Goal: Task Accomplishment & Management: Manage account settings

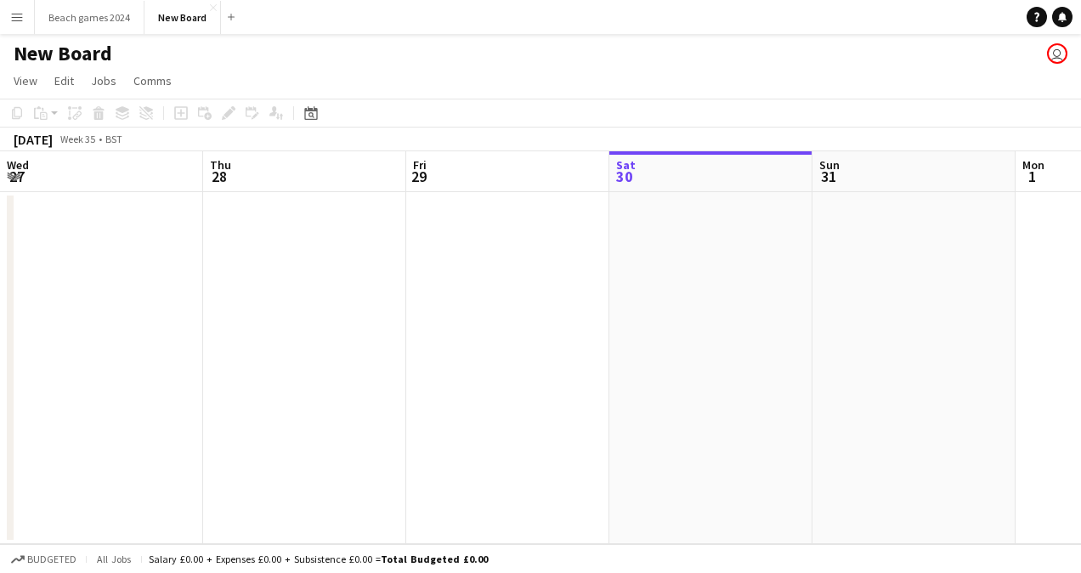
scroll to position [0, 406]
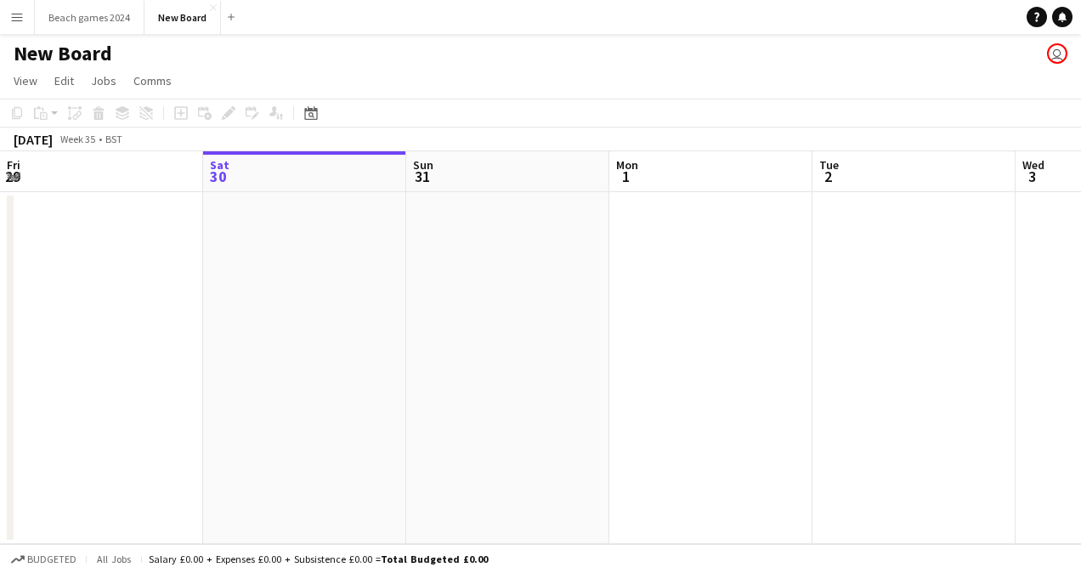
click at [22, 18] on app-icon "Menu" at bounding box center [17, 17] width 14 height 14
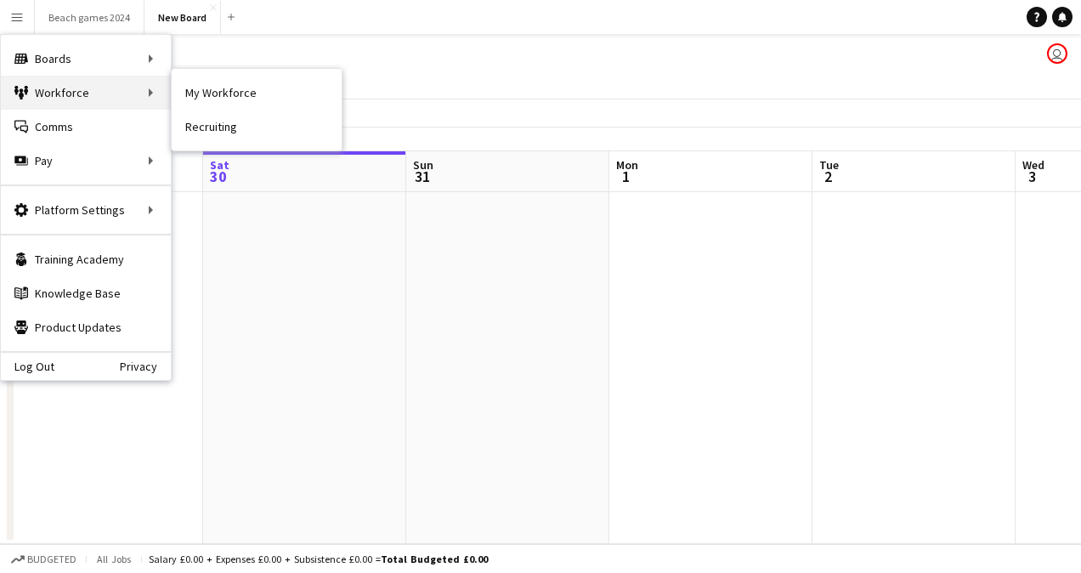
click at [98, 83] on div "Workforce Workforce" at bounding box center [86, 93] width 170 height 34
click at [142, 95] on div "Workforce Workforce" at bounding box center [86, 93] width 170 height 34
click at [115, 84] on div "Workforce Workforce" at bounding box center [86, 93] width 170 height 34
click at [116, 84] on div "Workforce Workforce" at bounding box center [86, 93] width 170 height 34
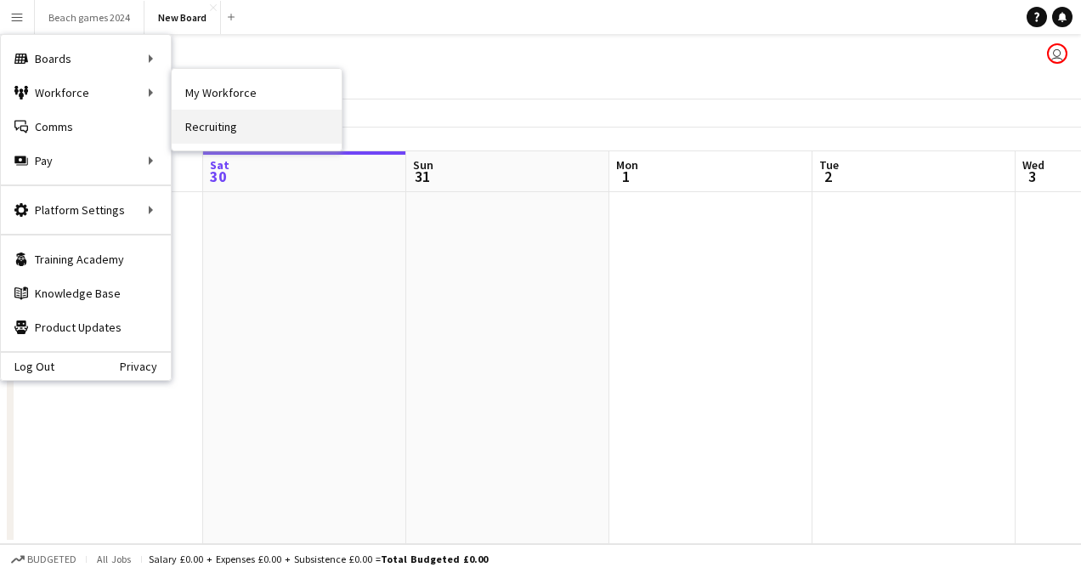
click at [227, 137] on link "Recruiting" at bounding box center [257, 127] width 170 height 34
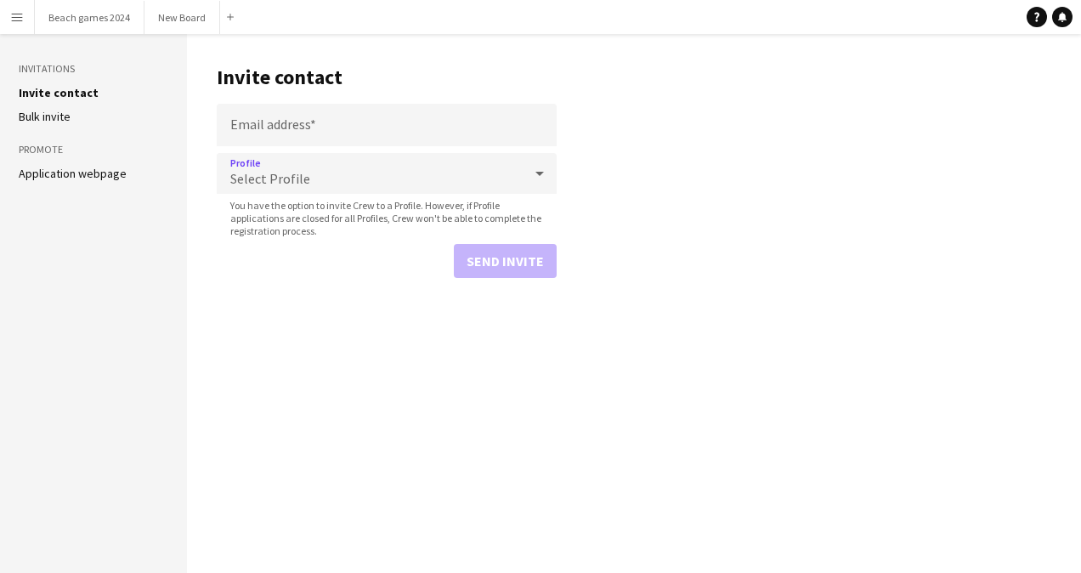
click at [391, 176] on div "Select Profile" at bounding box center [370, 173] width 306 height 41
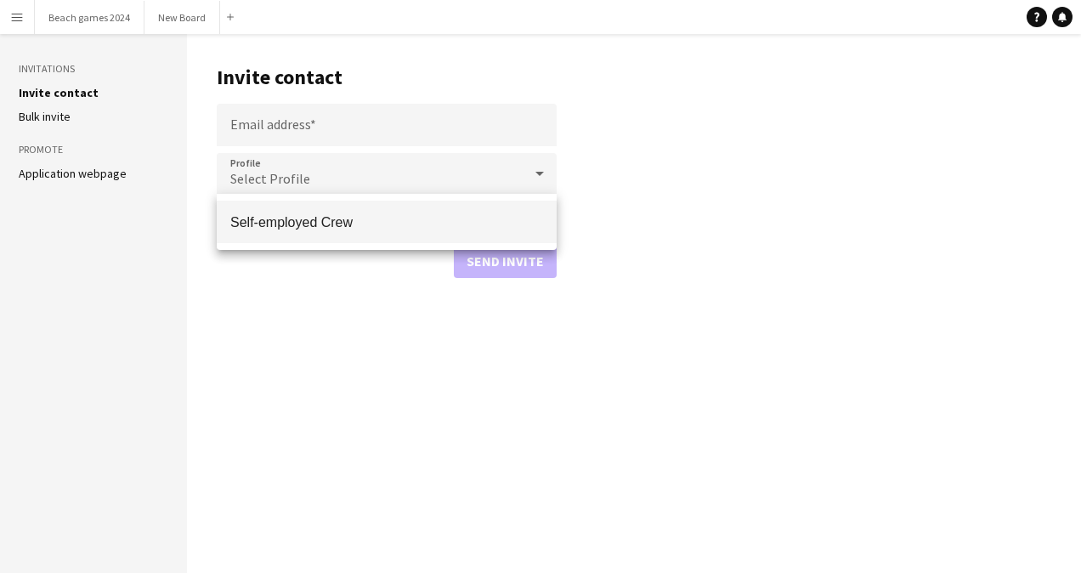
click at [296, 376] on div at bounding box center [540, 286] width 1081 height 573
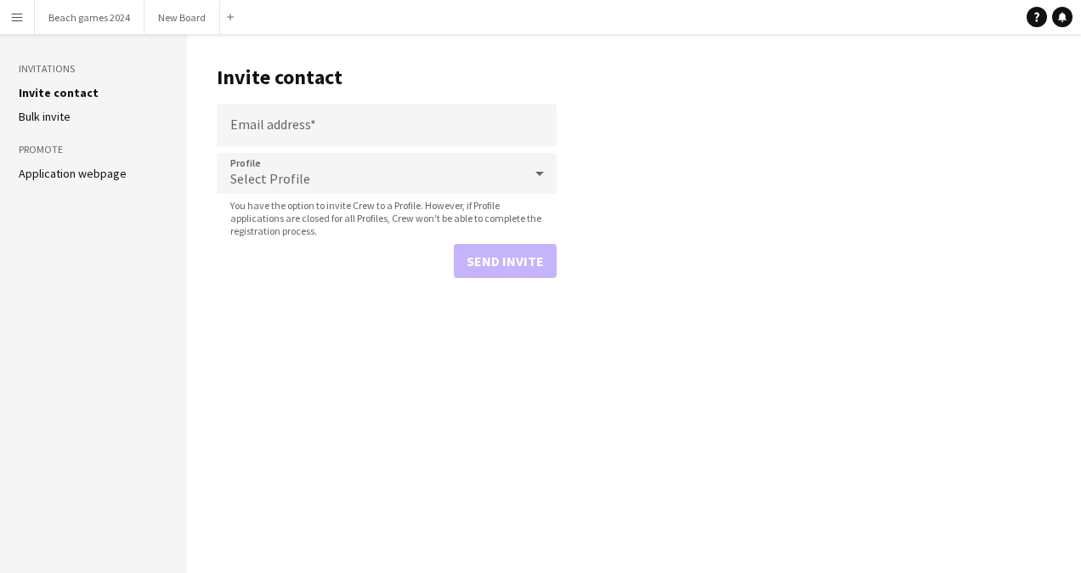
click at [59, 114] on link "Bulk invite" at bounding box center [45, 116] width 52 height 15
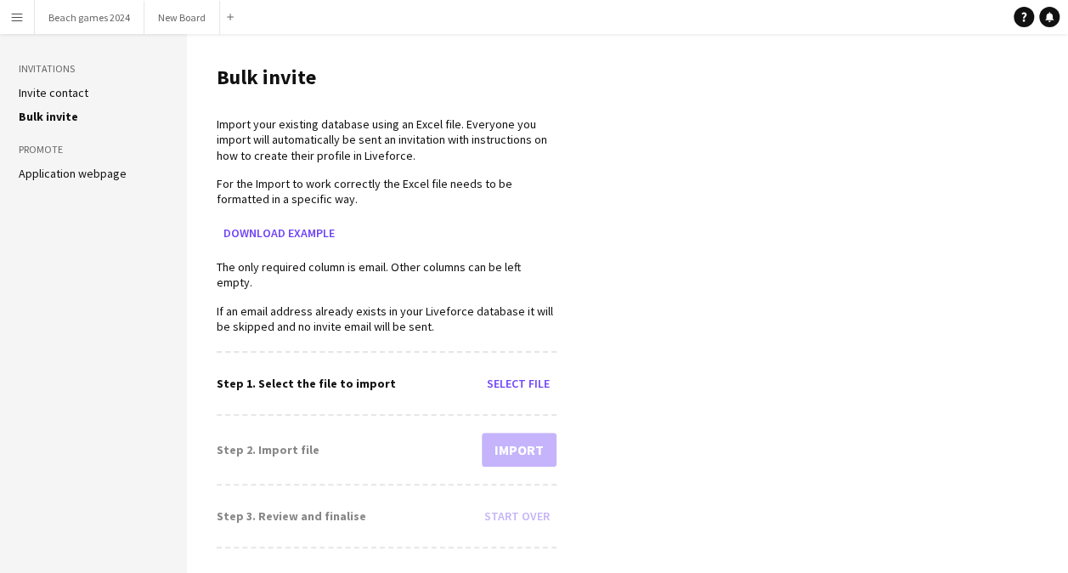
click at [93, 170] on link "Application webpage" at bounding box center [73, 173] width 108 height 15
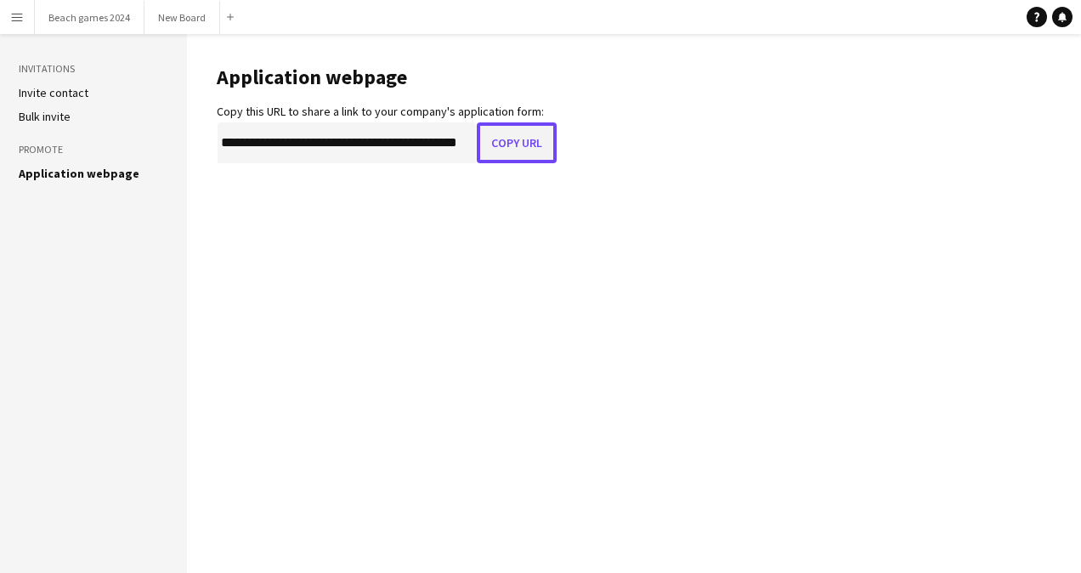
click at [519, 139] on button "Copy URL" at bounding box center [517, 142] width 80 height 41
click at [507, 150] on button "Copy URL" at bounding box center [517, 142] width 80 height 41
click at [49, 146] on h3 "Promote" at bounding box center [94, 149] width 150 height 15
click at [51, 114] on link "Bulk invite" at bounding box center [45, 116] width 52 height 15
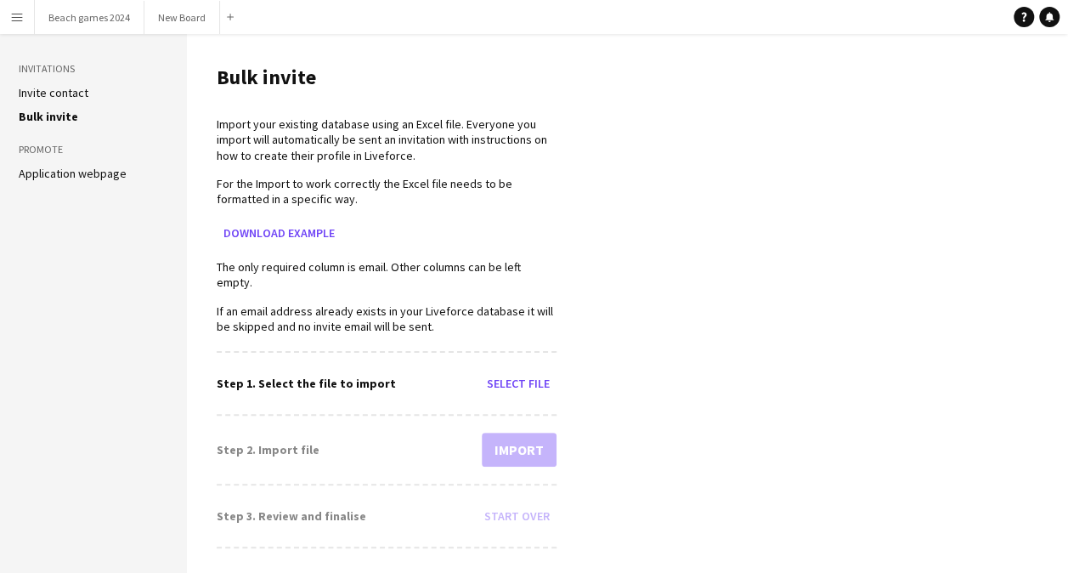
click at [82, 176] on link "Application webpage" at bounding box center [73, 173] width 108 height 15
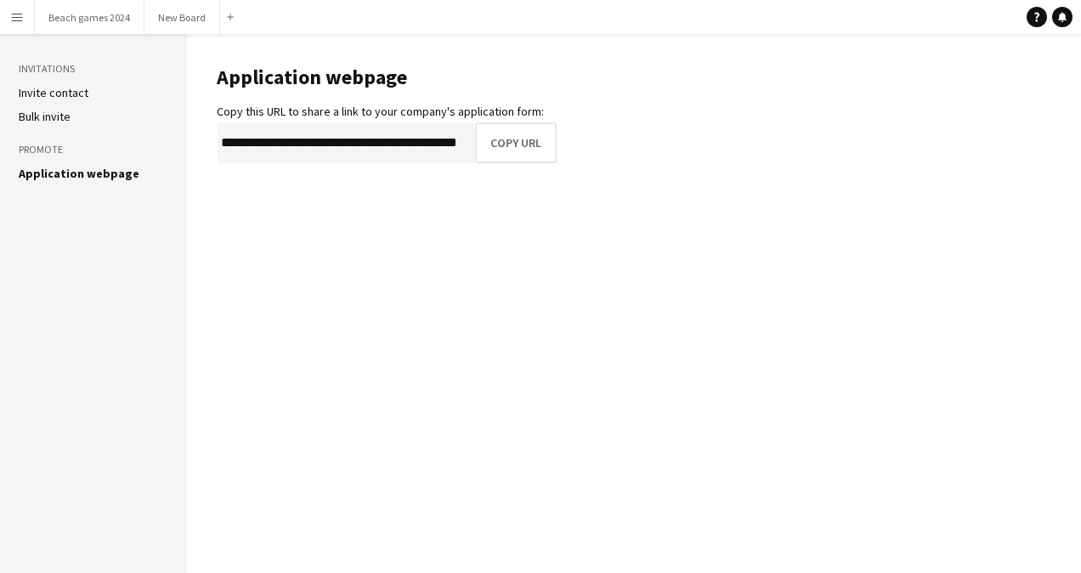
click at [56, 114] on link "Bulk invite" at bounding box center [45, 116] width 52 height 15
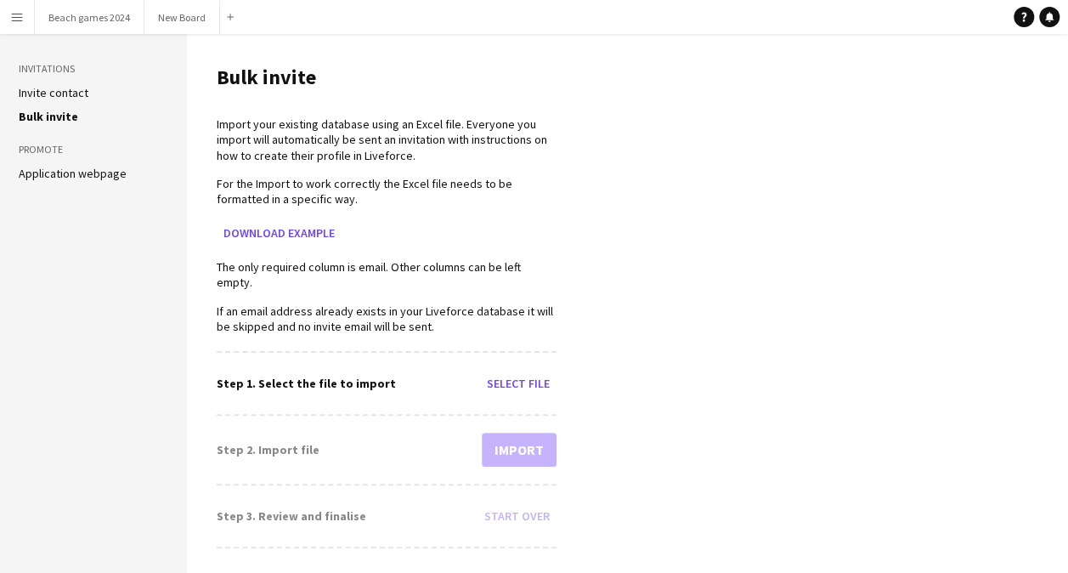
click at [53, 99] on link "Invite contact" at bounding box center [54, 92] width 70 height 15
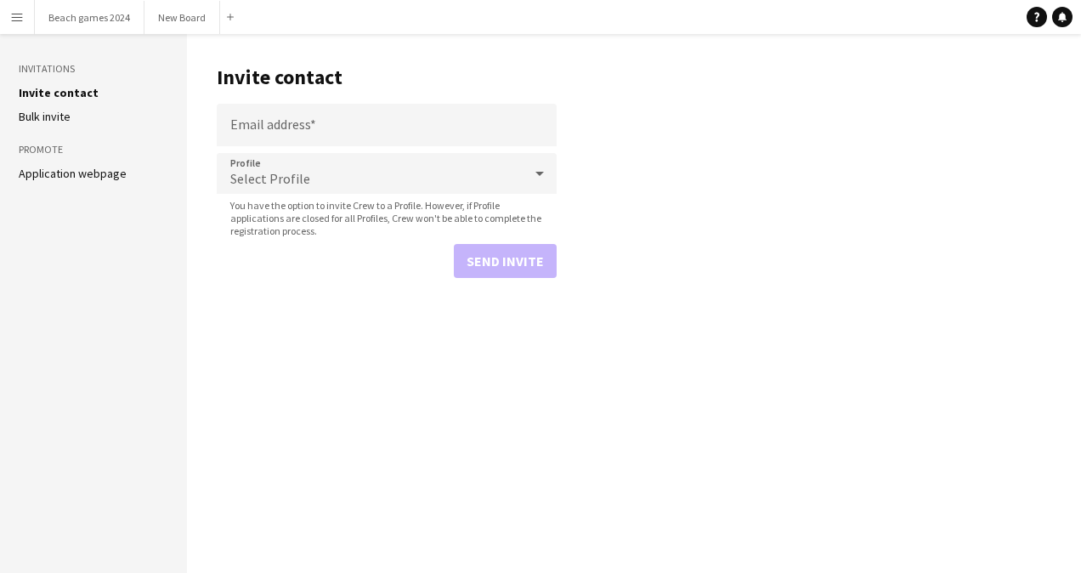
click at [61, 184] on aside "Invitations Invite contact [PERSON_NAME] invite Promote Application webpage" at bounding box center [93, 303] width 187 height 539
click at [75, 174] on link "Application webpage" at bounding box center [73, 173] width 108 height 15
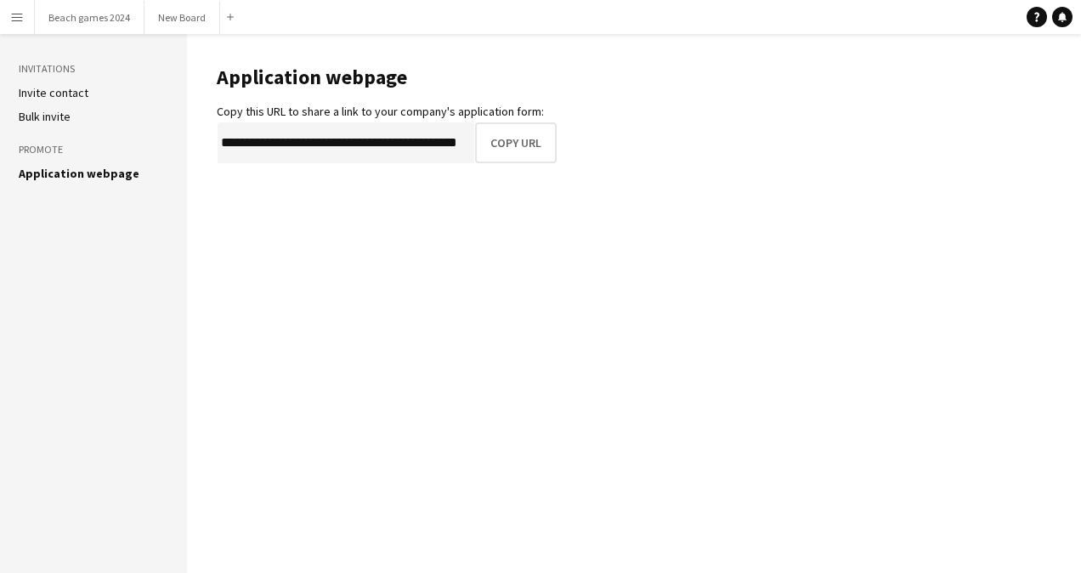
click at [45, 88] on link "Invite contact" at bounding box center [54, 92] width 70 height 15
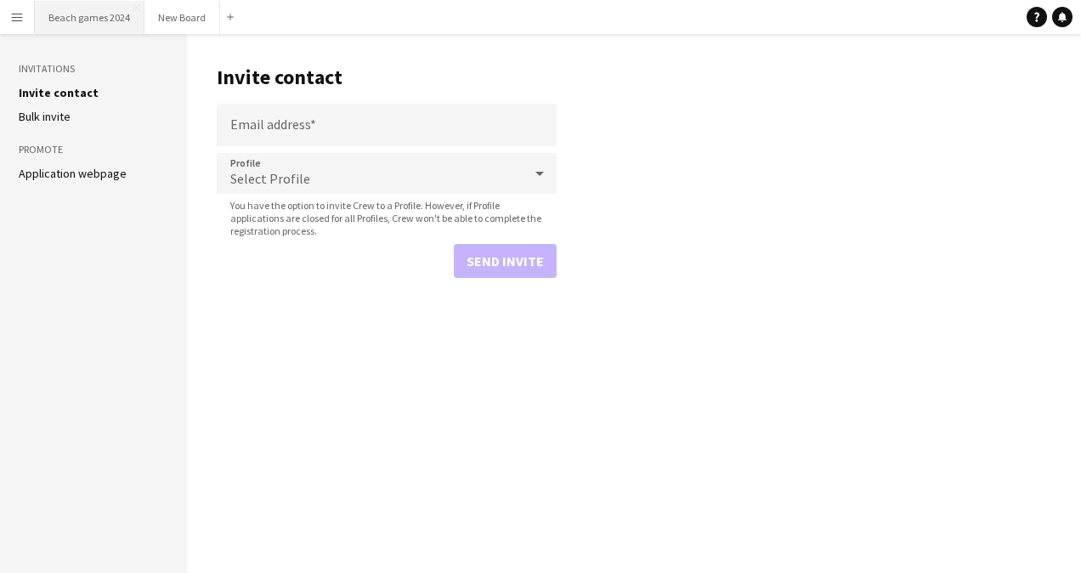
click at [76, 10] on button "Beach games 2024 Close" at bounding box center [90, 17] width 110 height 33
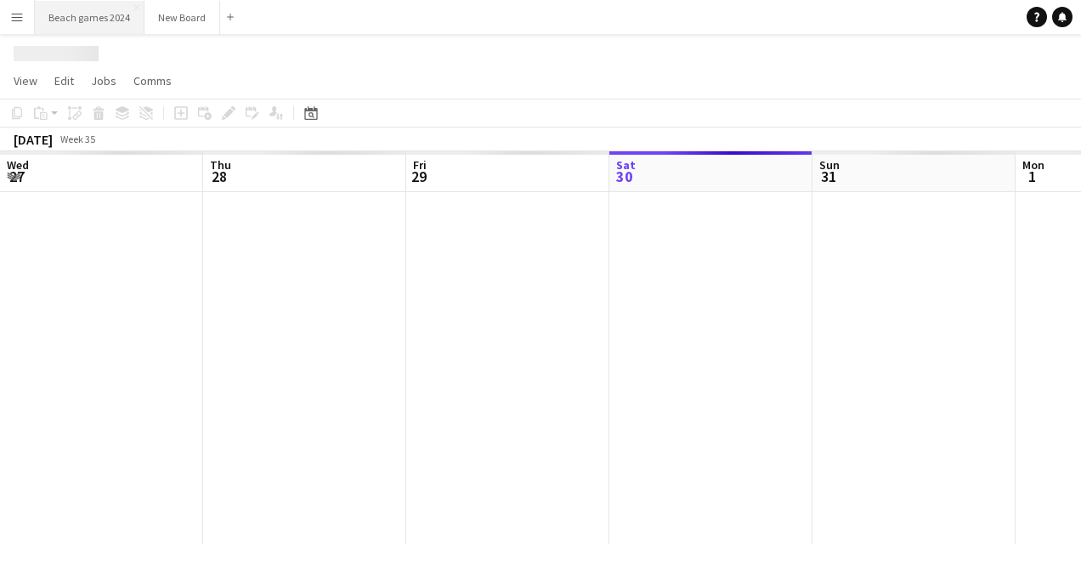
scroll to position [0, 406]
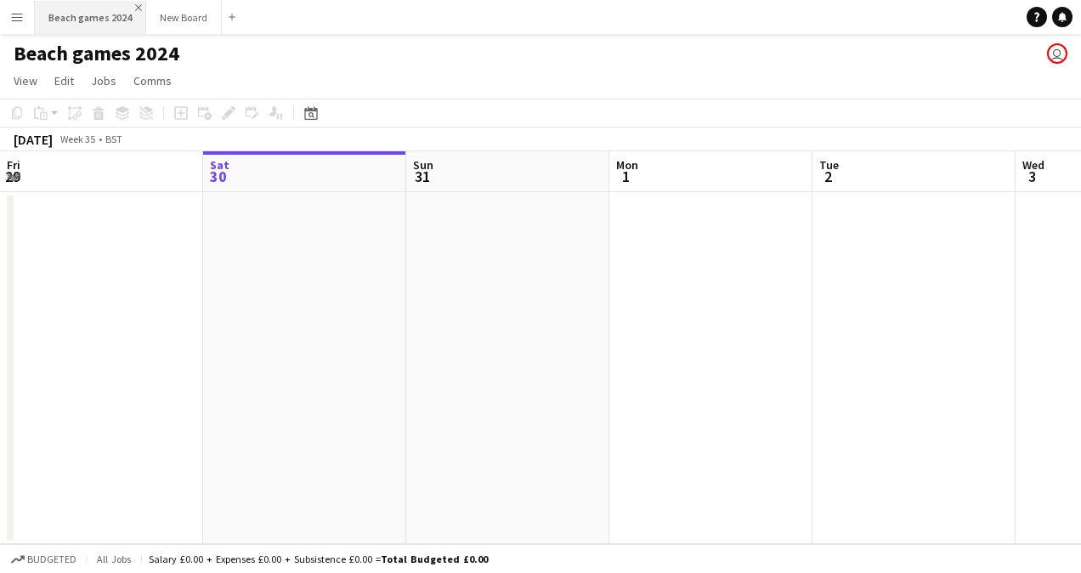
click at [136, 8] on app-icon "Close" at bounding box center [138, 7] width 7 height 7
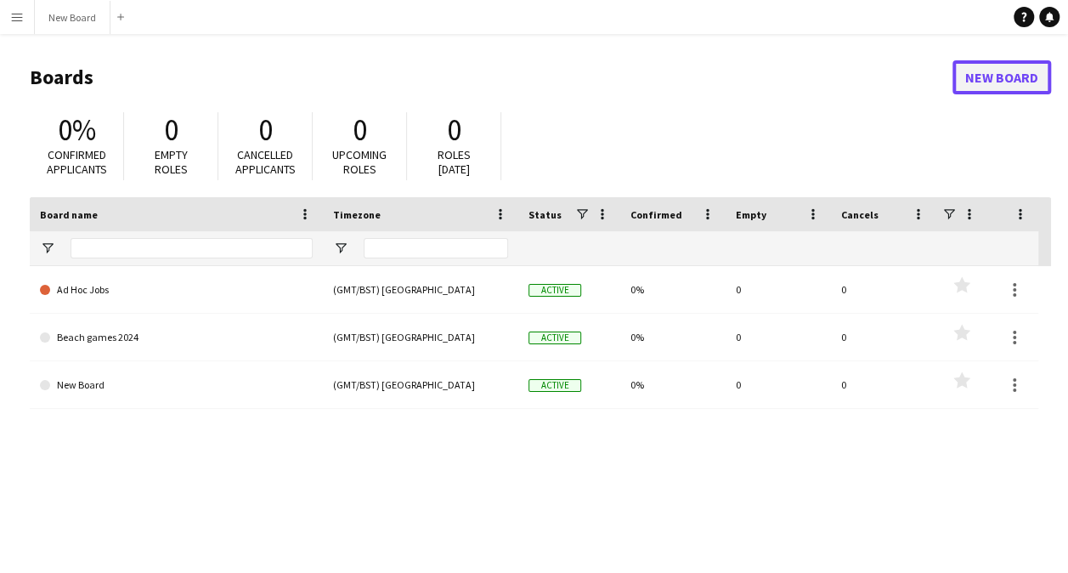
click at [983, 88] on link "New Board" at bounding box center [1002, 77] width 99 height 34
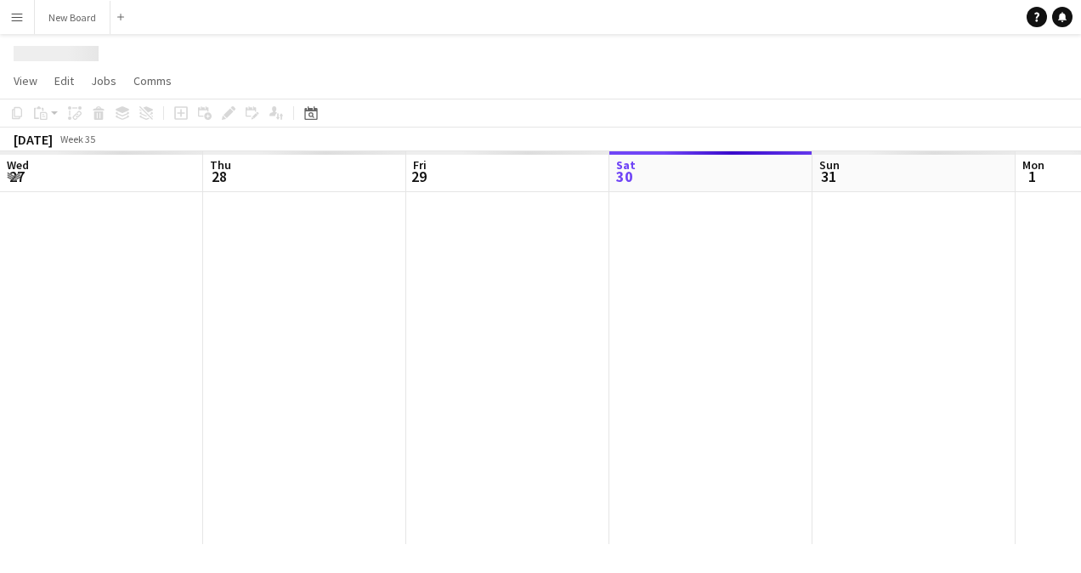
scroll to position [0, 406]
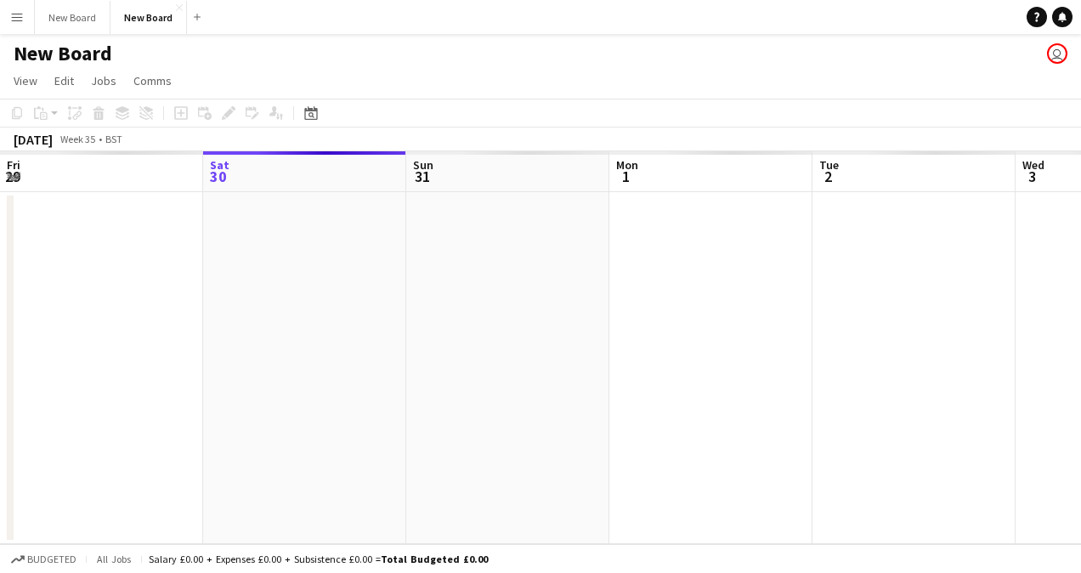
scroll to position [0, 549]
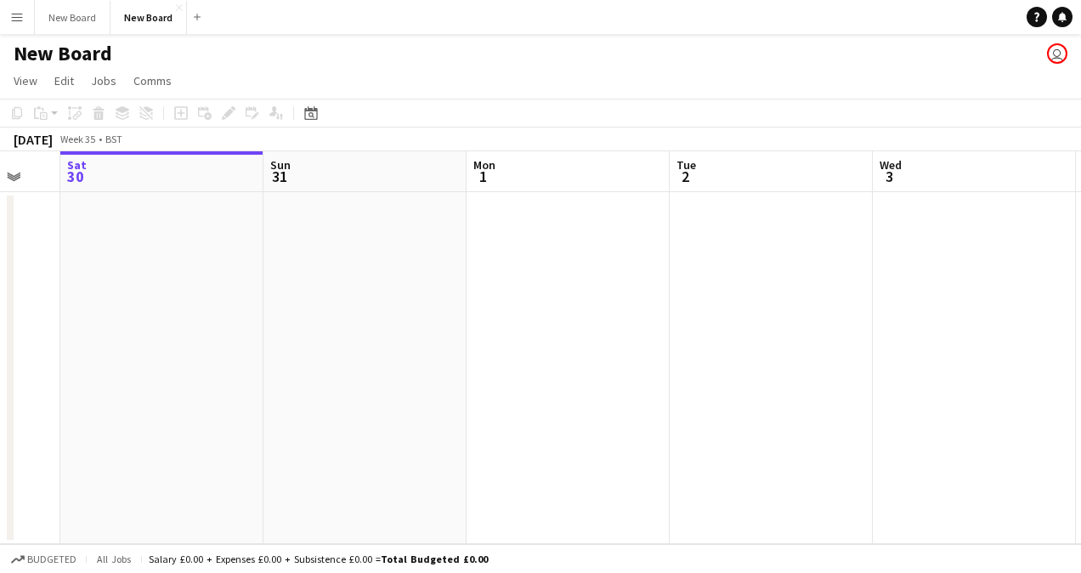
click at [316, 223] on app-date-cell at bounding box center [364, 368] width 203 height 352
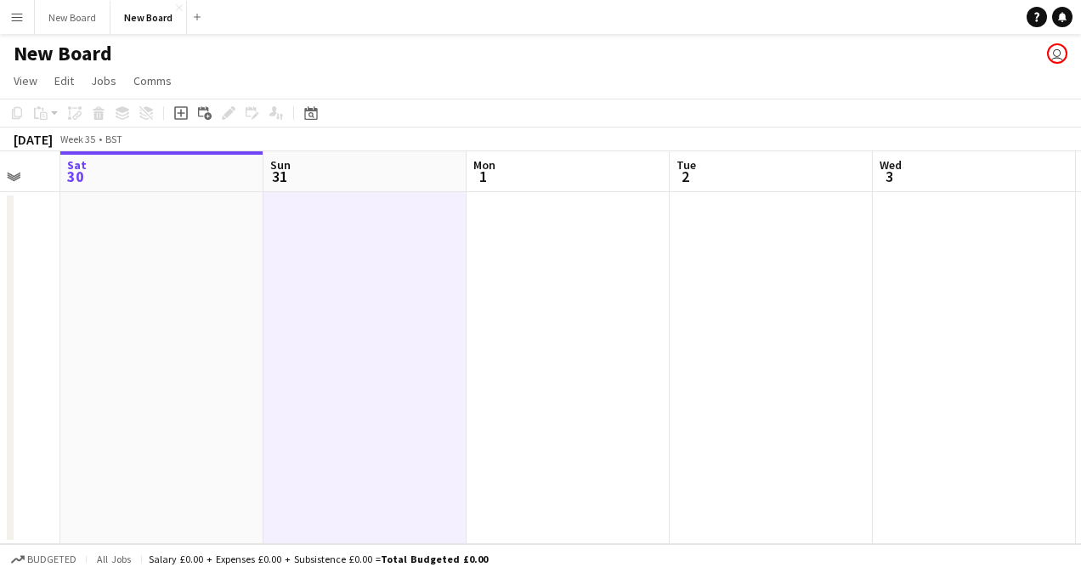
click at [316, 223] on app-date-cell at bounding box center [364, 368] width 203 height 352
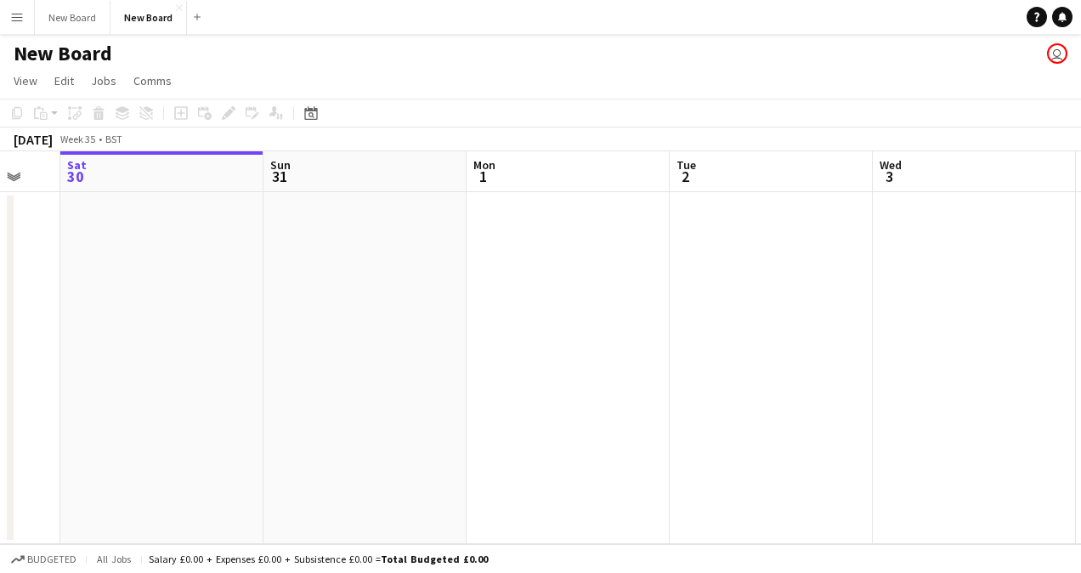
click at [339, 234] on app-date-cell at bounding box center [364, 368] width 203 height 352
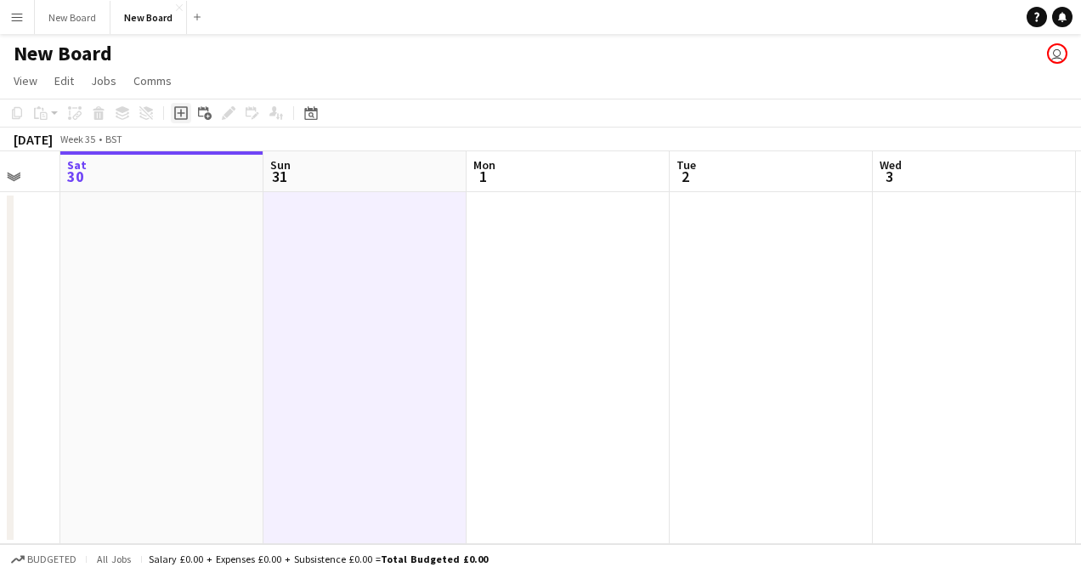
click at [178, 110] on icon "Add job" at bounding box center [181, 113] width 14 height 14
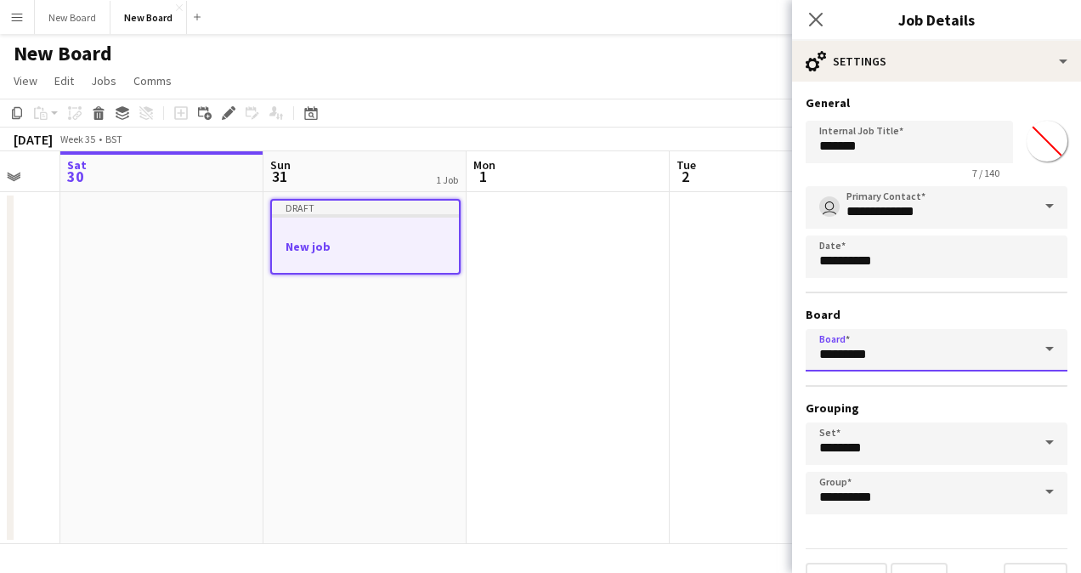
click at [983, 341] on input "*********" at bounding box center [937, 350] width 262 height 42
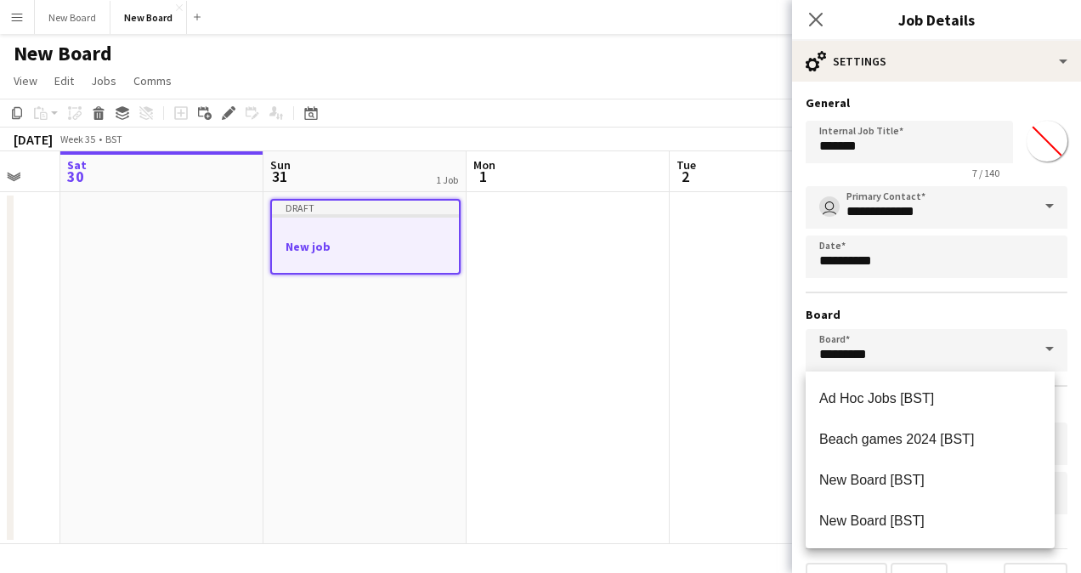
click at [1042, 365] on span at bounding box center [1050, 349] width 36 height 41
click at [915, 340] on input "*********" at bounding box center [937, 350] width 262 height 42
drag, startPoint x: 896, startPoint y: 350, endPoint x: 789, endPoint y: 344, distance: 106.4
click at [789, 344] on body "Menu Boards Boards Boards All jobs Status Workforce Workforce My Workforce Recr…" at bounding box center [540, 286] width 1081 height 573
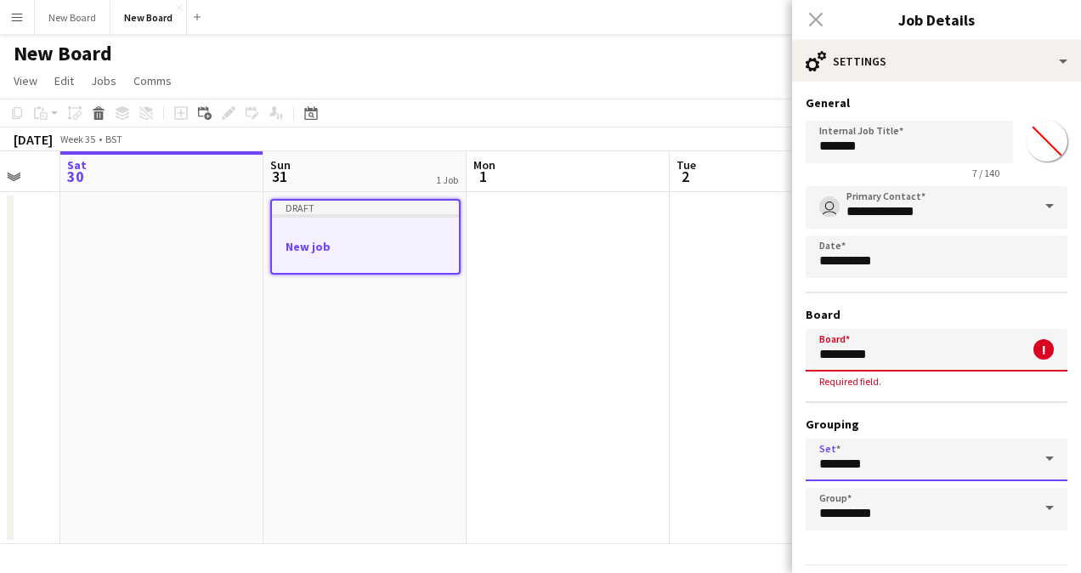
click at [930, 467] on input "********" at bounding box center [937, 459] width 262 height 42
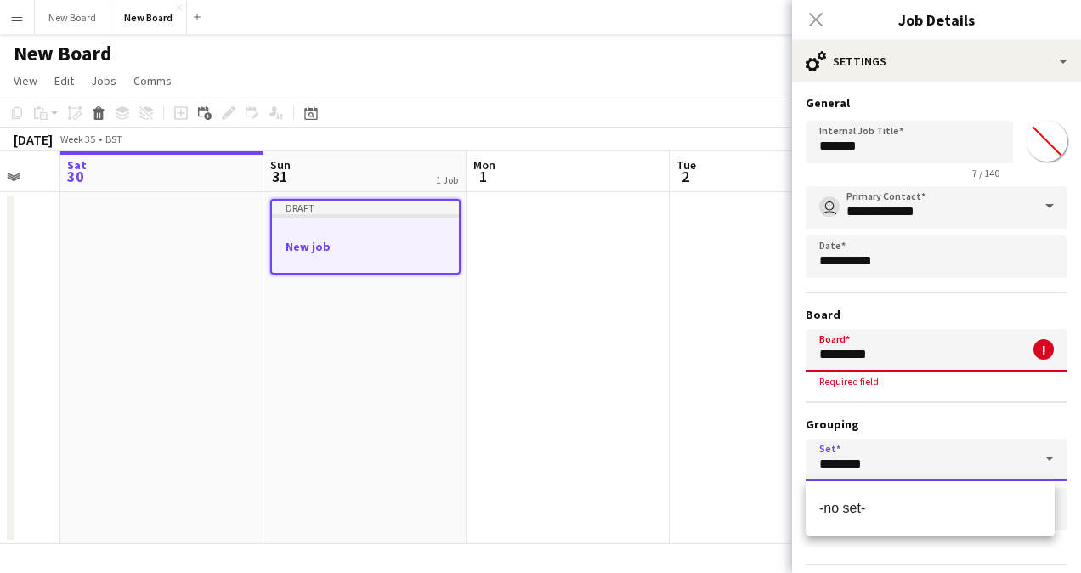
scroll to position [53, 0]
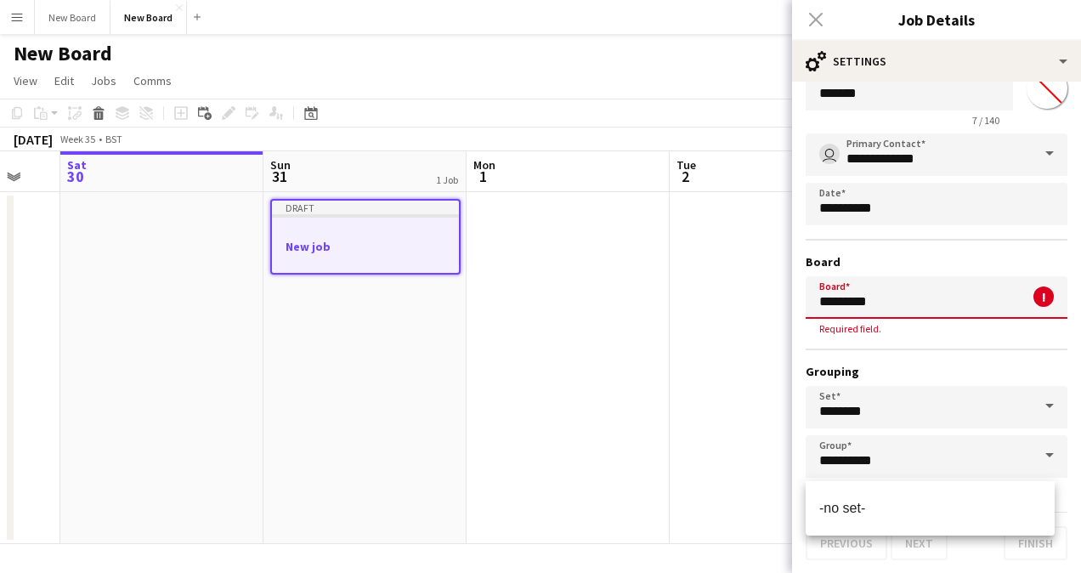
click at [1042, 406] on span at bounding box center [1050, 406] width 36 height 41
click at [1035, 409] on span at bounding box center [1050, 406] width 36 height 41
click at [967, 462] on input "**********" at bounding box center [937, 456] width 262 height 42
click at [1039, 460] on span at bounding box center [1050, 455] width 36 height 41
click at [1040, 461] on span at bounding box center [1050, 455] width 36 height 41
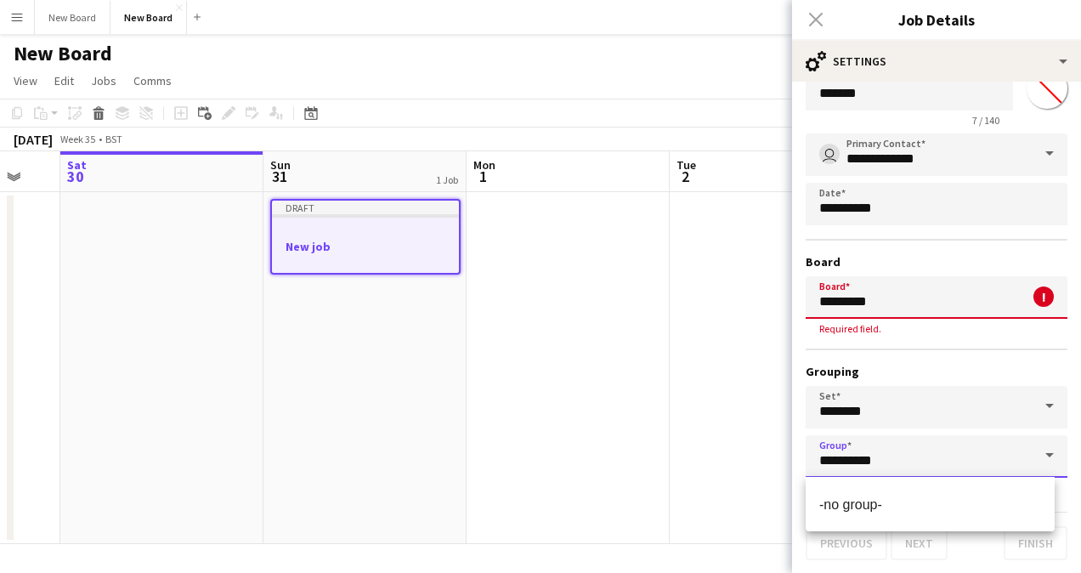
click at [925, 449] on input "**********" at bounding box center [937, 456] width 262 height 42
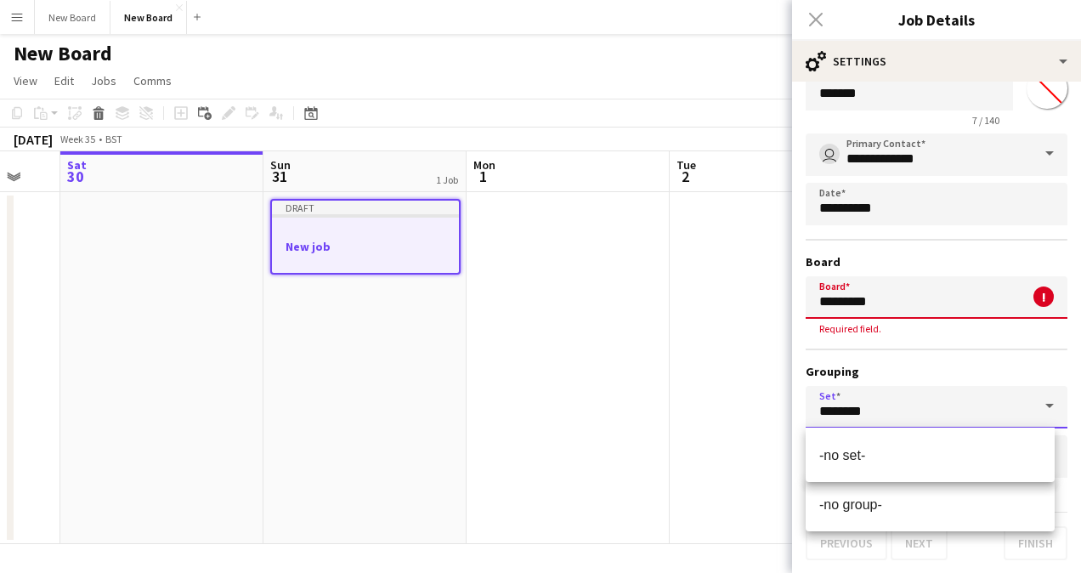
click at [914, 426] on input "********" at bounding box center [937, 407] width 262 height 42
click at [896, 353] on div "**********" at bounding box center [937, 305] width 262 height 344
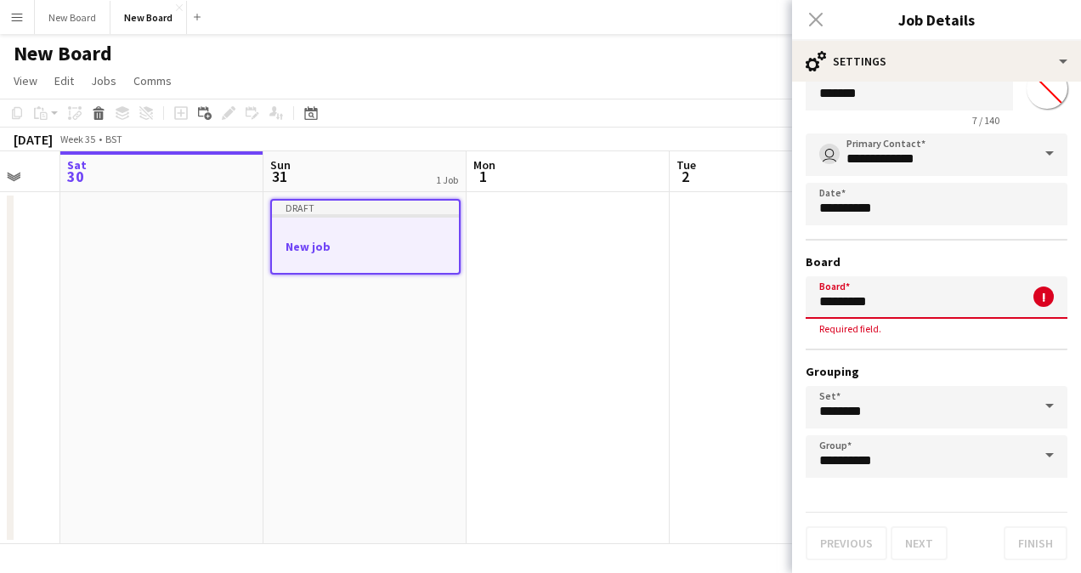
click at [849, 303] on input "*********" at bounding box center [937, 297] width 262 height 42
type input "**********"
click at [947, 365] on h3 "Grouping" at bounding box center [937, 371] width 262 height 15
click at [1032, 303] on span at bounding box center [1050, 296] width 36 height 41
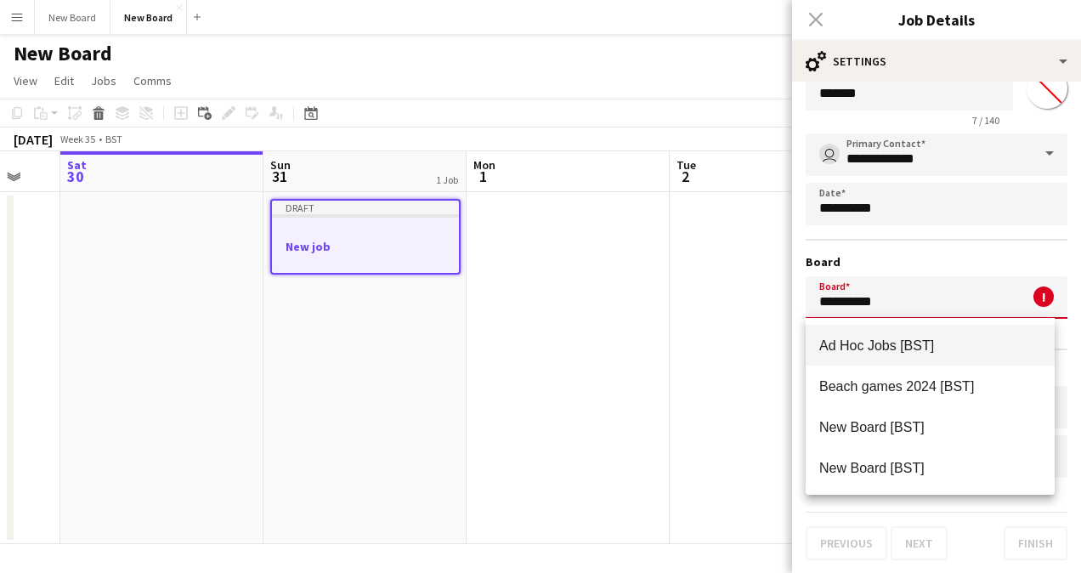
drag, startPoint x: 898, startPoint y: 282, endPoint x: 739, endPoint y: 279, distance: 158.9
click at [739, 279] on body "Menu Boards Boards Boards All jobs Status Workforce Workforce My Workforce Recr…" at bounding box center [540, 286] width 1081 height 573
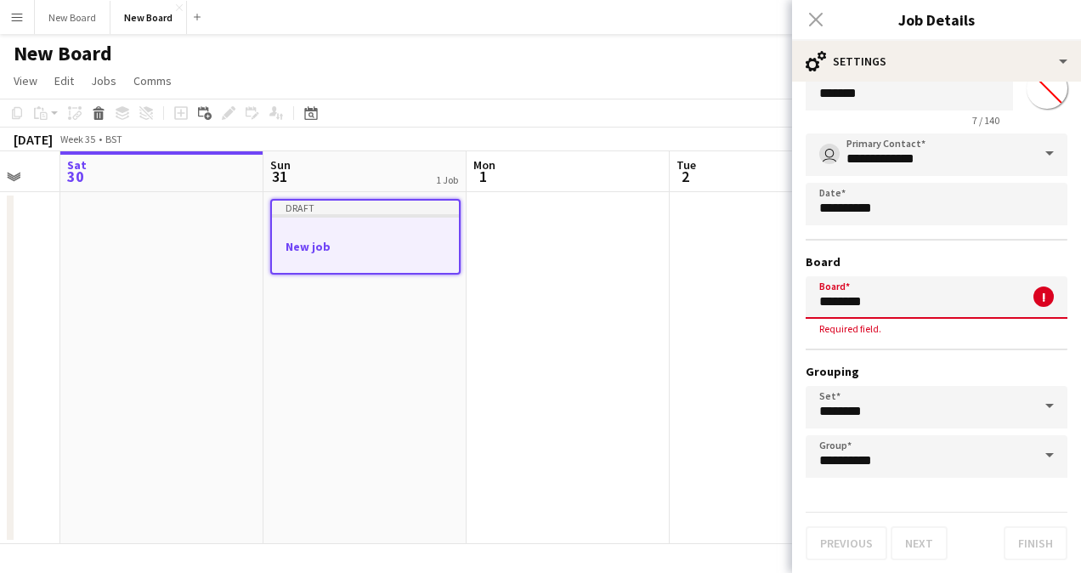
scroll to position [0, 0]
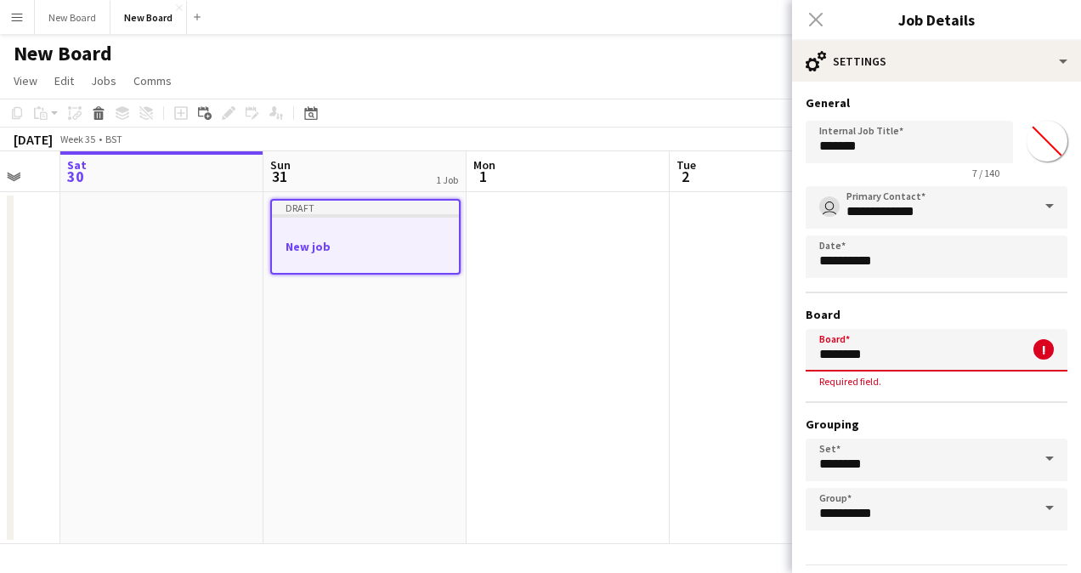
type input "********"
drag, startPoint x: 929, startPoint y: 146, endPoint x: 751, endPoint y: 144, distance: 177.6
click at [751, 144] on body "Menu Boards Boards Boards All jobs Status Workforce Workforce My Workforce Recr…" at bounding box center [540, 286] width 1081 height 573
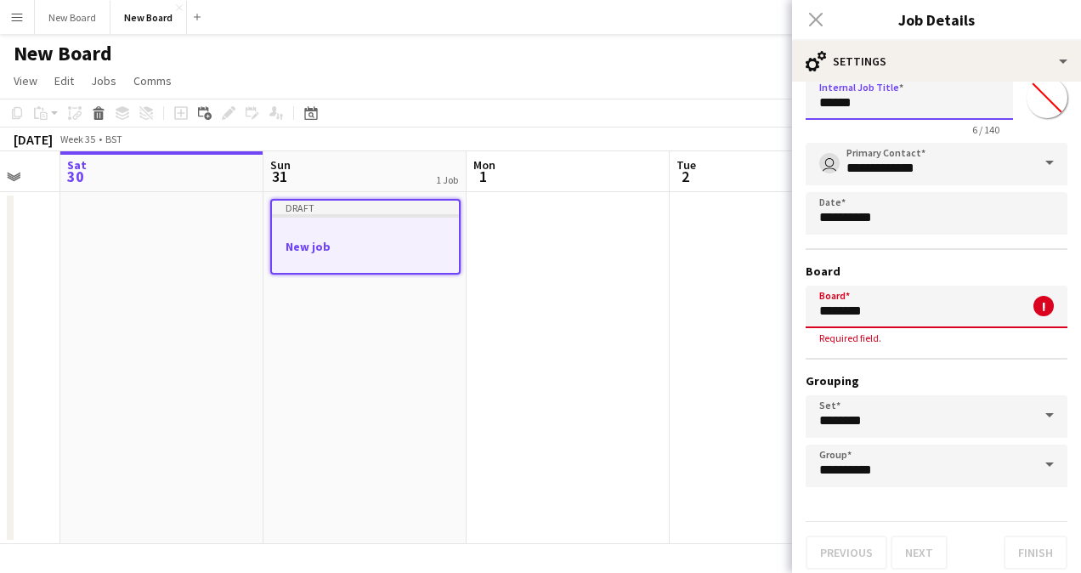
scroll to position [53, 0]
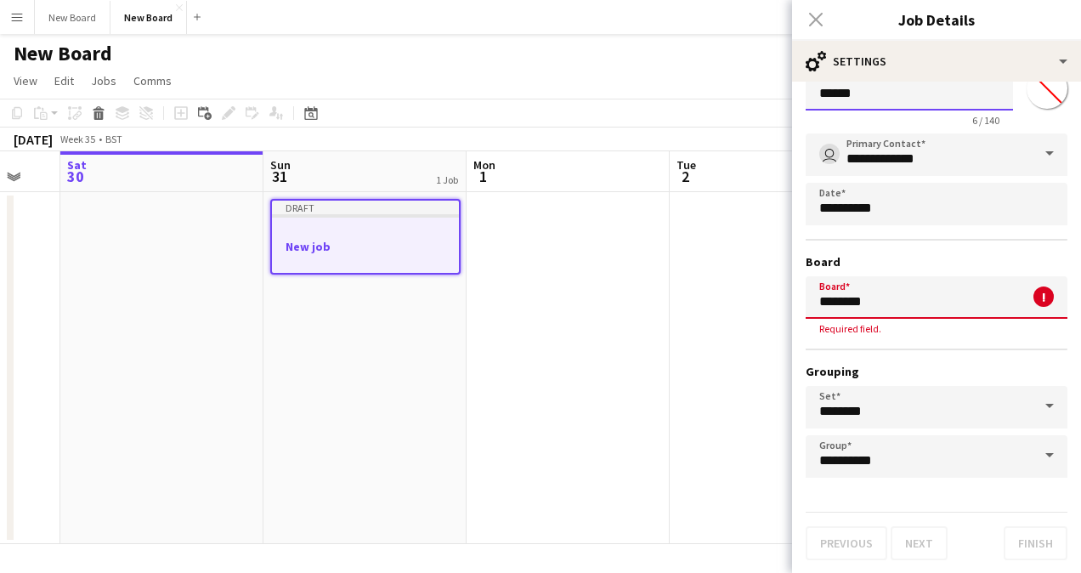
type input "******"
click at [946, 469] on input "**********" at bounding box center [937, 456] width 262 height 42
click at [1032, 302] on span at bounding box center [1050, 296] width 36 height 41
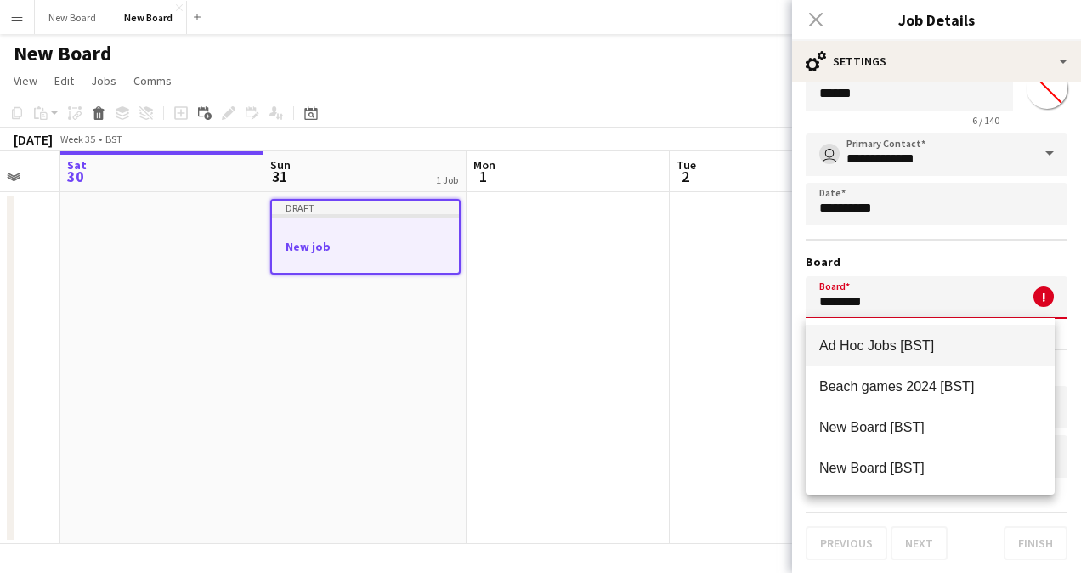
click at [1032, 302] on span at bounding box center [1050, 296] width 36 height 41
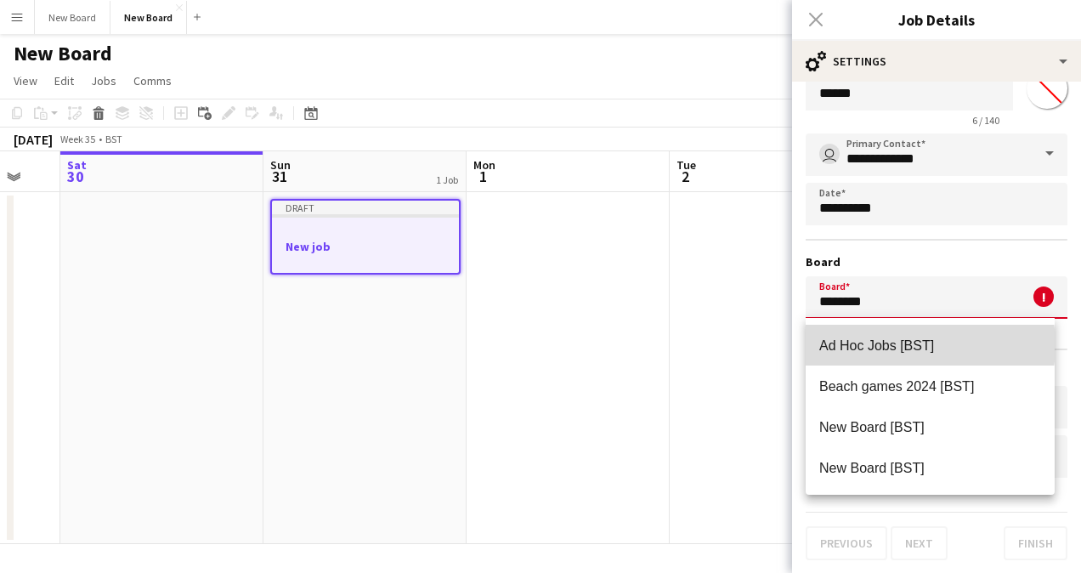
click at [899, 345] on span "Ad Hoc Jobs [BST]" at bounding box center [876, 345] width 115 height 14
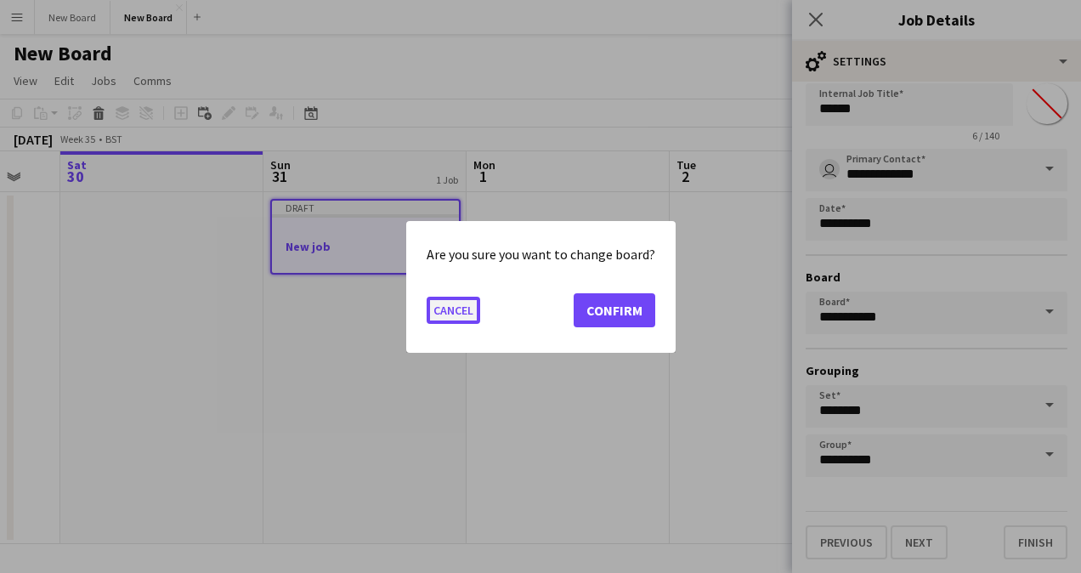
click at [444, 310] on button "Cancel" at bounding box center [454, 309] width 54 height 27
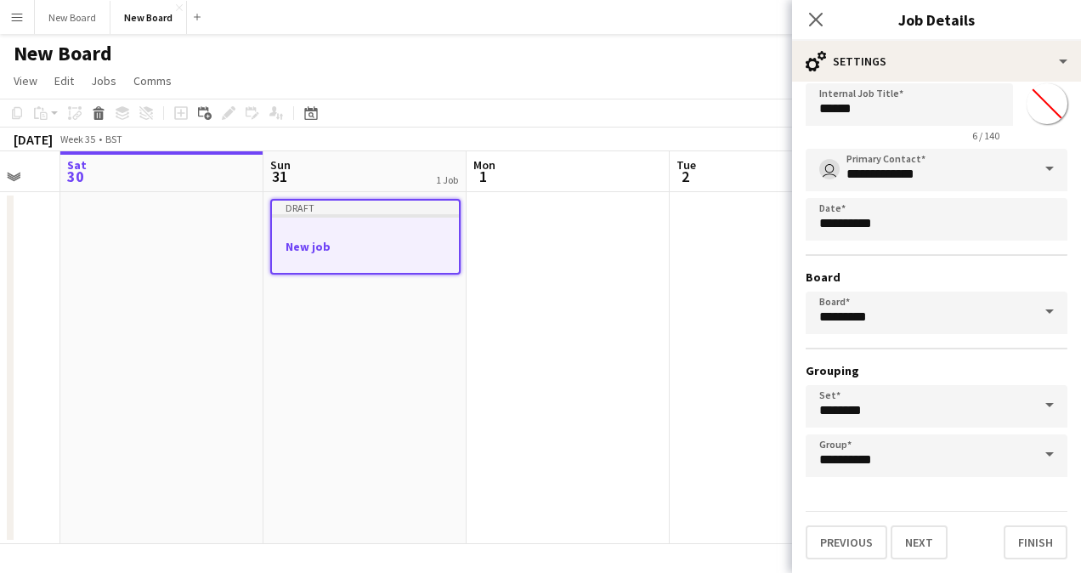
click at [1032, 318] on span at bounding box center [1050, 311] width 36 height 41
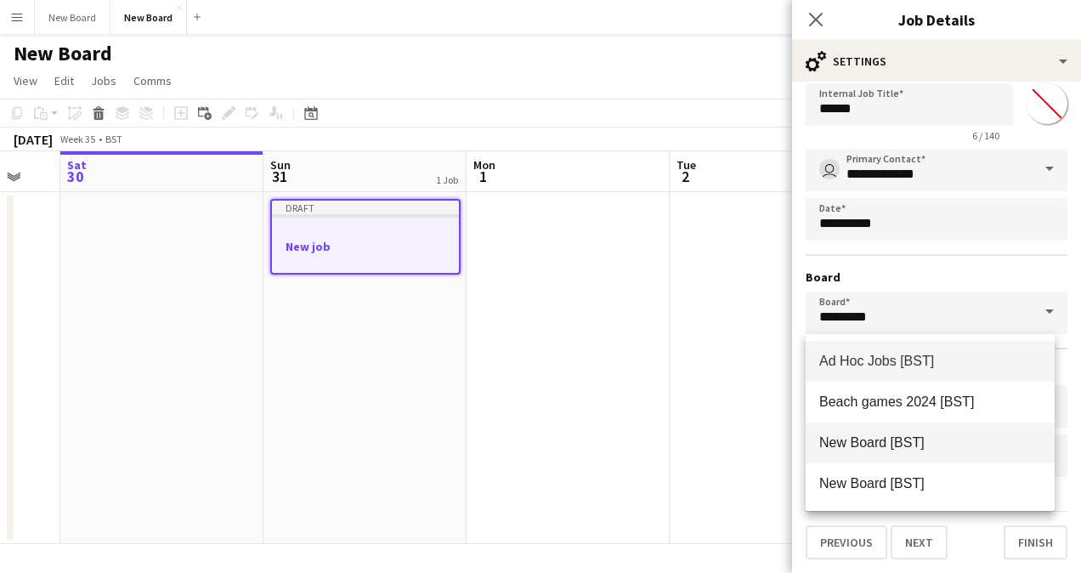
click at [926, 435] on span "New Board [BST]" at bounding box center [930, 442] width 222 height 16
type input "*********"
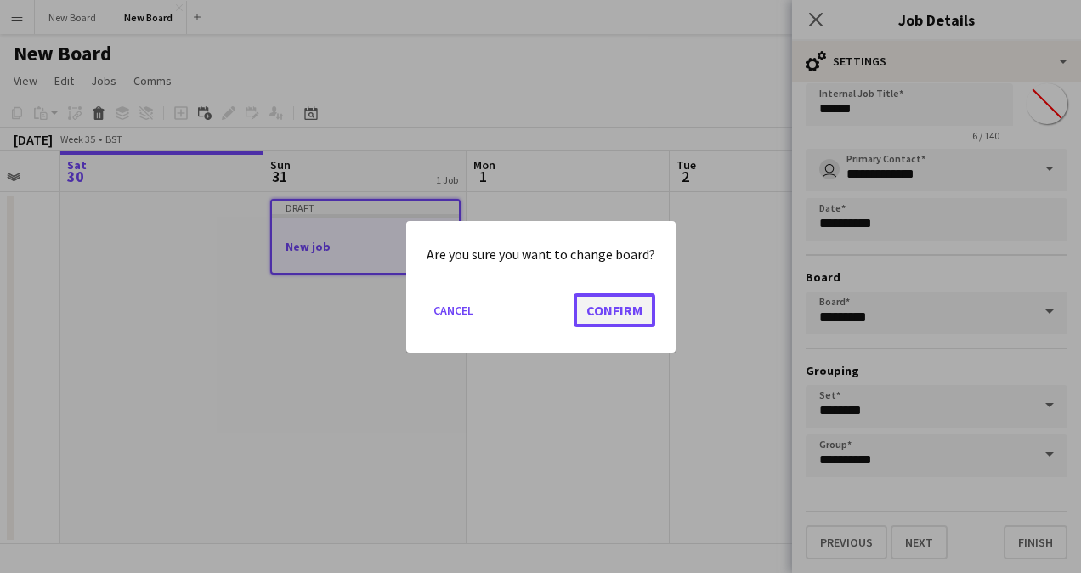
click at [625, 308] on button "Confirm" at bounding box center [615, 309] width 82 height 34
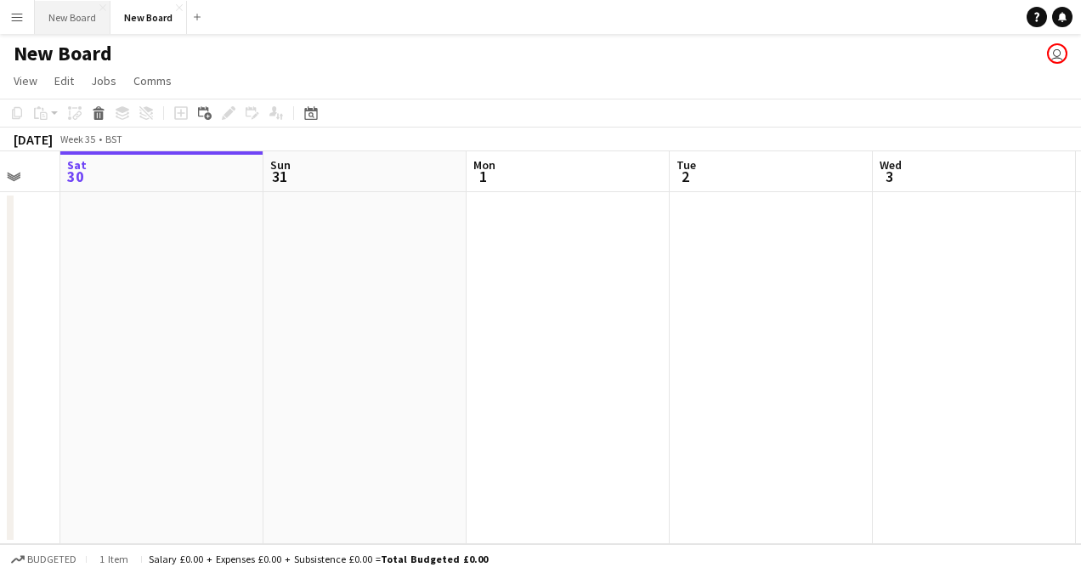
click at [73, 14] on button "New Board Close" at bounding box center [73, 17] width 76 height 33
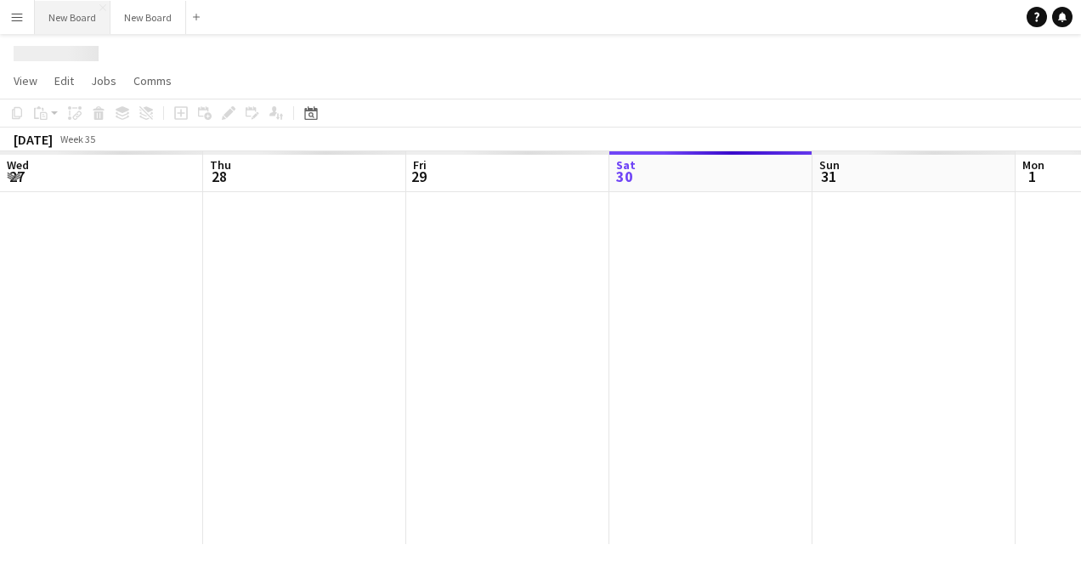
scroll to position [0, 406]
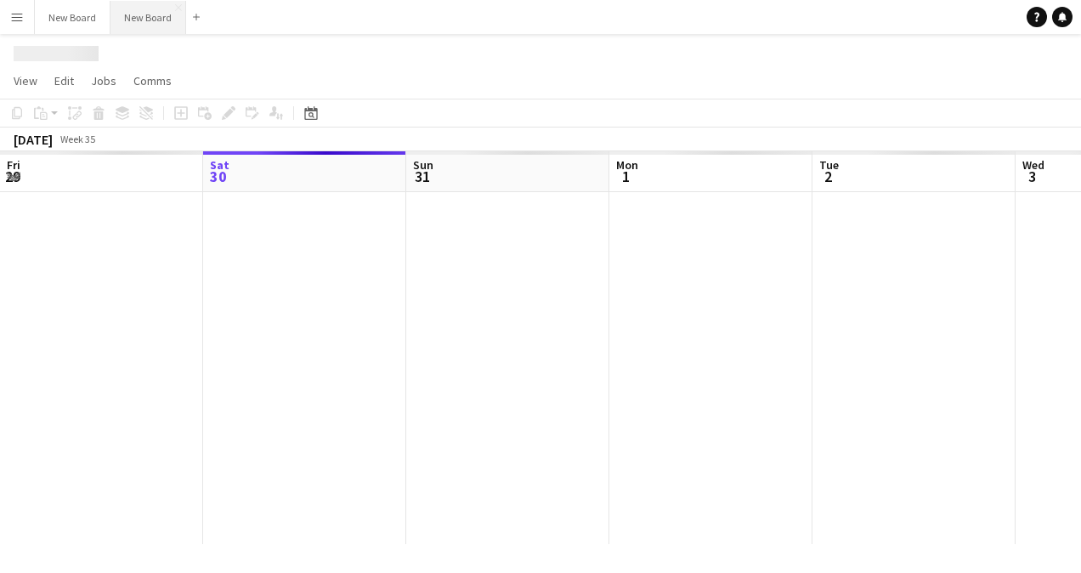
click at [145, 25] on button "New Board Close" at bounding box center [148, 17] width 76 height 33
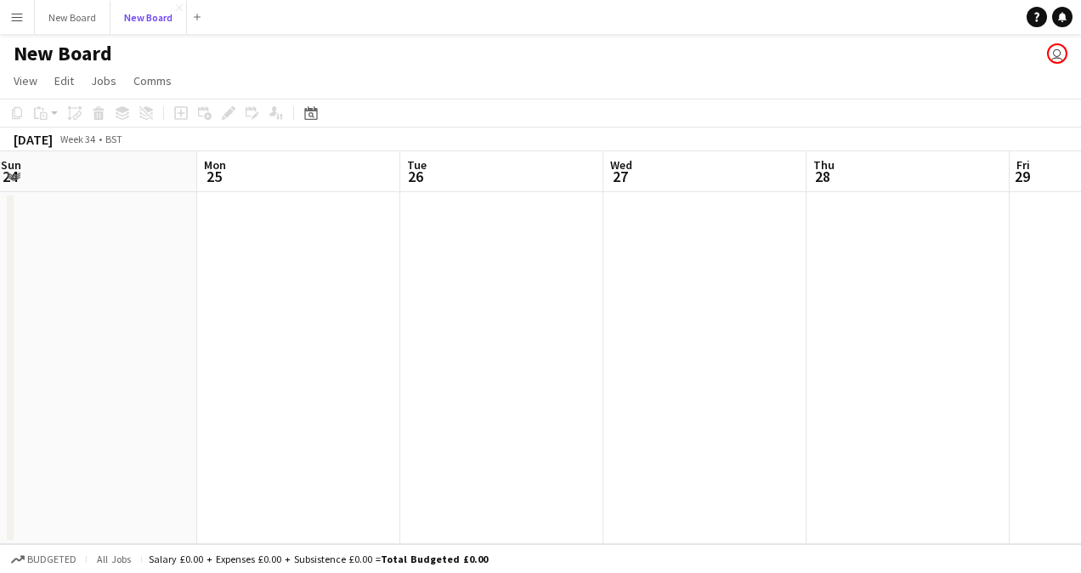
scroll to position [0, 411]
click at [176, 8] on app-icon "Close" at bounding box center [179, 7] width 7 height 7
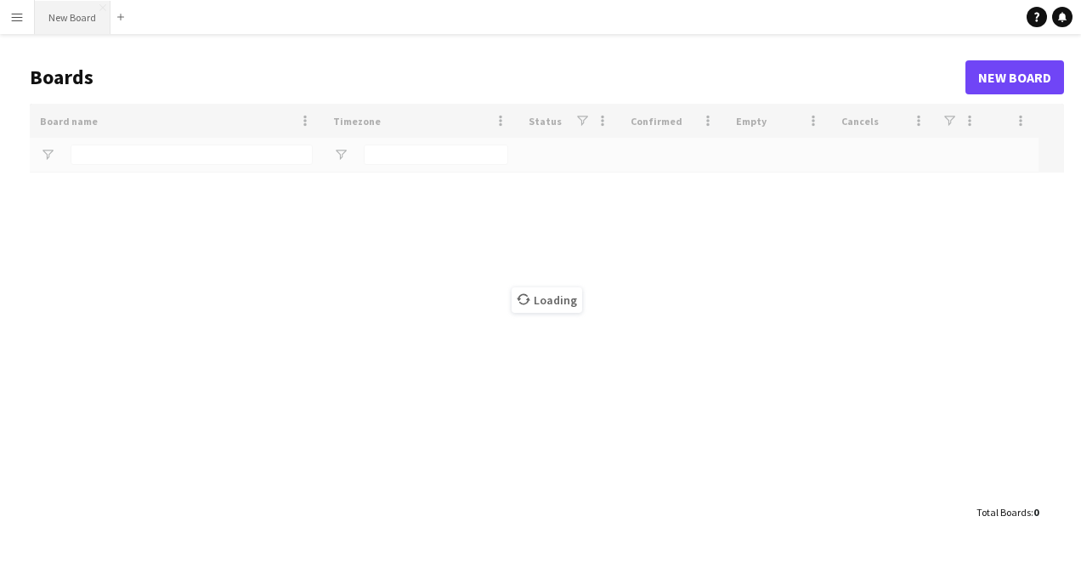
click at [80, 10] on button "New Board Close" at bounding box center [73, 17] width 76 height 33
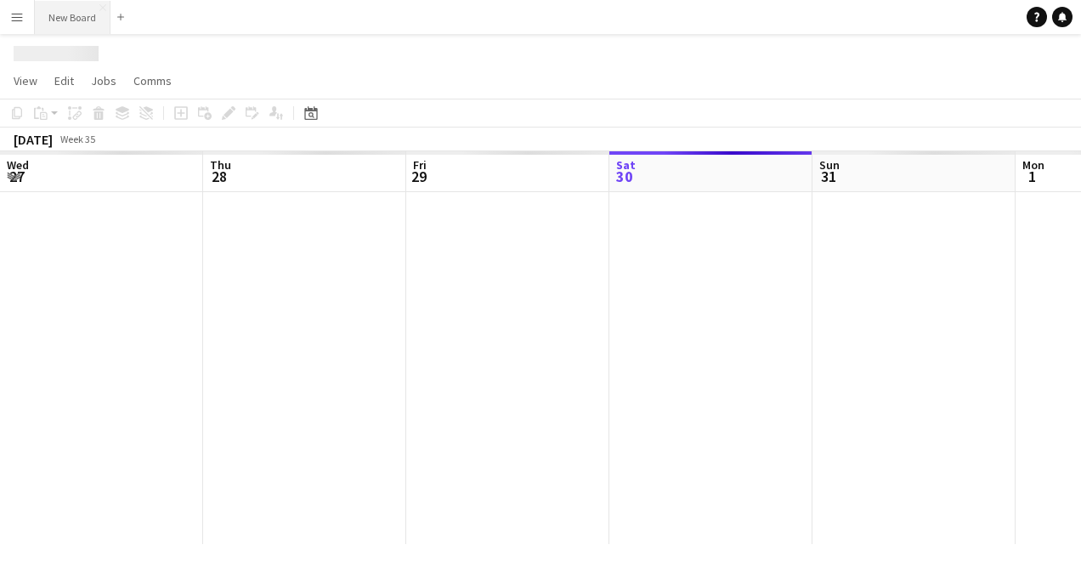
scroll to position [0, 406]
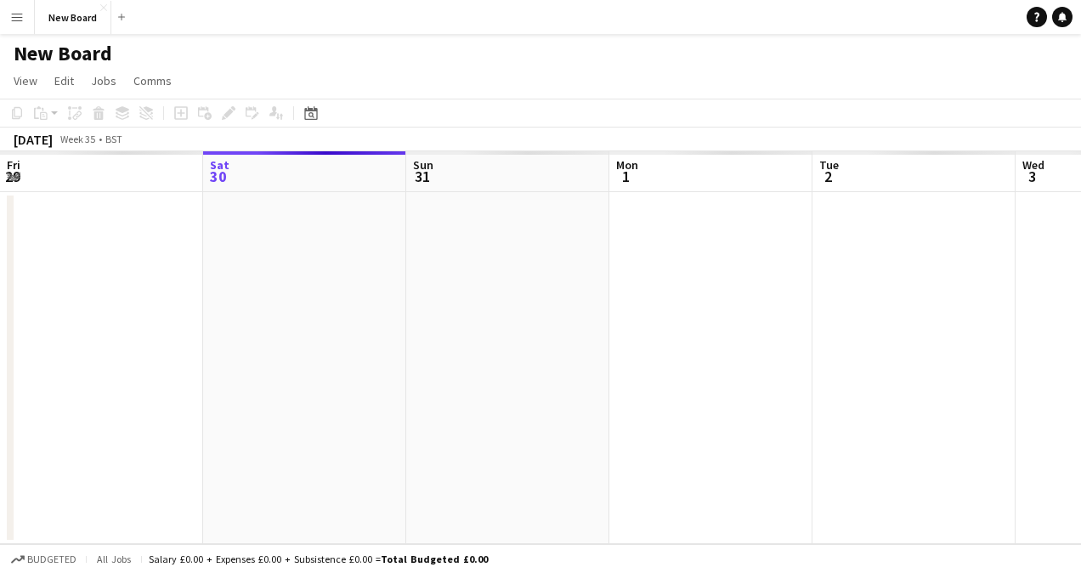
click at [16, 16] on app-icon "Menu" at bounding box center [17, 17] width 14 height 14
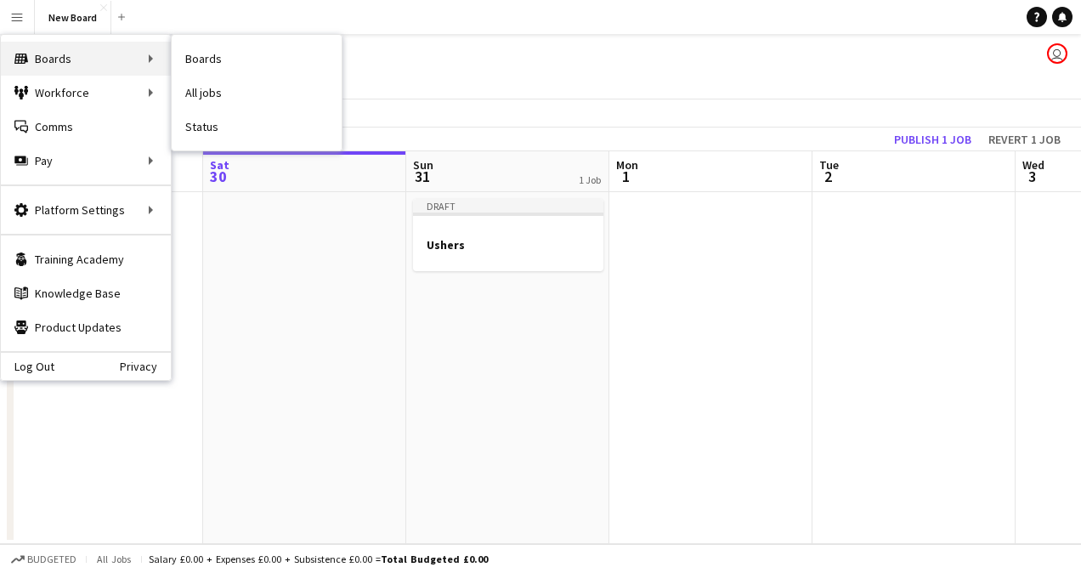
click at [84, 44] on div "Boards Boards" at bounding box center [86, 59] width 170 height 34
click at [105, 58] on div "Boards Boards" at bounding box center [86, 59] width 170 height 34
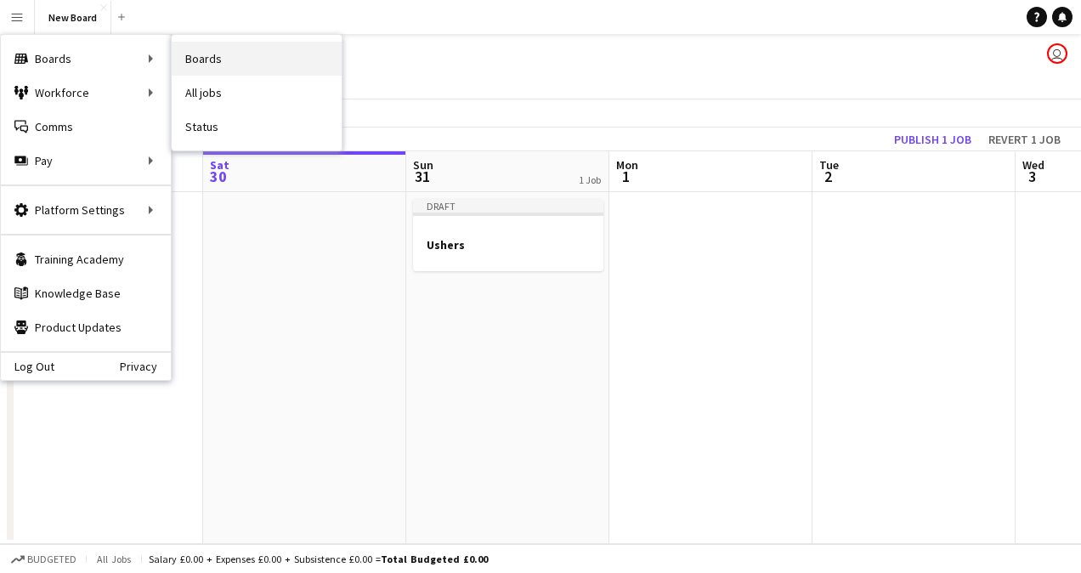
drag, startPoint x: 150, startPoint y: 54, endPoint x: 206, endPoint y: 54, distance: 56.1
click at [171, 54] on div "Boards Boards Boards All jobs Status Workforce Workforce My Workforce Recruitin…" at bounding box center [86, 110] width 170 height 150
click at [206, 54] on link "Boards" at bounding box center [257, 59] width 170 height 34
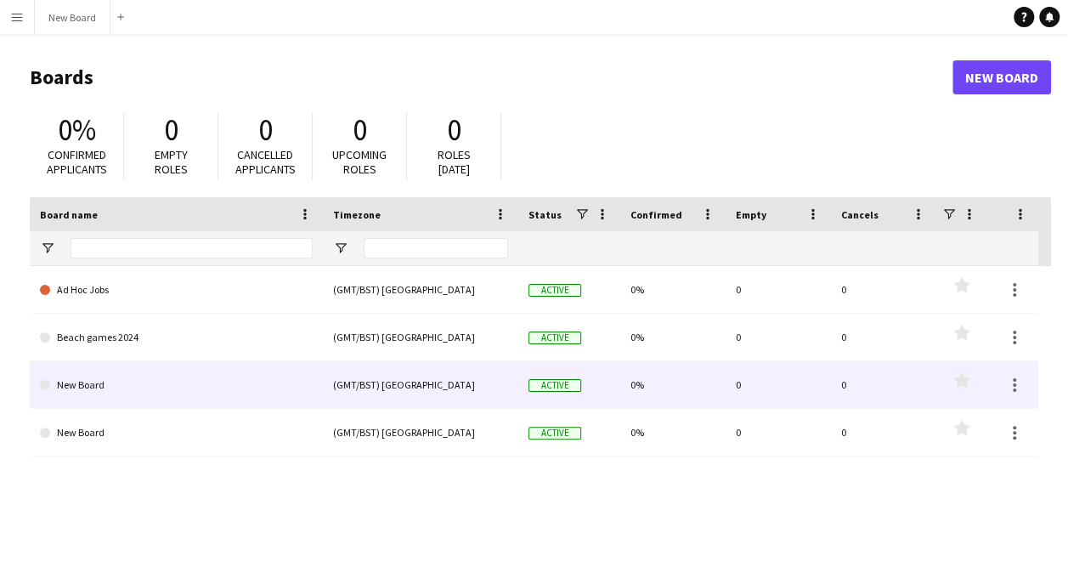
click at [224, 368] on link "New Board" at bounding box center [176, 385] width 273 height 48
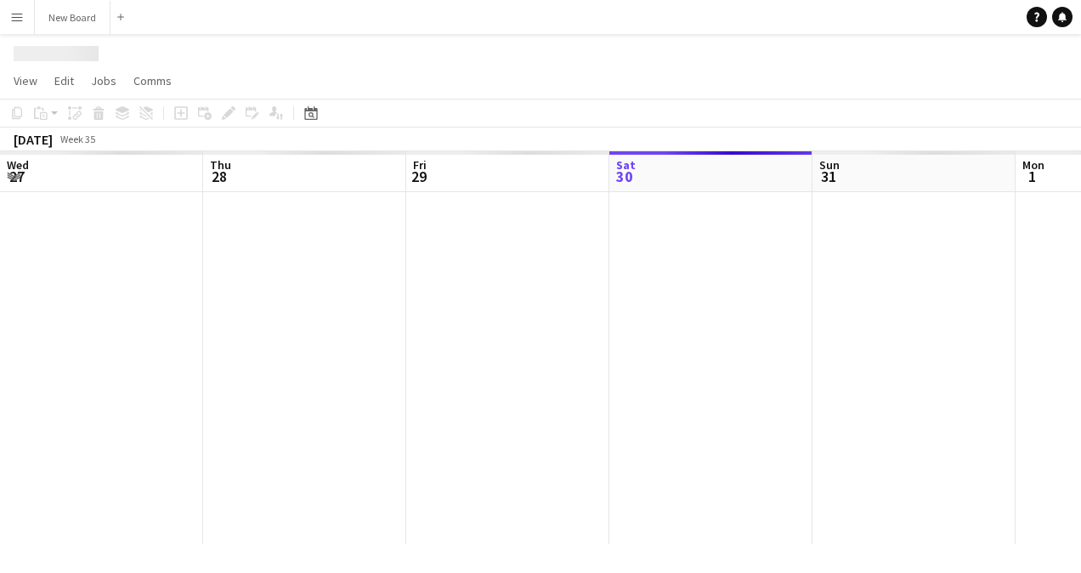
scroll to position [0, 406]
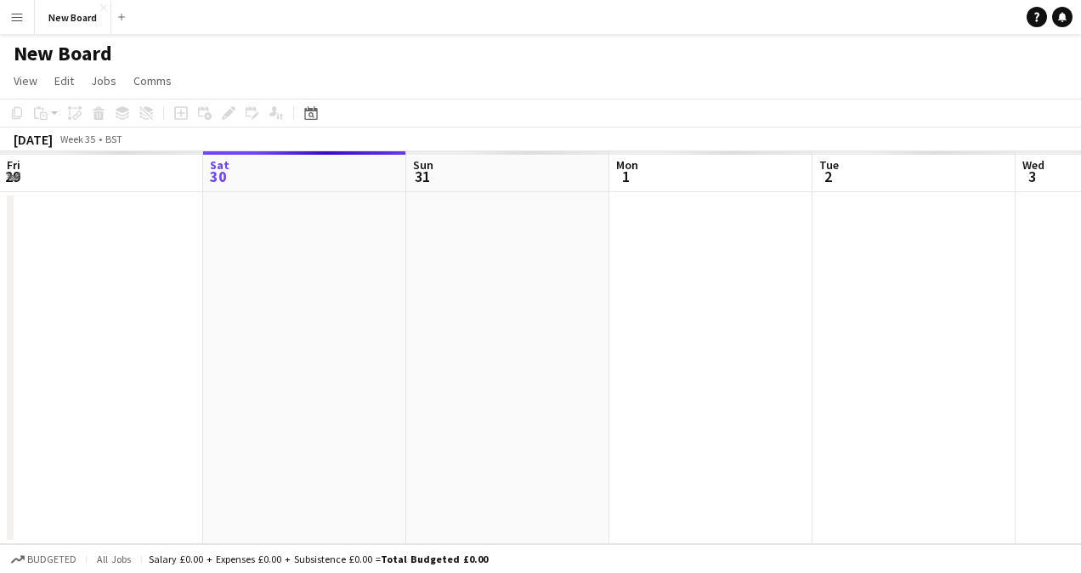
click at [342, 234] on app-date-cell at bounding box center [304, 368] width 203 height 352
click at [311, 216] on app-date-cell at bounding box center [304, 368] width 203 height 352
click at [177, 114] on icon "Add job" at bounding box center [181, 113] width 14 height 14
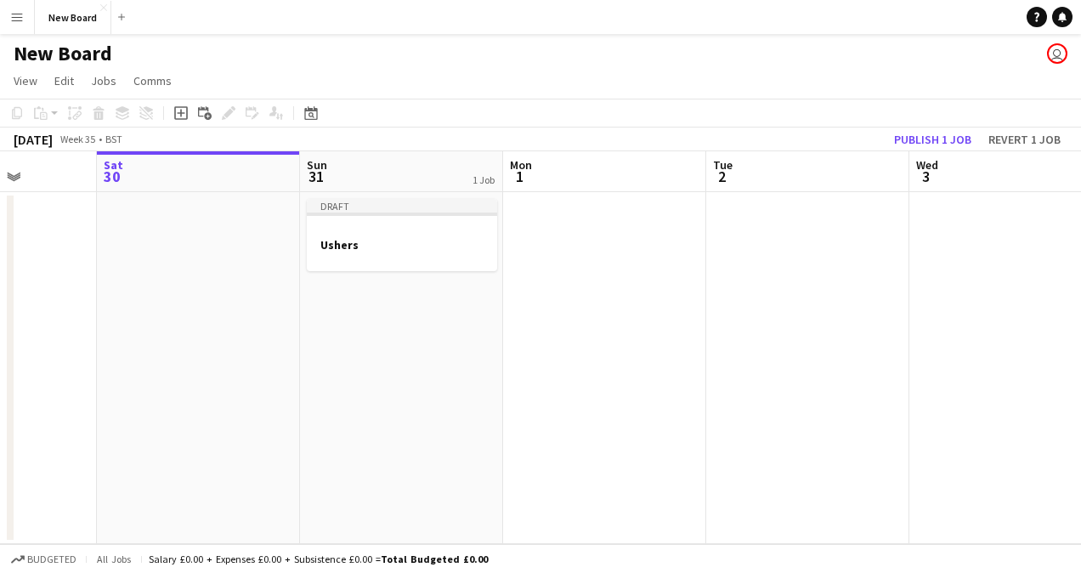
click at [90, 49] on h1 "New Board" at bounding box center [63, 53] width 99 height 25
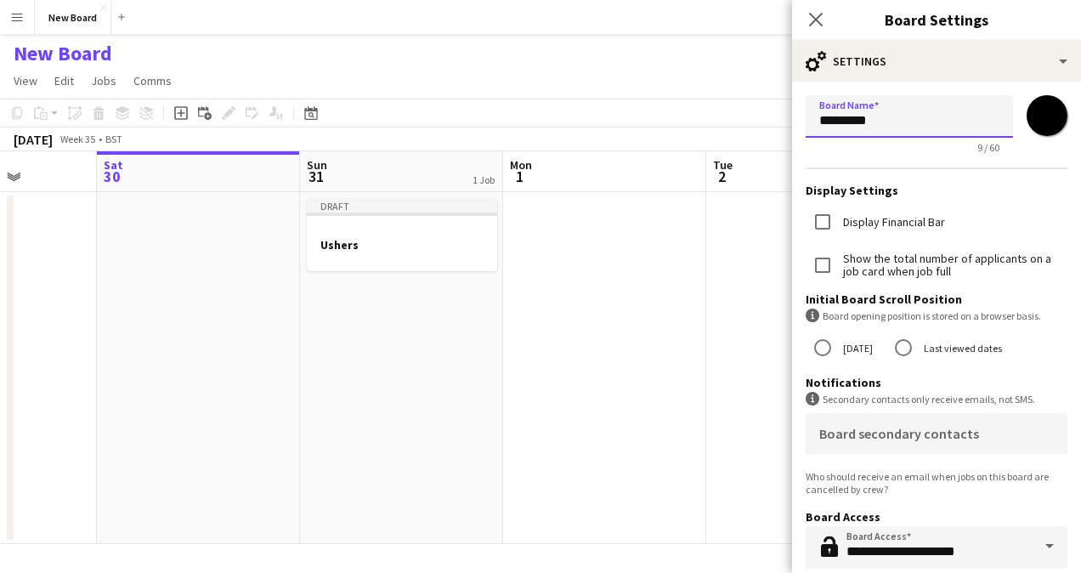
drag, startPoint x: 890, startPoint y: 122, endPoint x: 733, endPoint y: 126, distance: 156.4
click at [733, 126] on body "Menu Boards Boards Boards All jobs Status Workforce Workforce My Workforce Recr…" at bounding box center [540, 286] width 1081 height 573
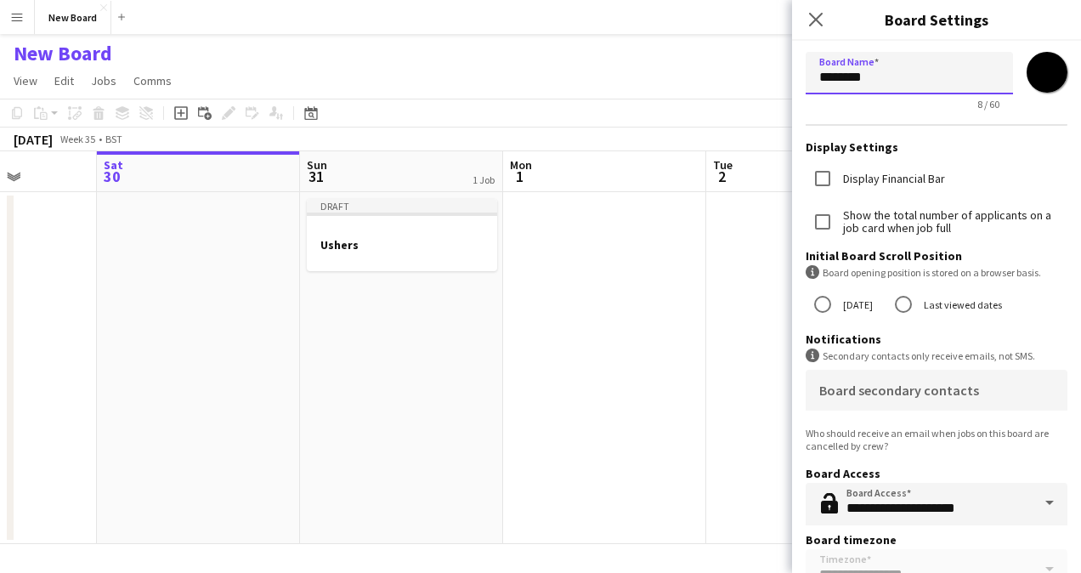
scroll to position [44, 0]
type input "********"
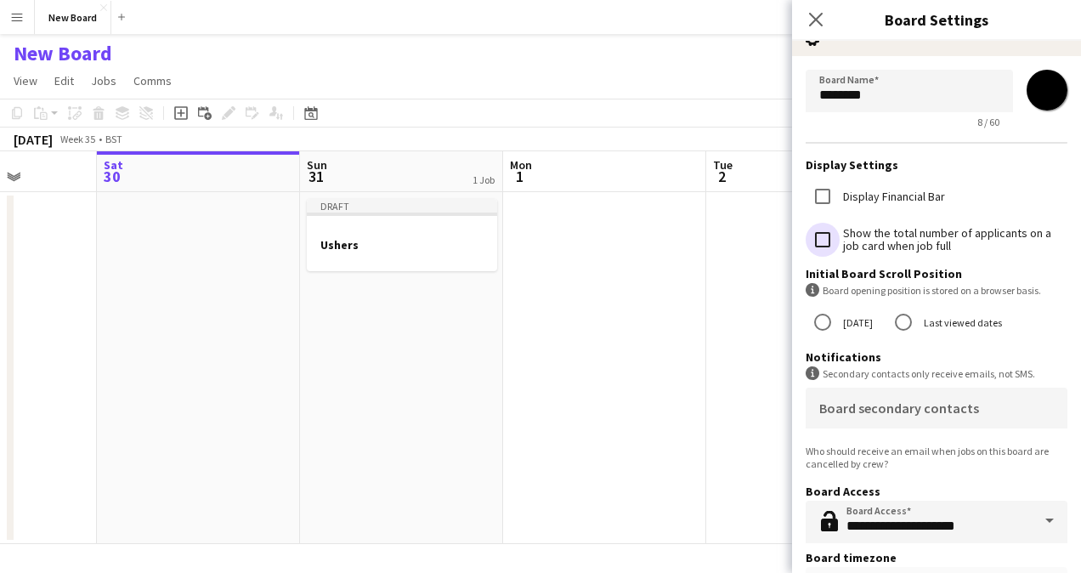
scroll to position [0, 0]
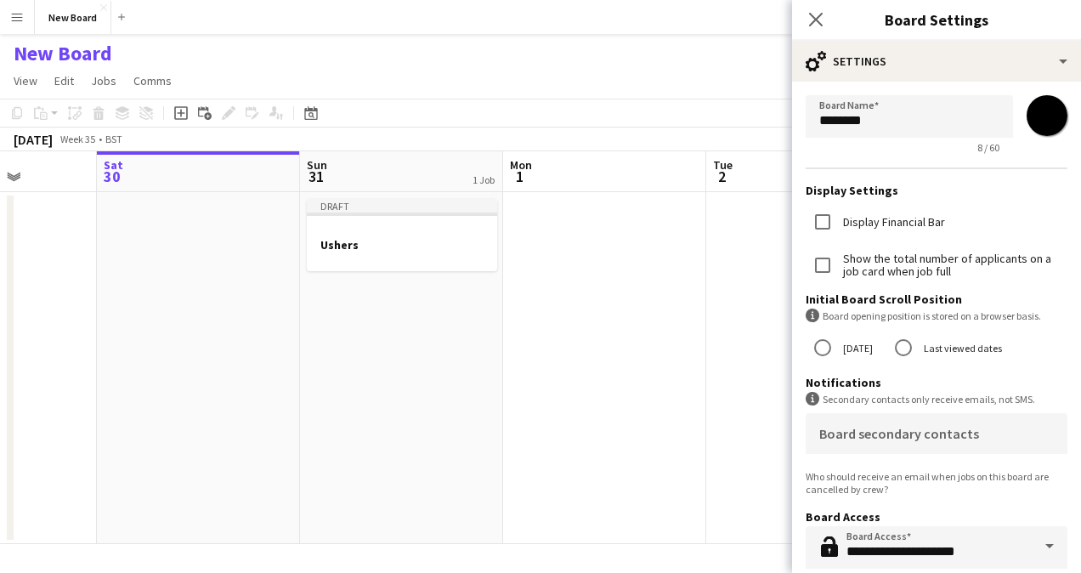
click at [738, 158] on app-board-header-date "Tue 2" at bounding box center [807, 171] width 203 height 41
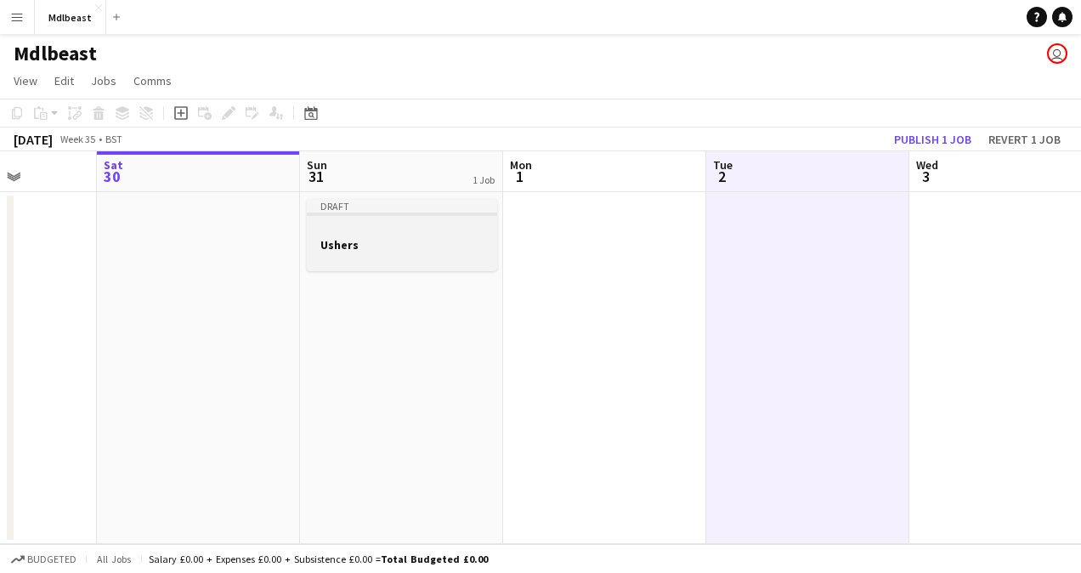
click at [429, 260] on div at bounding box center [402, 259] width 190 height 14
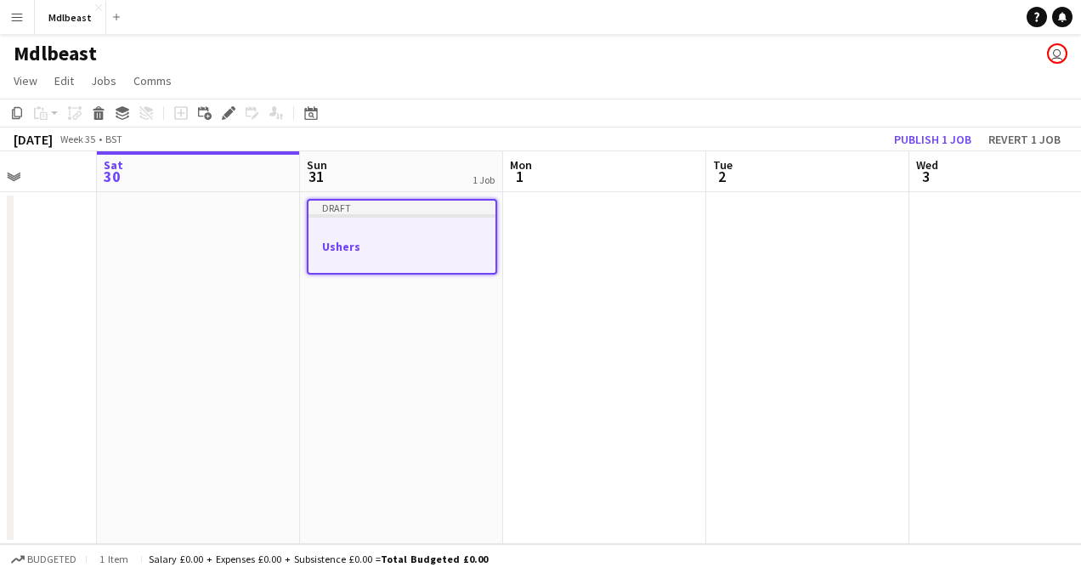
click at [426, 256] on div at bounding box center [401, 261] width 187 height 14
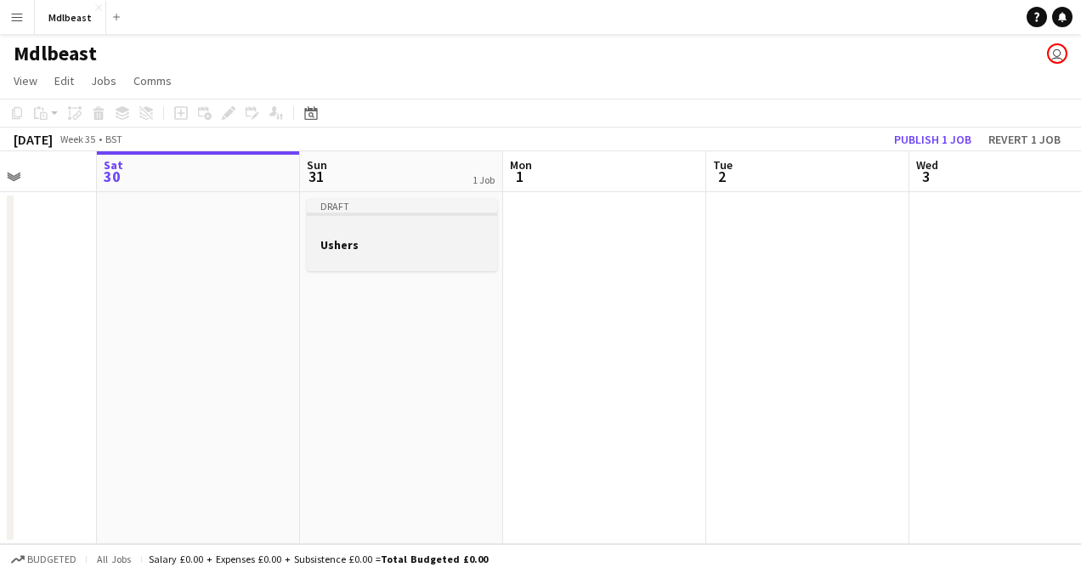
click at [426, 256] on div at bounding box center [402, 259] width 190 height 14
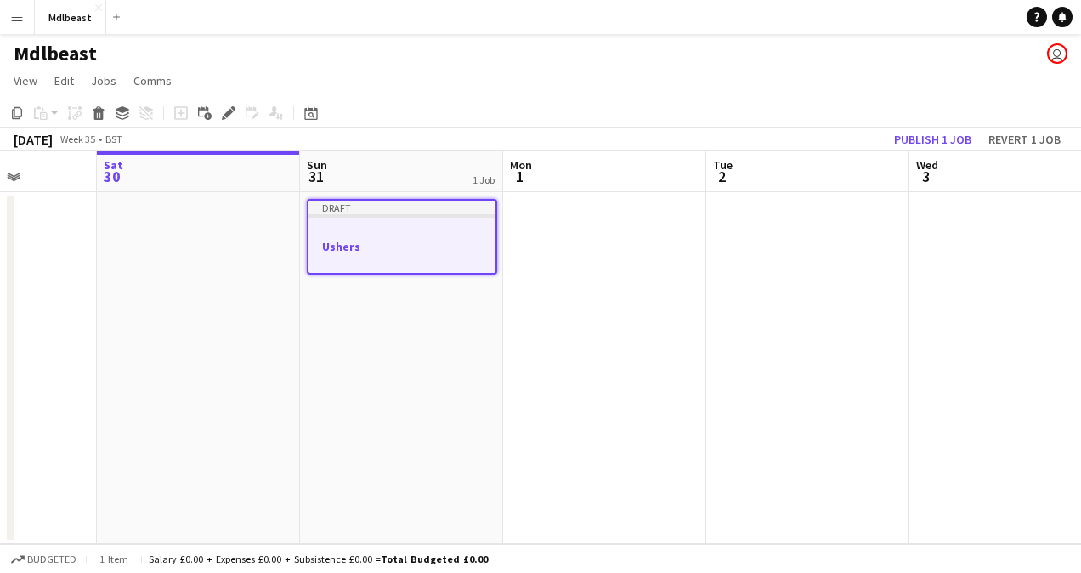
click at [425, 256] on div at bounding box center [401, 261] width 187 height 14
click at [229, 109] on icon "Edit" at bounding box center [229, 113] width 14 height 14
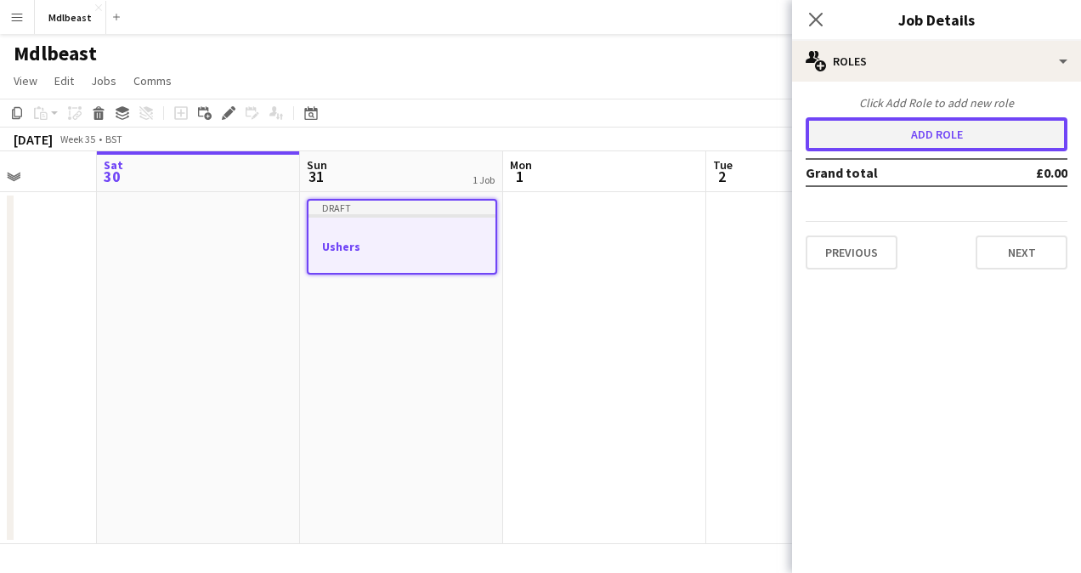
click at [957, 129] on button "Add role" at bounding box center [937, 134] width 262 height 34
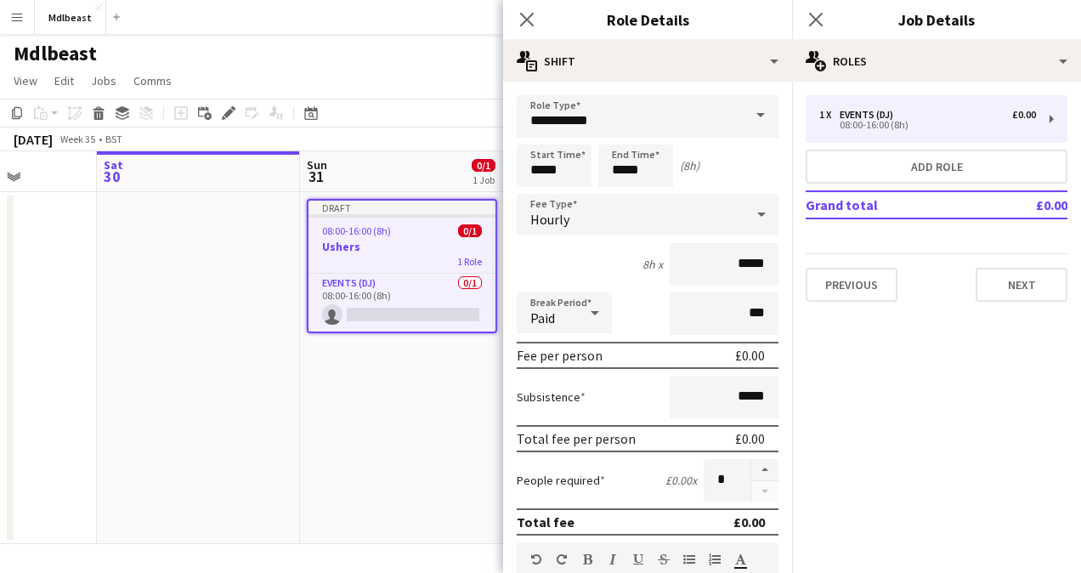
click at [744, 119] on span at bounding box center [761, 115] width 36 height 41
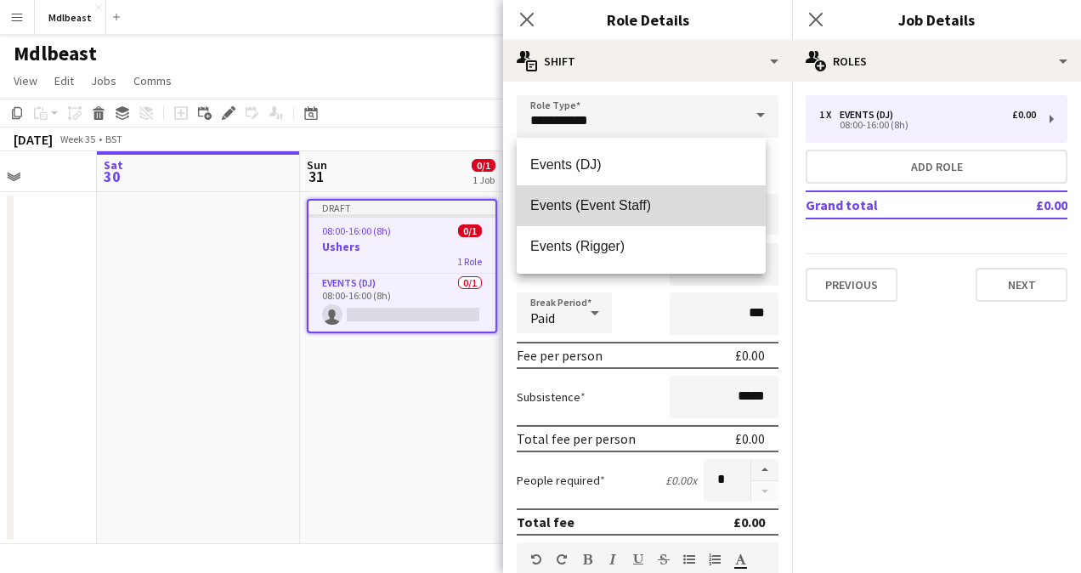
click at [676, 195] on mat-option "Events (Event Staff)" at bounding box center [641, 205] width 249 height 41
type input "**********"
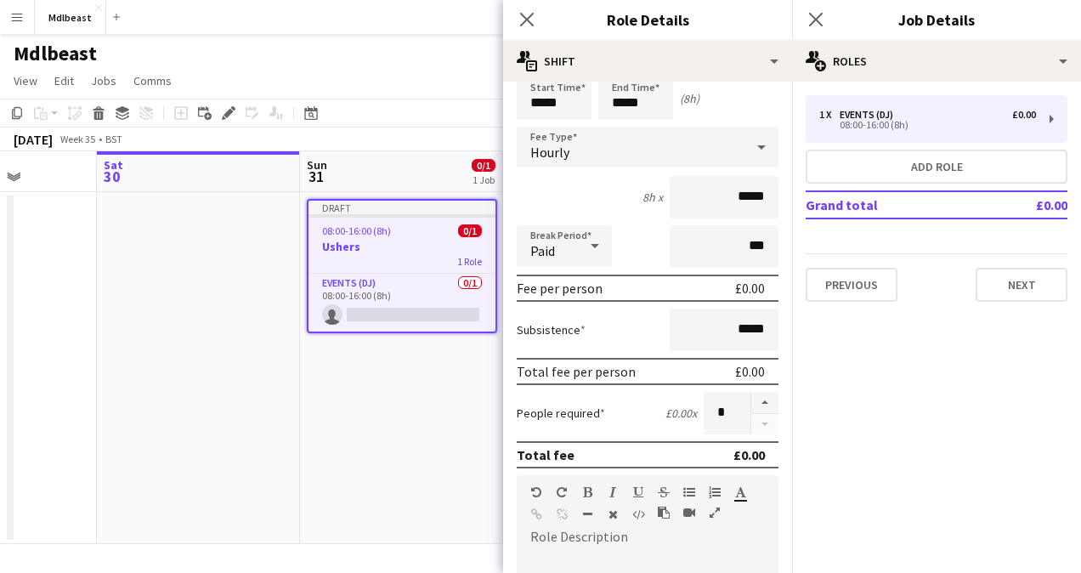
scroll to position [71, 0]
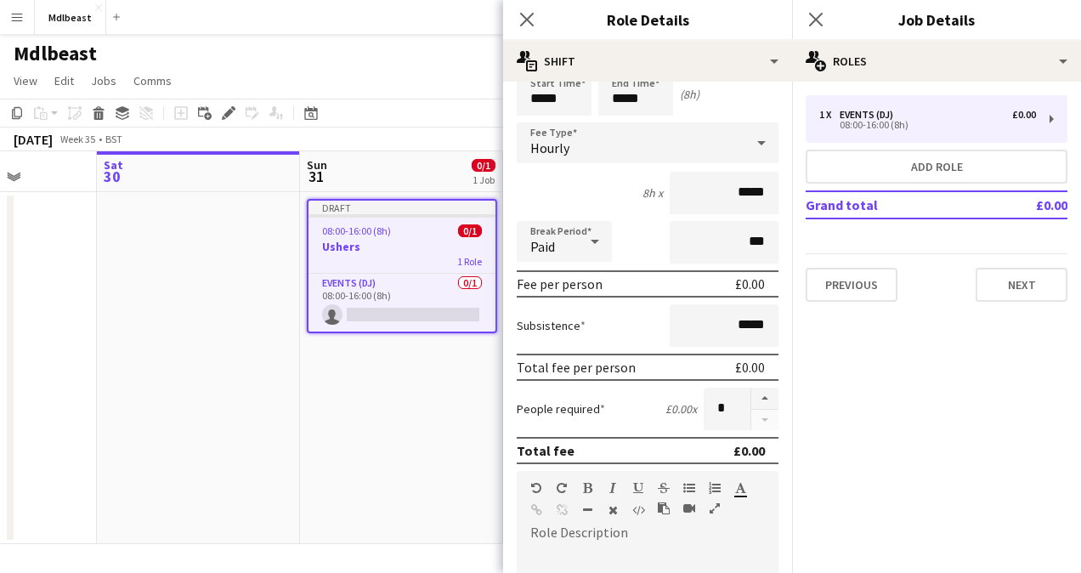
click at [675, 166] on form "**********" at bounding box center [647, 483] width 289 height 919
click at [681, 155] on div "Hourly" at bounding box center [631, 142] width 228 height 41
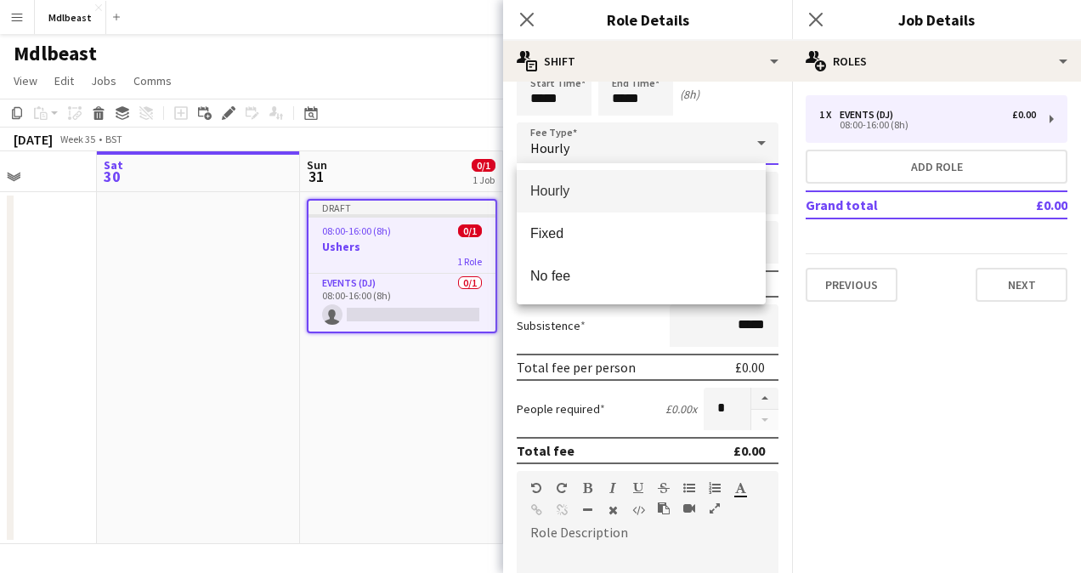
click at [666, 144] on div at bounding box center [540, 286] width 1081 height 573
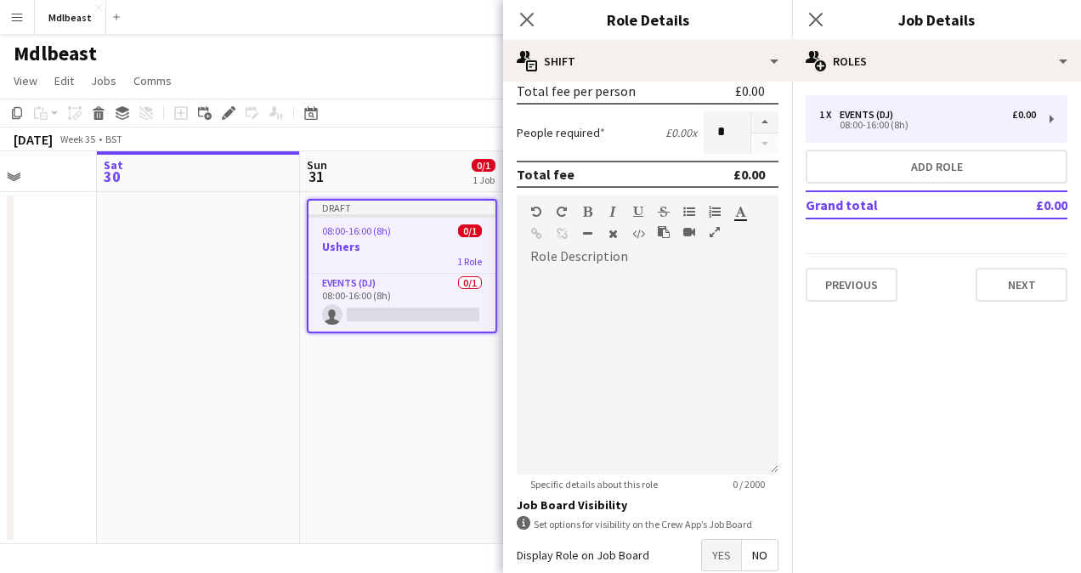
scroll to position [441, 0]
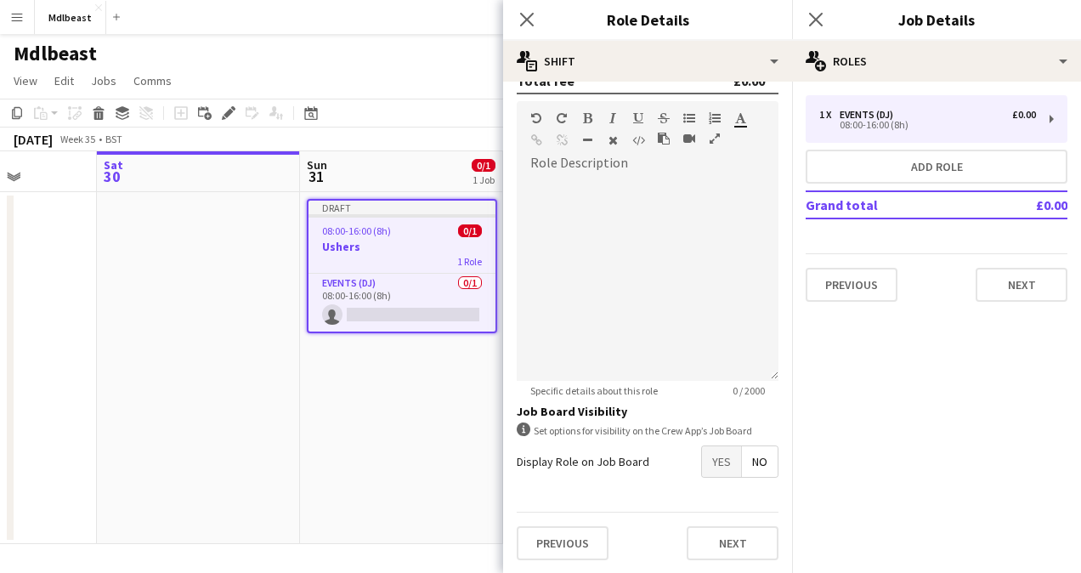
click at [520, 431] on icon at bounding box center [524, 429] width 14 height 14
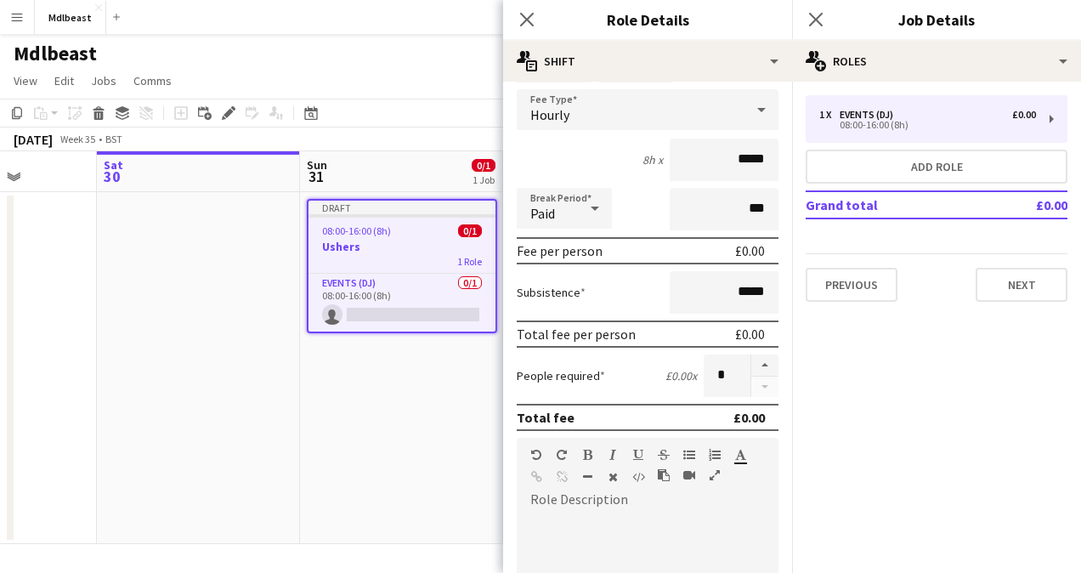
scroll to position [0, 0]
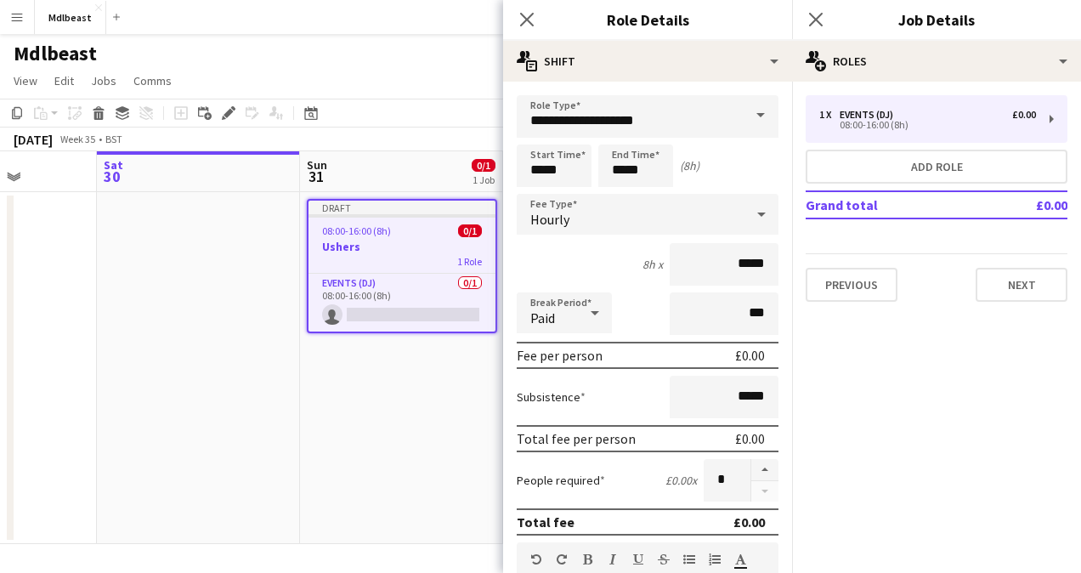
click at [749, 120] on span at bounding box center [761, 115] width 36 height 41
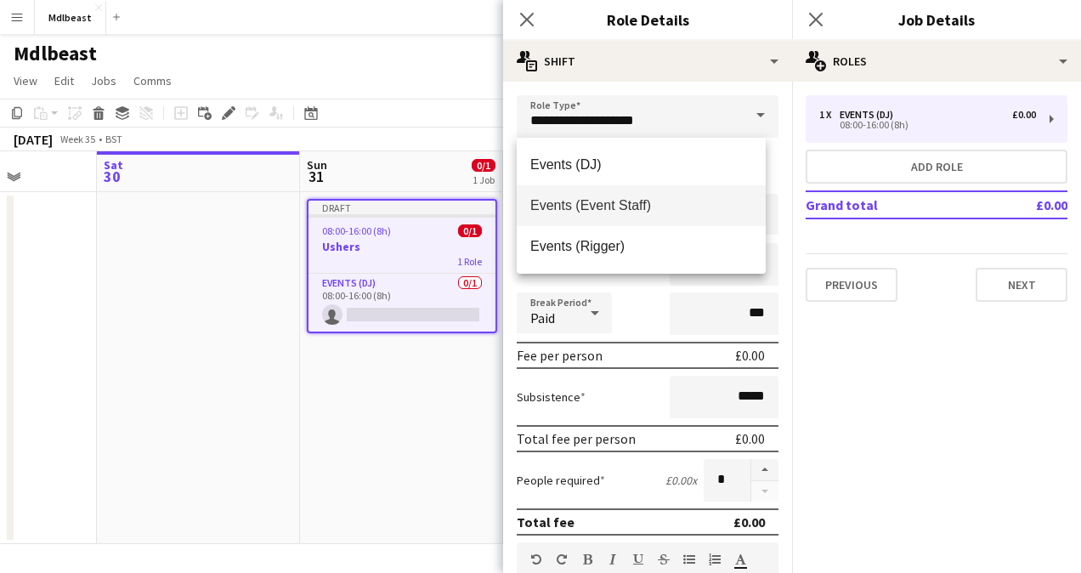
click at [749, 120] on span at bounding box center [761, 115] width 36 height 41
click at [744, 116] on span at bounding box center [761, 115] width 36 height 41
click at [672, 206] on span "Events (Event Staff)" at bounding box center [641, 205] width 222 height 16
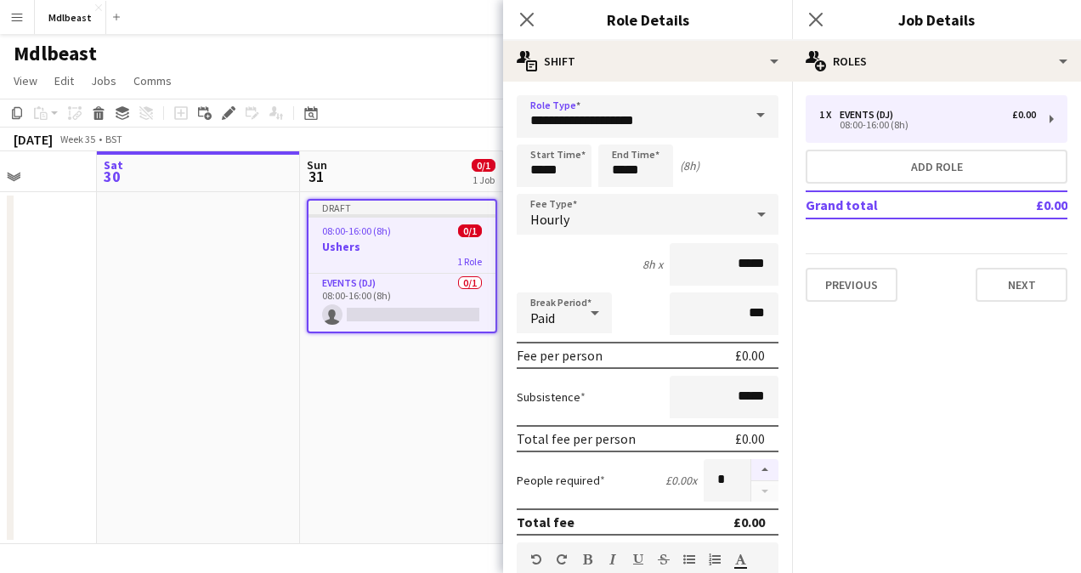
click at [755, 471] on button "button" at bounding box center [764, 470] width 27 height 22
type input "*"
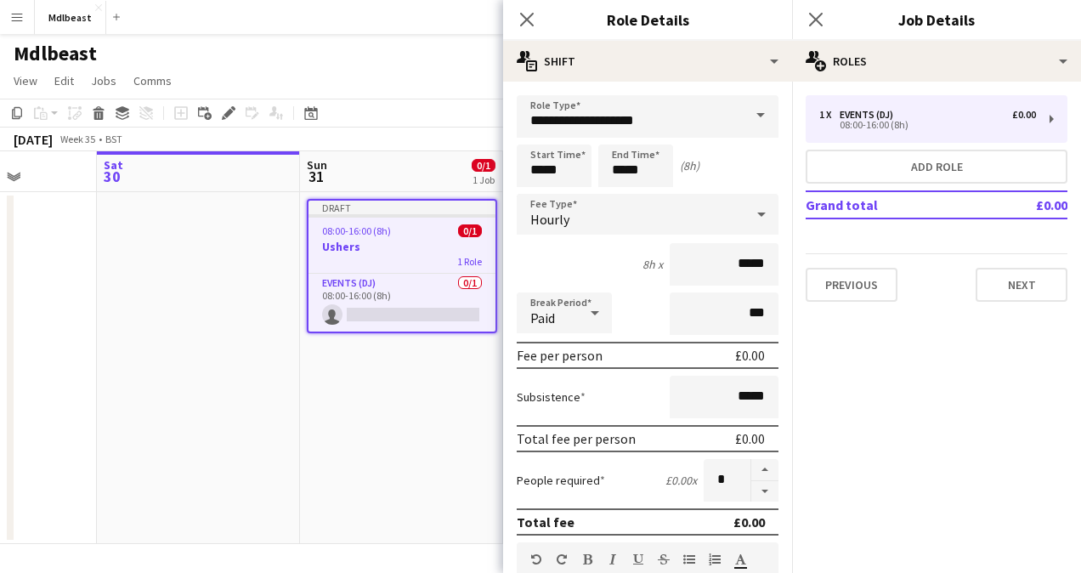
scroll to position [441, 0]
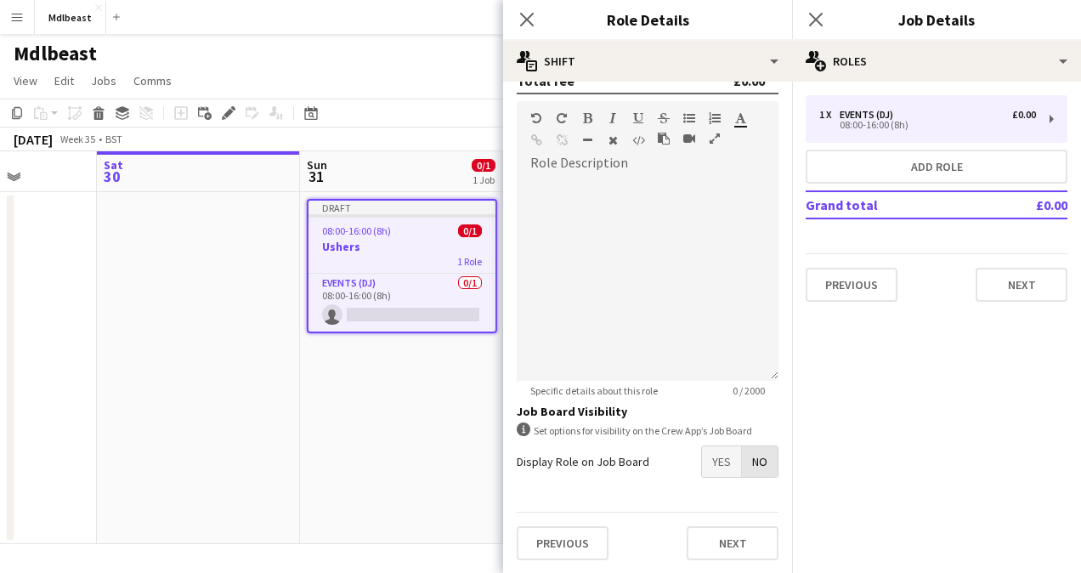
click at [744, 462] on span "No" at bounding box center [760, 461] width 36 height 31
click at [726, 537] on button "Next" at bounding box center [733, 543] width 92 height 34
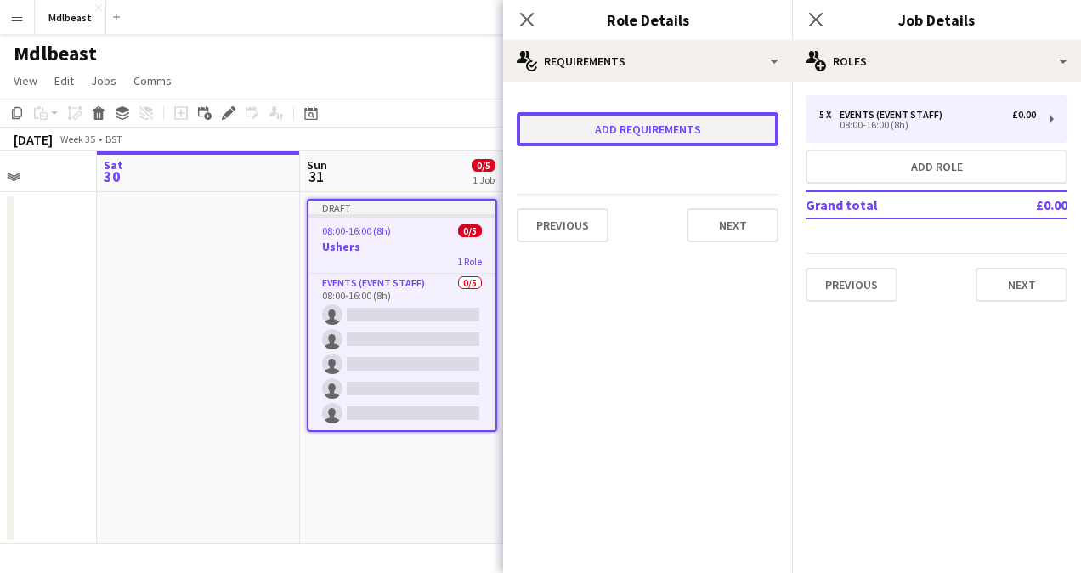
click at [644, 125] on button "Add requirements" at bounding box center [648, 129] width 262 height 34
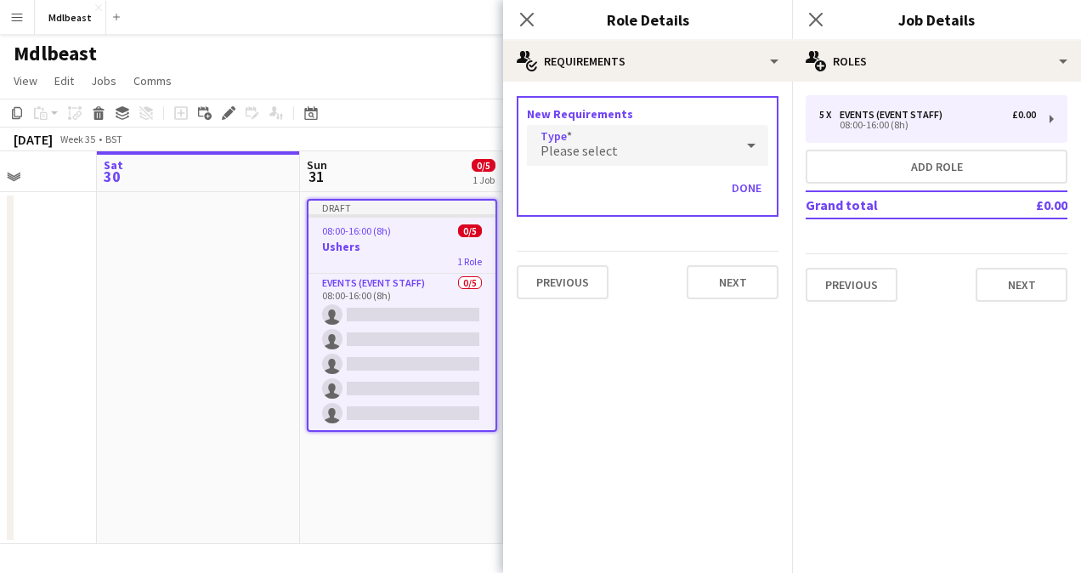
click at [712, 146] on div "Please select" at bounding box center [630, 145] width 207 height 41
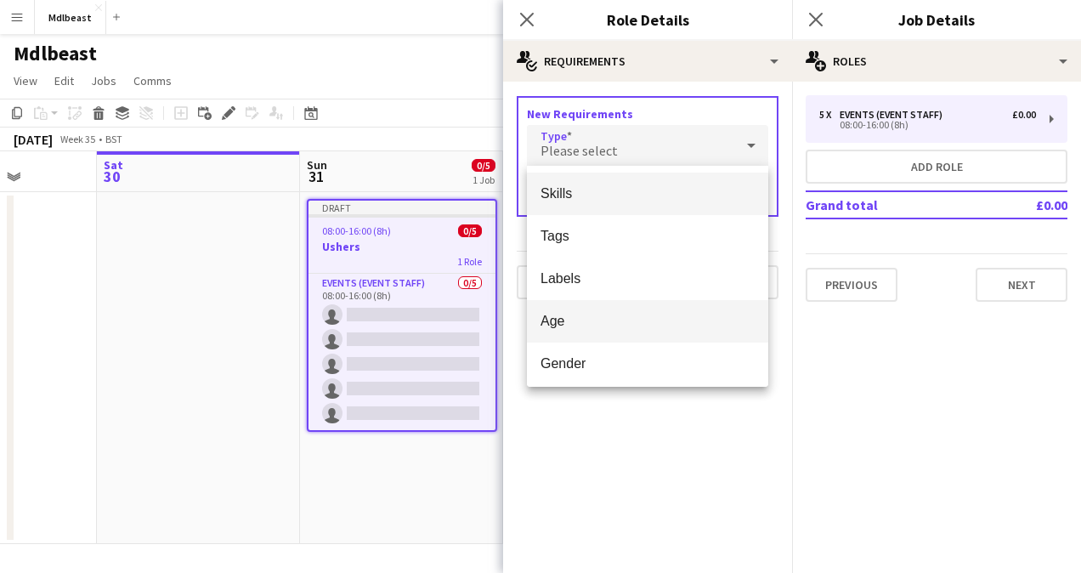
scroll to position [5, 0]
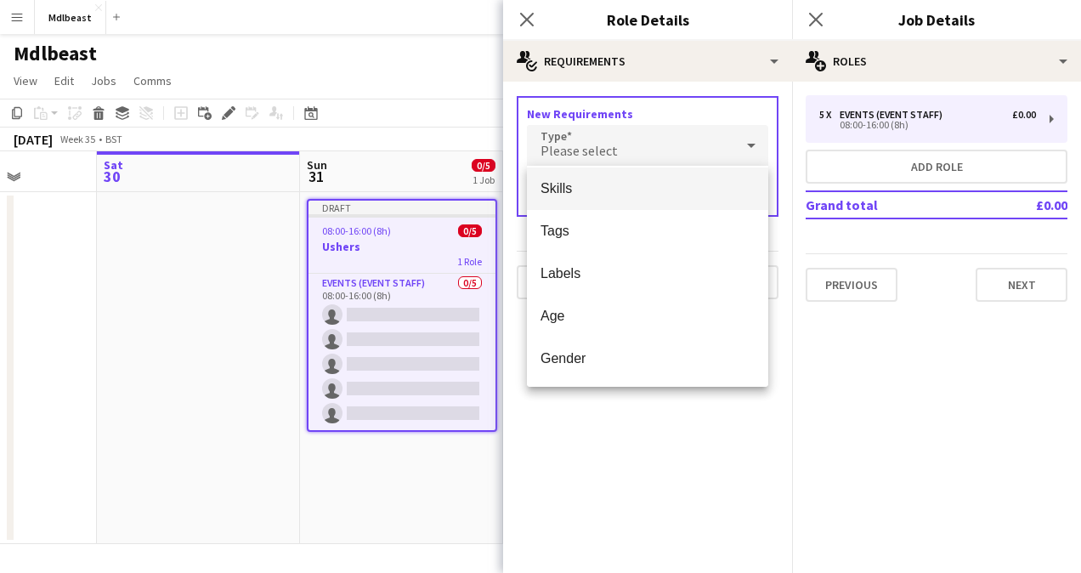
click at [676, 141] on div at bounding box center [540, 286] width 1081 height 573
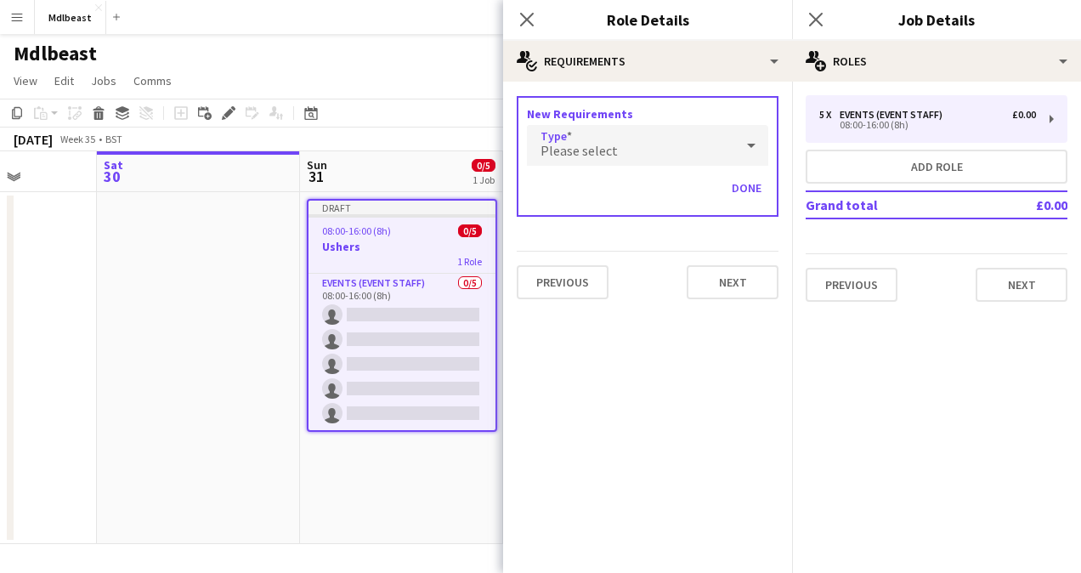
click at [736, 143] on div at bounding box center [751, 145] width 34 height 34
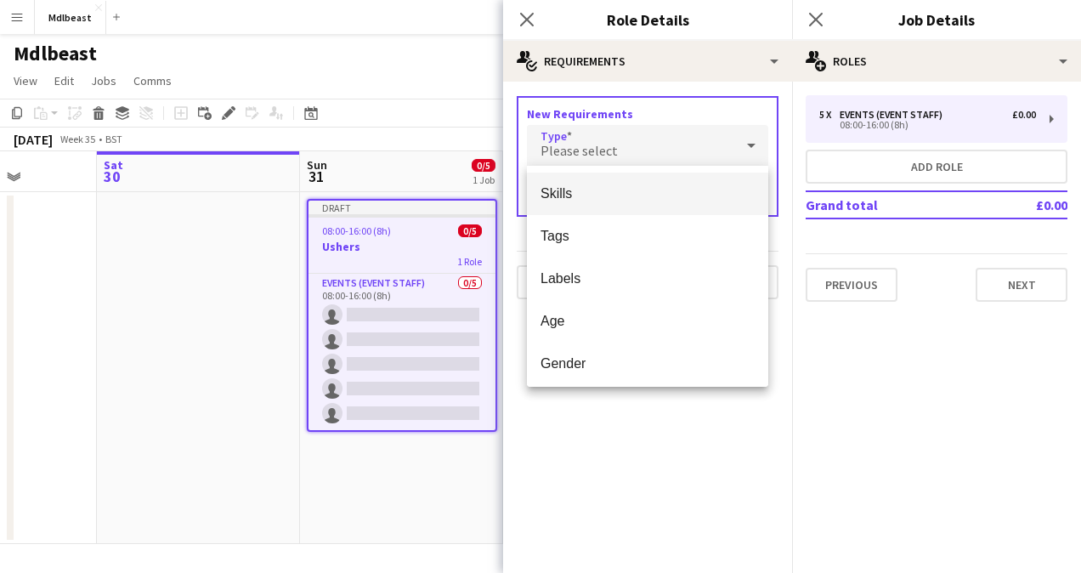
click at [644, 201] on span "Skills" at bounding box center [647, 193] width 214 height 16
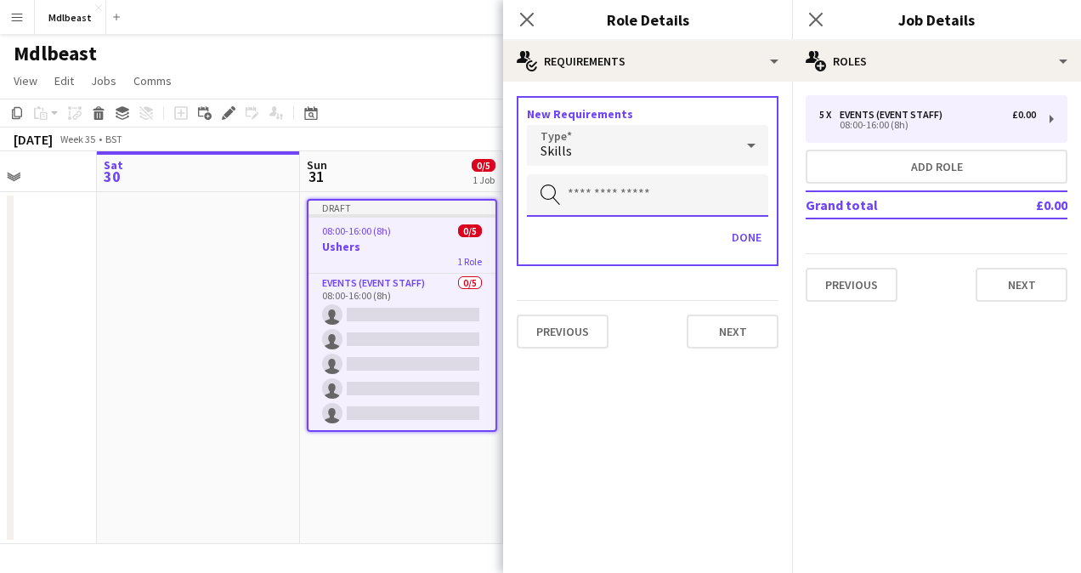
click at [708, 204] on input "text" at bounding box center [647, 195] width 241 height 42
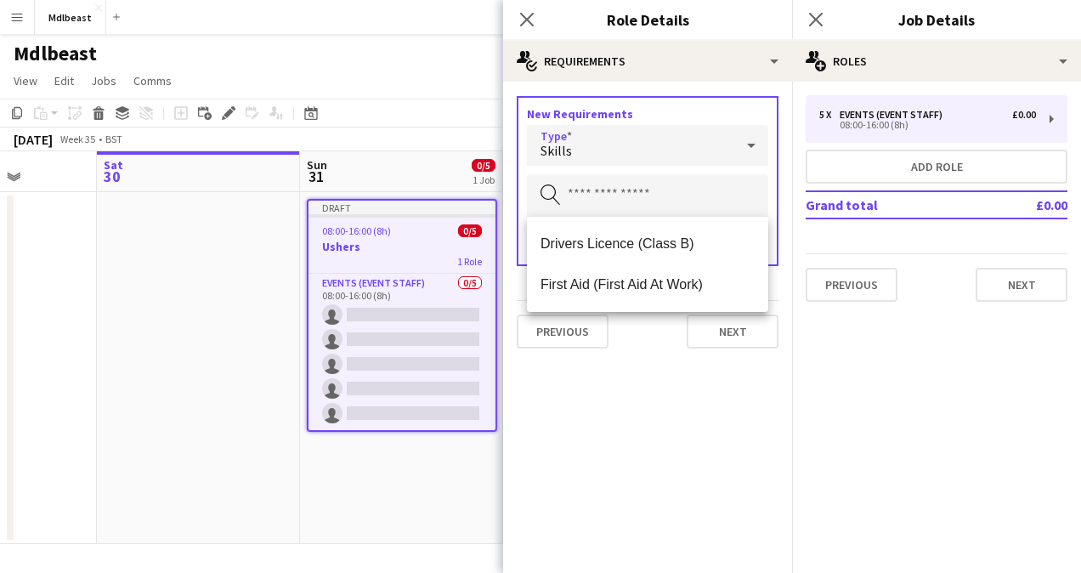
click at [747, 138] on icon at bounding box center [751, 145] width 20 height 34
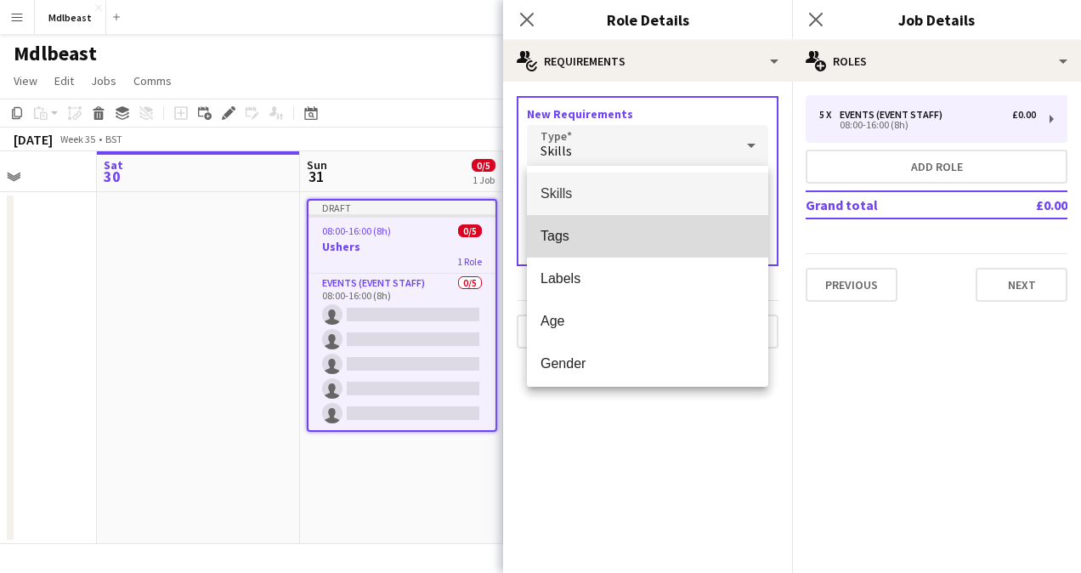
click at [661, 248] on mat-option "Tags" at bounding box center [647, 236] width 241 height 42
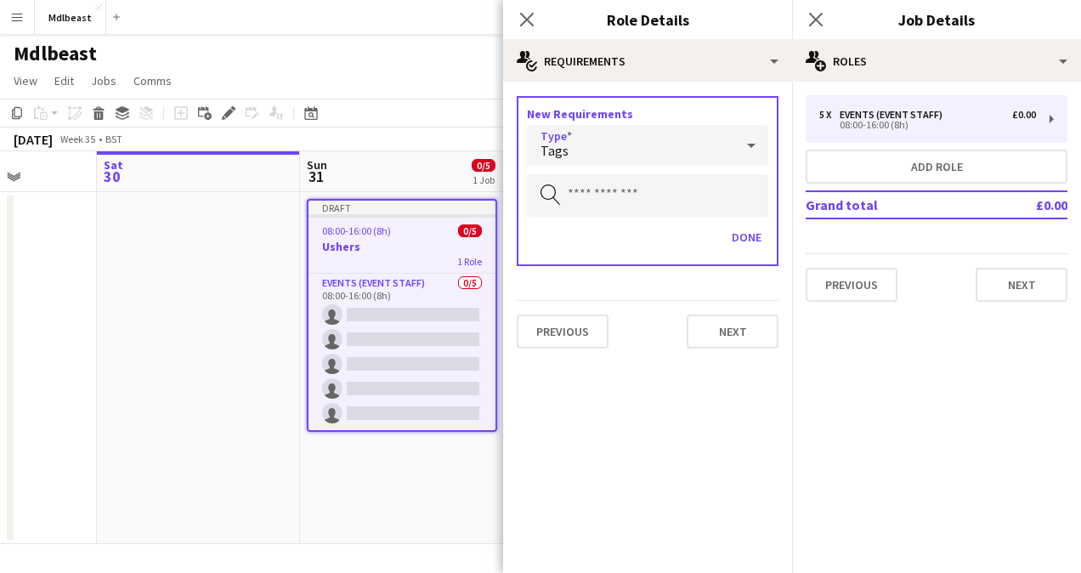
click at [756, 139] on icon at bounding box center [751, 145] width 20 height 34
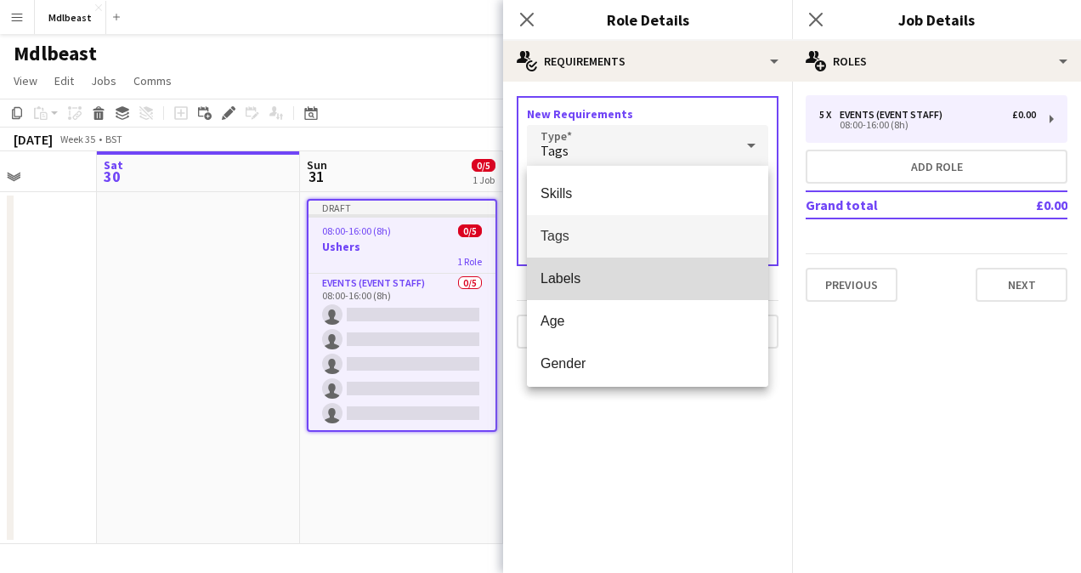
click at [662, 266] on mat-option "Labels" at bounding box center [647, 278] width 241 height 42
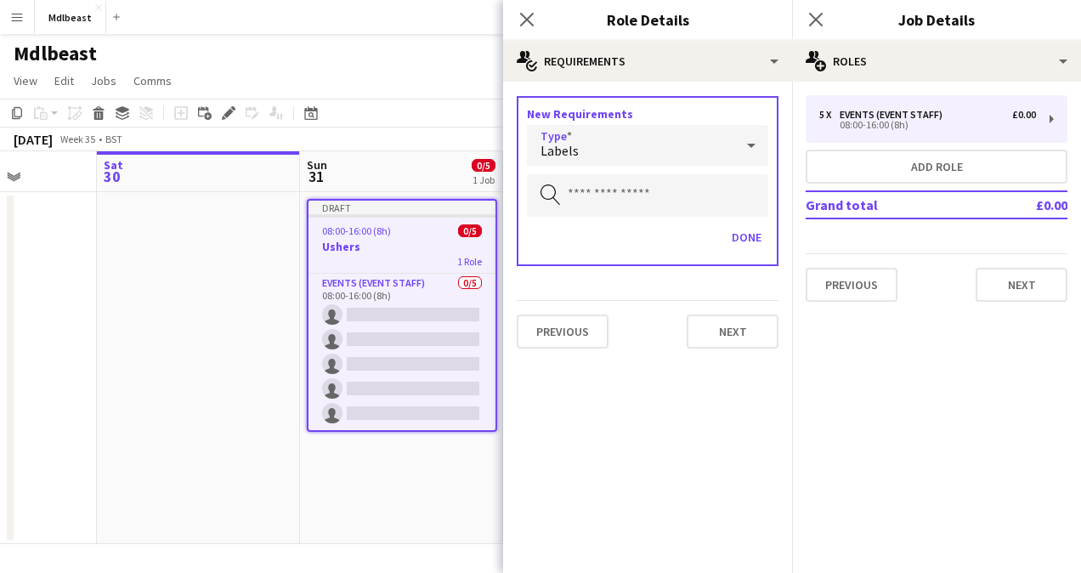
click at [734, 145] on div at bounding box center [751, 145] width 34 height 34
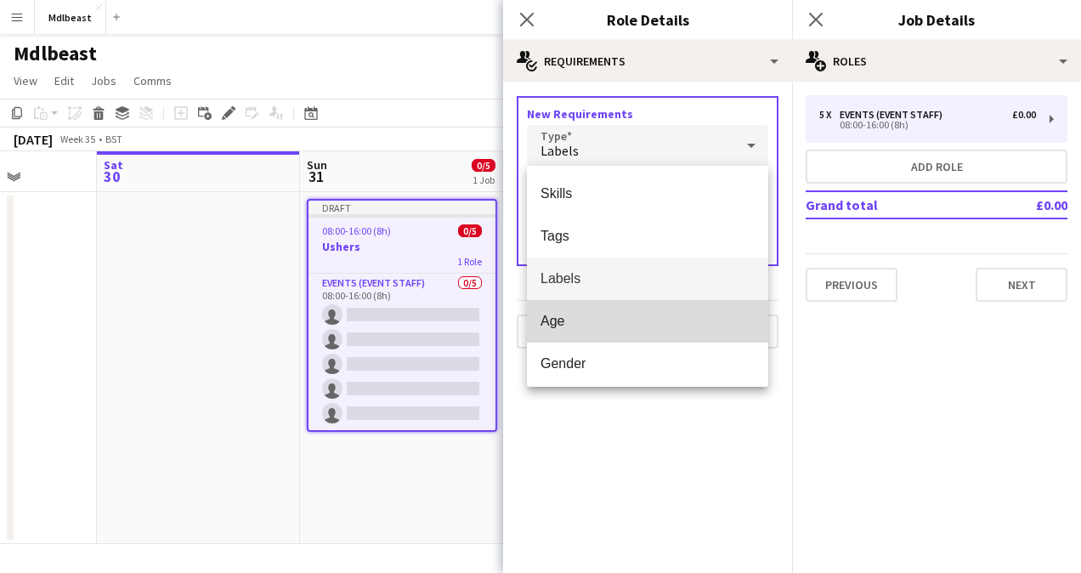
click at [649, 319] on span "Age" at bounding box center [647, 321] width 214 height 16
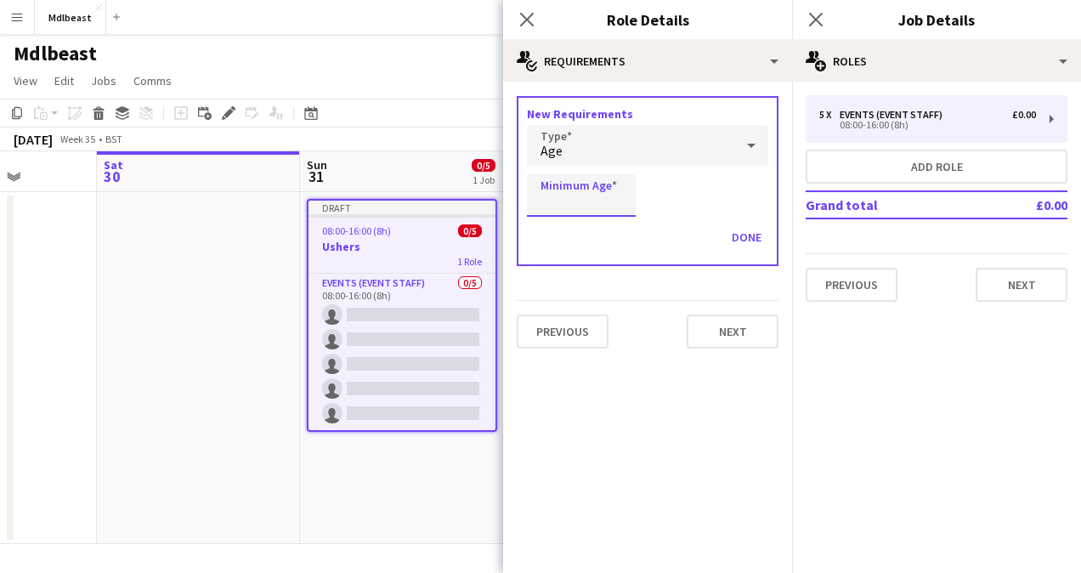
click at [618, 204] on input "Minimum Age" at bounding box center [581, 195] width 109 height 42
click at [709, 155] on div "Age" at bounding box center [630, 145] width 207 height 41
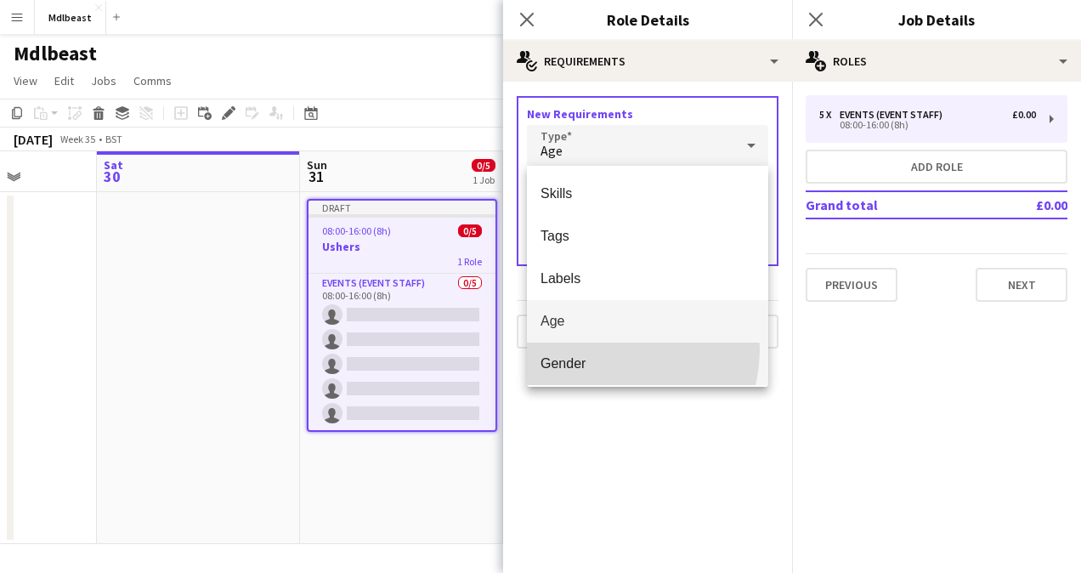
click at [606, 349] on mat-option "Gender" at bounding box center [647, 363] width 241 height 42
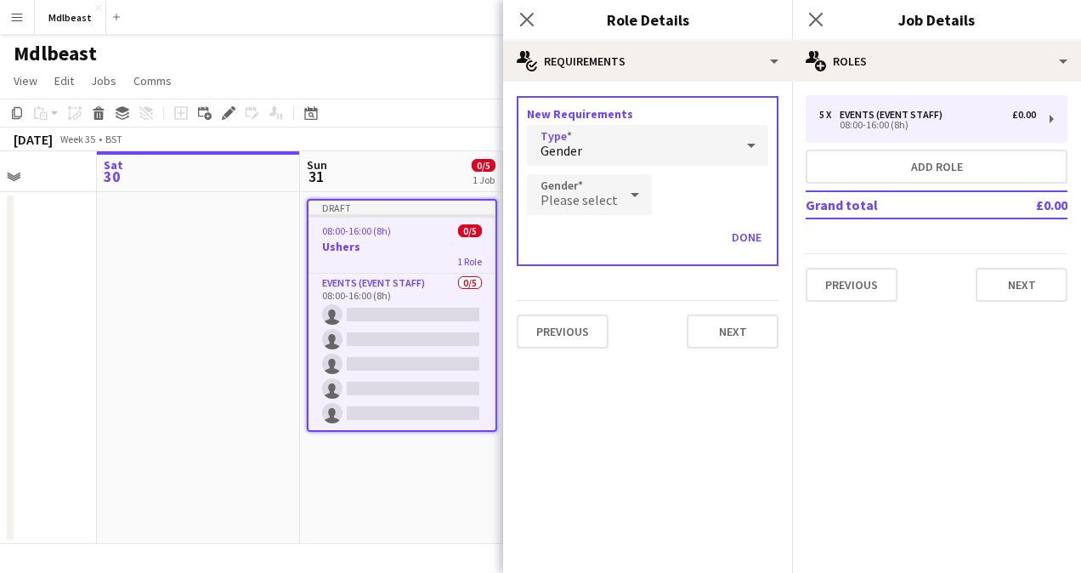
click at [702, 136] on div "Gender" at bounding box center [630, 145] width 207 height 41
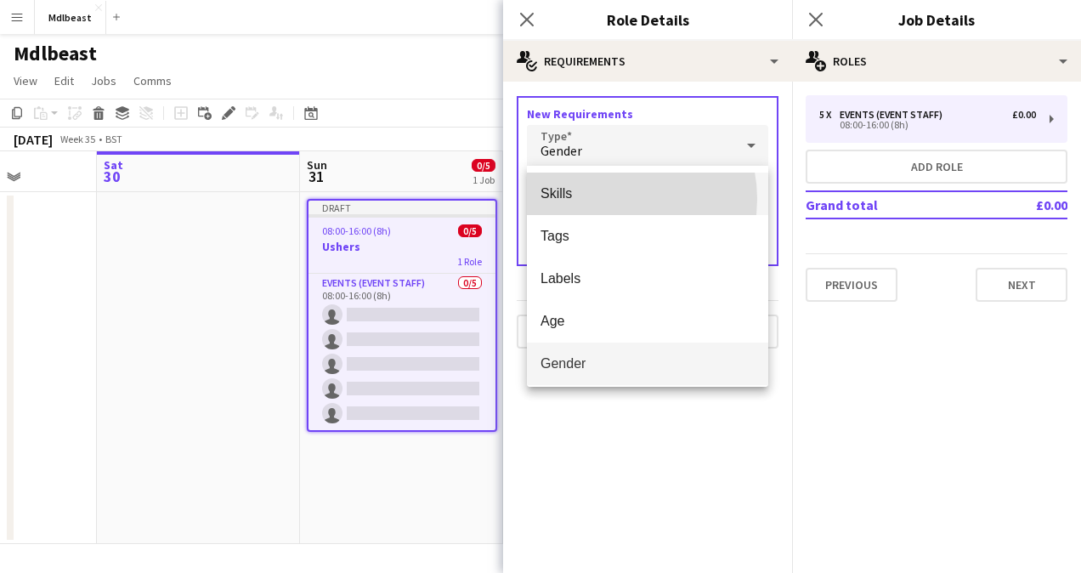
click at [607, 199] on span "Skills" at bounding box center [647, 193] width 214 height 16
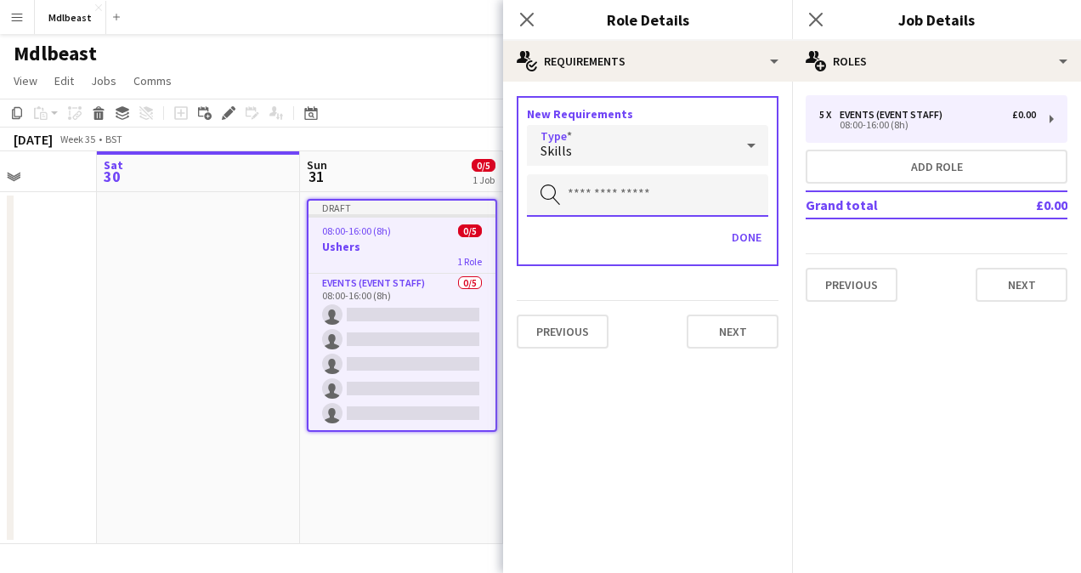
click at [636, 192] on input "text" at bounding box center [647, 195] width 241 height 42
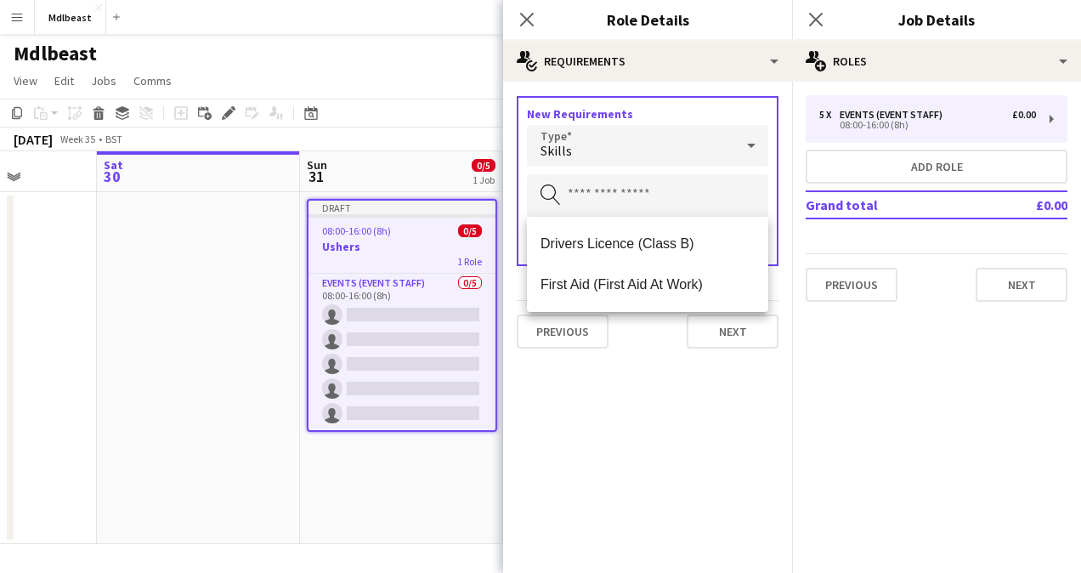
click at [683, 432] on mat-expansion-panel "medal-empty Requirements New Requirements Type Skills Search by skill Done Prev…" at bounding box center [647, 327] width 289 height 491
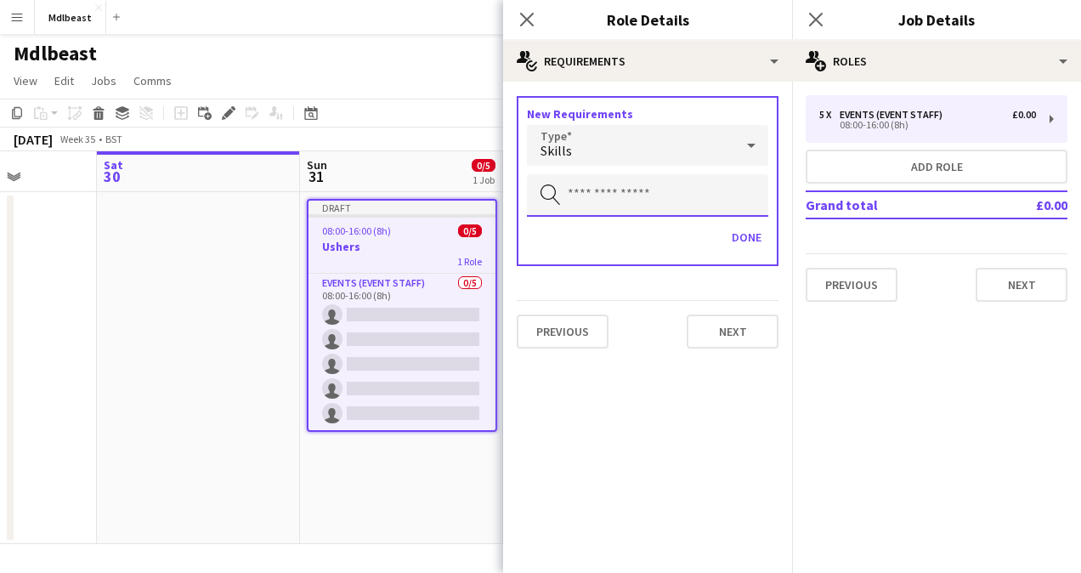
click at [721, 206] on input "text" at bounding box center [647, 195] width 241 height 42
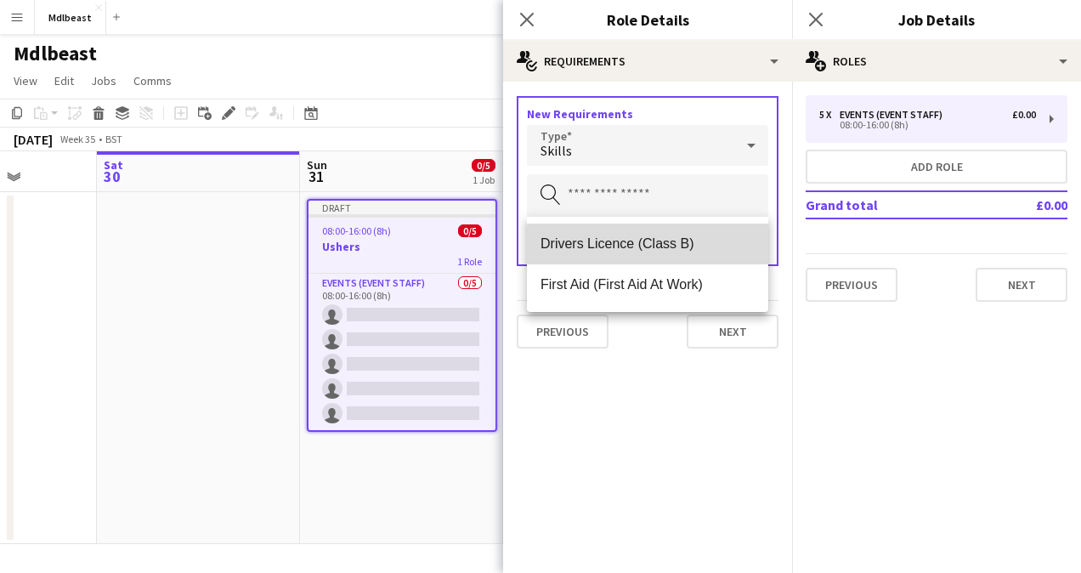
click at [667, 246] on span "Drivers Licence (Class B)" at bounding box center [647, 243] width 214 height 16
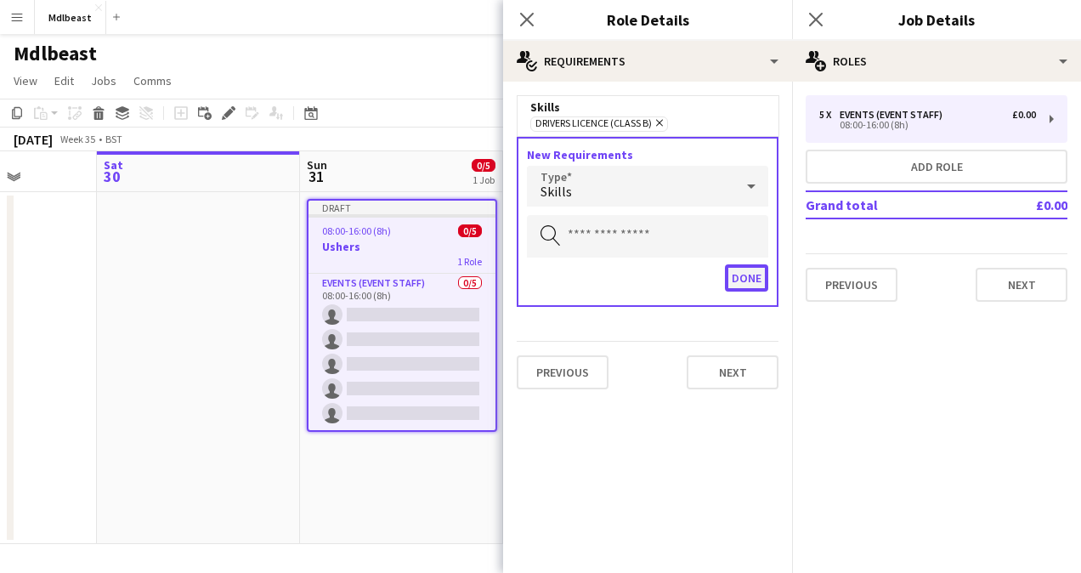
click at [751, 290] on button "Done" at bounding box center [746, 277] width 43 height 27
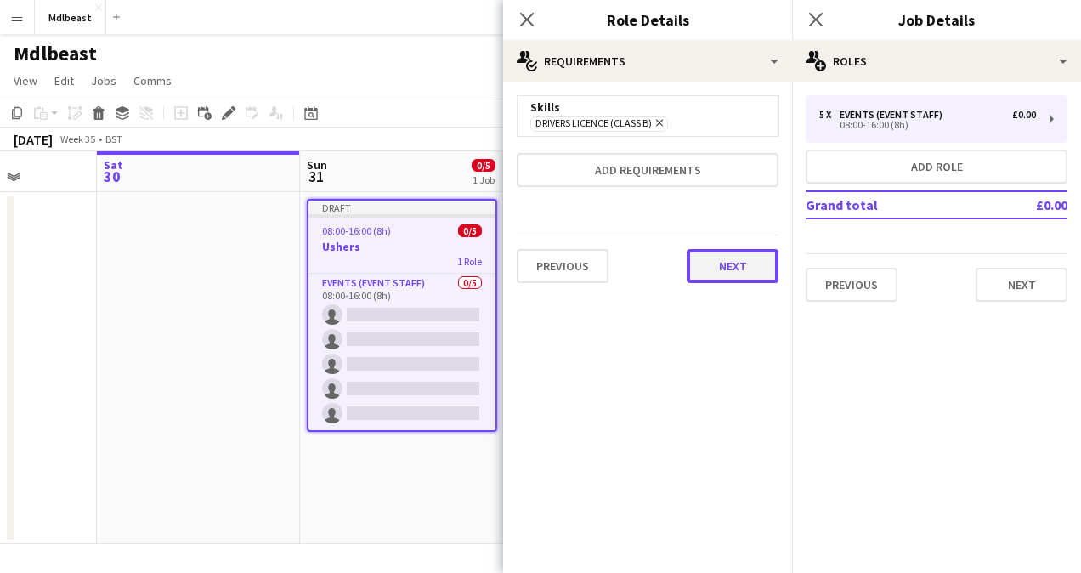
click at [715, 267] on button "Next" at bounding box center [733, 266] width 92 height 34
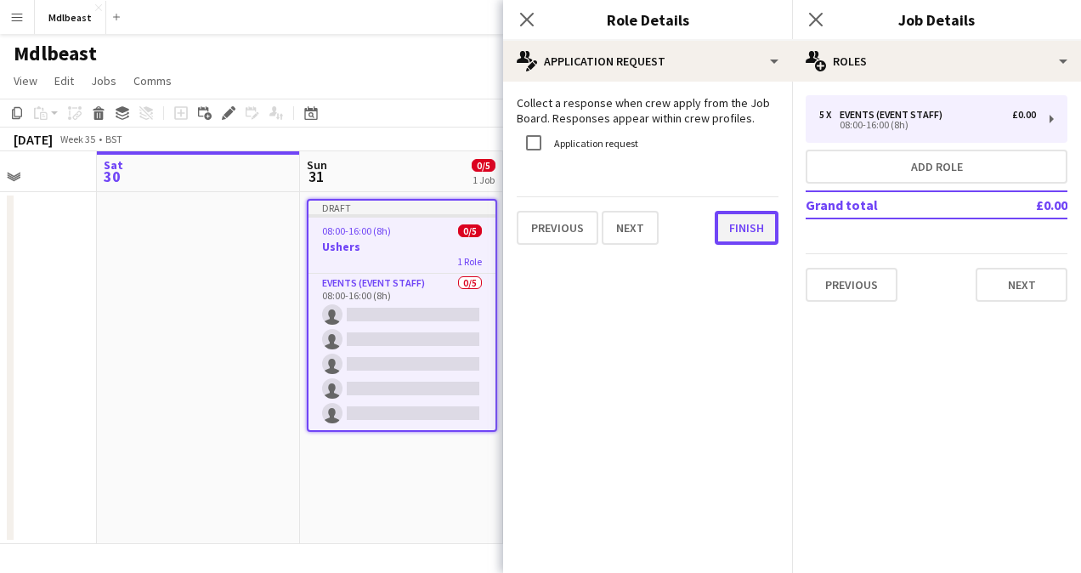
click at [731, 219] on button "Finish" at bounding box center [747, 228] width 64 height 34
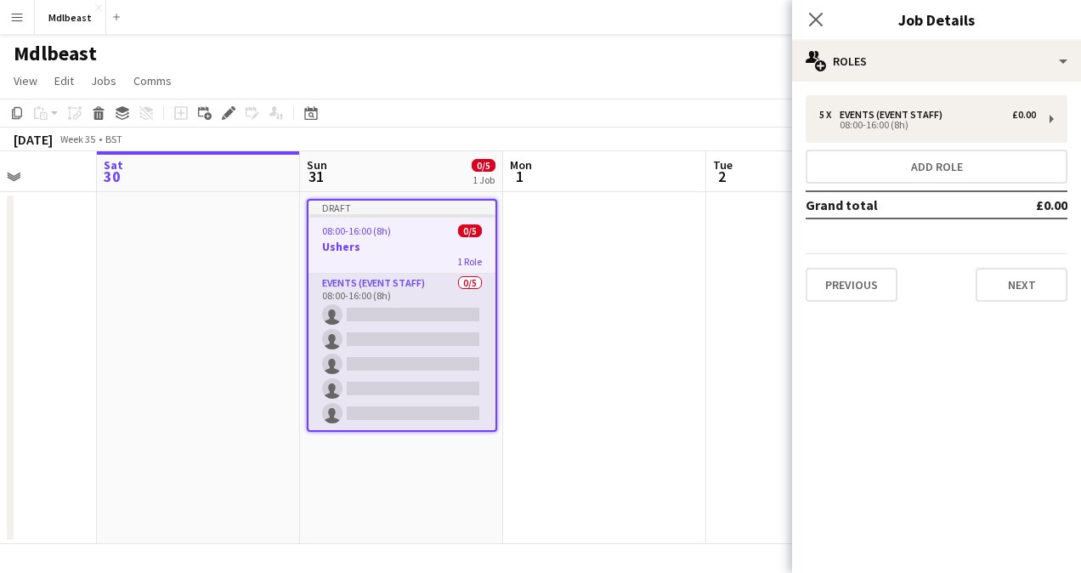
click at [418, 315] on app-card-role "Events (Event Staff) 0/5 08:00-16:00 (8h) single-neutral-actions single-neutral…" at bounding box center [401, 352] width 187 height 156
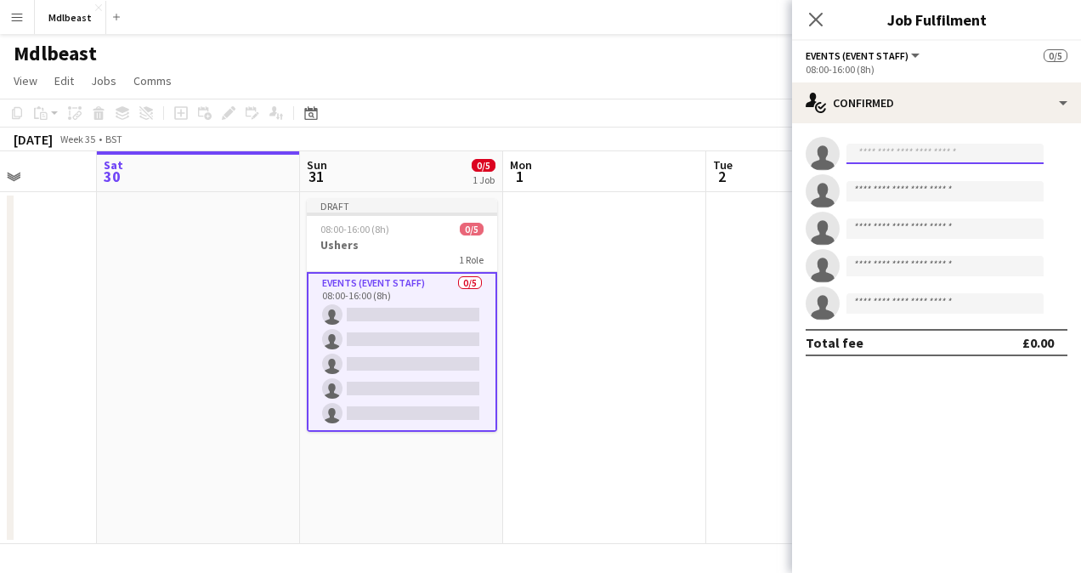
click at [964, 156] on input at bounding box center [944, 154] width 197 height 20
click at [816, 23] on icon "Close pop-in" at bounding box center [815, 19] width 16 height 16
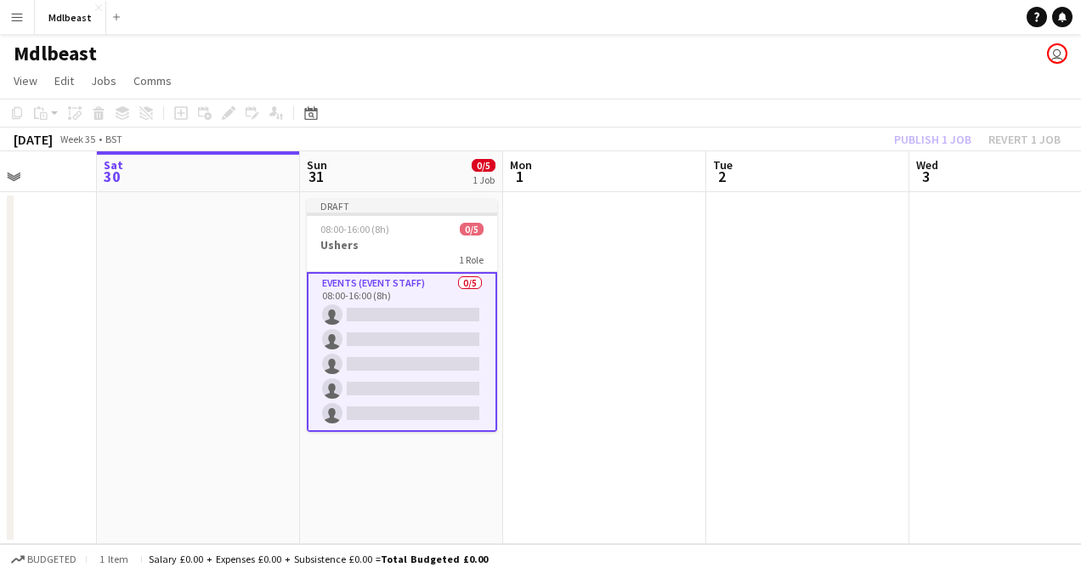
click at [433, 341] on app-card-role "Events (Event Staff) 0/5 08:00-16:00 (8h) single-neutral-actions single-neutral…" at bounding box center [402, 352] width 190 height 160
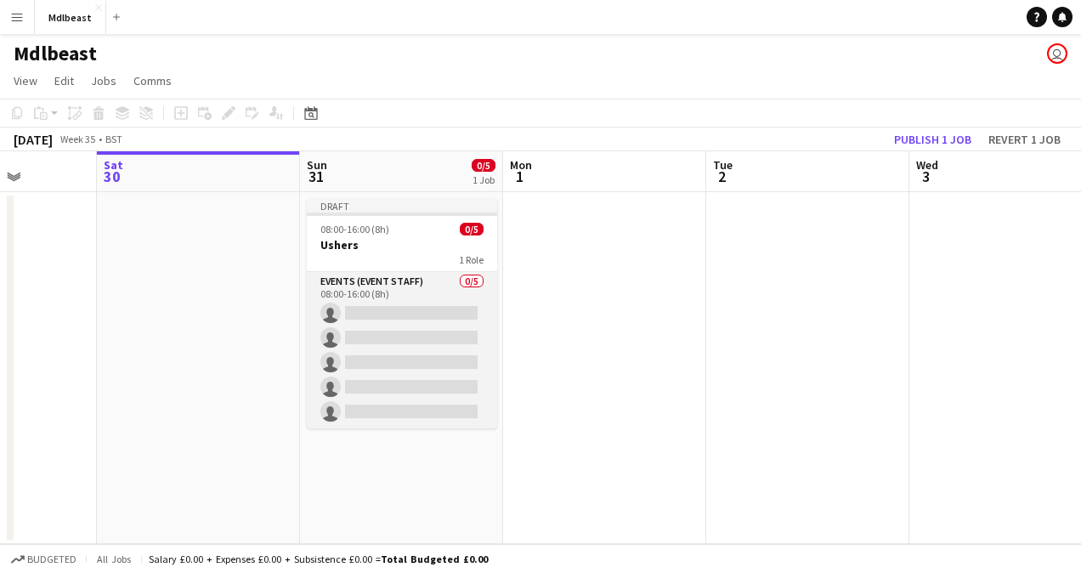
click at [421, 303] on app-card-role "Events (Event Staff) 0/5 08:00-16:00 (8h) single-neutral-actions single-neutral…" at bounding box center [402, 350] width 190 height 156
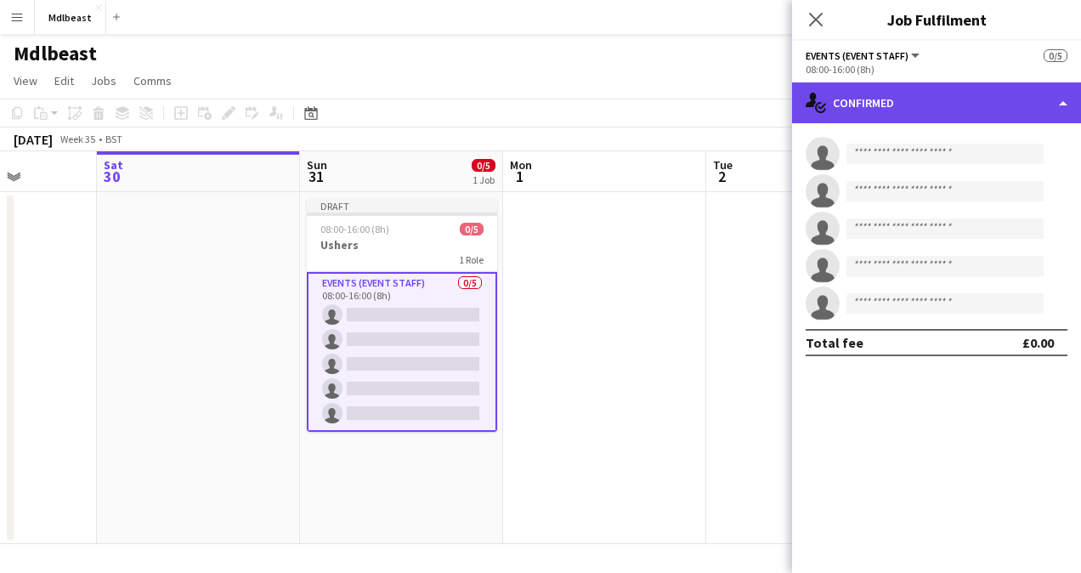
click at [931, 116] on div "single-neutral-actions-check-2 Confirmed" at bounding box center [936, 102] width 289 height 41
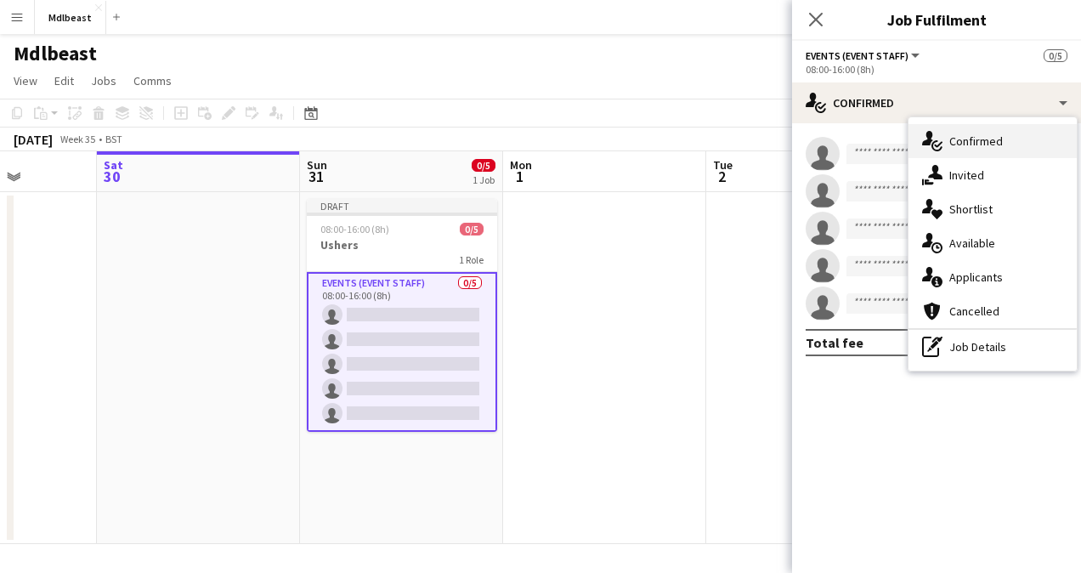
click at [957, 142] on div "single-neutral-actions-check-2 Confirmed" at bounding box center [992, 141] width 168 height 34
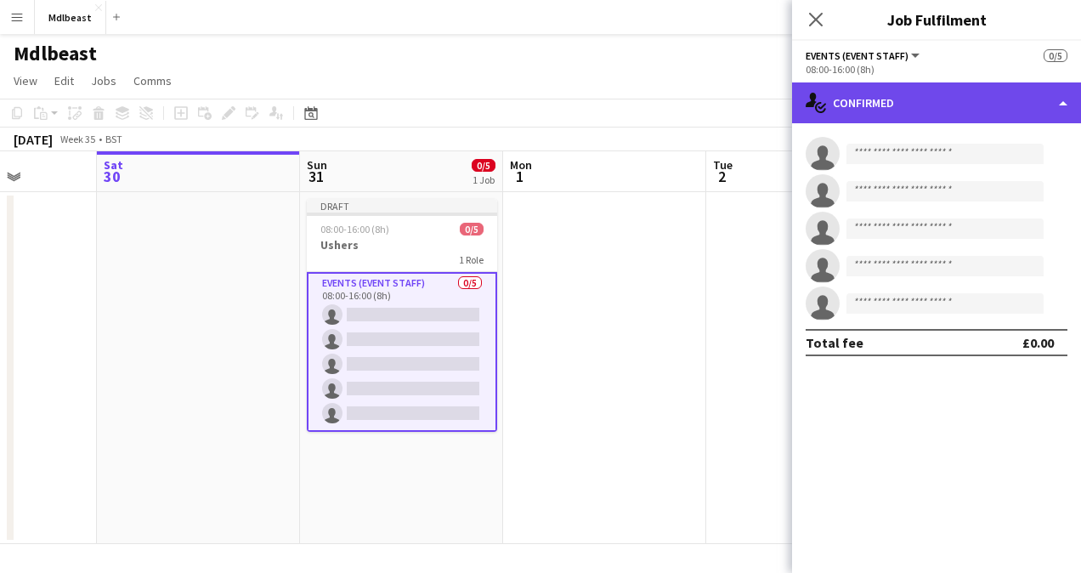
click at [1020, 99] on div "single-neutral-actions-check-2 Confirmed" at bounding box center [936, 102] width 289 height 41
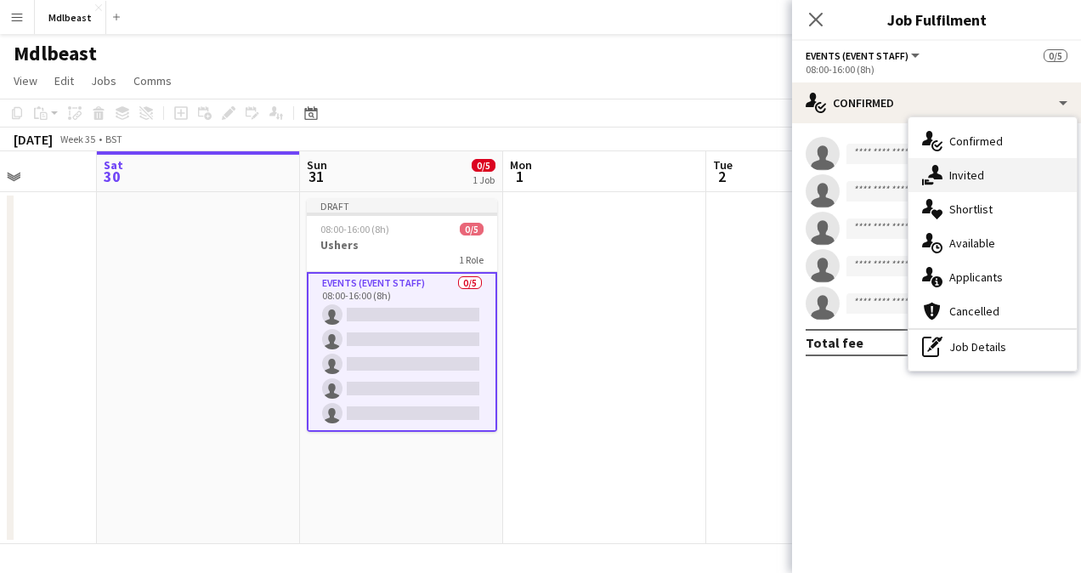
click at [996, 180] on div "single-neutral-actions-share-1 Invited" at bounding box center [992, 175] width 168 height 34
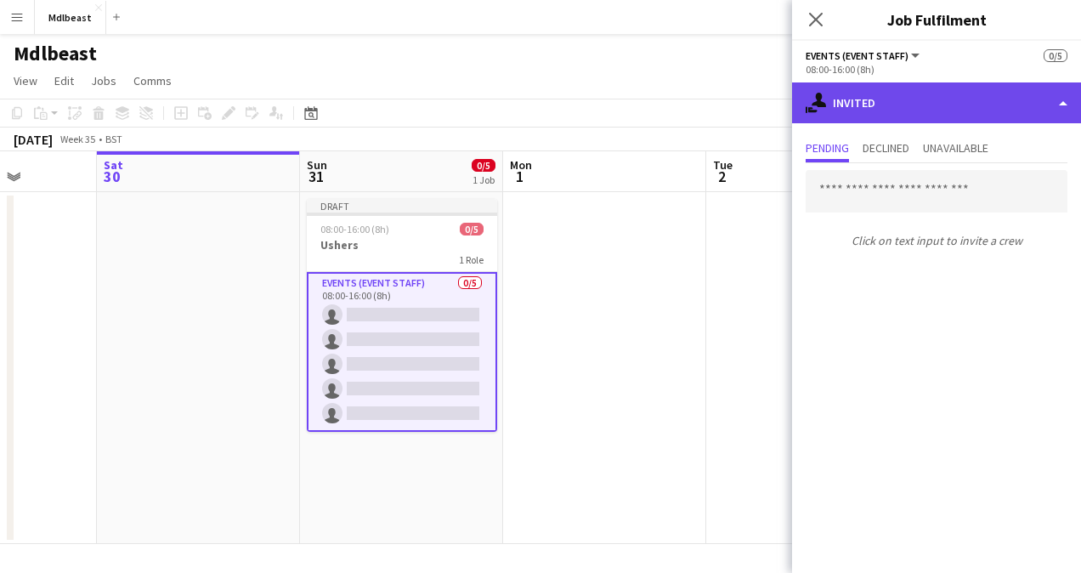
click at [994, 103] on div "single-neutral-actions-share-1 Invited" at bounding box center [936, 102] width 289 height 41
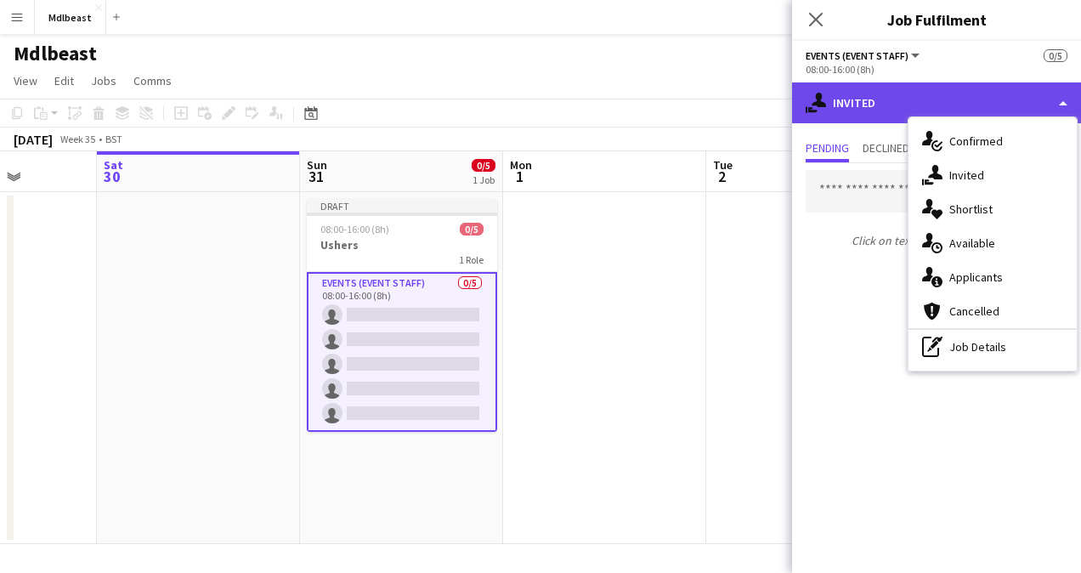
click at [994, 103] on div "single-neutral-actions-share-1 Invited" at bounding box center [936, 102] width 289 height 41
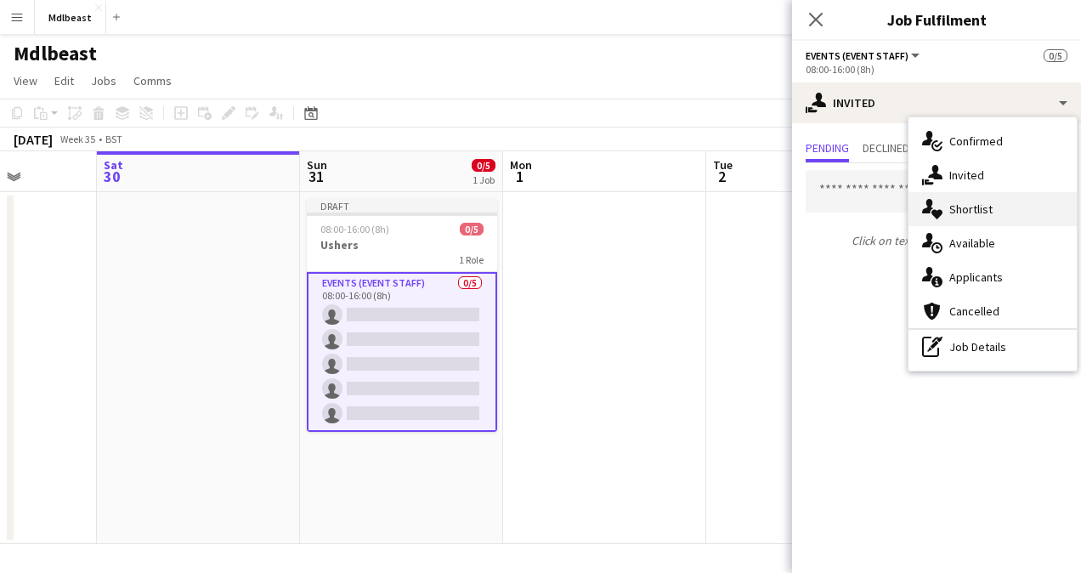
click at [968, 201] on div "single-neutral-actions-heart Shortlist" at bounding box center [992, 209] width 168 height 34
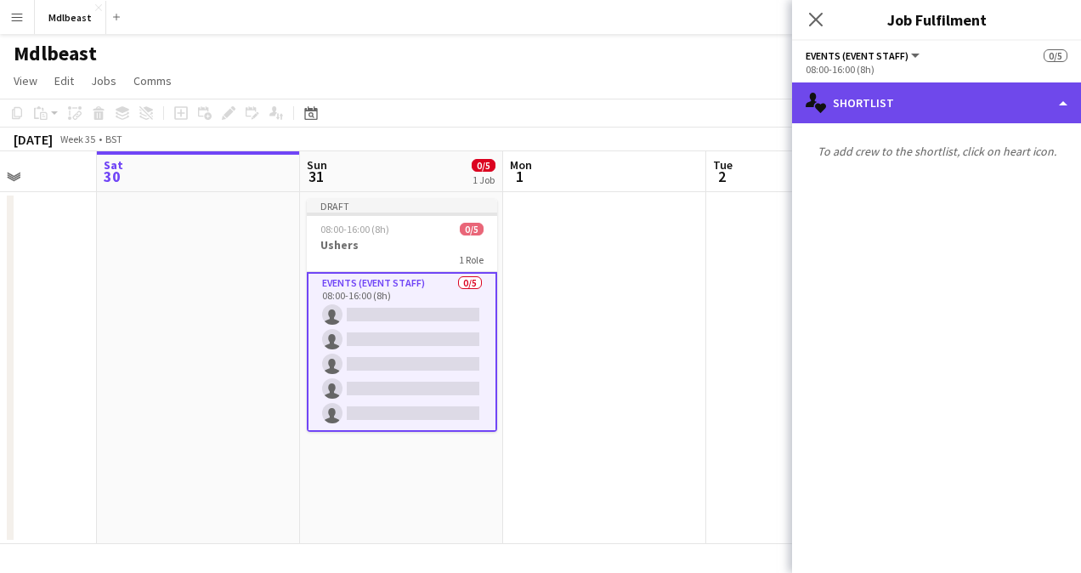
click at [945, 113] on div "single-neutral-actions-heart Shortlist" at bounding box center [936, 102] width 289 height 41
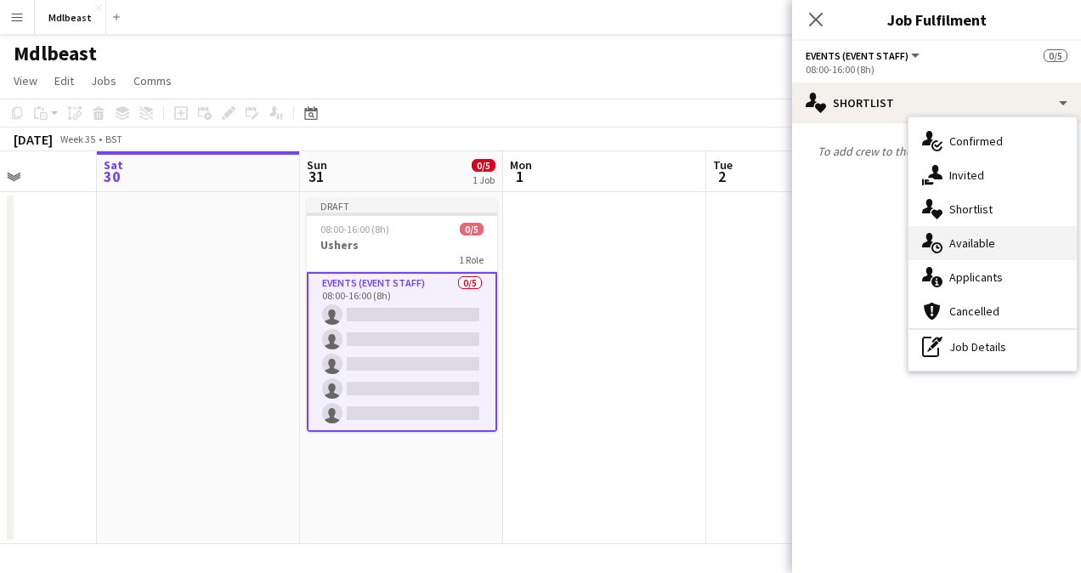
click at [962, 238] on div "single-neutral-actions-upload Available" at bounding box center [992, 243] width 168 height 34
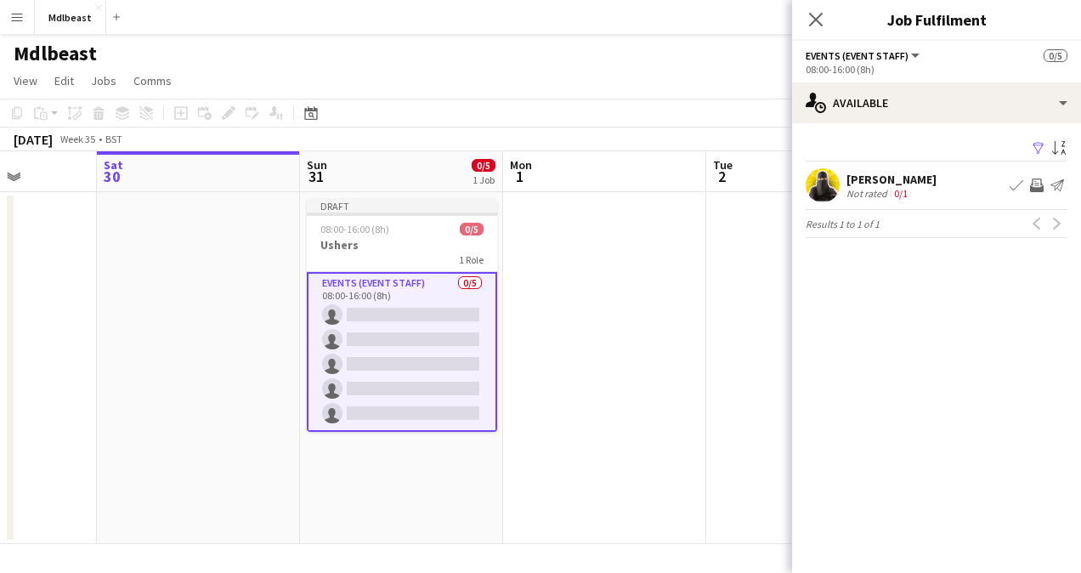
click at [895, 175] on div "[PERSON_NAME]" at bounding box center [891, 179] width 90 height 15
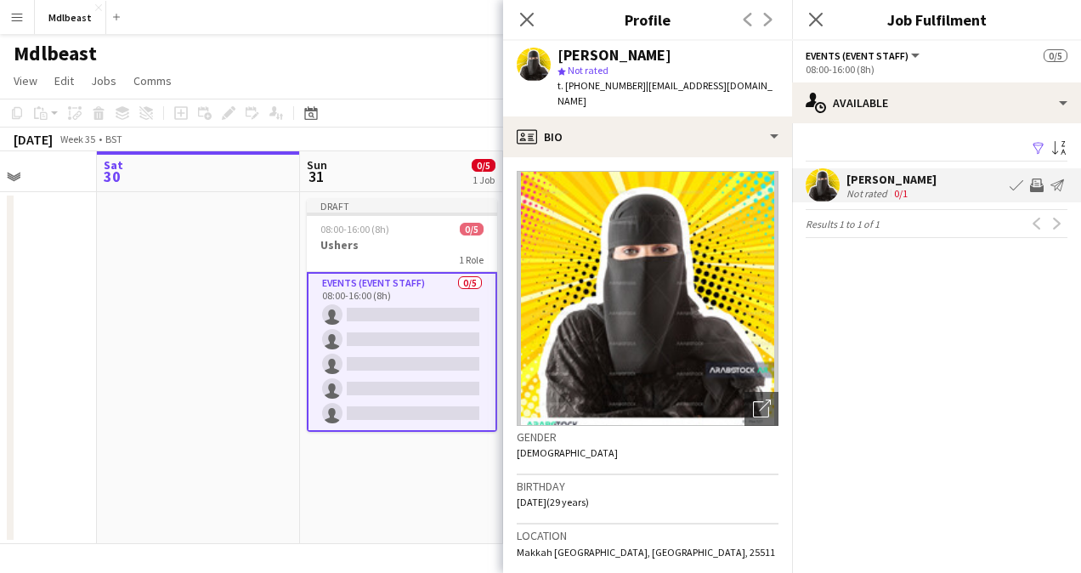
scroll to position [0, 0]
click at [529, 20] on icon at bounding box center [526, 19] width 16 height 16
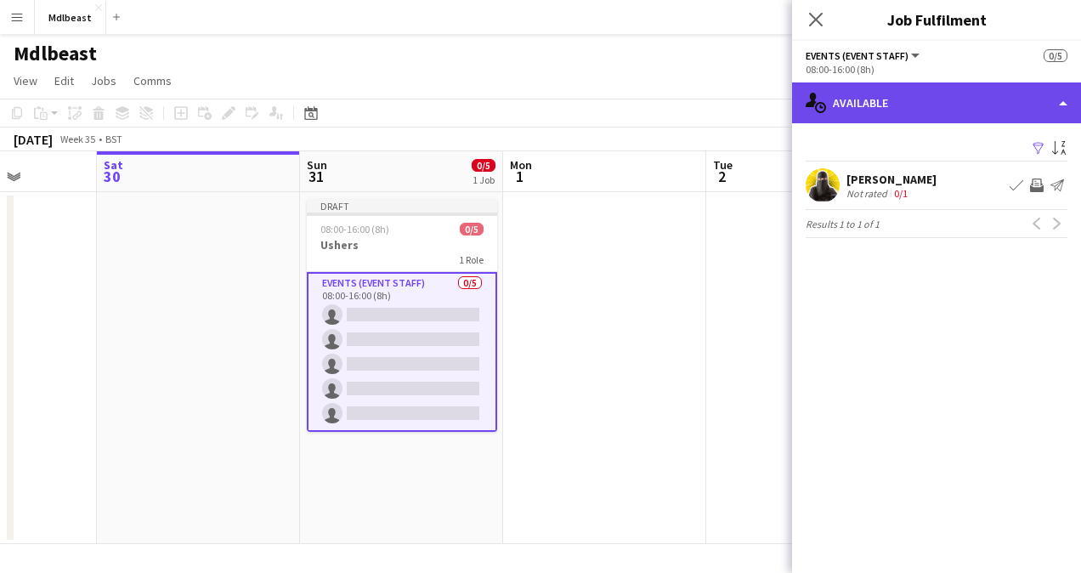
click at [1031, 104] on div "single-neutral-actions-upload Available" at bounding box center [936, 102] width 289 height 41
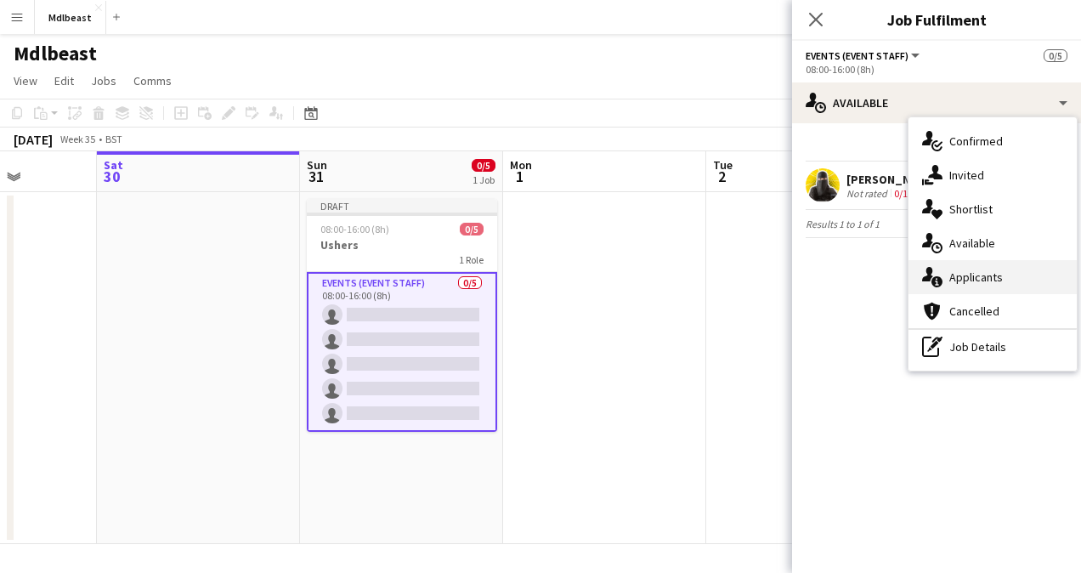
click at [970, 268] on div "single-neutral-actions-information Applicants" at bounding box center [992, 277] width 168 height 34
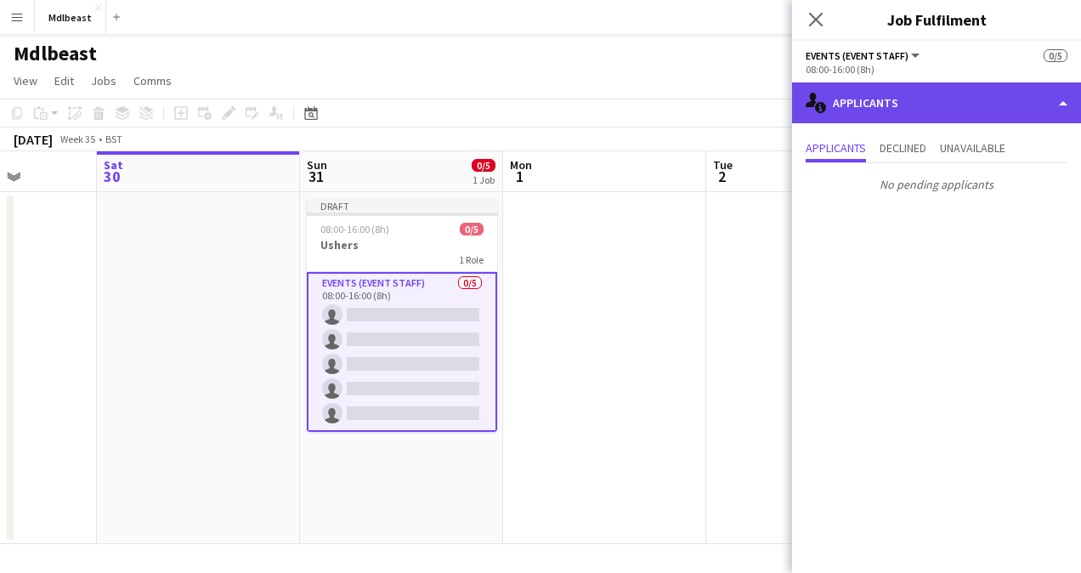
click at [1004, 104] on div "single-neutral-actions-information Applicants" at bounding box center [936, 102] width 289 height 41
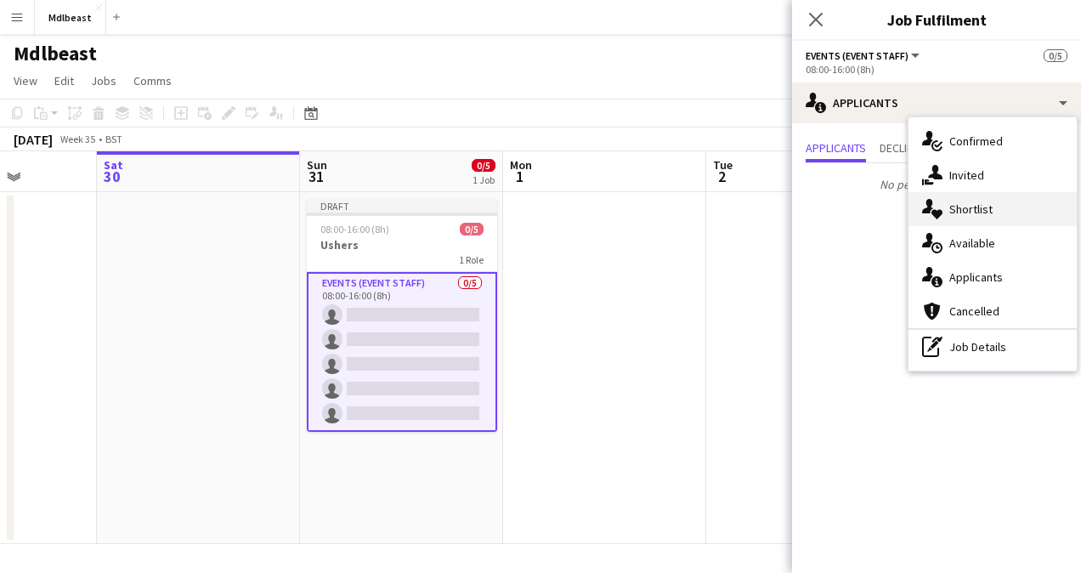
click at [959, 216] on div "single-neutral-actions-heart Shortlist" at bounding box center [992, 209] width 168 height 34
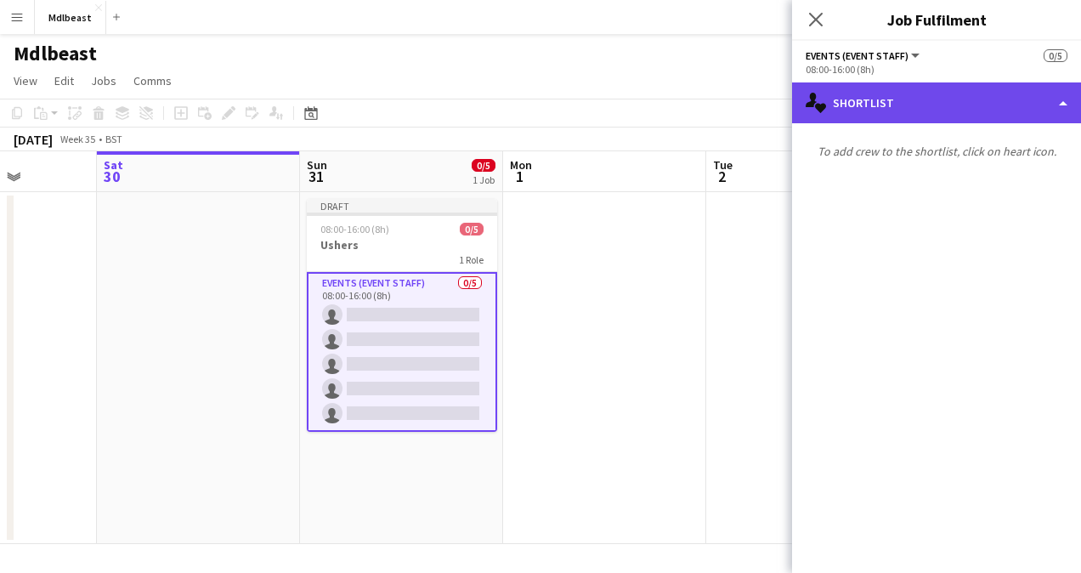
click at [939, 114] on div "single-neutral-actions-heart Shortlist" at bounding box center [936, 102] width 289 height 41
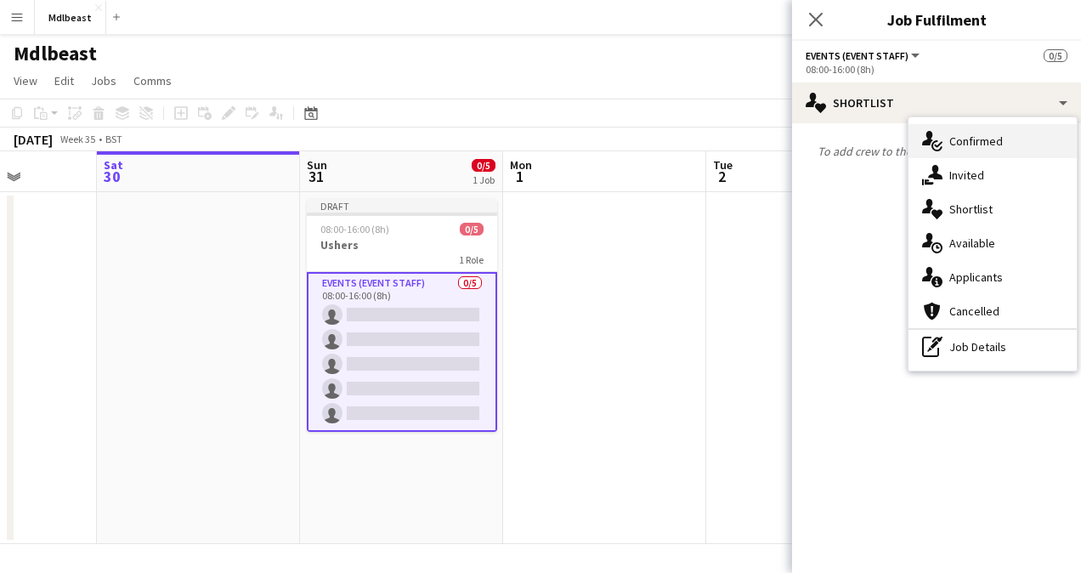
click at [953, 143] on div "single-neutral-actions-check-2 Confirmed" at bounding box center [992, 141] width 168 height 34
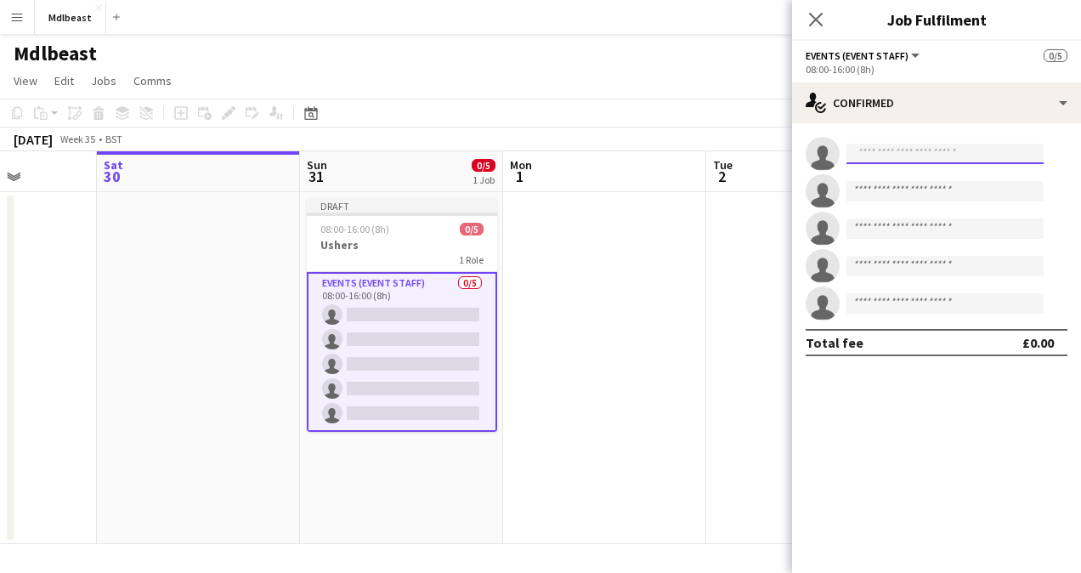
click at [931, 155] on input at bounding box center [944, 154] width 197 height 20
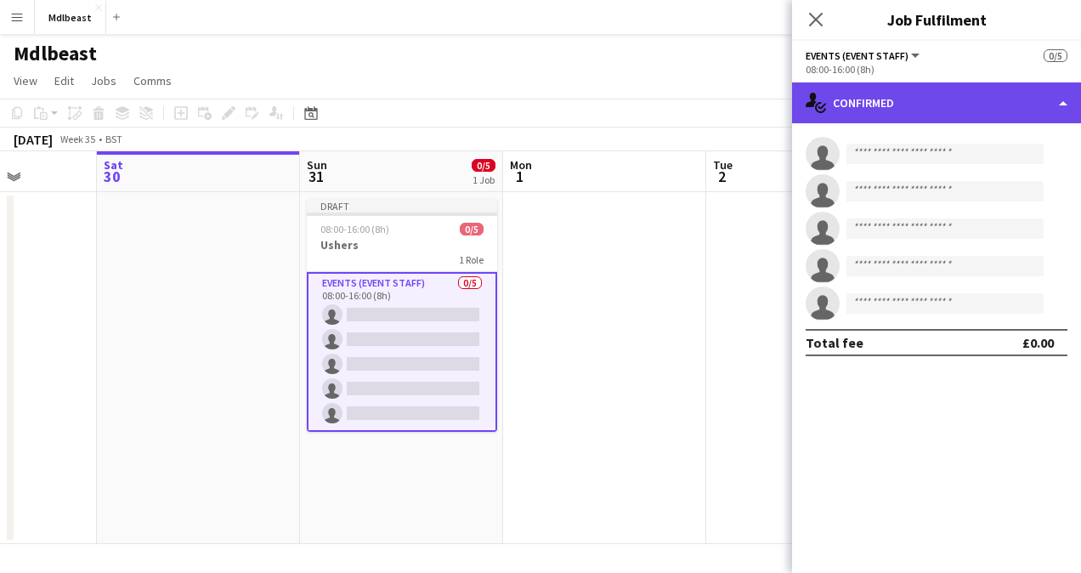
click at [972, 107] on div "single-neutral-actions-check-2 Confirmed" at bounding box center [936, 102] width 289 height 41
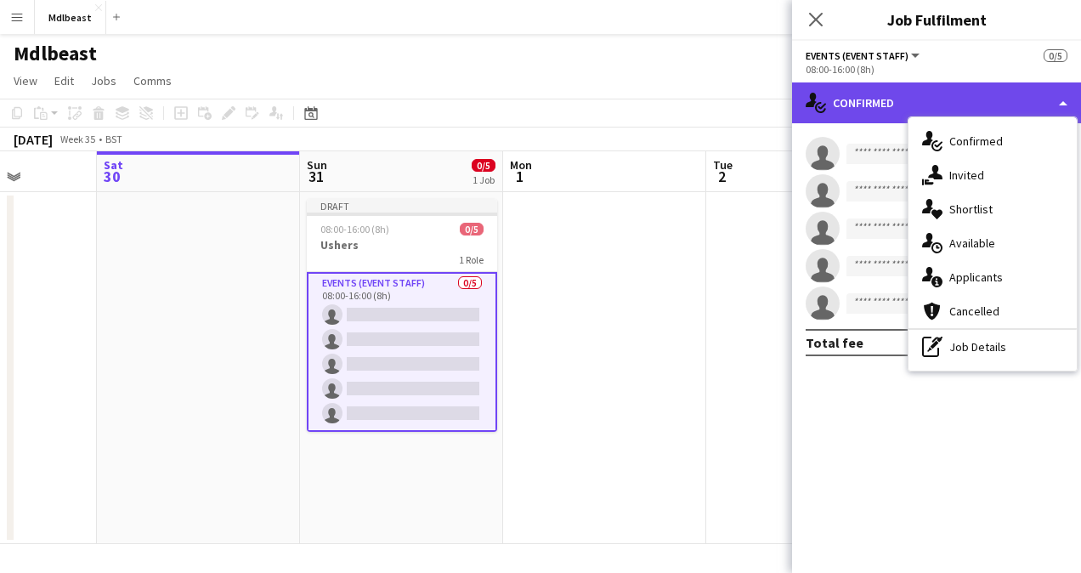
click at [987, 99] on div "single-neutral-actions-check-2 Confirmed" at bounding box center [936, 102] width 289 height 41
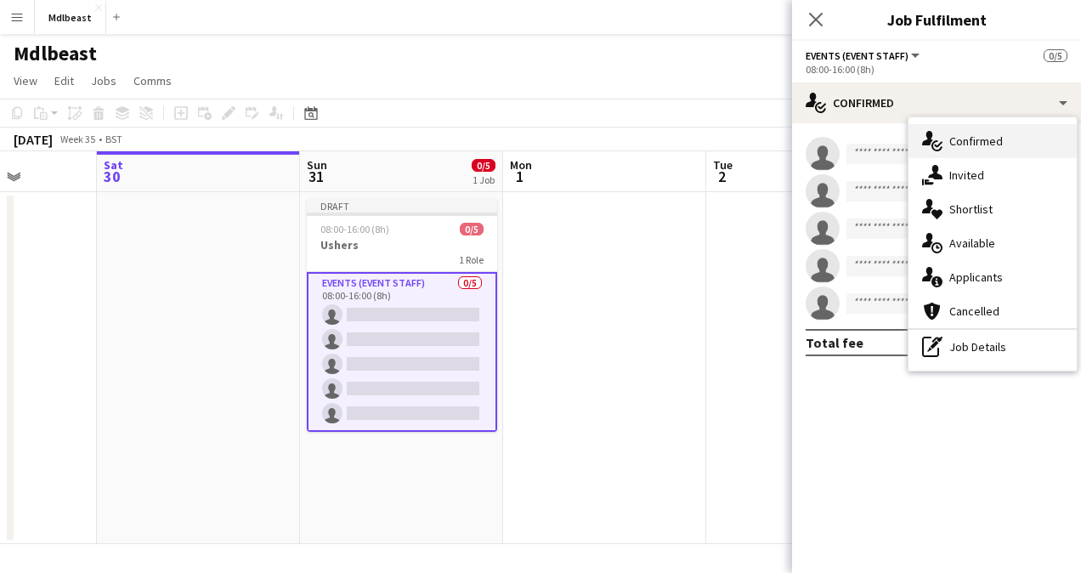
click at [992, 130] on div "single-neutral-actions-check-2 Confirmed" at bounding box center [992, 141] width 168 height 34
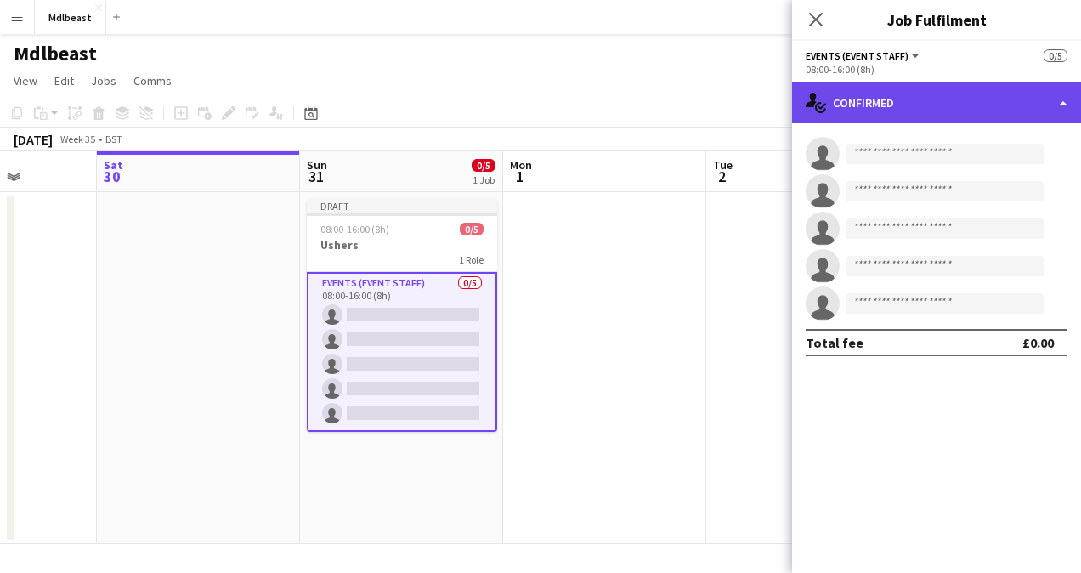
click at [986, 115] on div "single-neutral-actions-check-2 Confirmed" at bounding box center [936, 102] width 289 height 41
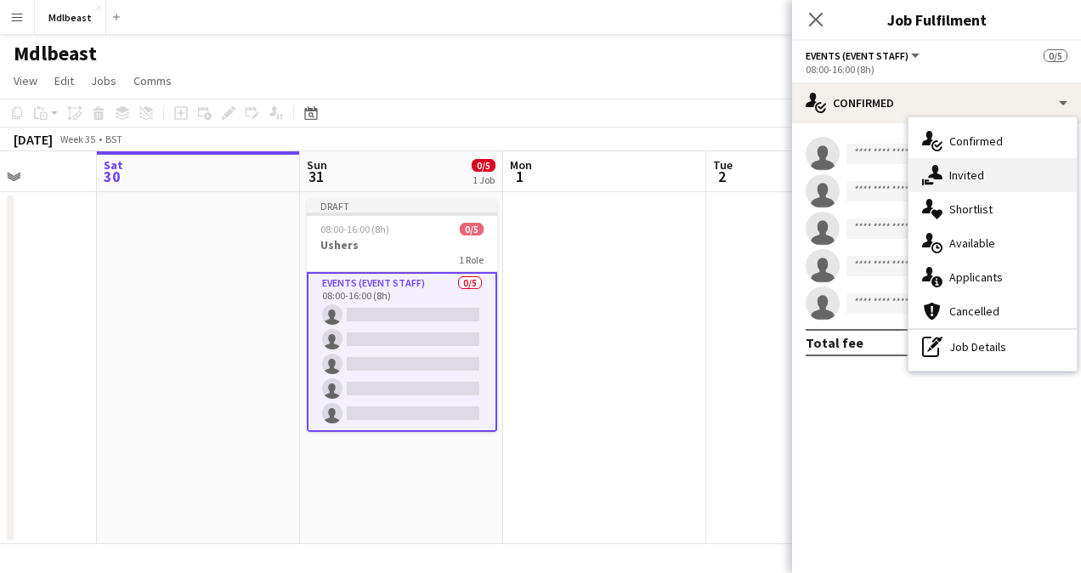
click at [986, 163] on div "single-neutral-actions-share-1 Invited" at bounding box center [992, 175] width 168 height 34
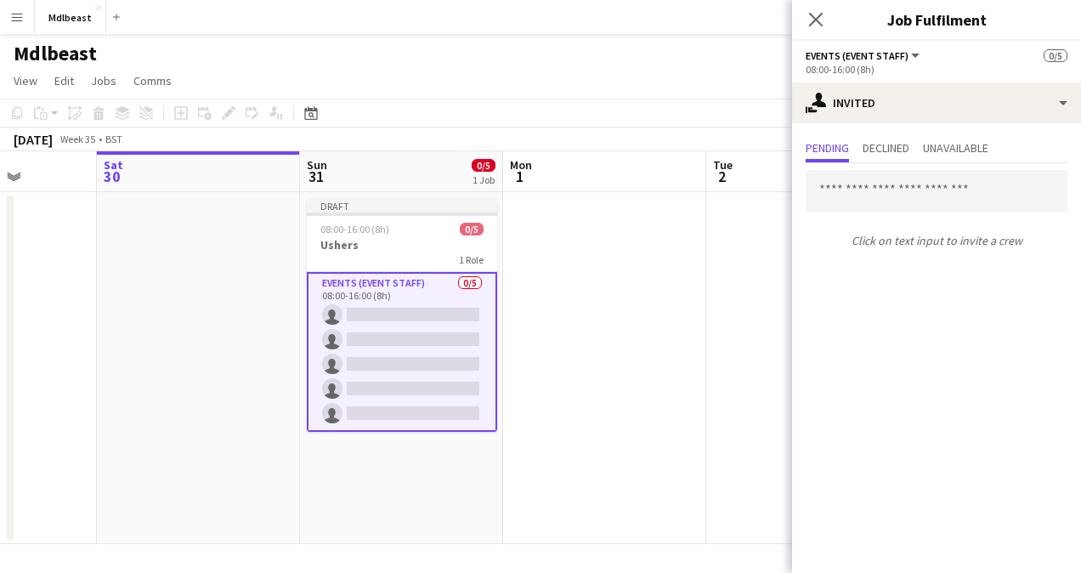
drag, startPoint x: 986, startPoint y: 163, endPoint x: 1028, endPoint y: 153, distance: 43.7
click at [1028, 153] on mat-tab-group "Pending Declined Unavailable Click on text input to invite a crew" at bounding box center [936, 196] width 289 height 118
click at [894, 146] on span "Declined" at bounding box center [885, 148] width 47 height 12
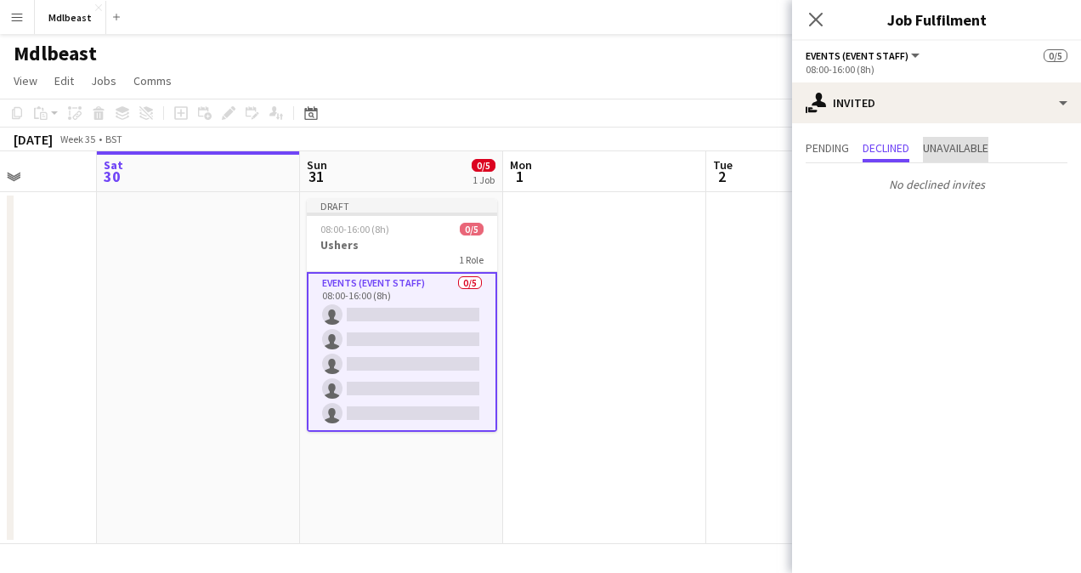
click at [981, 150] on span "Unavailable" at bounding box center [955, 148] width 65 height 12
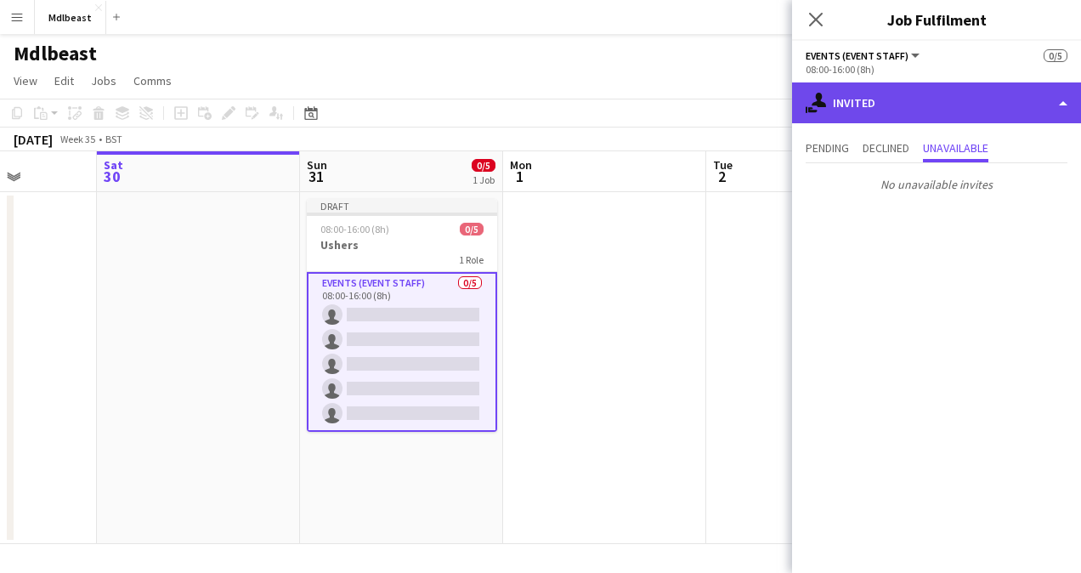
click at [855, 108] on div "single-neutral-actions-share-1 Invited" at bounding box center [936, 102] width 289 height 41
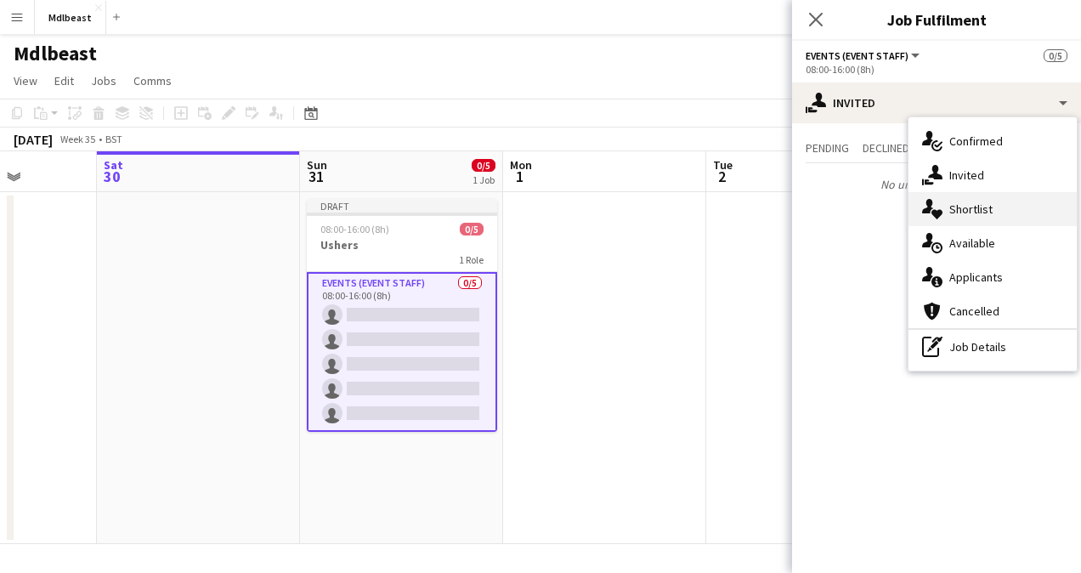
click at [959, 210] on div "single-neutral-actions-heart Shortlist" at bounding box center [992, 209] width 168 height 34
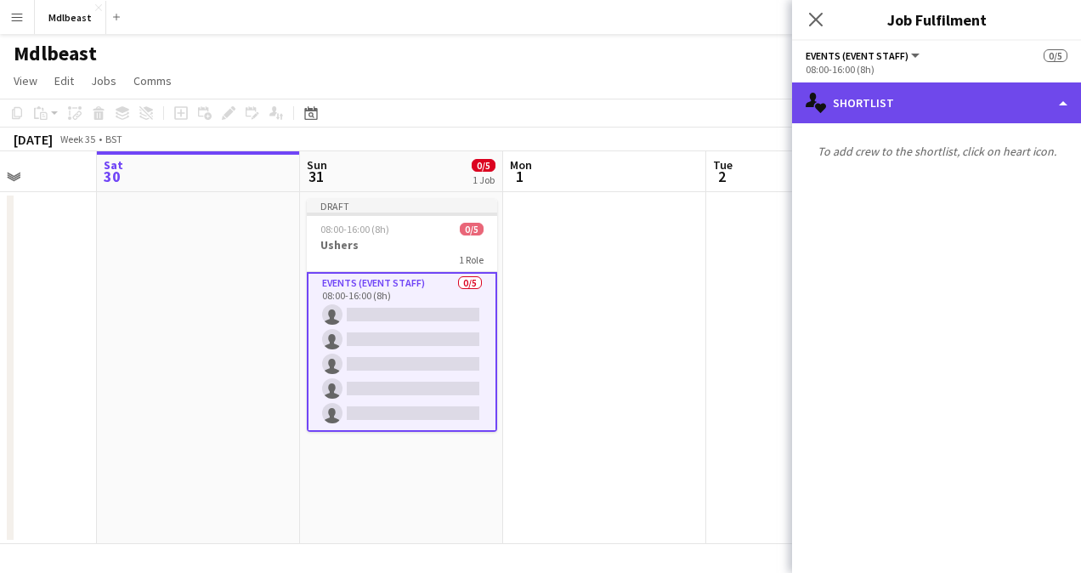
click at [935, 93] on div "single-neutral-actions-heart Shortlist" at bounding box center [936, 102] width 289 height 41
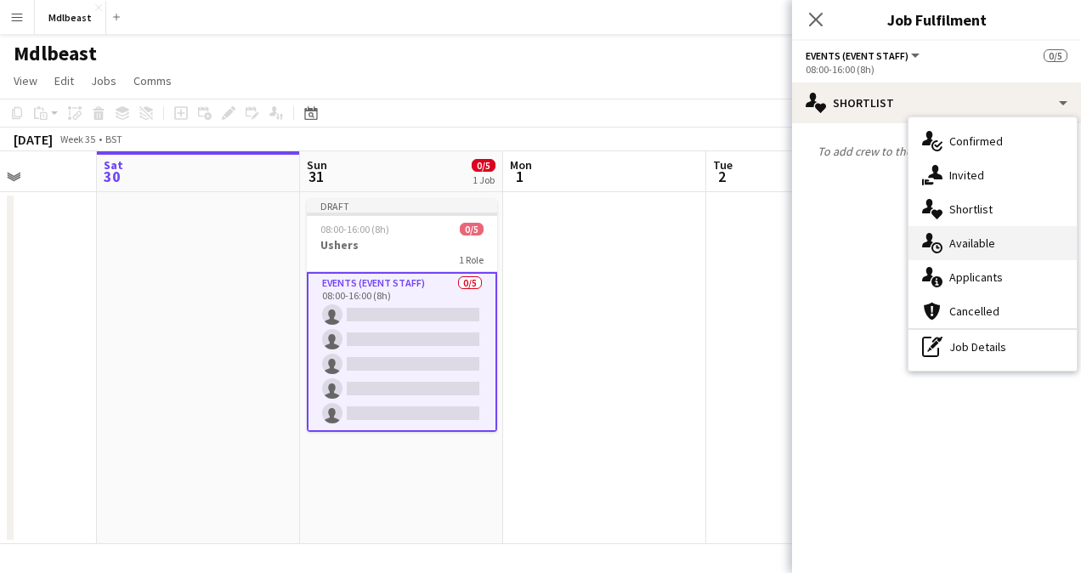
click at [967, 245] on div "single-neutral-actions-upload Available" at bounding box center [992, 243] width 168 height 34
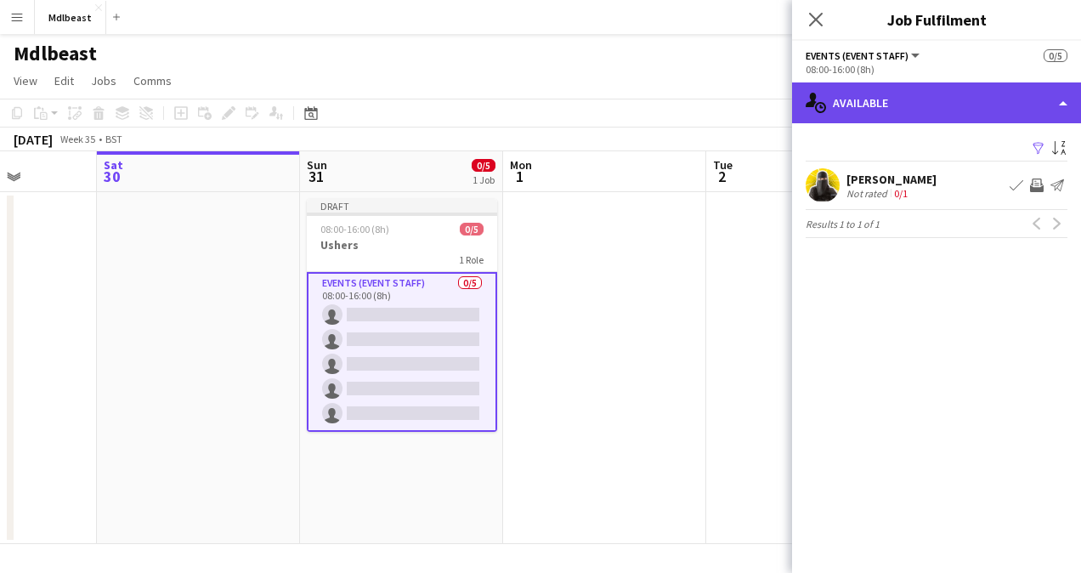
click at [936, 104] on div "single-neutral-actions-upload Available" at bounding box center [936, 102] width 289 height 41
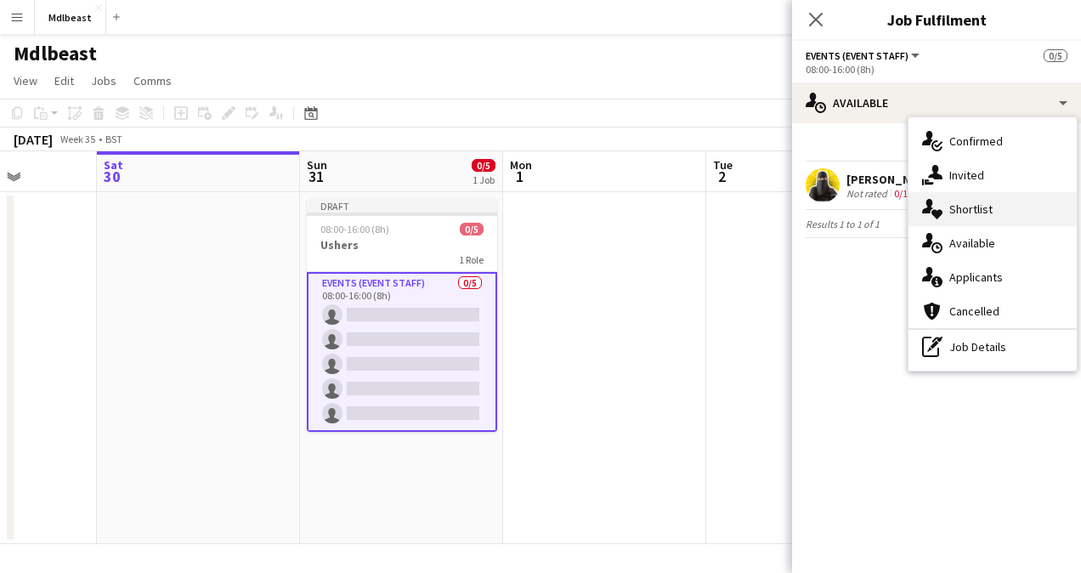
click at [973, 215] on div "single-neutral-actions-heart Shortlist" at bounding box center [992, 209] width 168 height 34
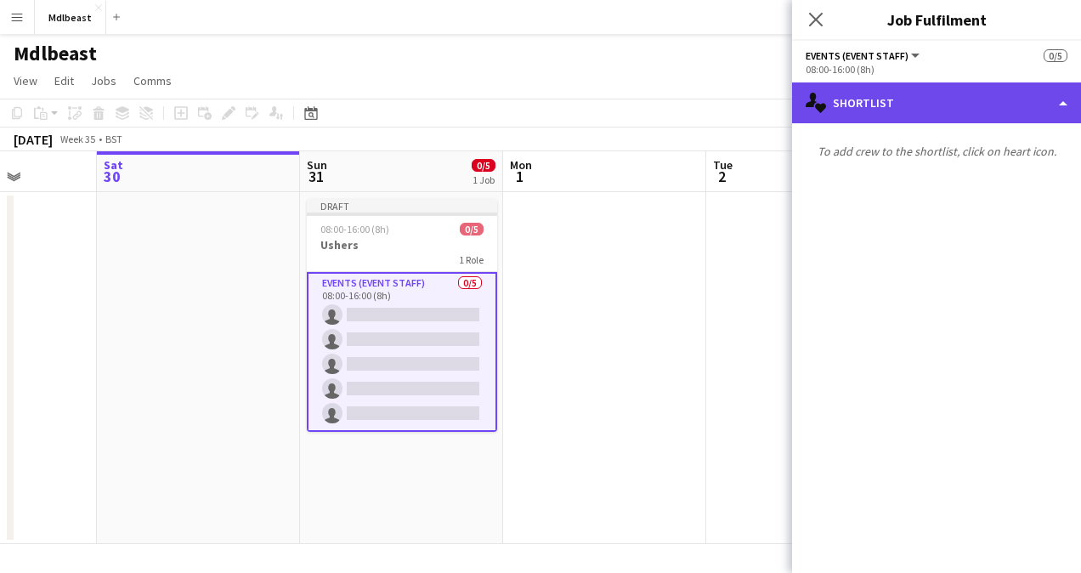
click at [953, 105] on div "single-neutral-actions-heart Shortlist" at bounding box center [936, 102] width 289 height 41
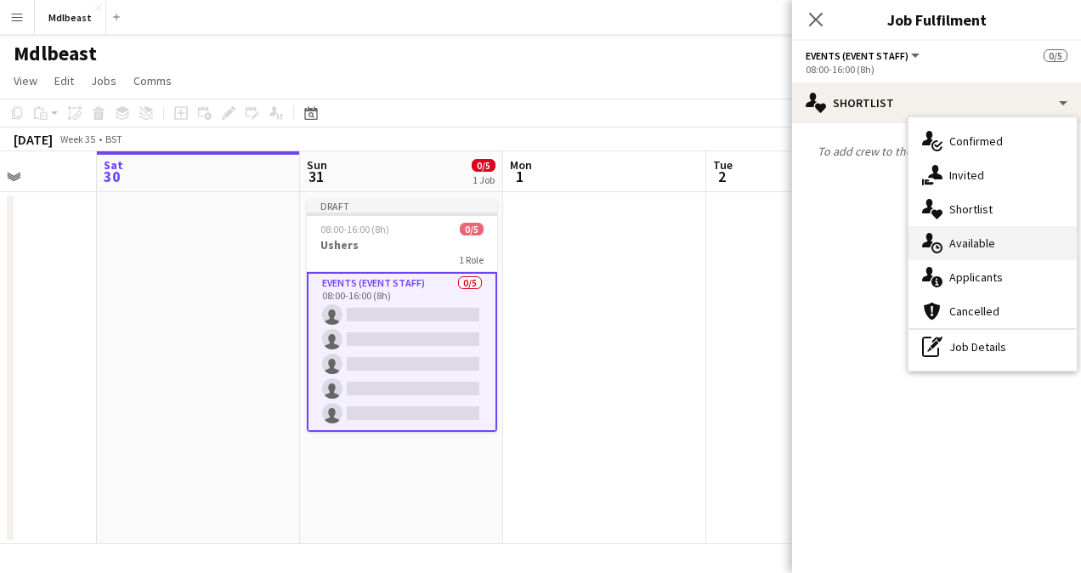
click at [997, 241] on div "single-neutral-actions-upload Available" at bounding box center [992, 243] width 168 height 34
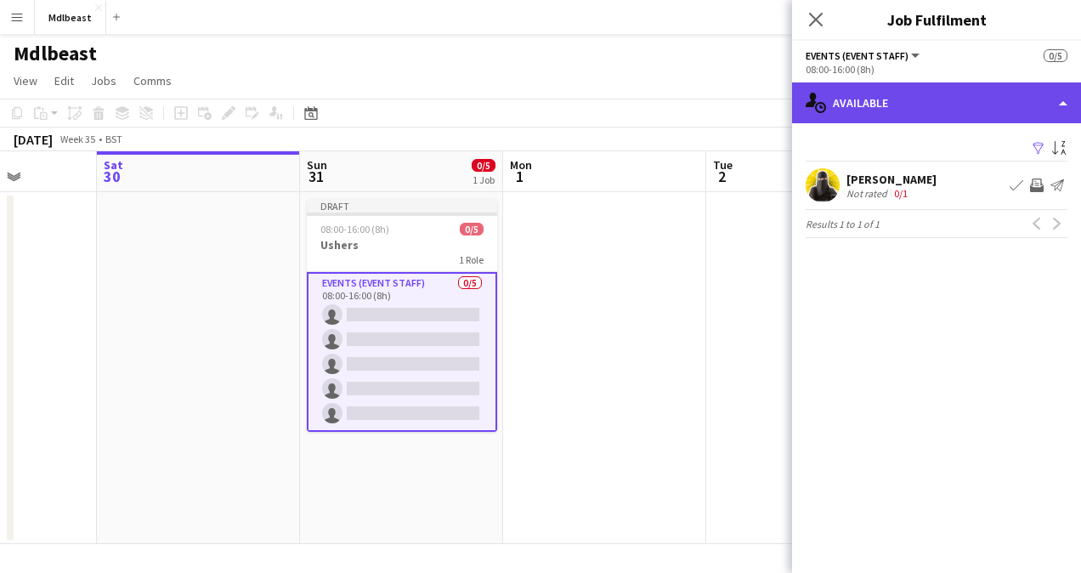
click at [957, 107] on div "single-neutral-actions-upload Available" at bounding box center [936, 102] width 289 height 41
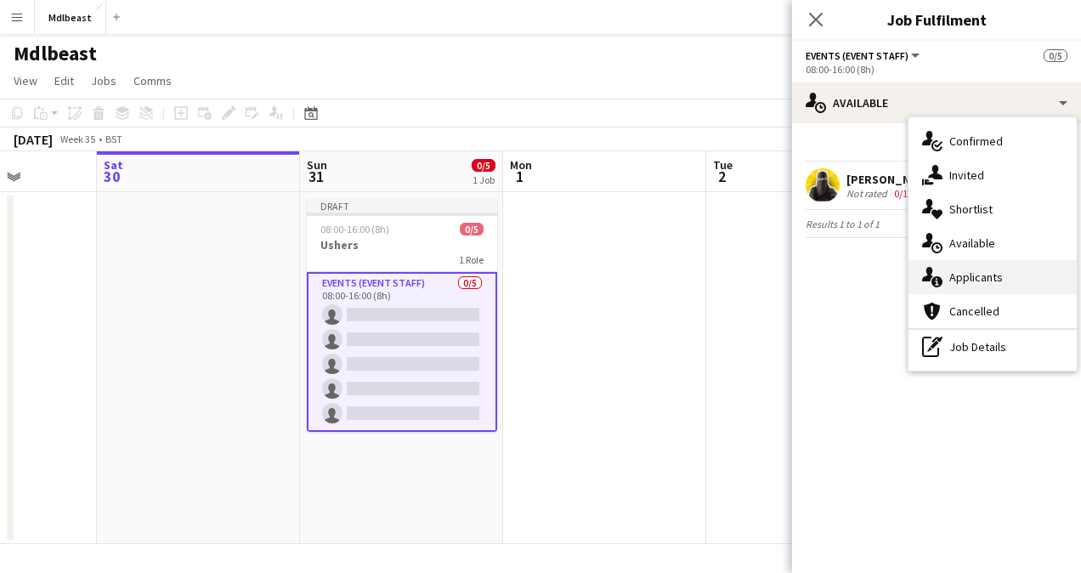
click at [996, 280] on div "single-neutral-actions-information Applicants" at bounding box center [992, 277] width 168 height 34
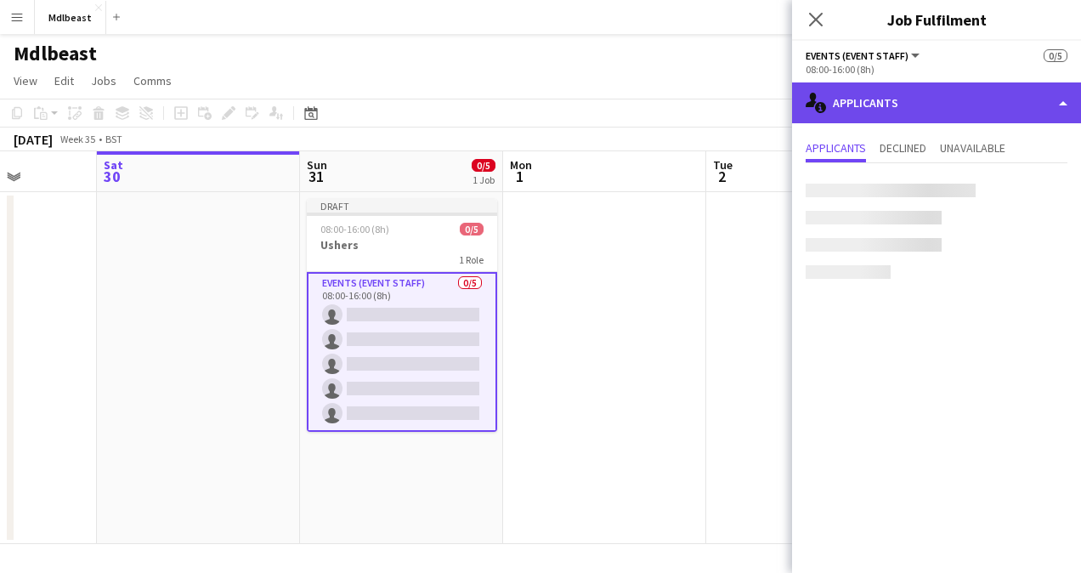
click at [936, 104] on div "single-neutral-actions-information Applicants" at bounding box center [936, 102] width 289 height 41
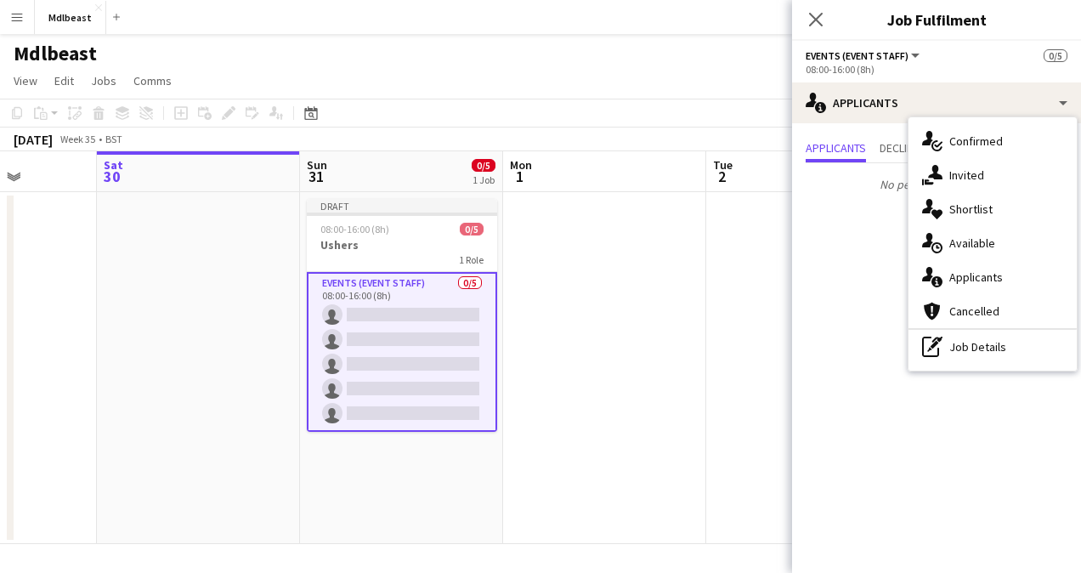
click at [863, 277] on mat-expansion-panel "users2 Applicants Applicants Declined Unavailable No pending applicants" at bounding box center [936, 348] width 289 height 450
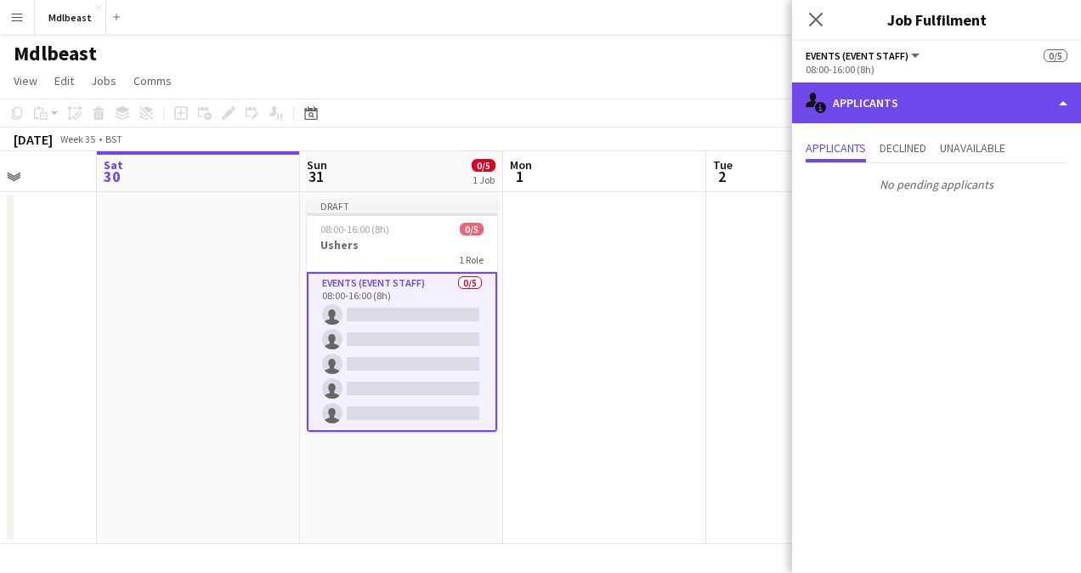
click at [906, 104] on div "single-neutral-actions-information Applicants" at bounding box center [936, 102] width 289 height 41
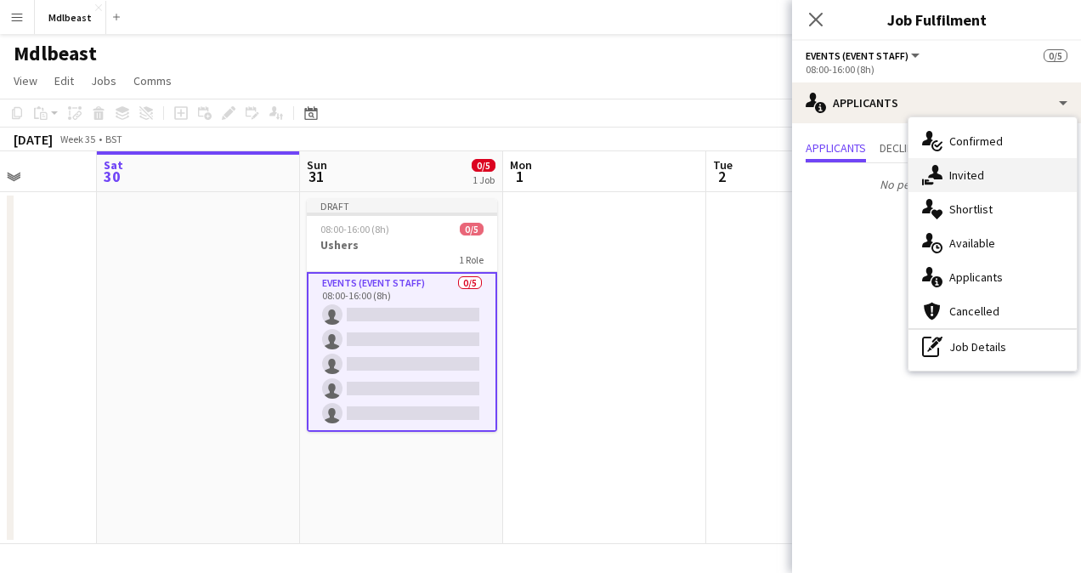
click at [991, 175] on div "single-neutral-actions-share-1 Invited" at bounding box center [992, 175] width 168 height 34
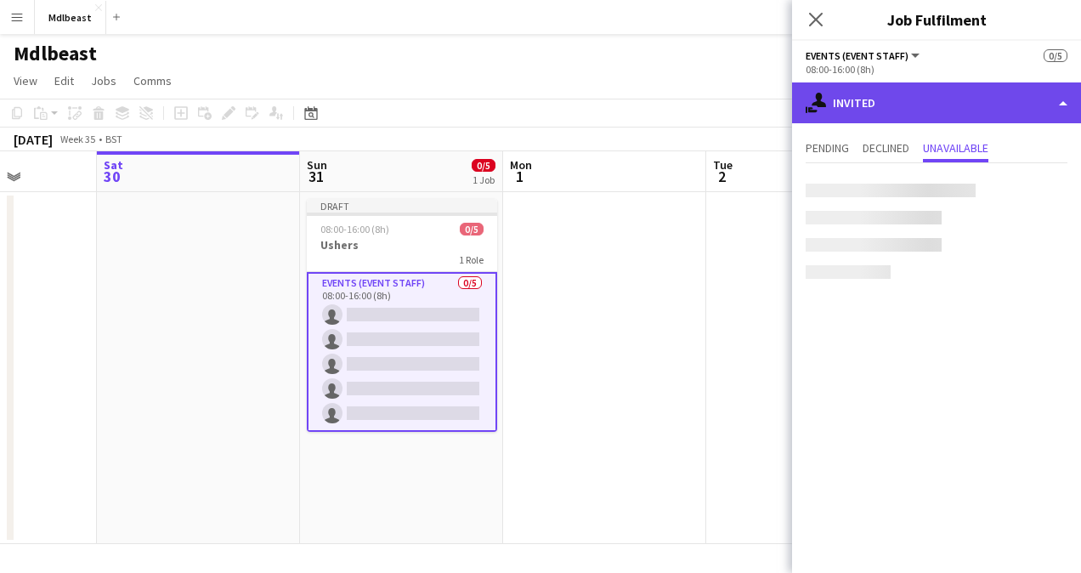
click at [937, 104] on div "single-neutral-actions-share-1 Invited" at bounding box center [936, 102] width 289 height 41
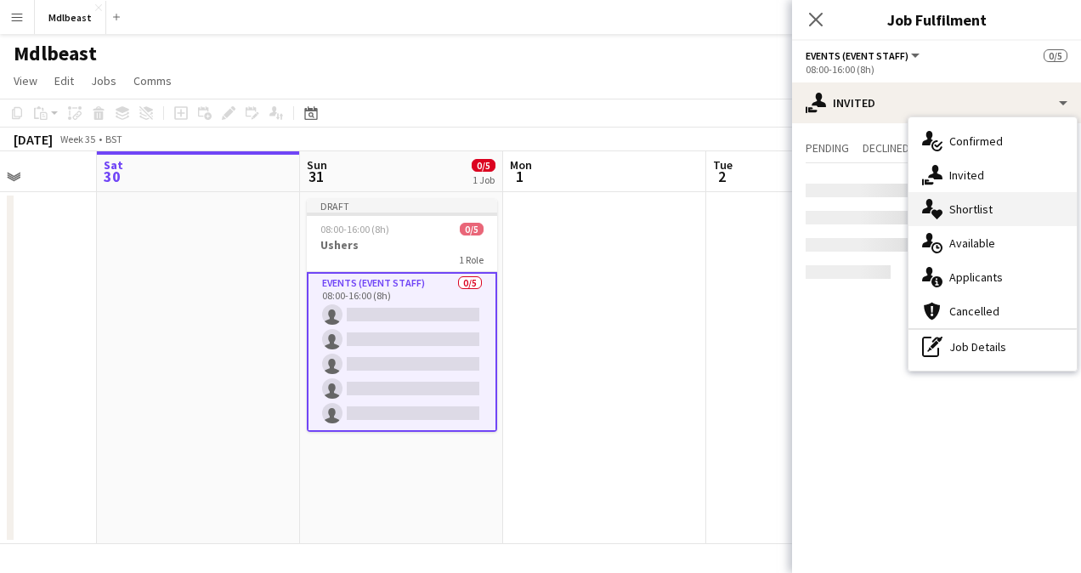
click at [969, 212] on div "single-neutral-actions-heart Shortlist" at bounding box center [992, 209] width 168 height 34
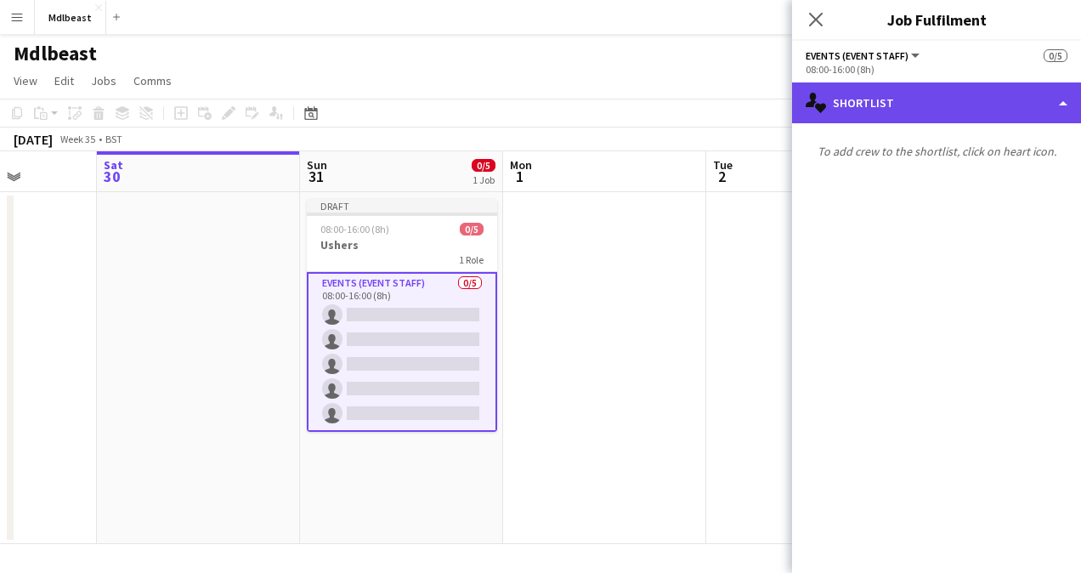
click at [1010, 101] on div "single-neutral-actions-heart Shortlist" at bounding box center [936, 102] width 289 height 41
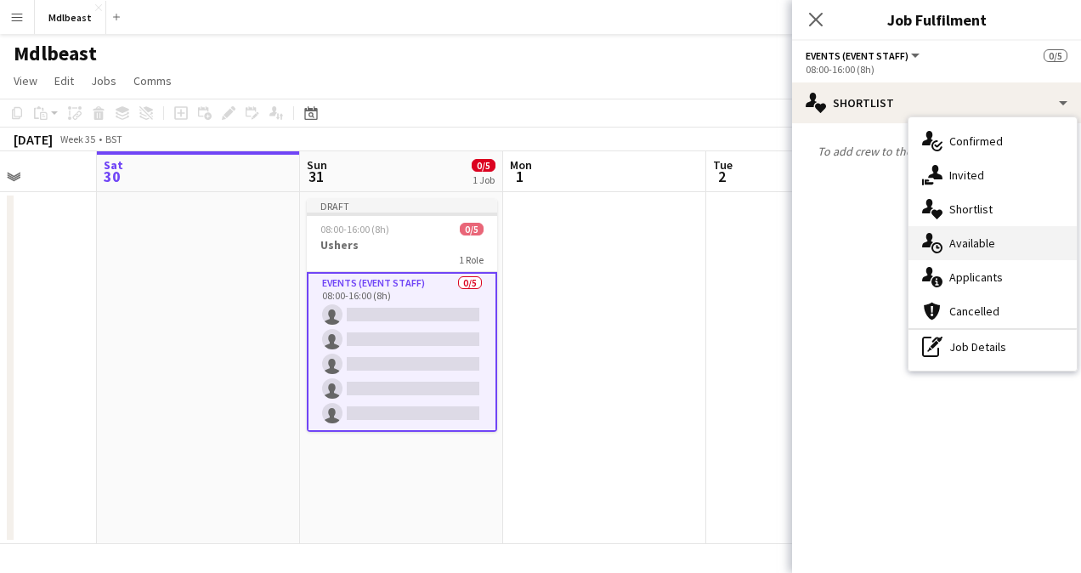
click at [987, 243] on div "single-neutral-actions-upload Available" at bounding box center [992, 243] width 168 height 34
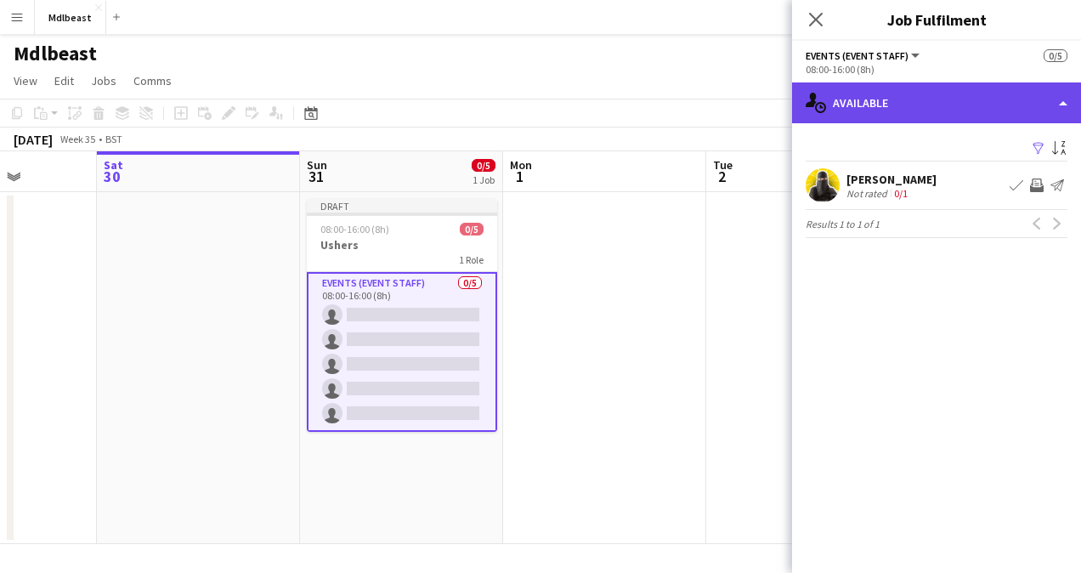
click at [959, 109] on div "single-neutral-actions-upload Available" at bounding box center [936, 102] width 289 height 41
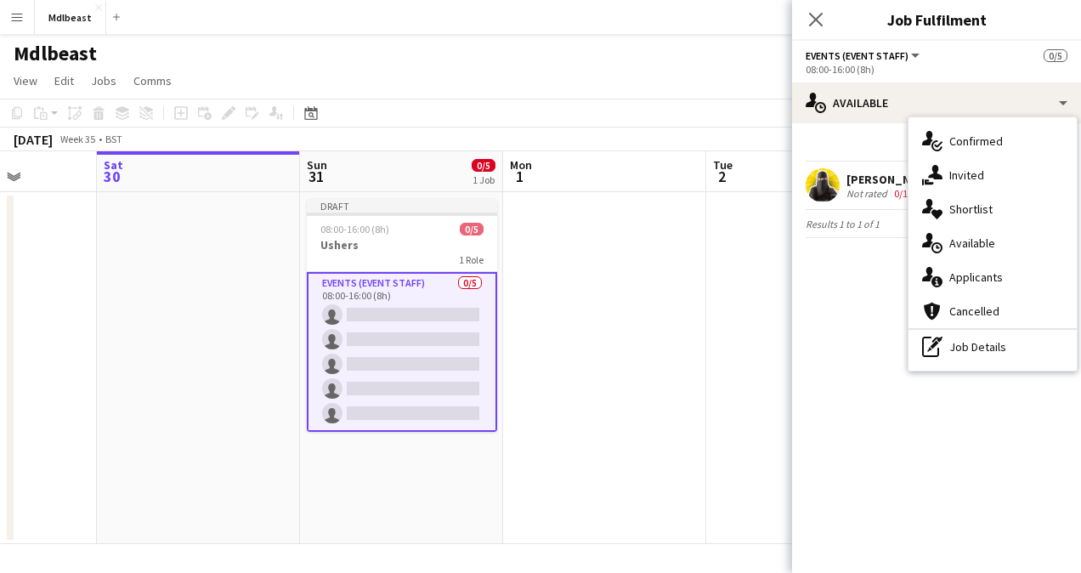
click at [863, 304] on mat-expansion-panel "users Available Filter Sort asc [PERSON_NAME] Not rated 0/1 Book crew Invite cr…" at bounding box center [936, 348] width 289 height 450
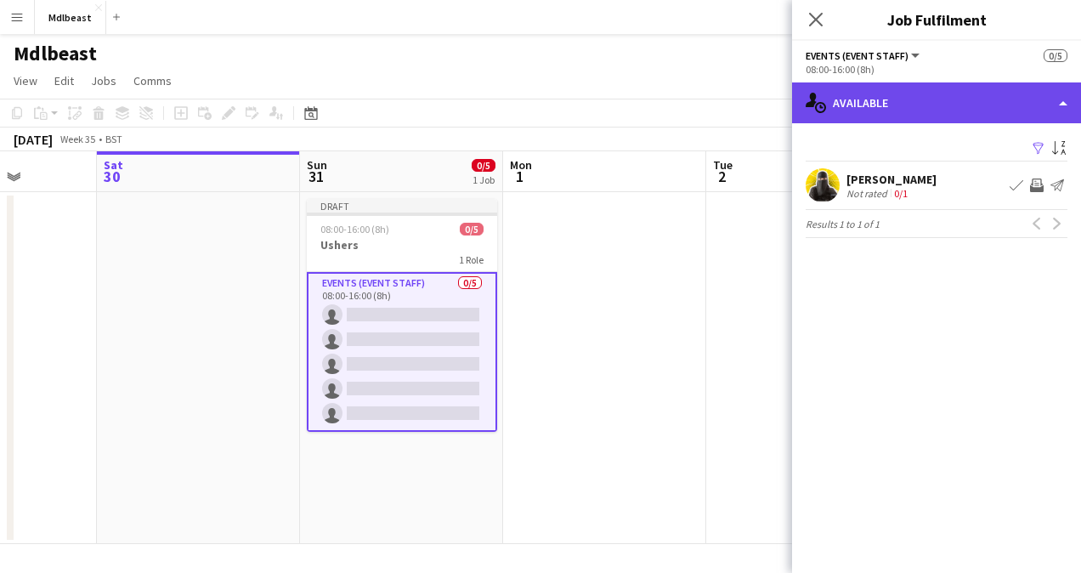
click at [1015, 105] on div "single-neutral-actions-upload Available" at bounding box center [936, 102] width 289 height 41
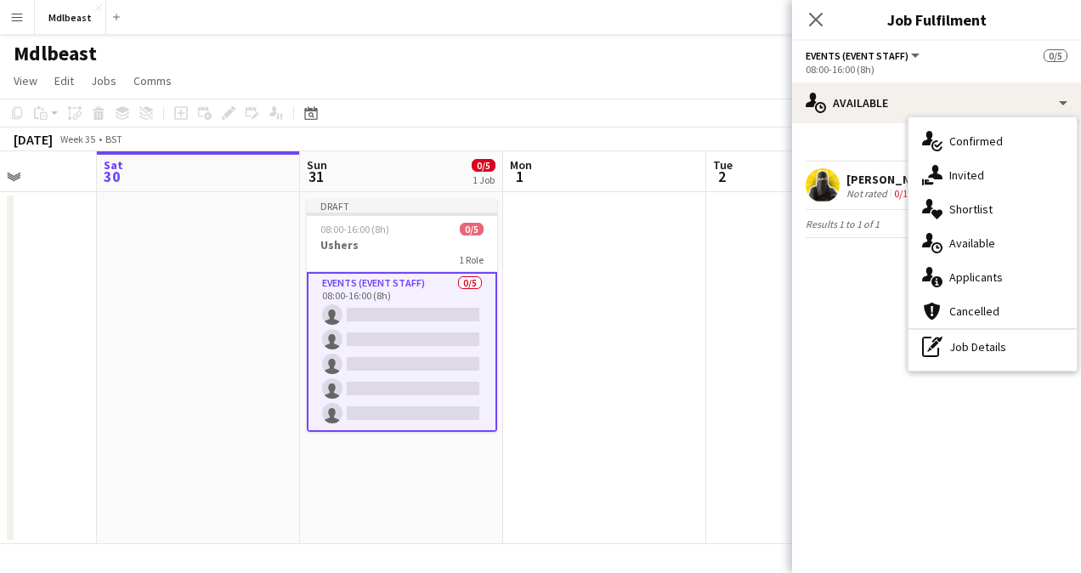
click at [884, 367] on mat-expansion-panel "users Available Filter Sort asc [PERSON_NAME] Not rated 0/1 Book crew Invite cr…" at bounding box center [936, 348] width 289 height 450
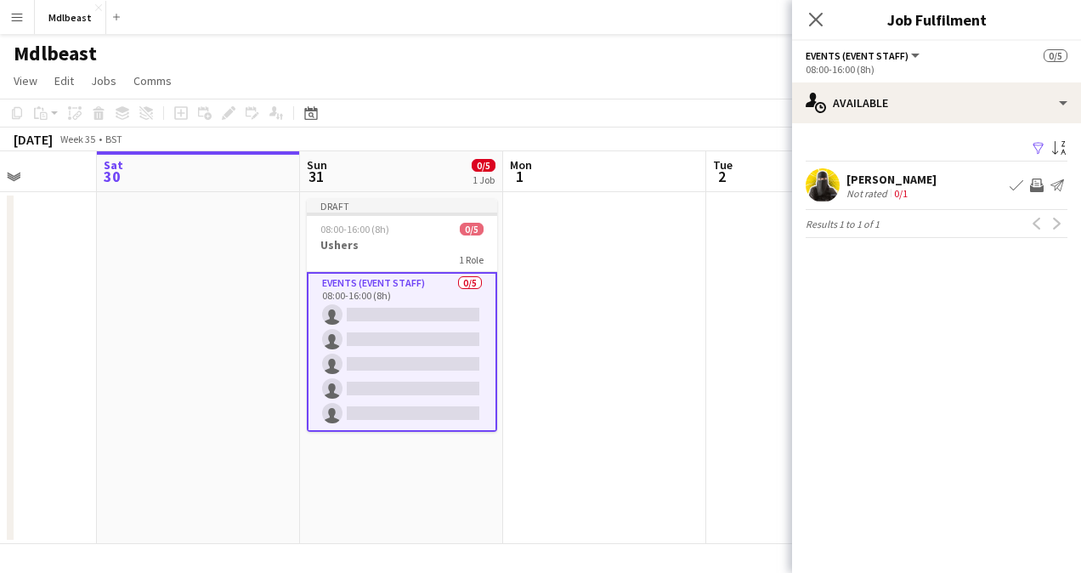
click at [1015, 187] on app-icon "Book crew" at bounding box center [1016, 185] width 14 height 14
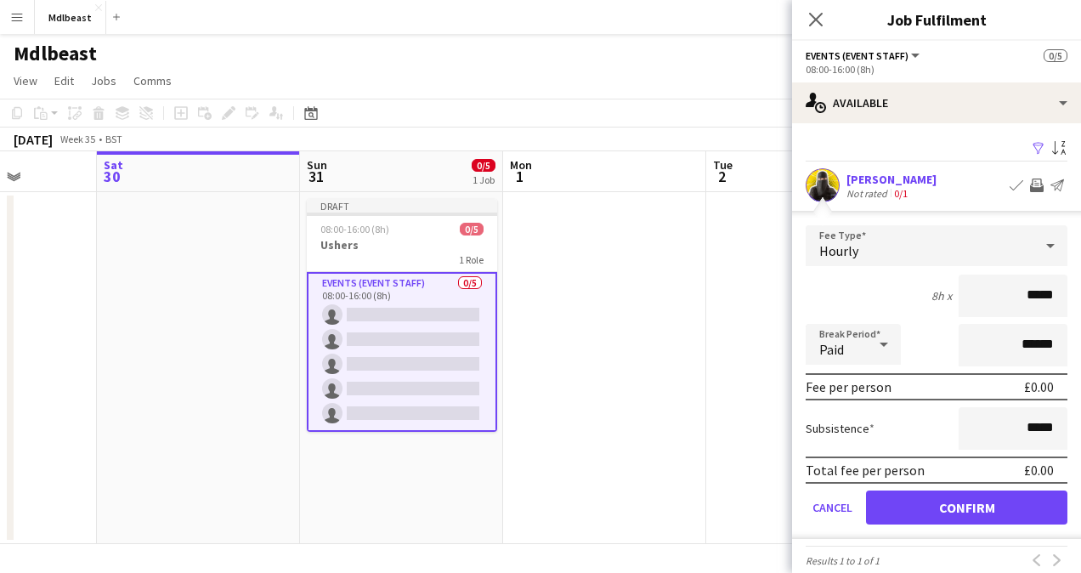
click at [1009, 184] on app-icon "Book crew" at bounding box center [1016, 185] width 14 height 14
click at [1030, 190] on app-icon "Invite crew" at bounding box center [1037, 185] width 14 height 14
click at [1051, 186] on button "Send notification" at bounding box center [1057, 185] width 20 height 20
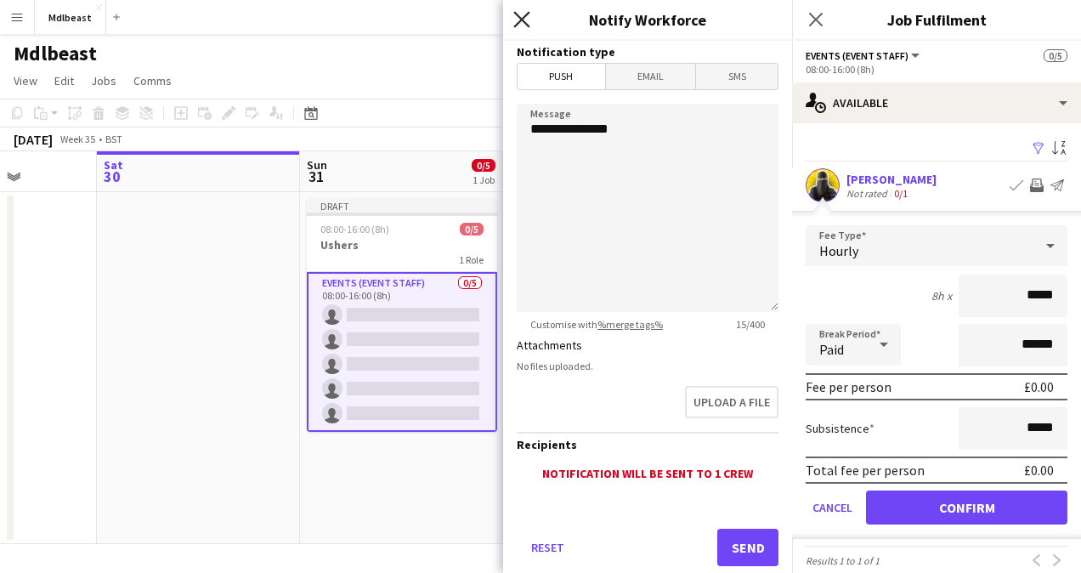
click at [514, 14] on icon "Close pop-in" at bounding box center [521, 19] width 16 height 16
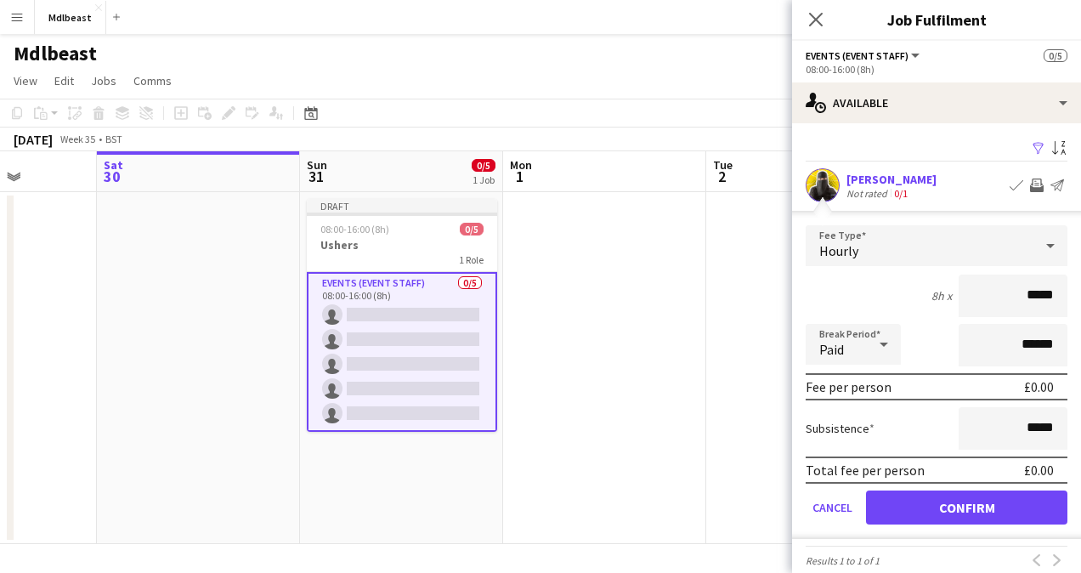
click at [1009, 182] on app-icon "Book crew" at bounding box center [1016, 185] width 14 height 14
click at [755, 204] on app-date-cell at bounding box center [807, 368] width 203 height 352
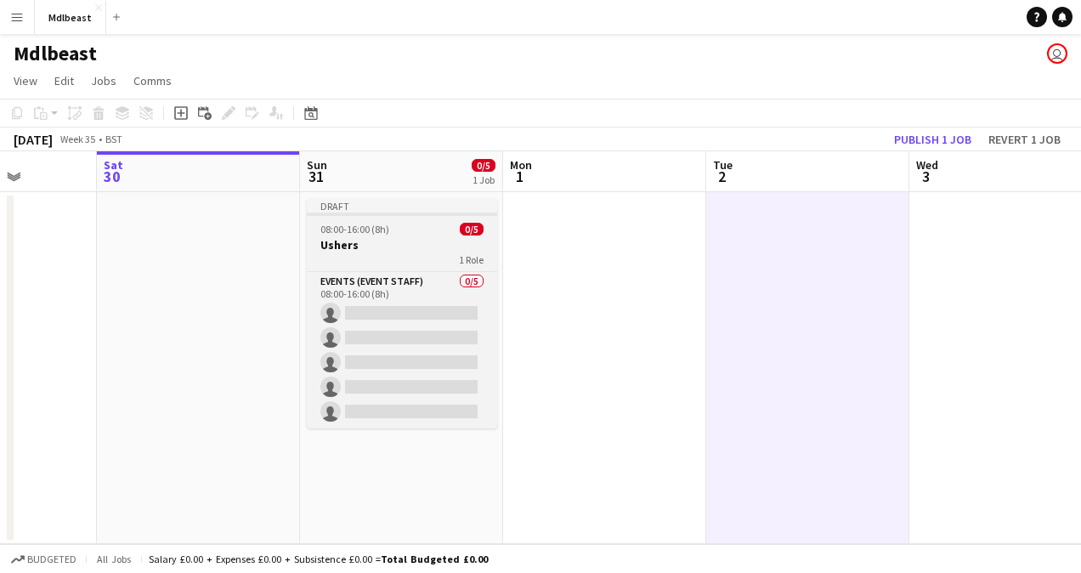
click at [412, 268] on app-job-card "Draft 08:00-16:00 (8h) 0/5 Ushers 1 Role Events (Event Staff) 0/5 08:00-16:00 (…" at bounding box center [402, 313] width 190 height 229
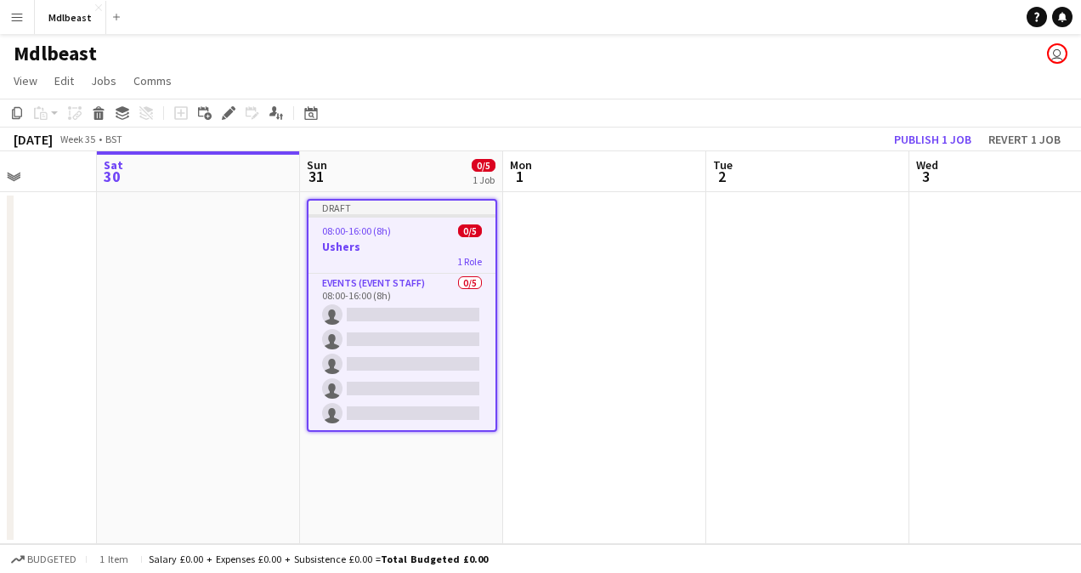
click at [412, 268] on app-job-card "Draft 08:00-16:00 (8h) 0/5 Ushers 1 Role Events (Event Staff) 0/5 08:00-16:00 (…" at bounding box center [402, 315] width 190 height 233
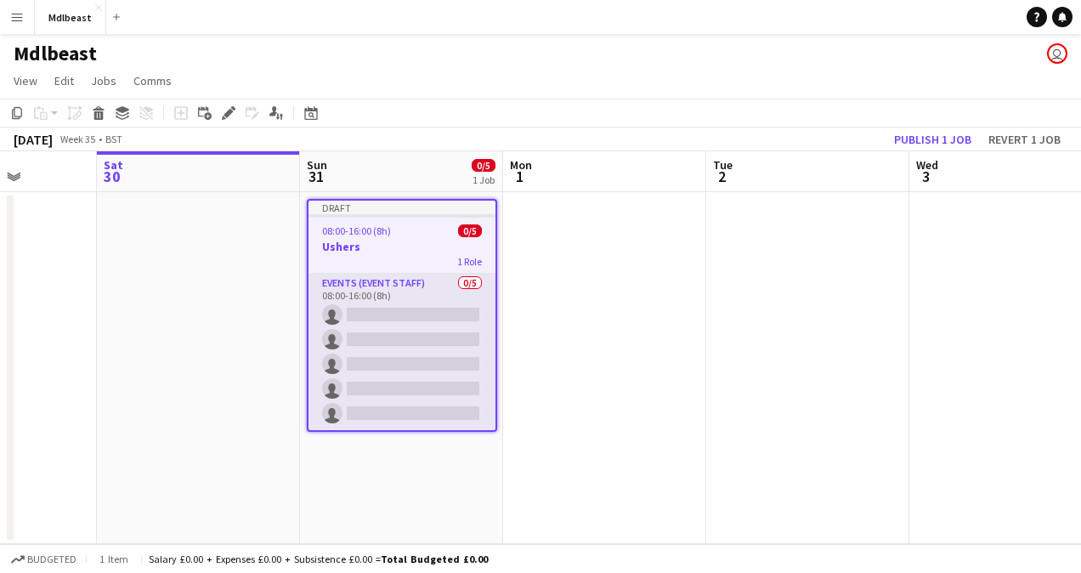
click at [426, 333] on app-card-role "Events (Event Staff) 0/5 08:00-16:00 (8h) single-neutral-actions single-neutral…" at bounding box center [401, 352] width 187 height 156
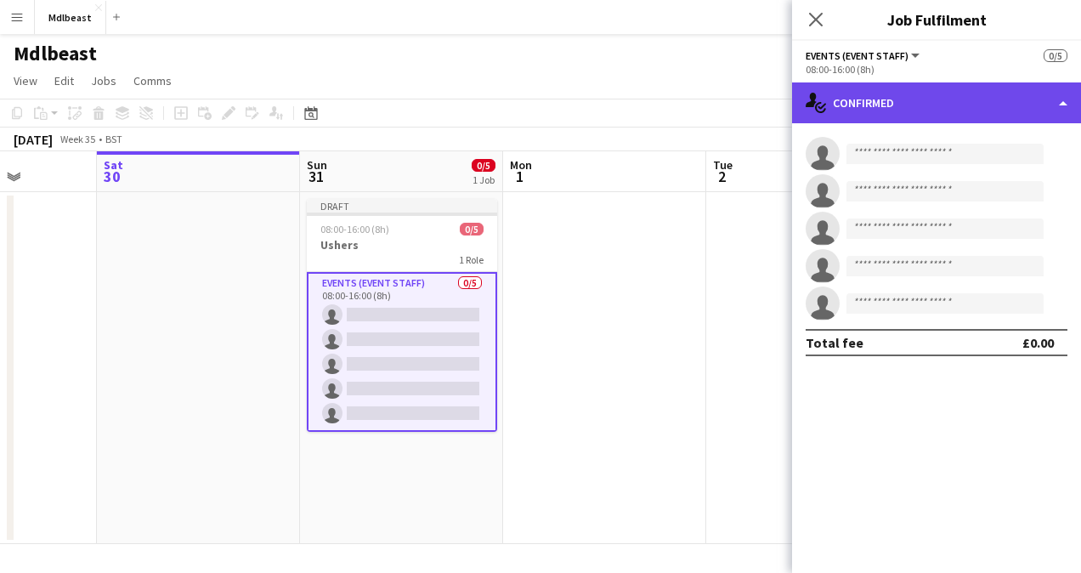
click at [896, 96] on div "single-neutral-actions-check-2 Confirmed" at bounding box center [936, 102] width 289 height 41
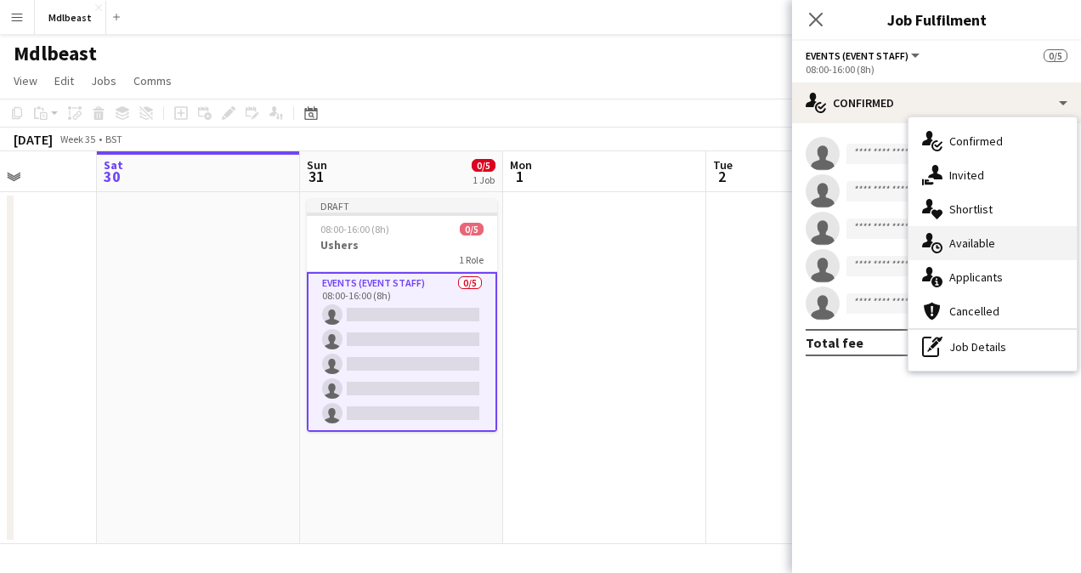
click at [967, 249] on div "single-neutral-actions-upload Available" at bounding box center [992, 243] width 168 height 34
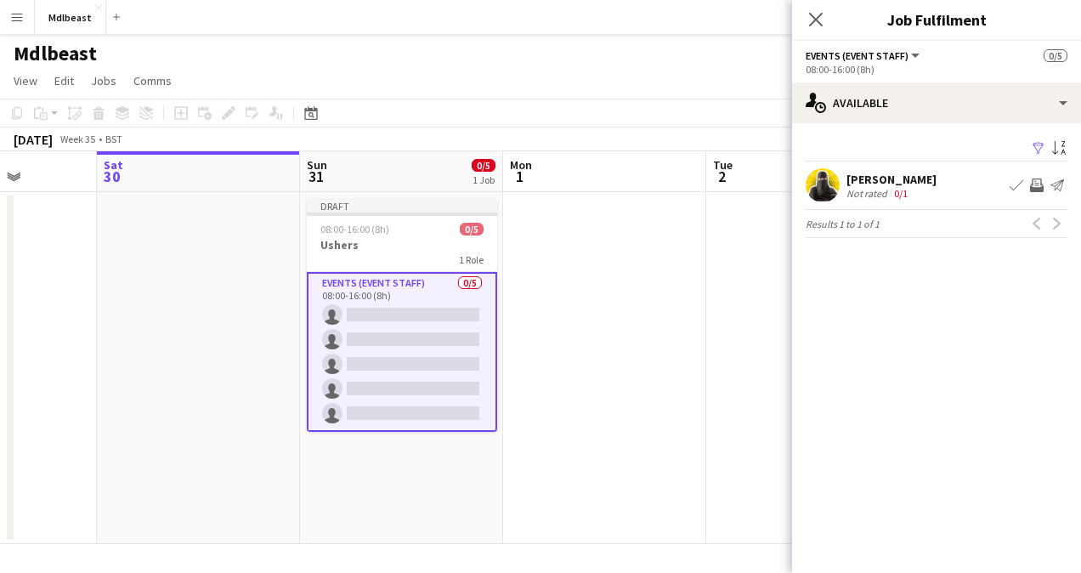
click at [1015, 182] on app-icon "Book crew" at bounding box center [1016, 185] width 14 height 14
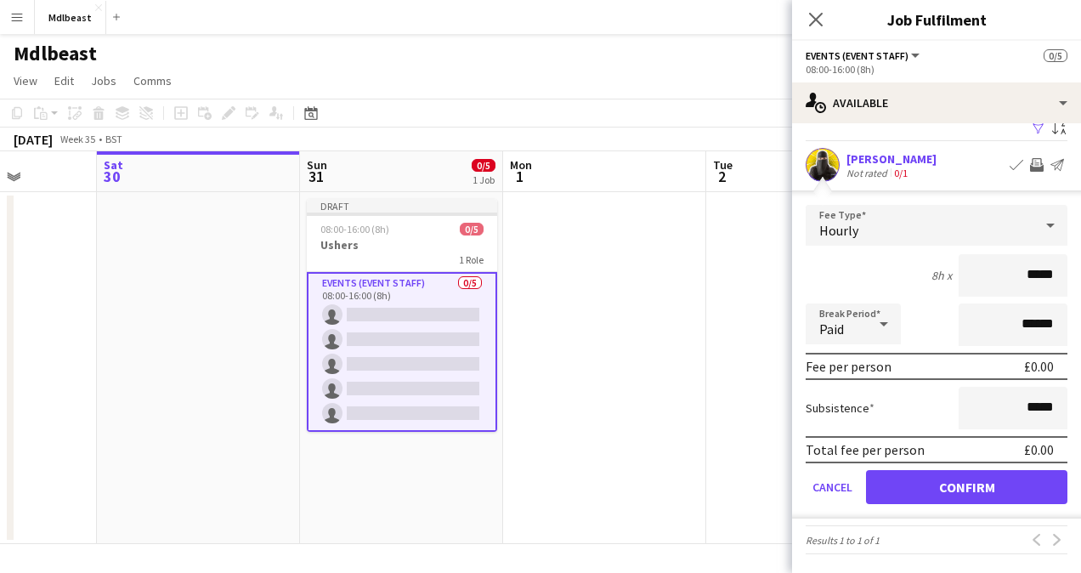
scroll to position [17, 0]
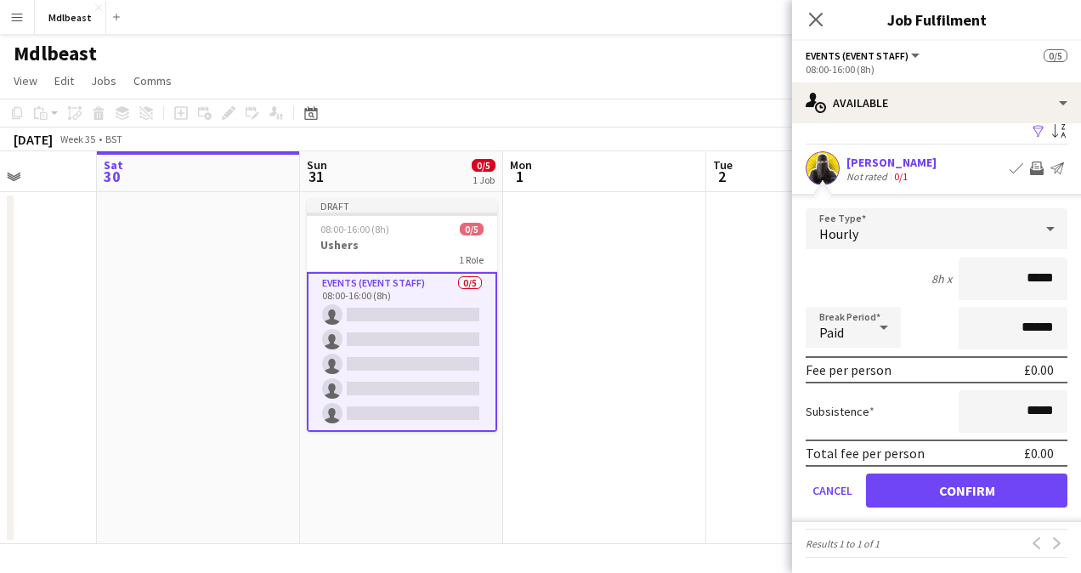
drag, startPoint x: 1046, startPoint y: 275, endPoint x: 992, endPoint y: 270, distance: 53.8
click at [992, 270] on input "*****" at bounding box center [1012, 278] width 109 height 42
click at [816, 15] on icon "Close pop-in" at bounding box center [815, 19] width 16 height 16
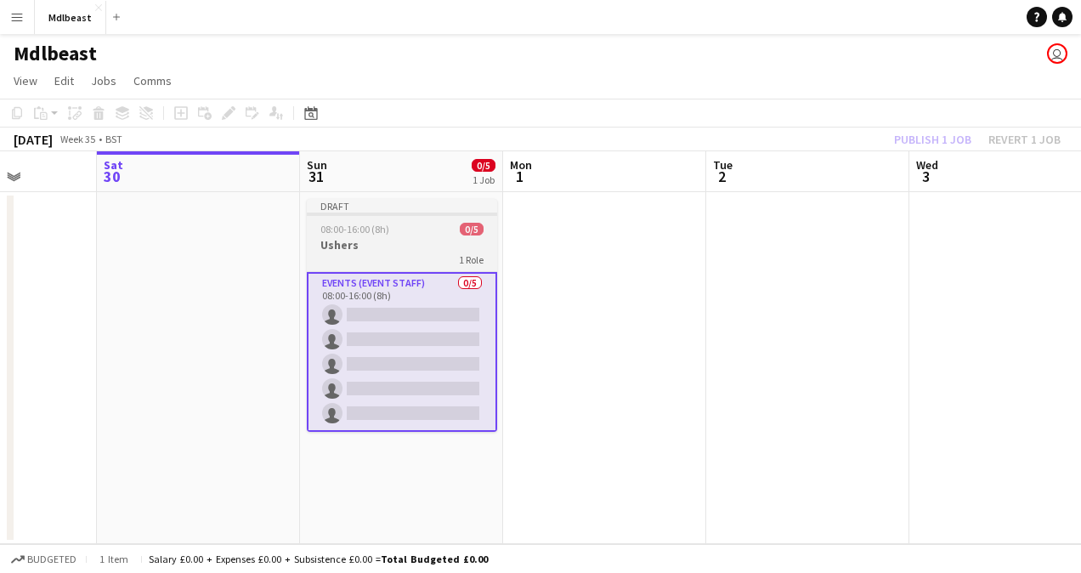
click at [398, 235] on app-job-card "Draft 08:00-16:00 (8h) 0/5 Ushers 1 Role Events (Event Staff) 0/5 08:00-16:00 (…" at bounding box center [402, 315] width 190 height 233
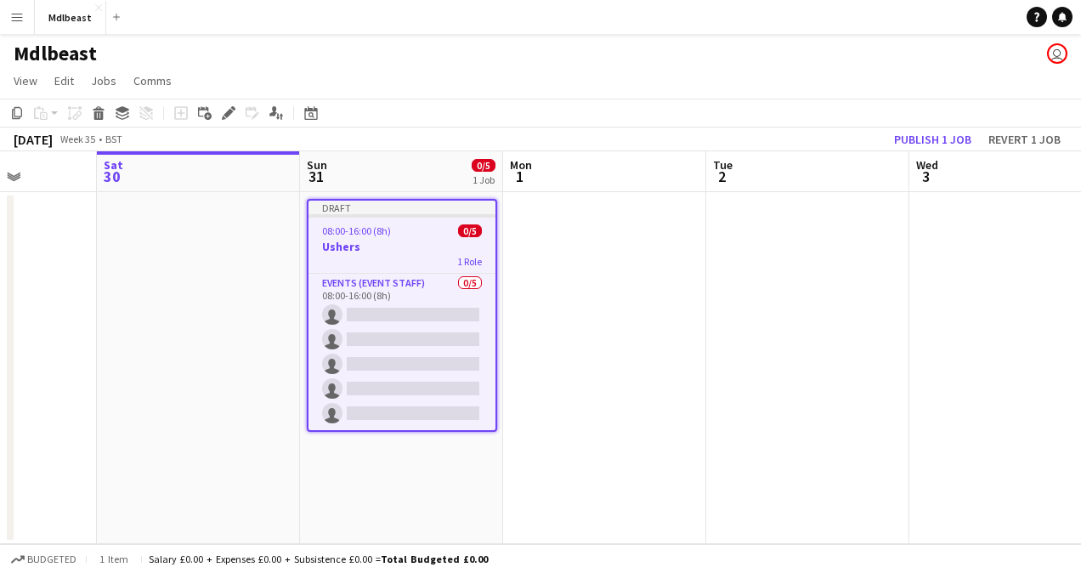
click at [398, 235] on div "08:00-16:00 (8h) 0/5" at bounding box center [401, 230] width 187 height 13
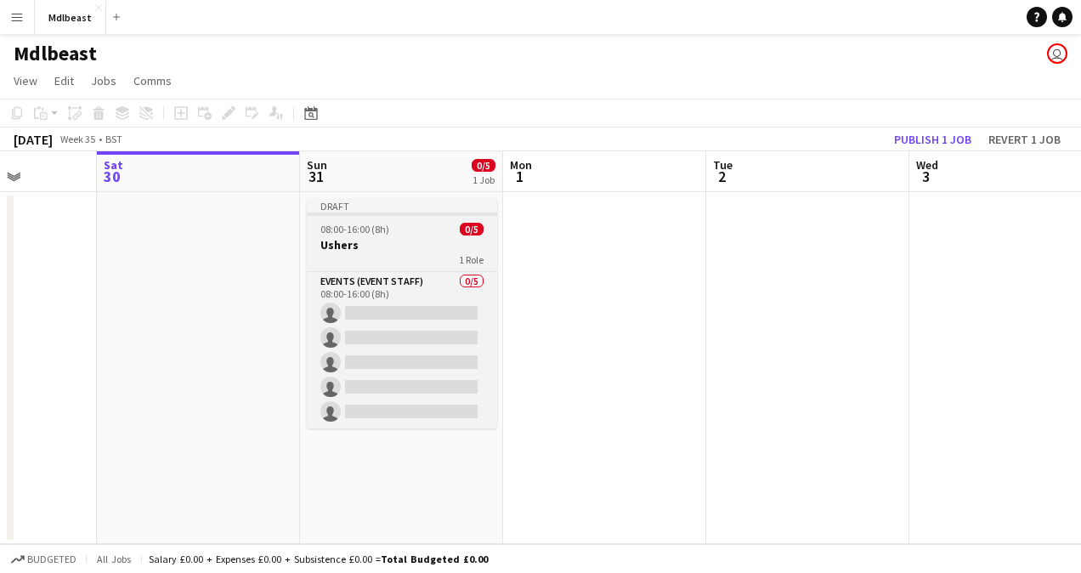
click at [398, 235] on app-job-card "Draft 08:00-16:00 (8h) 0/5 Ushers 1 Role Events (Event Staff) 0/5 08:00-16:00 (…" at bounding box center [402, 313] width 190 height 229
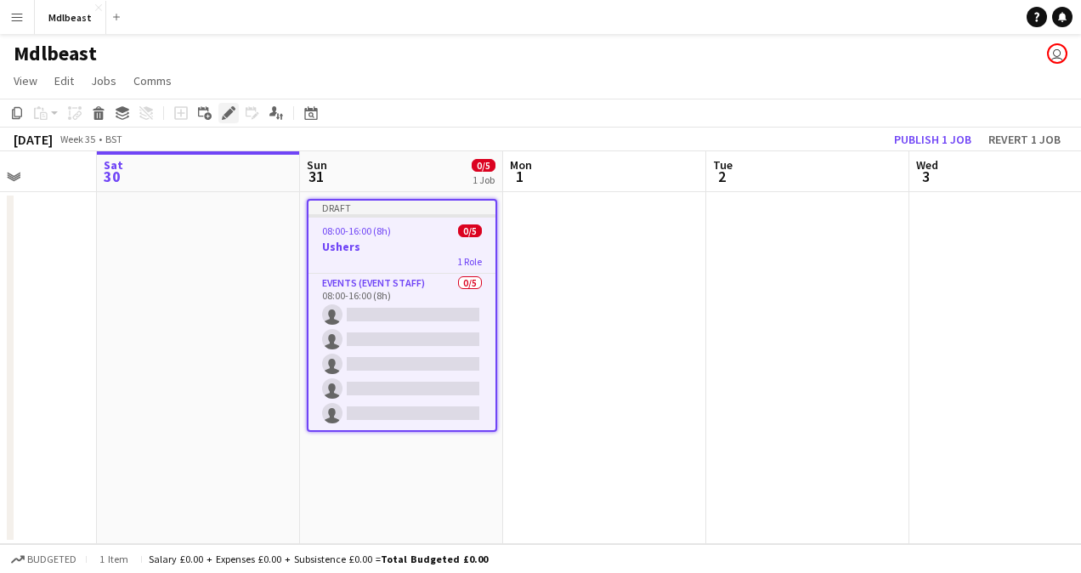
click at [229, 112] on icon at bounding box center [227, 113] width 9 height 9
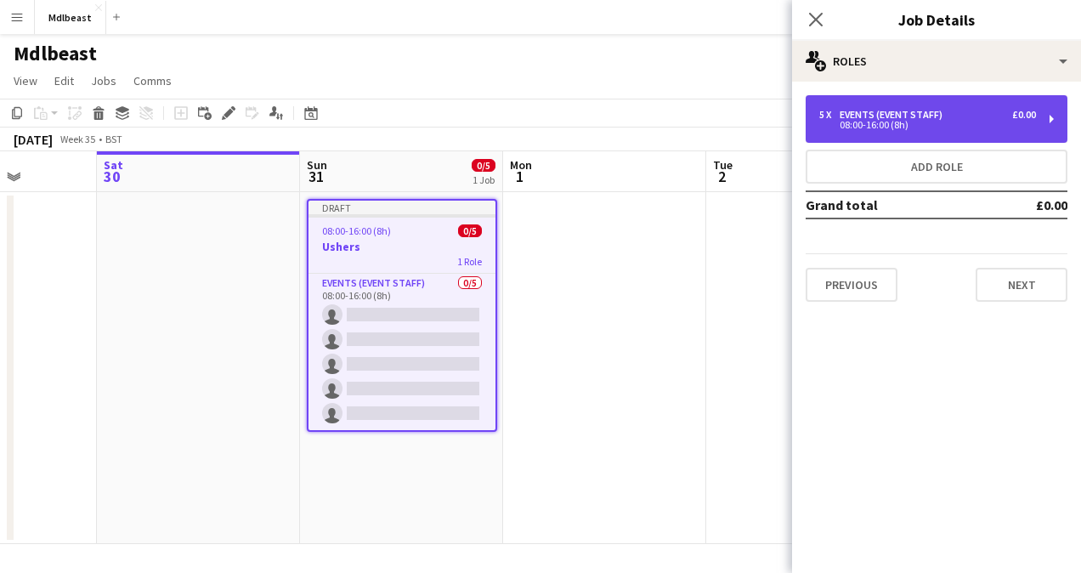
click at [953, 127] on div "08:00-16:00 (8h)" at bounding box center [927, 125] width 217 height 8
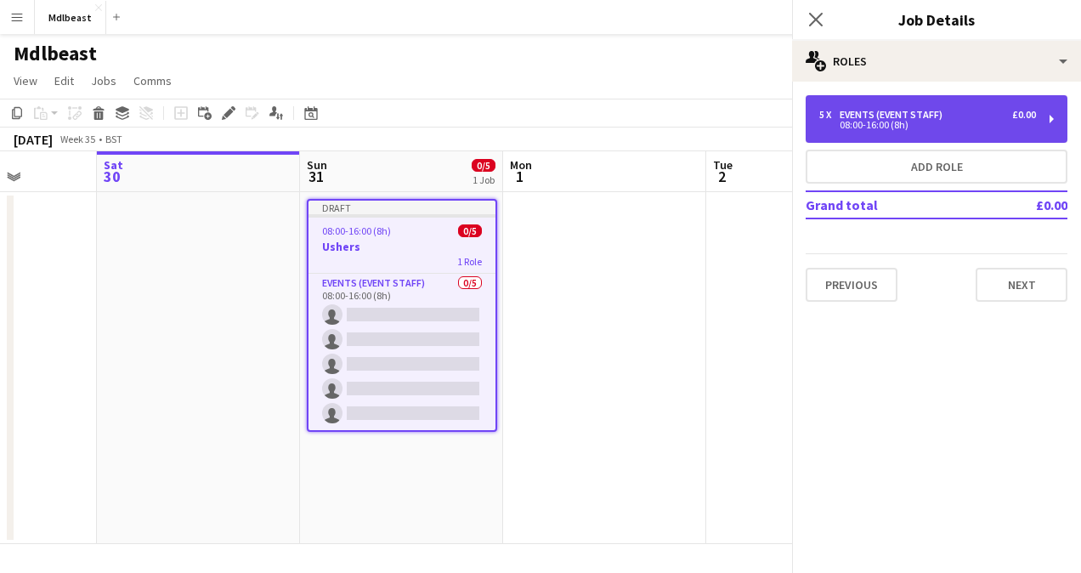
click at [953, 127] on div "08:00-16:00 (8h)" at bounding box center [927, 125] width 217 height 8
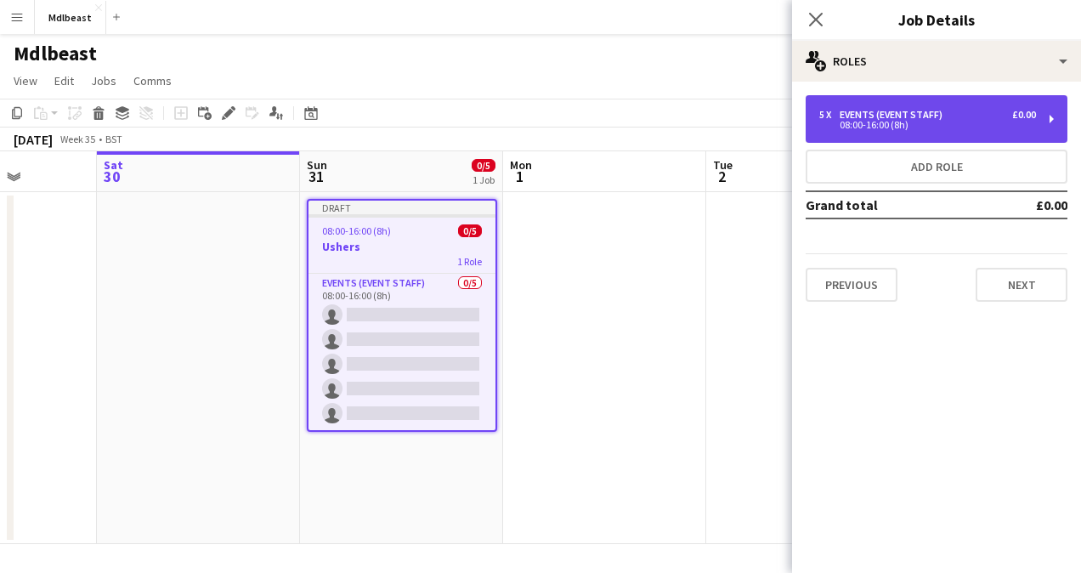
click at [952, 125] on div "08:00-16:00 (8h)" at bounding box center [927, 125] width 217 height 8
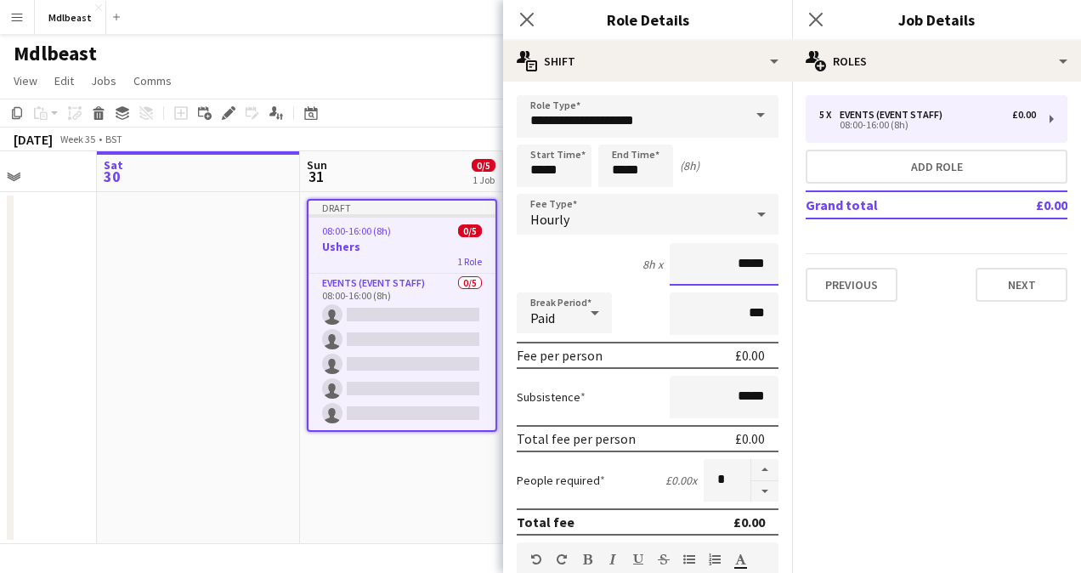
drag, startPoint x: 713, startPoint y: 263, endPoint x: 807, endPoint y: 262, distance: 94.3
click at [807, 262] on body "Menu Boards Boards Boards All jobs Status Workforce Workforce My Workforce Recr…" at bounding box center [540, 286] width 1081 height 573
drag, startPoint x: 714, startPoint y: 260, endPoint x: 761, endPoint y: 262, distance: 47.6
click at [761, 262] on input "*****" at bounding box center [724, 264] width 109 height 42
type input "****"
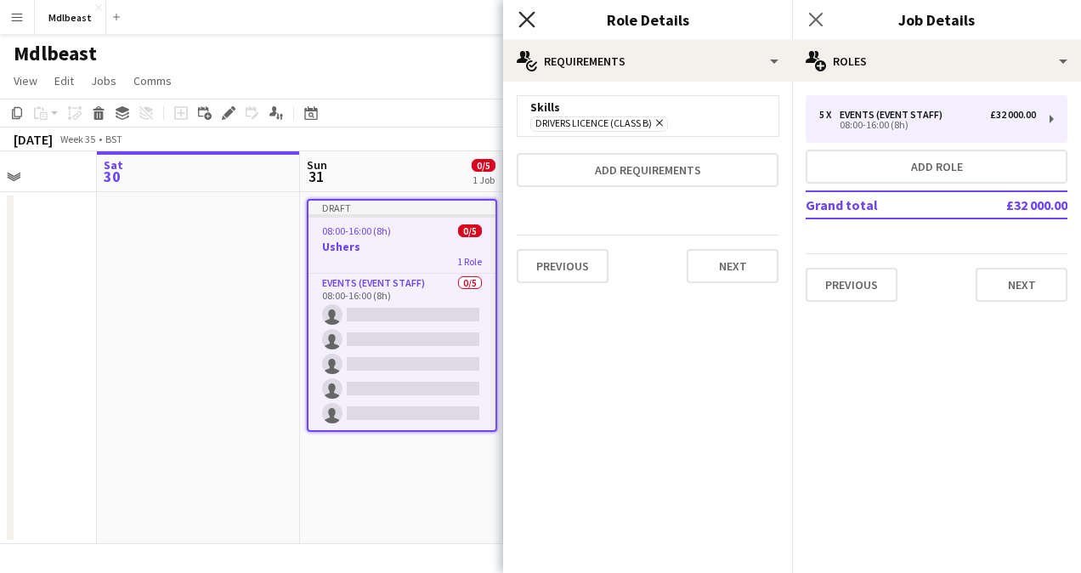
click at [528, 20] on icon at bounding box center [526, 19] width 16 height 16
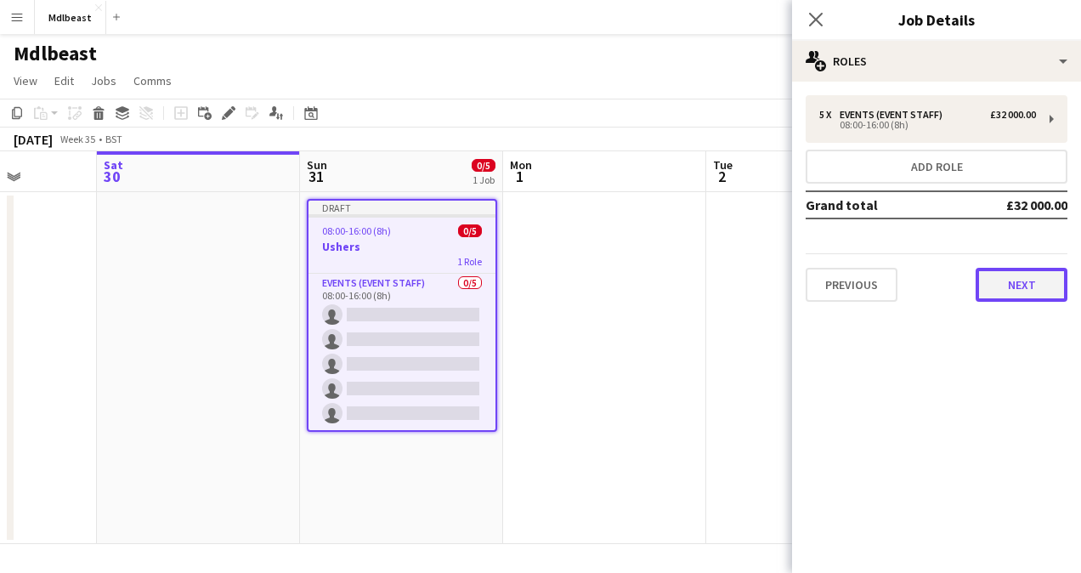
click at [1033, 283] on button "Next" at bounding box center [1021, 285] width 92 height 34
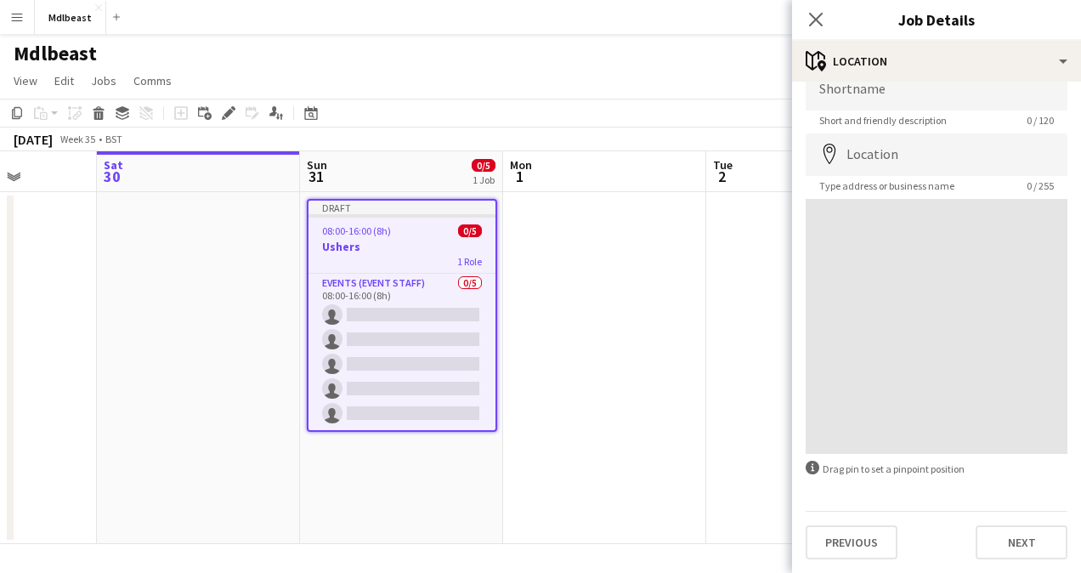
scroll to position [0, 0]
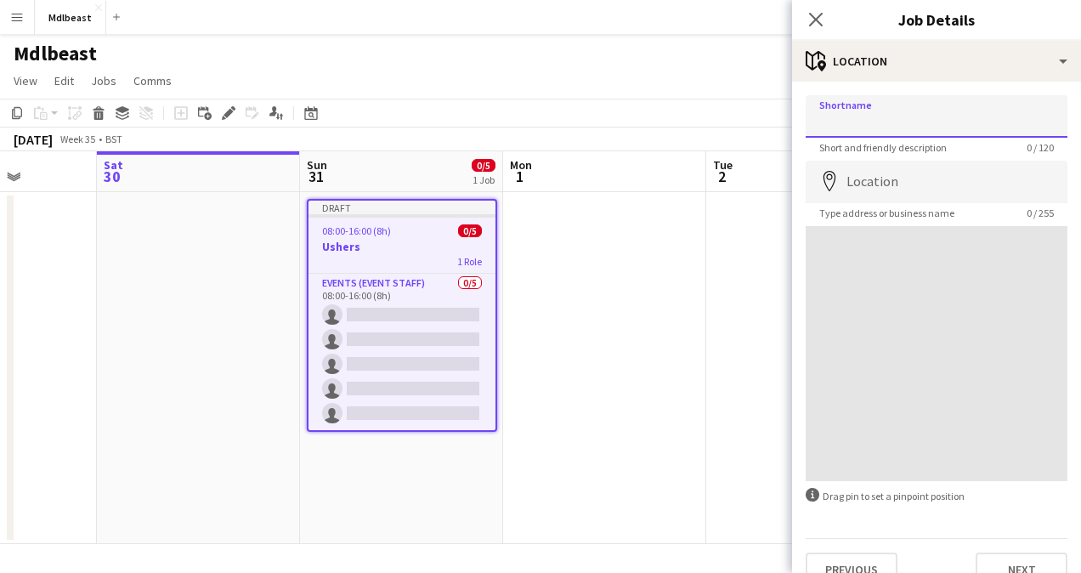
click at [937, 117] on input "Shortname" at bounding box center [937, 116] width 262 height 42
click at [411, 231] on div "08:00-16:00 (8h) 0/5" at bounding box center [401, 230] width 187 height 13
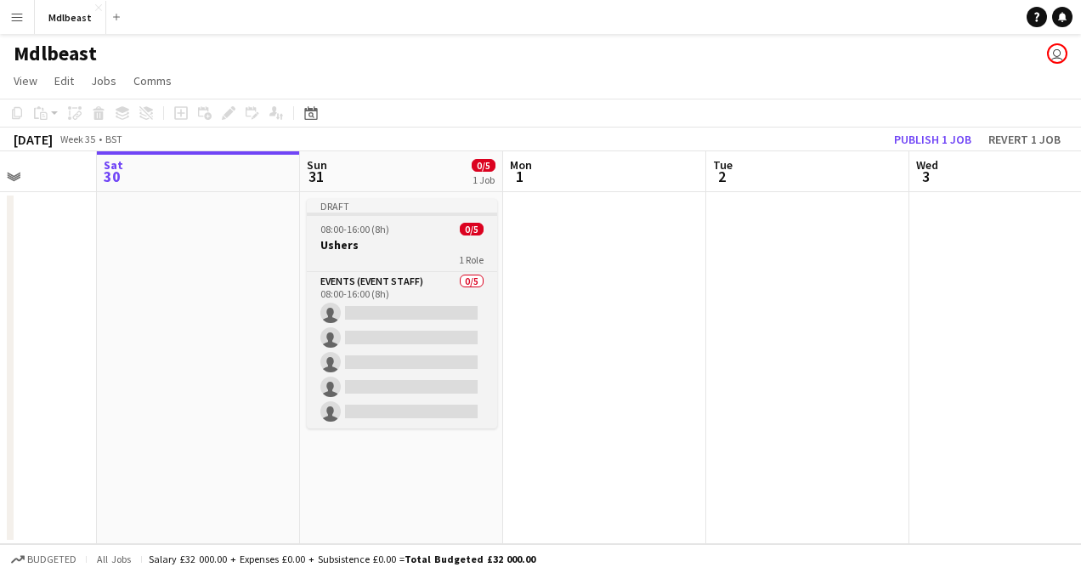
click at [411, 231] on div "08:00-16:00 (8h) 0/5" at bounding box center [402, 229] width 190 height 13
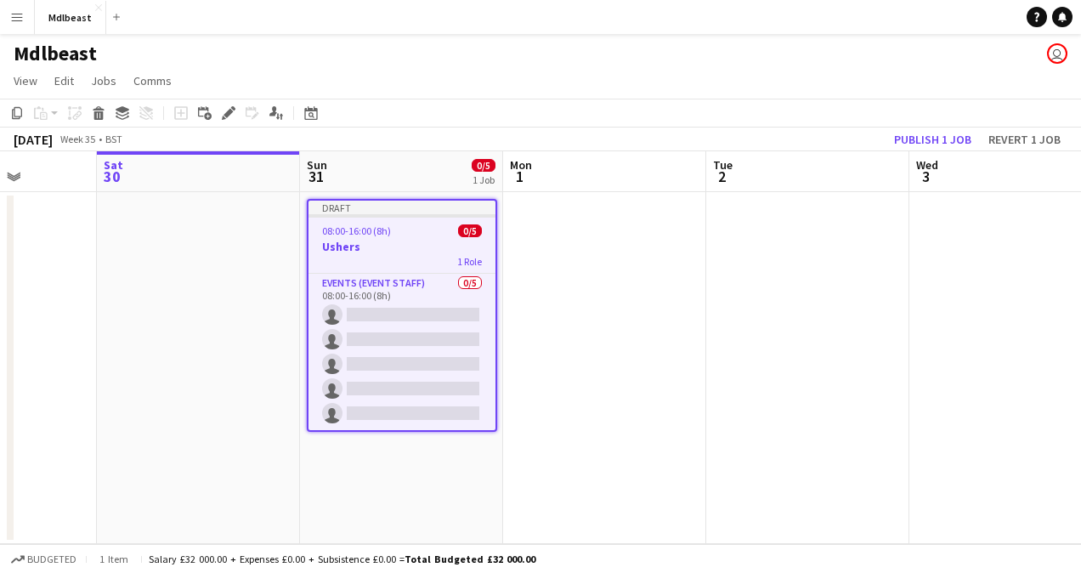
click at [414, 229] on div "08:00-16:00 (8h) 0/5" at bounding box center [401, 230] width 187 height 13
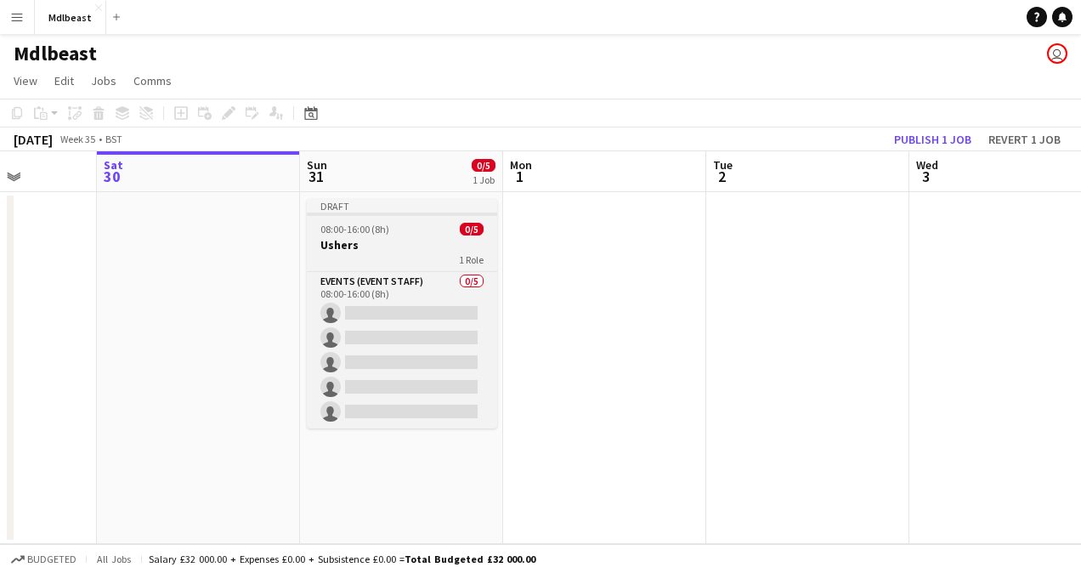
click at [414, 229] on div "08:00-16:00 (8h) 0/5" at bounding box center [402, 229] width 190 height 13
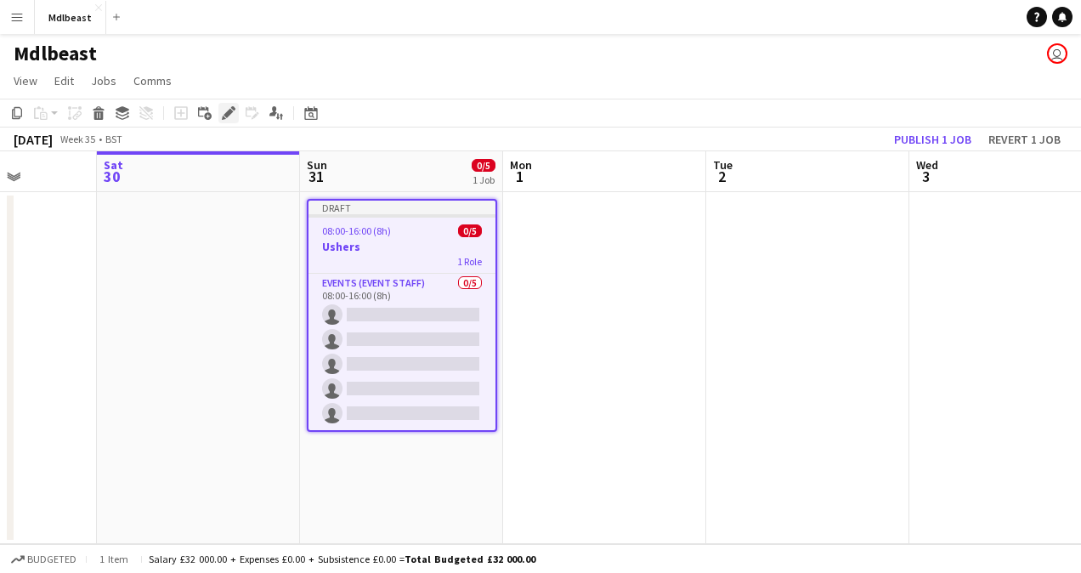
click at [225, 109] on icon "Edit" at bounding box center [229, 113] width 14 height 14
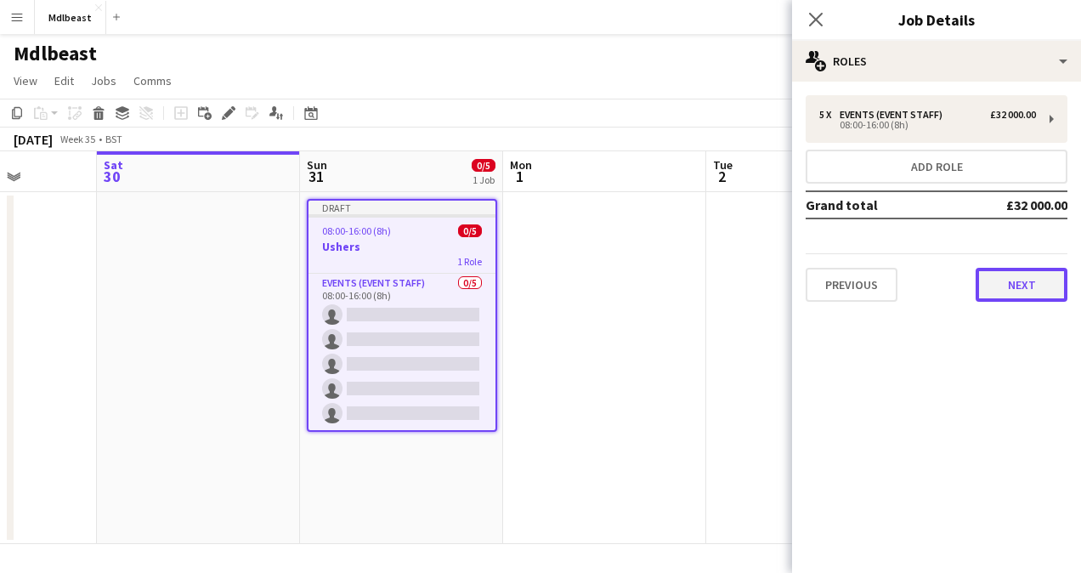
click at [1021, 295] on button "Next" at bounding box center [1021, 285] width 92 height 34
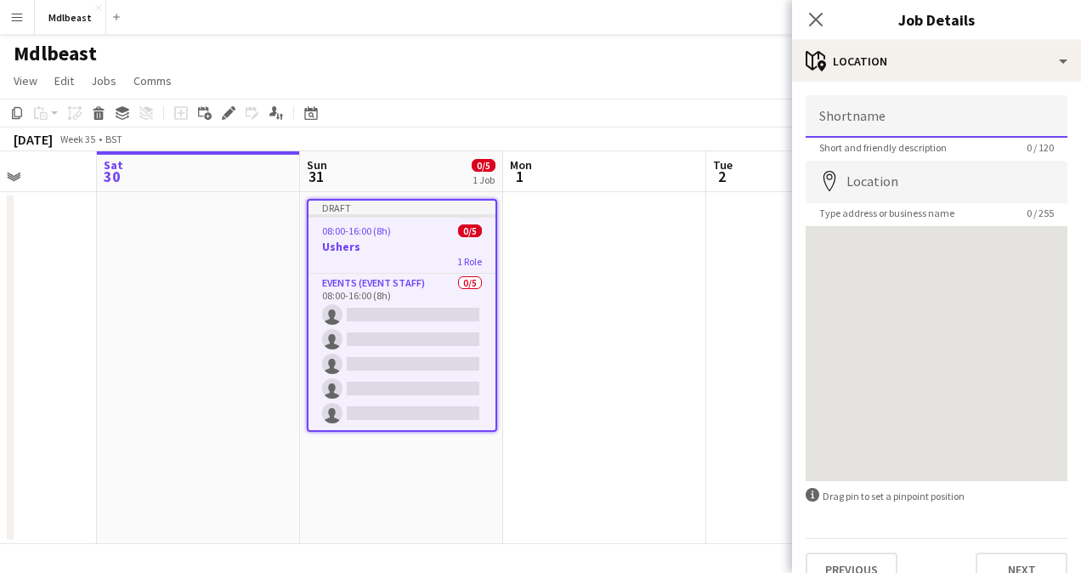
click at [918, 109] on input "Shortname" at bounding box center [937, 116] width 262 height 42
type input "******"
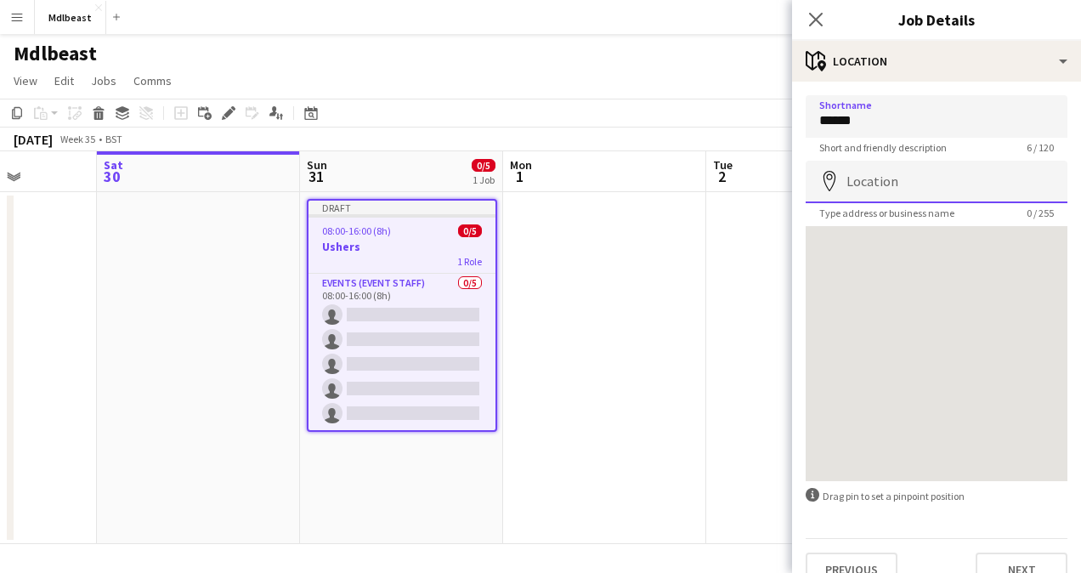
click at [902, 180] on input "Location" at bounding box center [937, 182] width 262 height 42
click at [904, 180] on input "Location" at bounding box center [937, 182] width 262 height 42
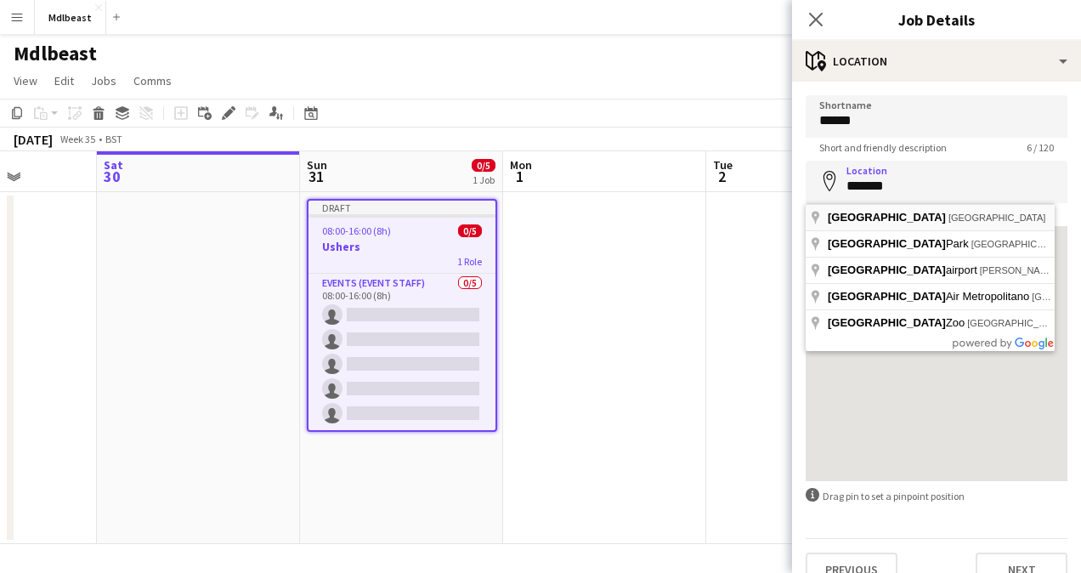
type input "**********"
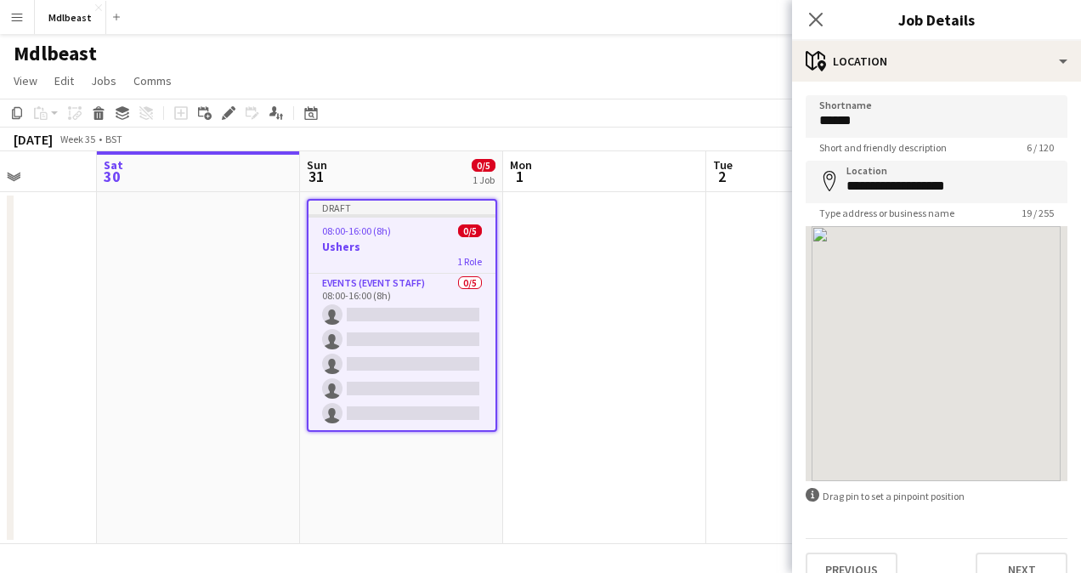
click at [1049, 386] on div at bounding box center [937, 353] width 262 height 255
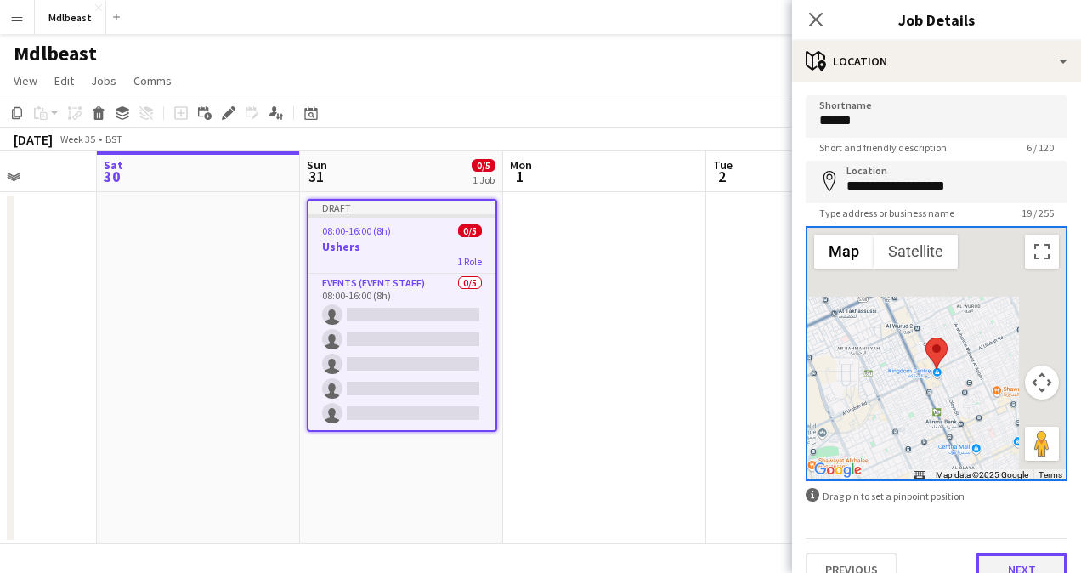
click at [996, 562] on button "Next" at bounding box center [1021, 569] width 92 height 34
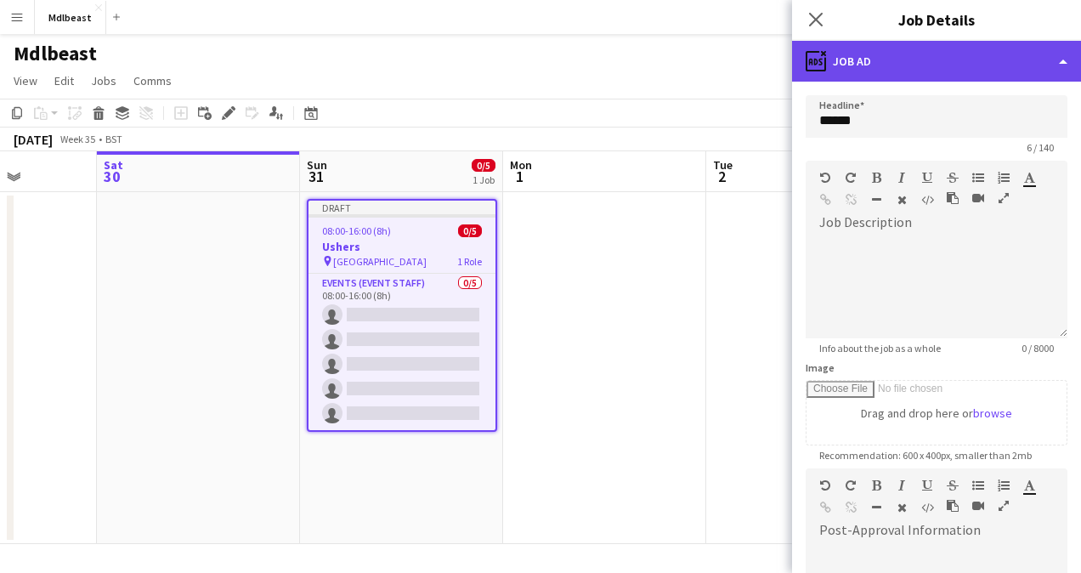
click at [930, 70] on div "ads-window Job Ad" at bounding box center [936, 61] width 289 height 41
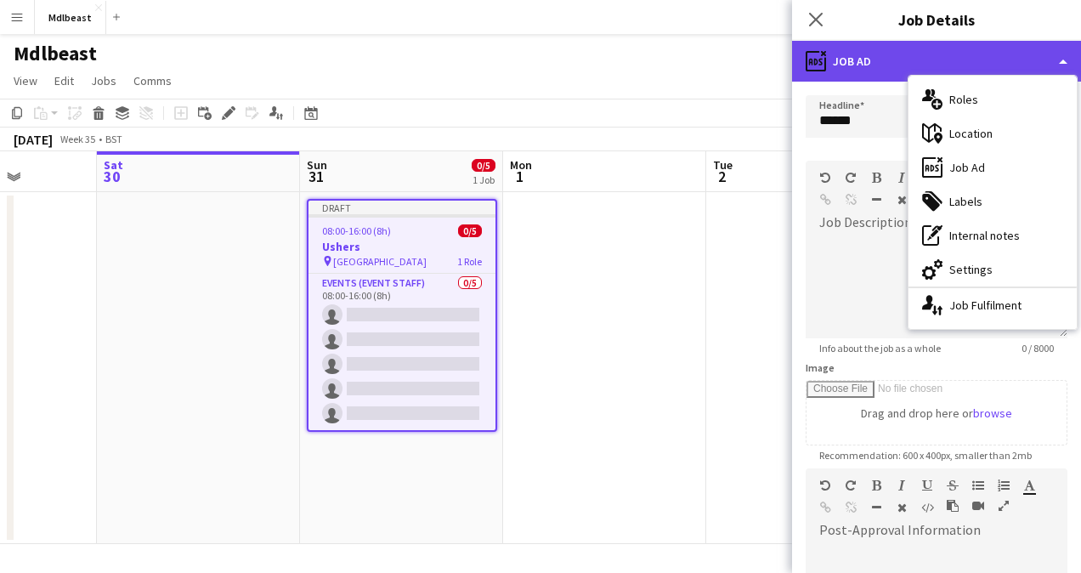
drag, startPoint x: 930, startPoint y: 70, endPoint x: 914, endPoint y: 59, distance: 18.4
click at [914, 59] on div "ads-window Job Ad" at bounding box center [936, 61] width 289 height 41
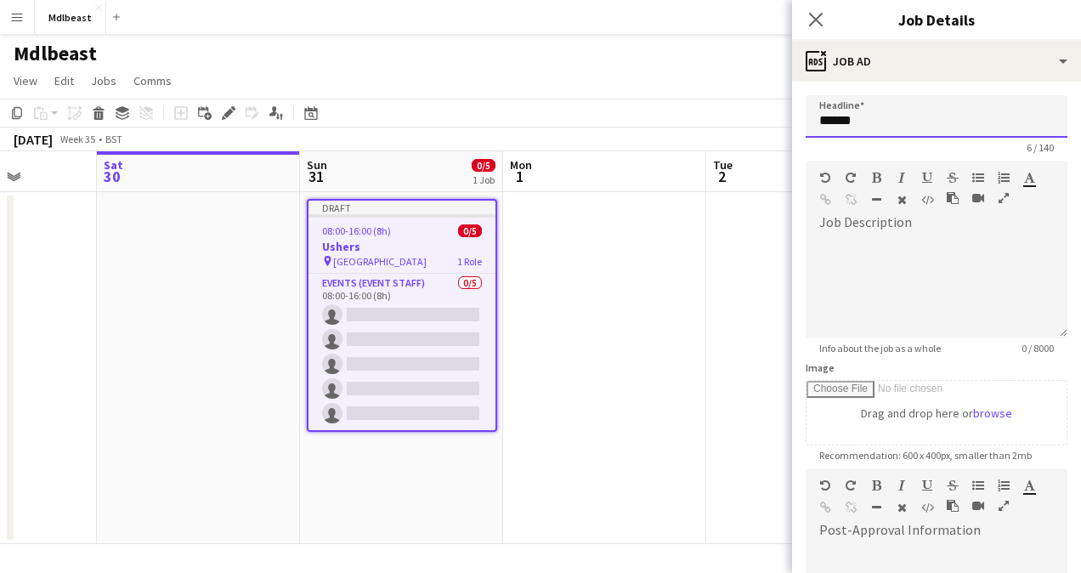
click at [904, 108] on input "******" at bounding box center [937, 116] width 262 height 42
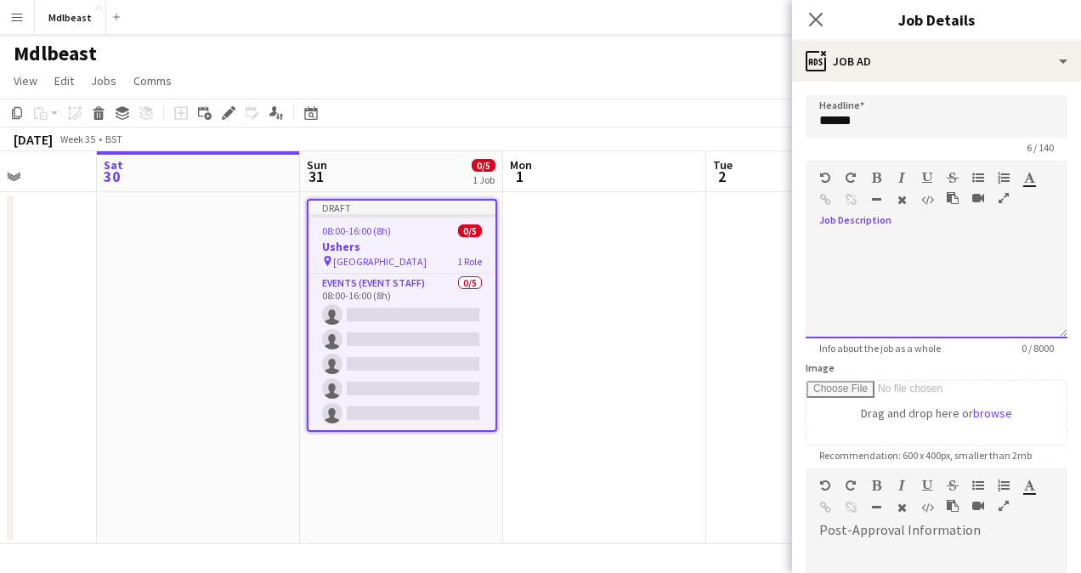
click at [940, 251] on div at bounding box center [937, 287] width 262 height 102
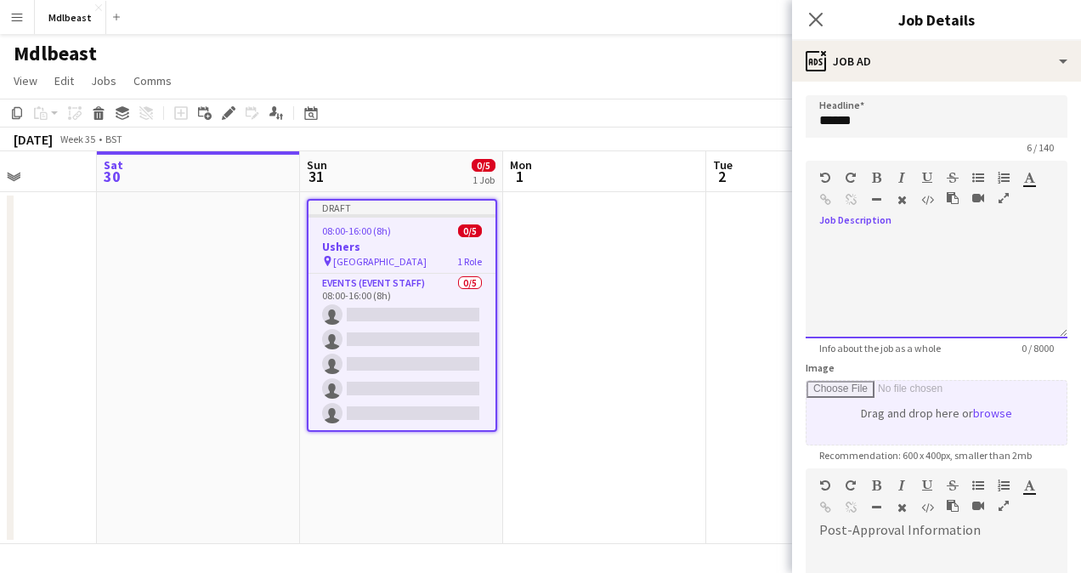
scroll to position [333, 0]
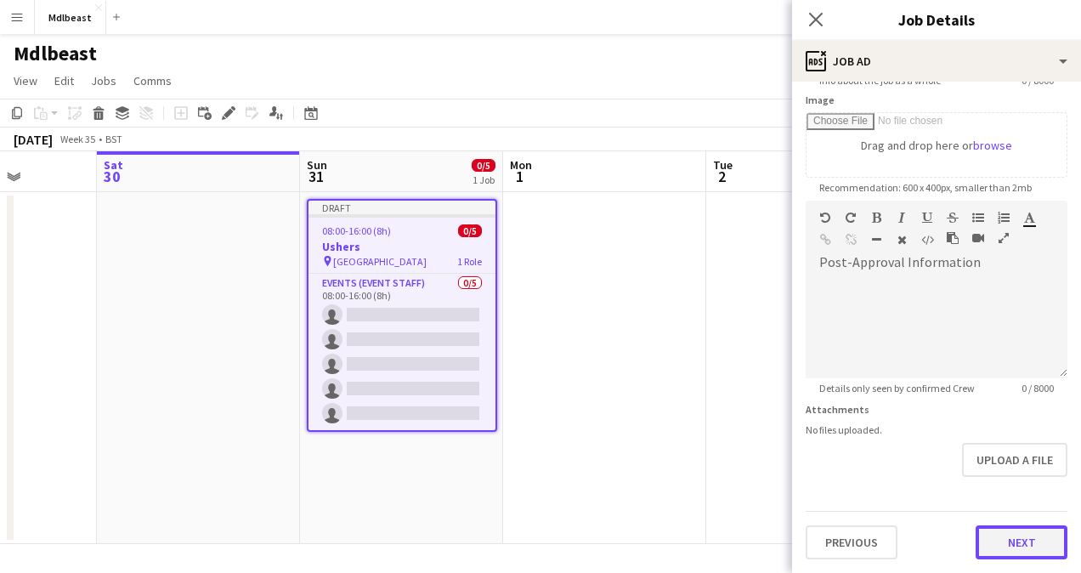
click at [1015, 467] on form "Headline ****** 6 / 140 Job Description Standard Heading 1 Heading 2 Heading 3 …" at bounding box center [936, 194] width 289 height 732
click at [1003, 534] on button "Next" at bounding box center [1021, 543] width 92 height 34
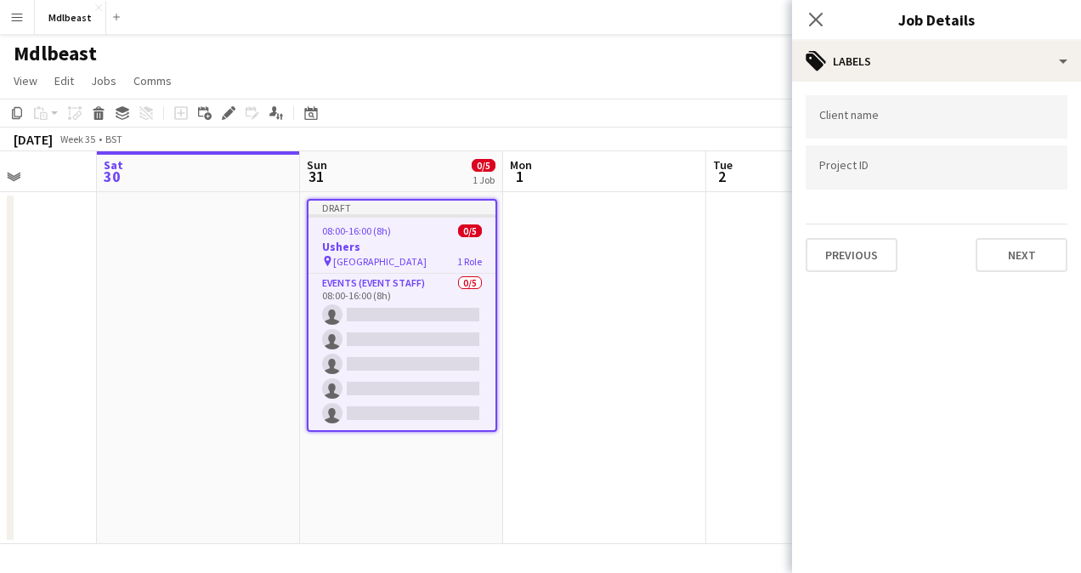
scroll to position [0, 0]
click at [929, 119] on input "Type to search client labels..." at bounding box center [936, 122] width 235 height 15
click at [902, 172] on input "Type to search project ID labels..." at bounding box center [936, 172] width 235 height 15
click at [1010, 257] on button "Next" at bounding box center [1021, 255] width 92 height 34
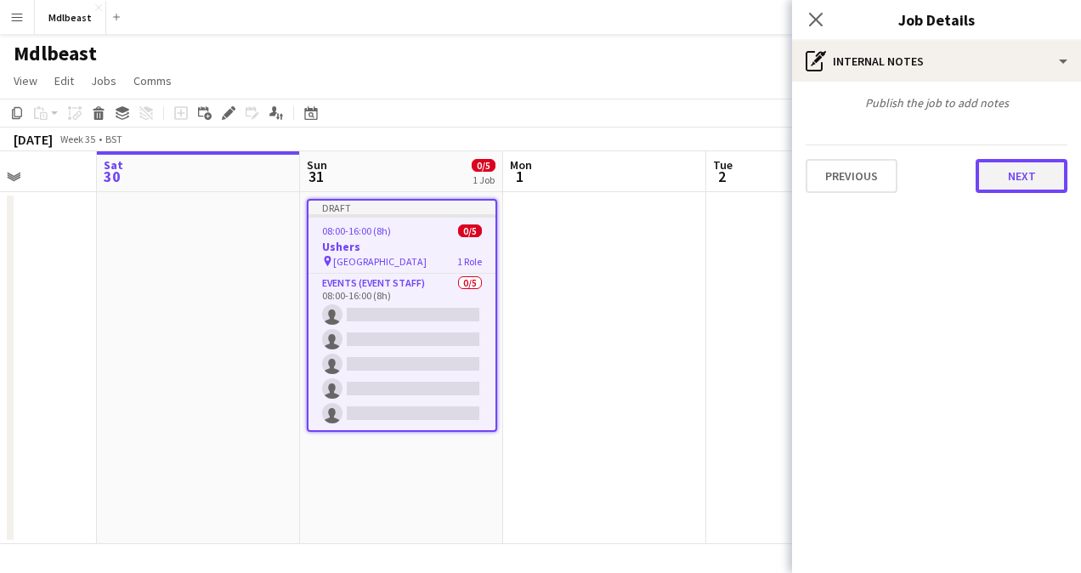
click at [1026, 167] on button "Next" at bounding box center [1021, 176] width 92 height 34
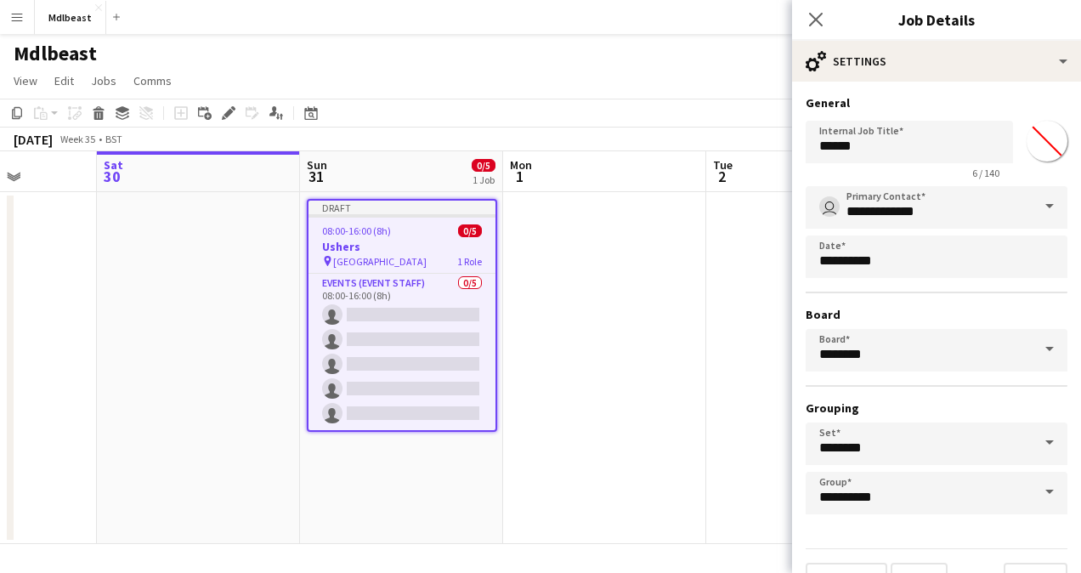
scroll to position [37, 0]
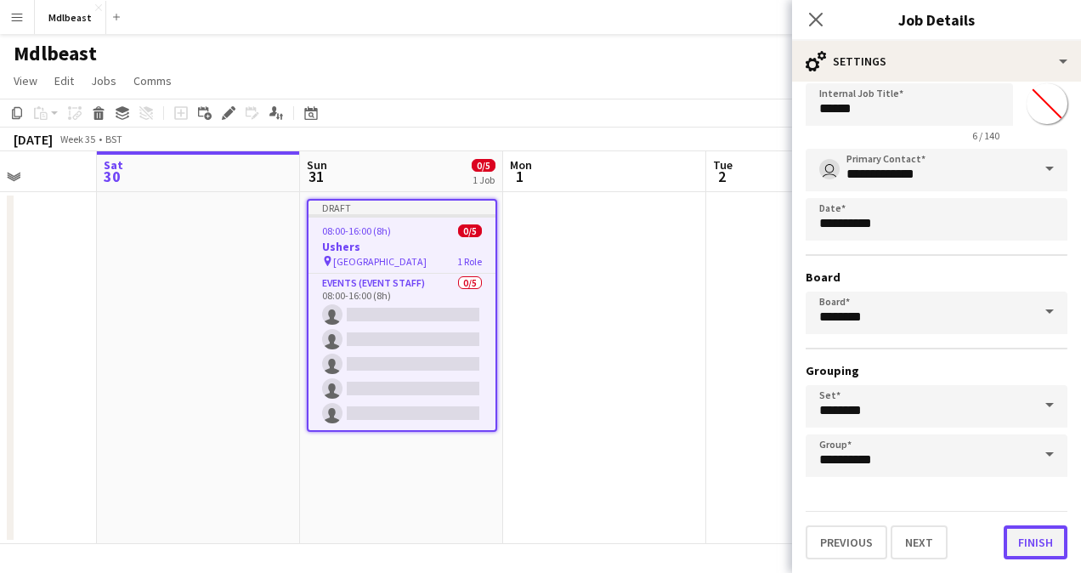
click at [1030, 557] on button "Finish" at bounding box center [1036, 542] width 64 height 34
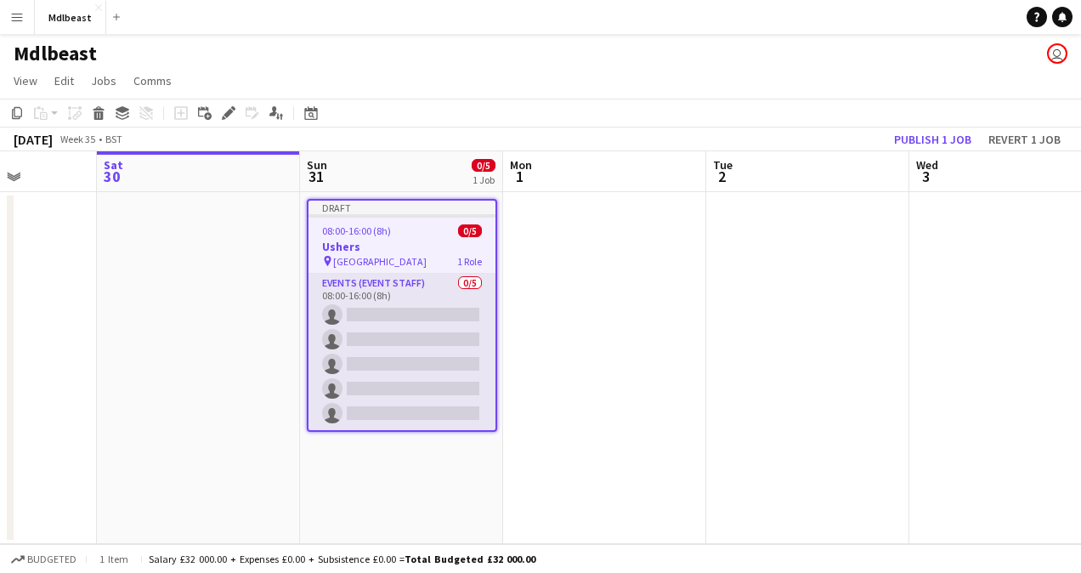
click at [459, 355] on app-card-role "Events (Event Staff) 0/5 08:00-16:00 (8h) single-neutral-actions single-neutral…" at bounding box center [401, 352] width 187 height 156
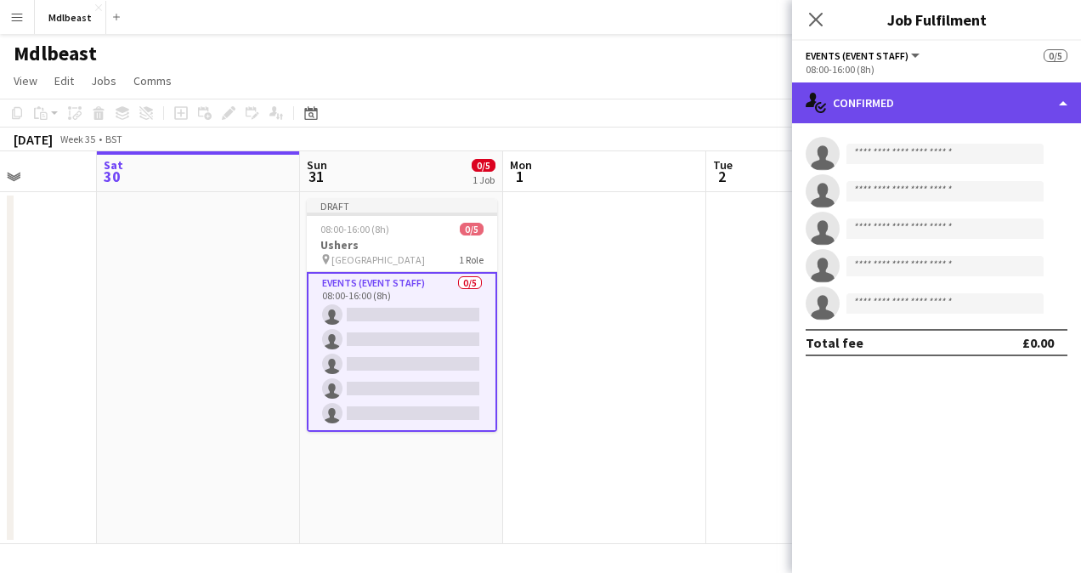
click at [961, 93] on div "single-neutral-actions-check-2 Confirmed" at bounding box center [936, 102] width 289 height 41
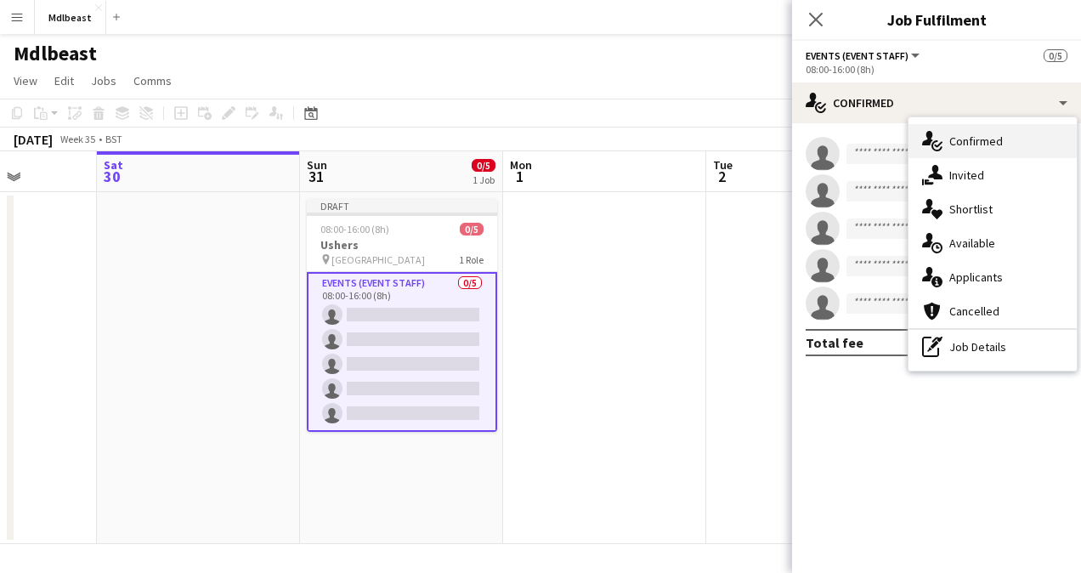
click at [997, 145] on div "single-neutral-actions-check-2 Confirmed" at bounding box center [992, 141] width 168 height 34
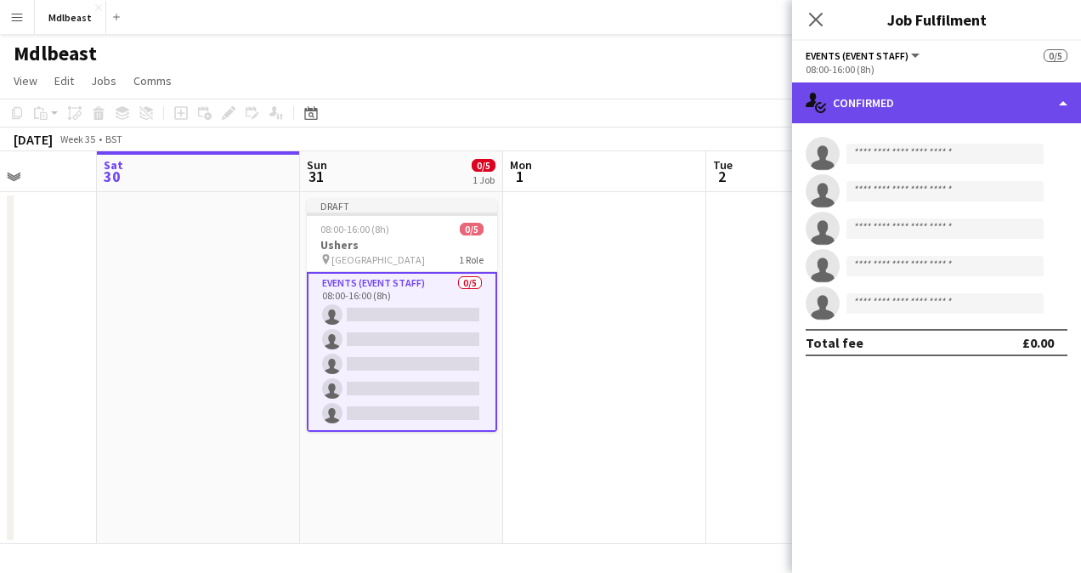
click at [977, 97] on div "single-neutral-actions-check-2 Confirmed" at bounding box center [936, 102] width 289 height 41
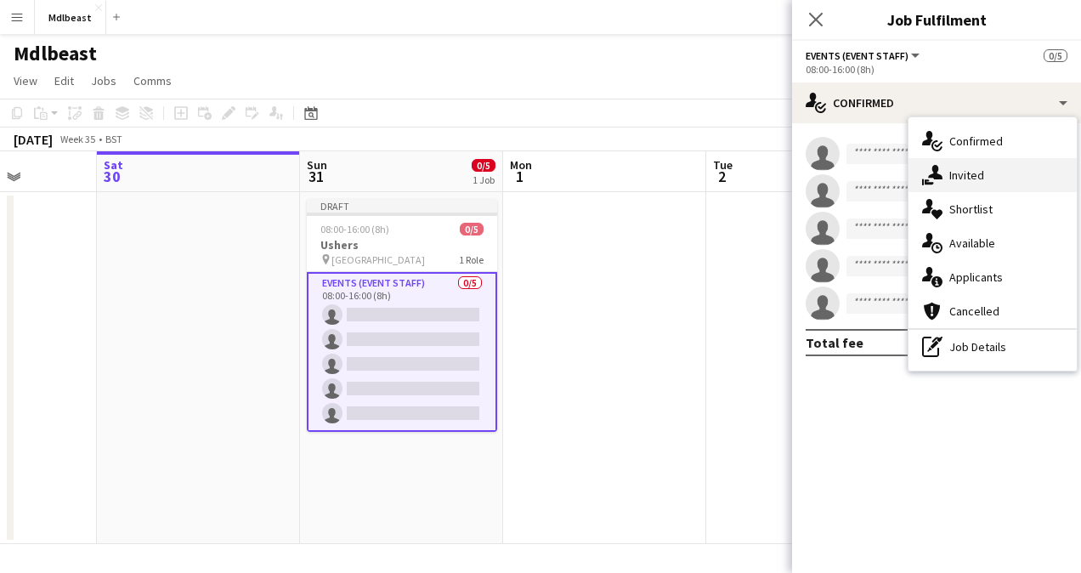
click at [973, 176] on div "single-neutral-actions-share-1 Invited" at bounding box center [992, 175] width 168 height 34
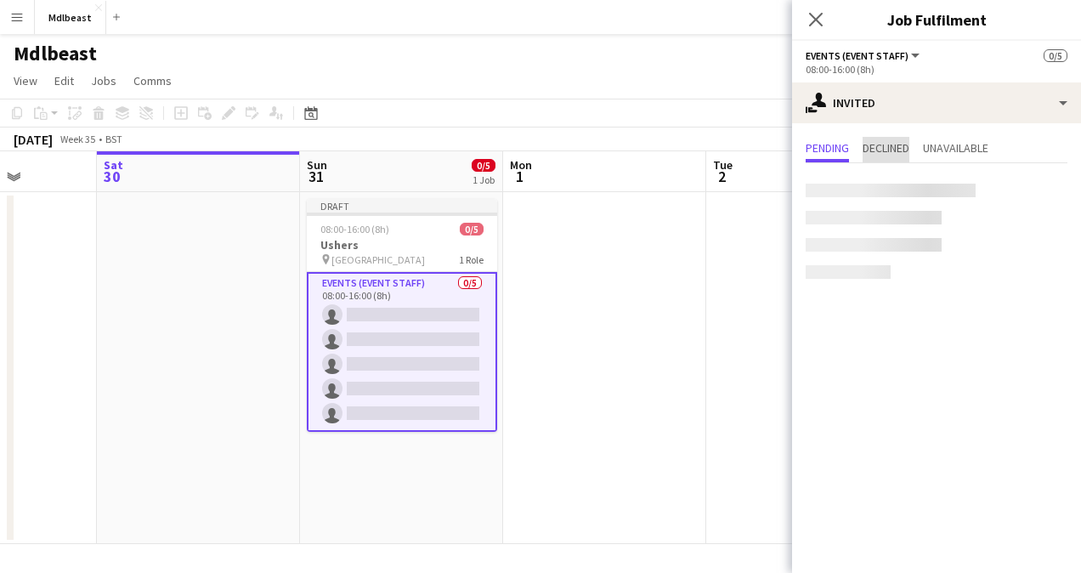
click at [889, 143] on span "Declined" at bounding box center [885, 148] width 47 height 12
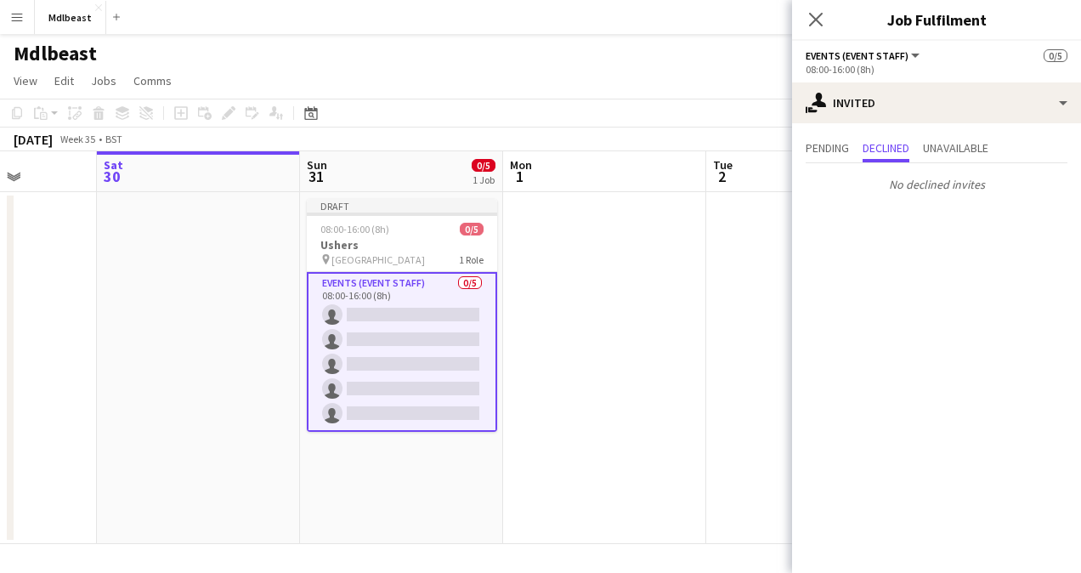
click at [970, 136] on div "Pending Declined Unavailable No declined invites" at bounding box center [936, 167] width 289 height 89
click at [964, 144] on span "Unavailable" at bounding box center [955, 148] width 65 height 12
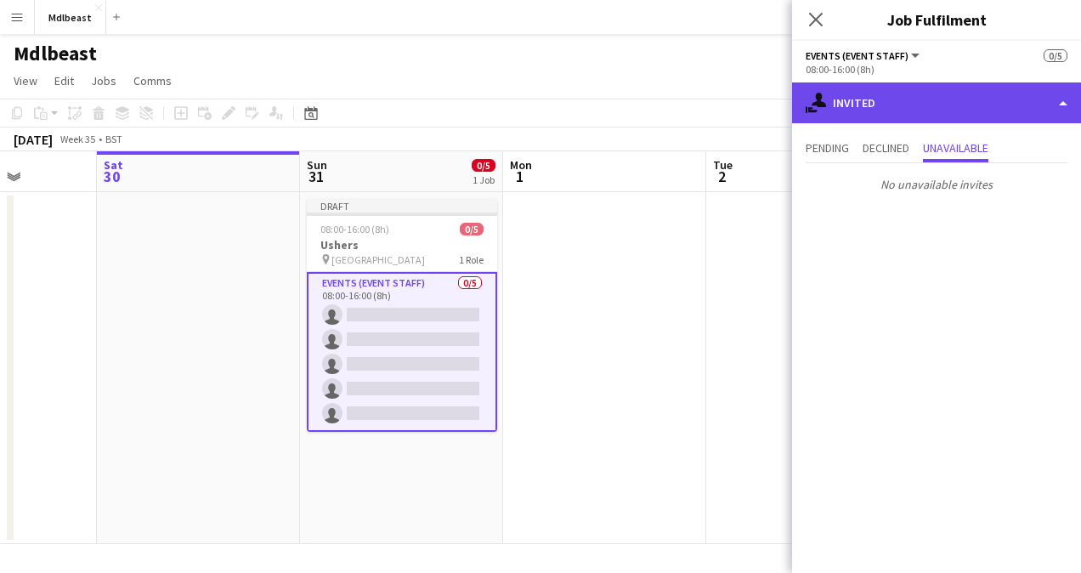
click at [943, 107] on div "single-neutral-actions-share-1 Invited" at bounding box center [936, 102] width 289 height 41
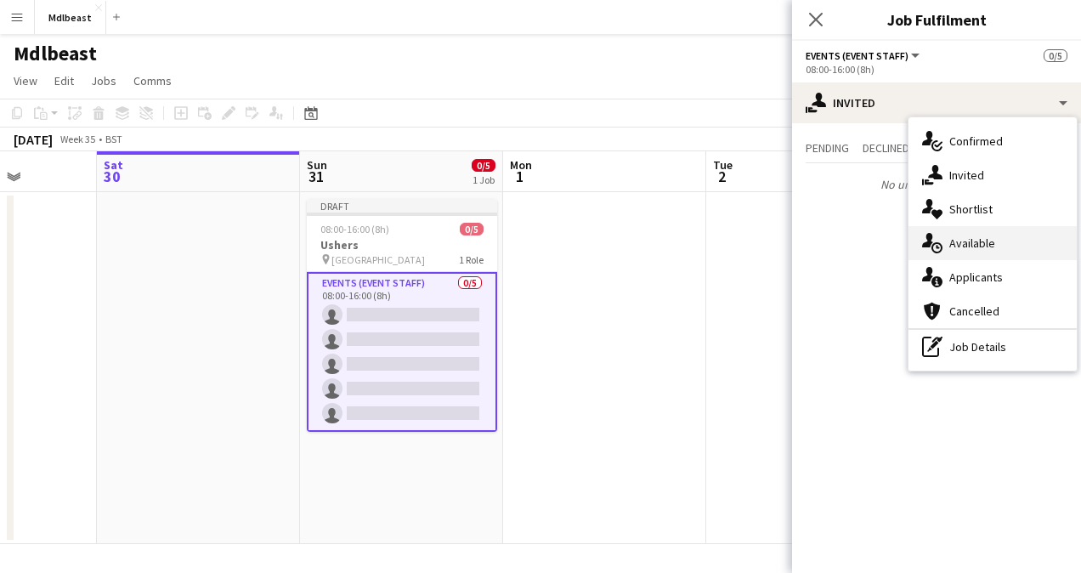
click at [970, 232] on div "single-neutral-actions-upload Available" at bounding box center [992, 243] width 168 height 34
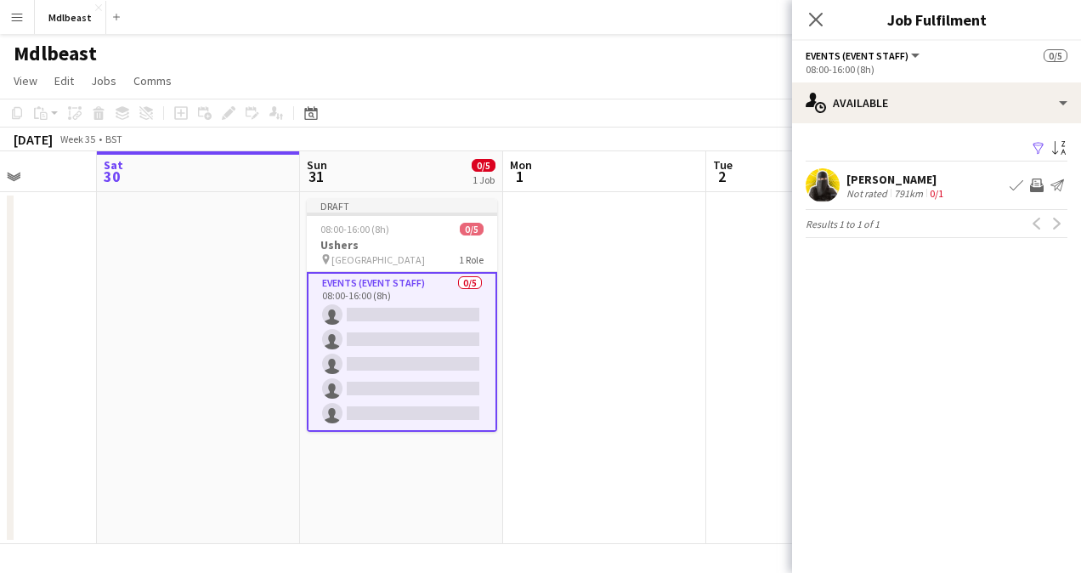
click at [1015, 185] on app-icon "Book crew" at bounding box center [1016, 185] width 14 height 14
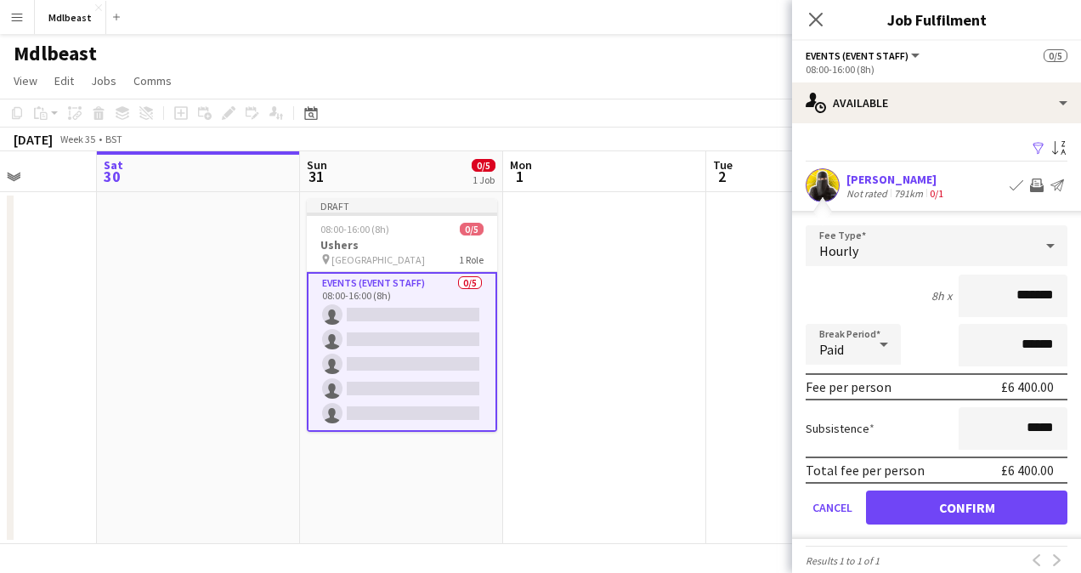
scroll to position [20, 0]
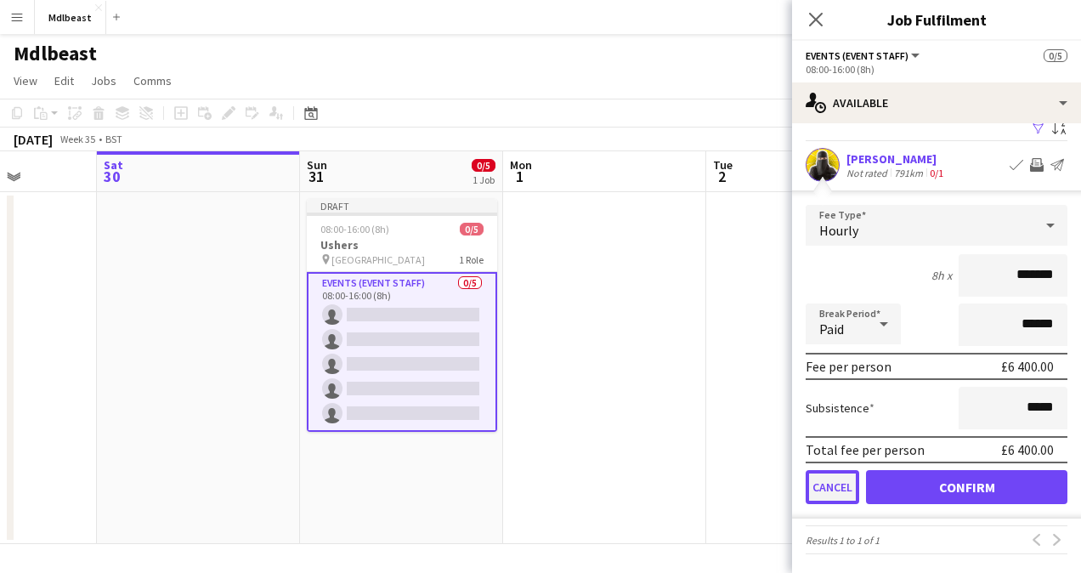
click at [841, 483] on button "Cancel" at bounding box center [833, 487] width 54 height 34
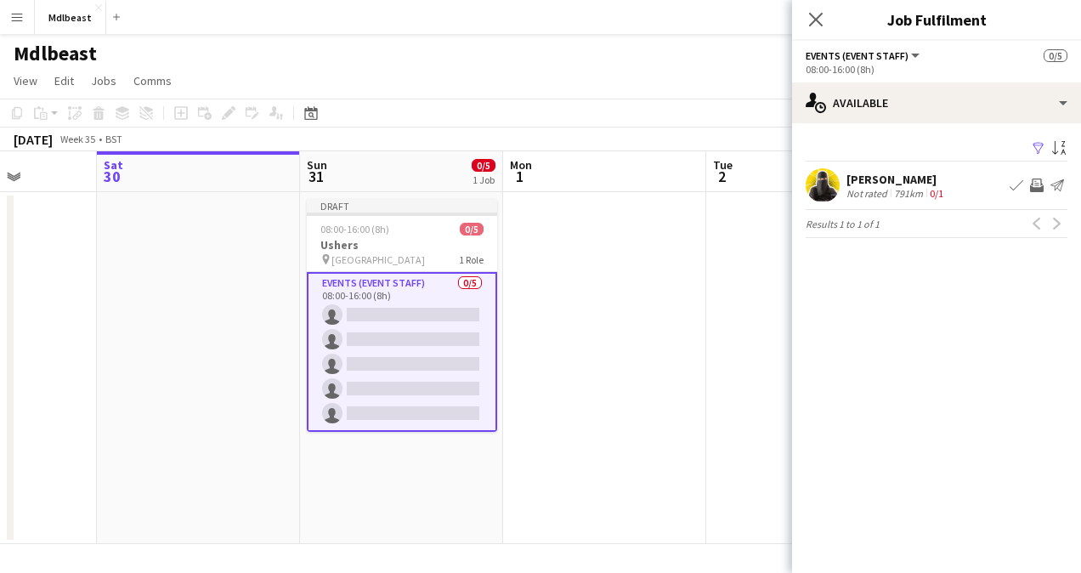
scroll to position [0, 0]
click at [919, 185] on div "[PERSON_NAME]" at bounding box center [896, 179] width 100 height 15
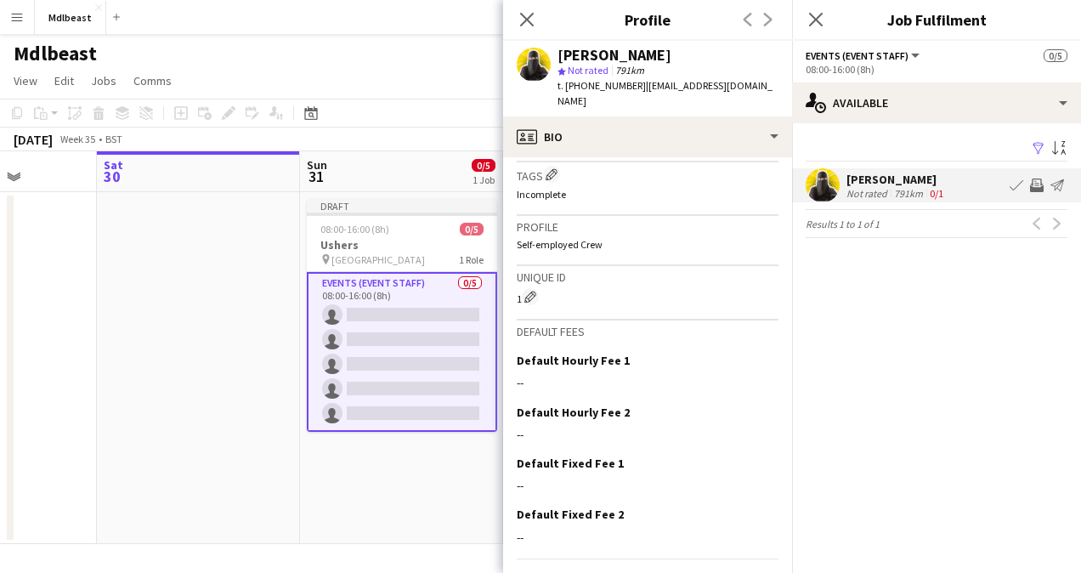
scroll to position [668, 0]
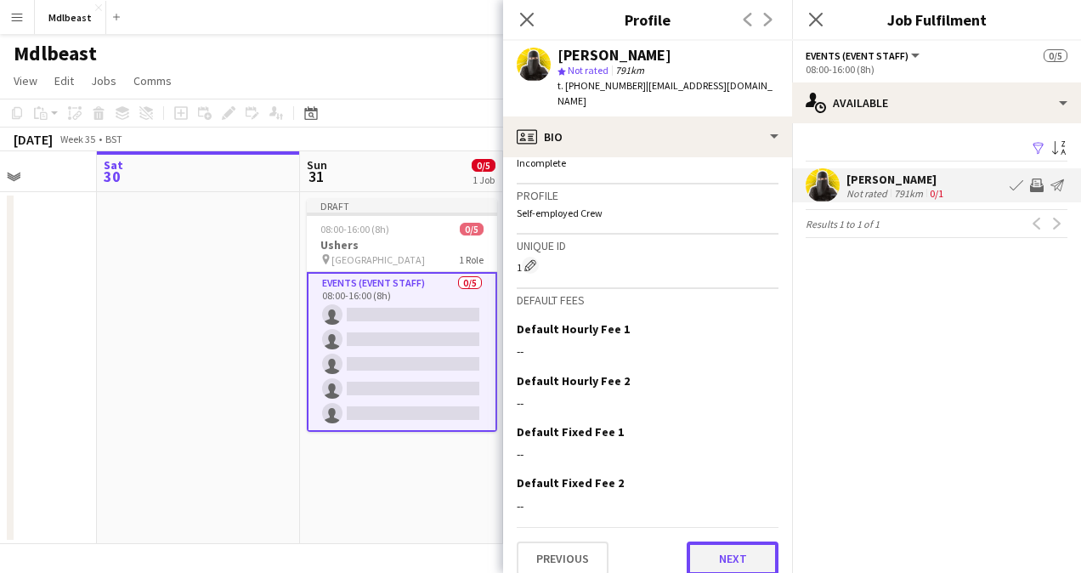
click at [705, 551] on button "Next" at bounding box center [733, 558] width 92 height 34
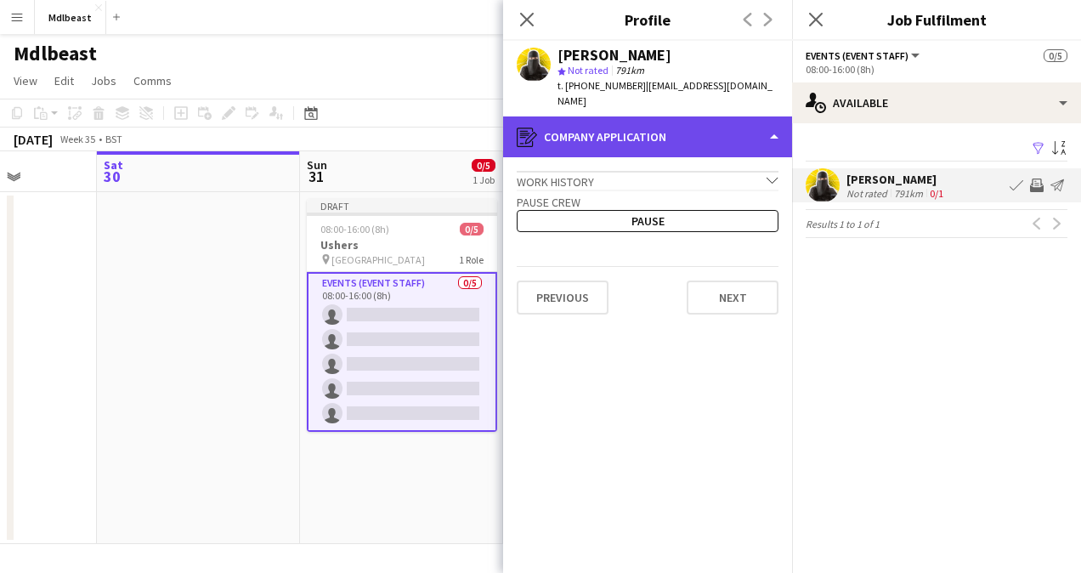
click at [669, 131] on div "register Company application" at bounding box center [647, 136] width 289 height 41
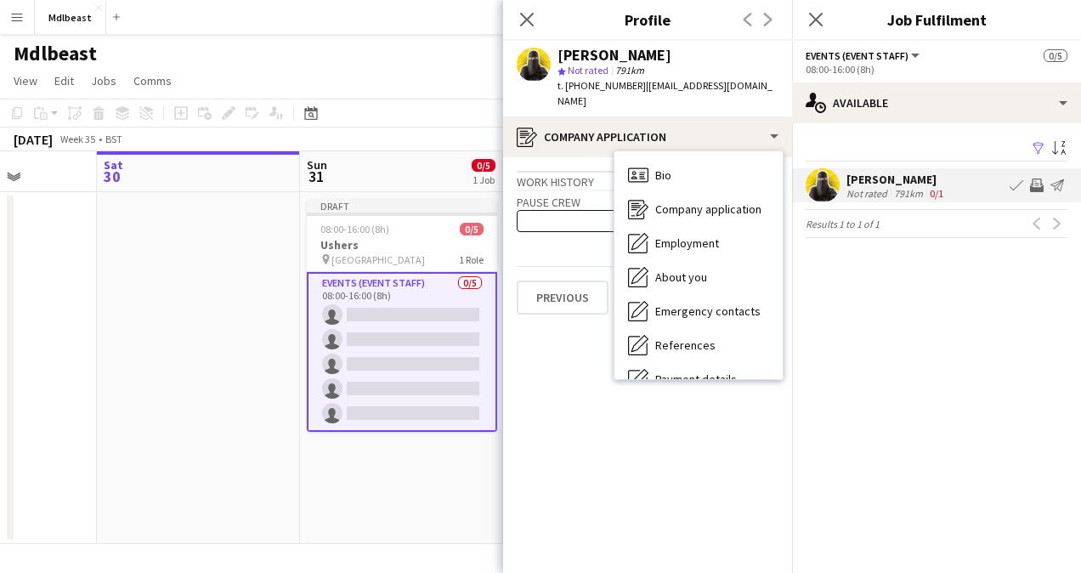
click at [588, 441] on app-crew-profile-application "Work history chevron-down Incomplete Pause crew Pause Previous Next" at bounding box center [647, 365] width 289 height 416
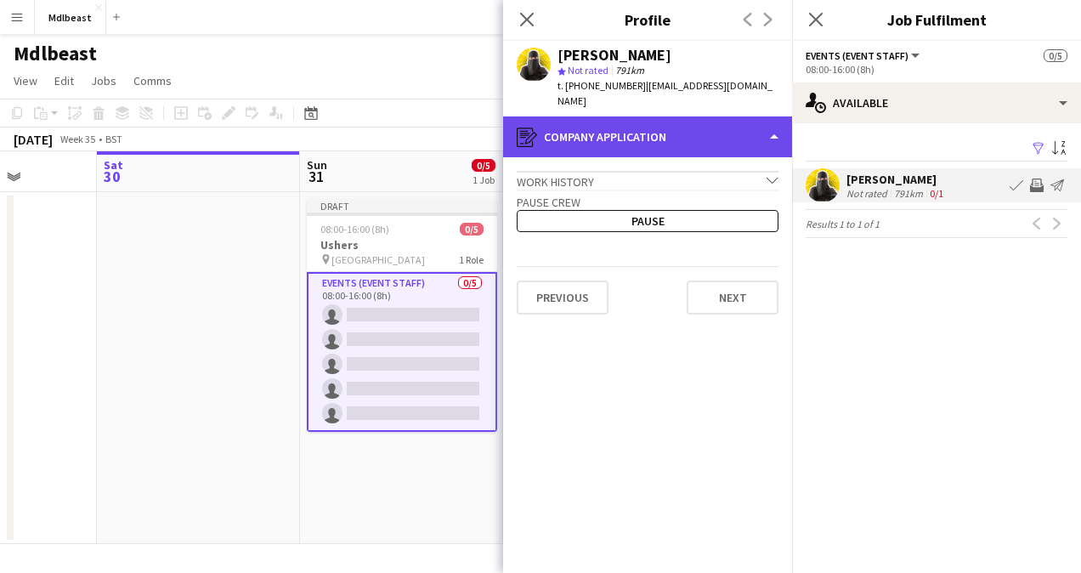
click at [647, 116] on div "register Company application" at bounding box center [647, 136] width 289 height 41
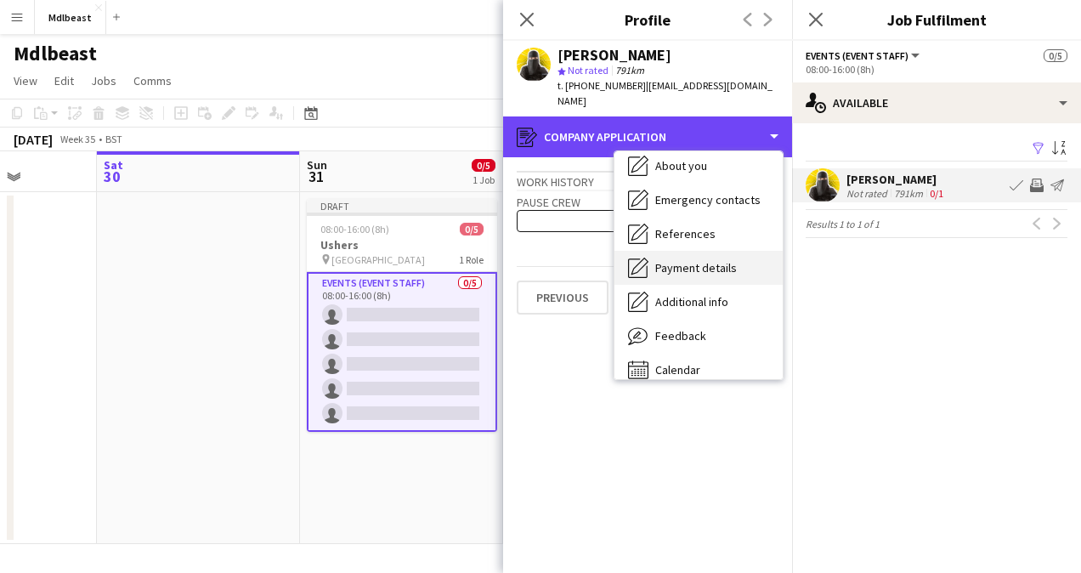
scroll to position [126, 0]
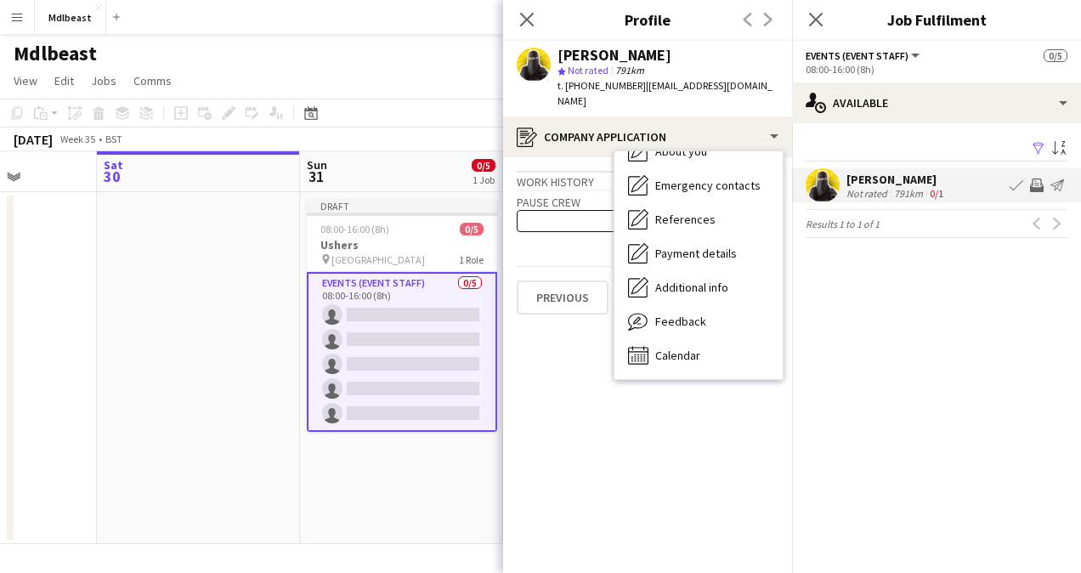
click at [627, 427] on app-crew-profile-application "Work history chevron-down Incomplete Pause crew Pause Previous Next" at bounding box center [647, 365] width 289 height 416
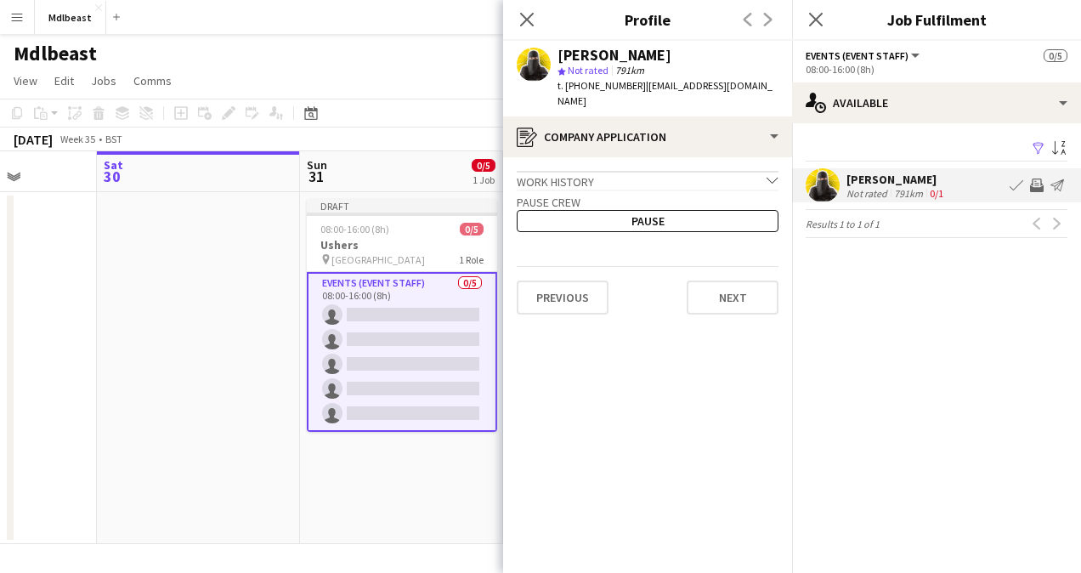
click at [724, 302] on app-crew-profile-application "Work history chevron-down Incomplete Pause crew Pause Previous Next" at bounding box center [647, 365] width 289 height 416
click at [727, 281] on button "Next" at bounding box center [733, 297] width 92 height 34
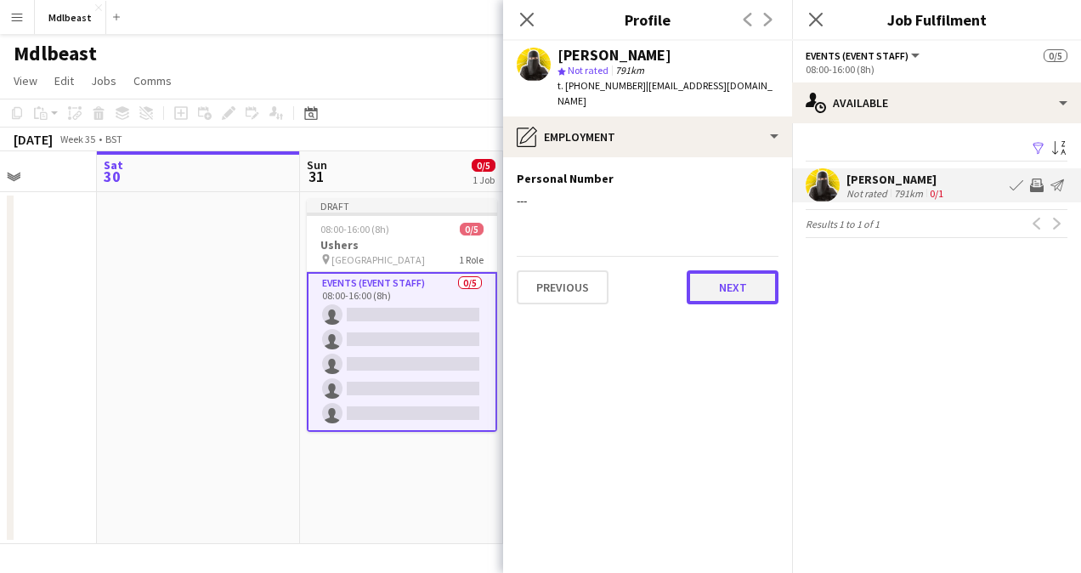
click at [737, 277] on button "Next" at bounding box center [733, 287] width 92 height 34
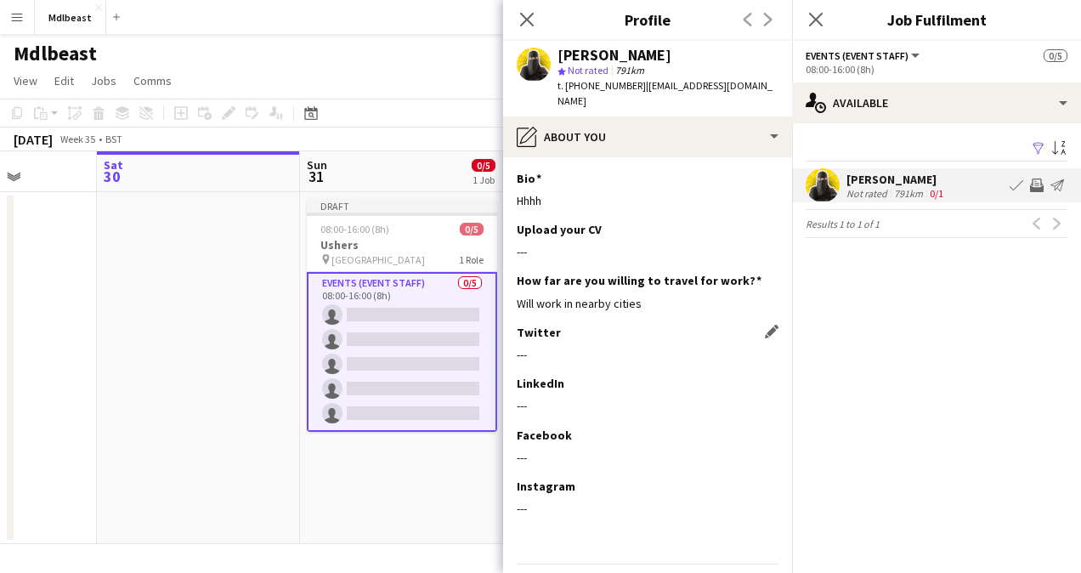
scroll to position [37, 0]
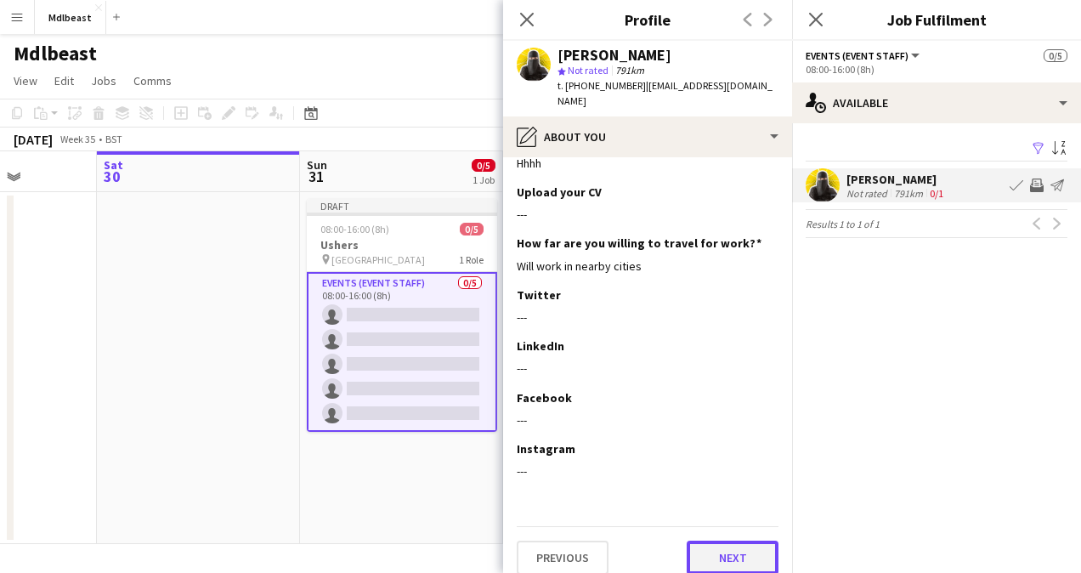
click at [702, 542] on button "Next" at bounding box center [733, 557] width 92 height 34
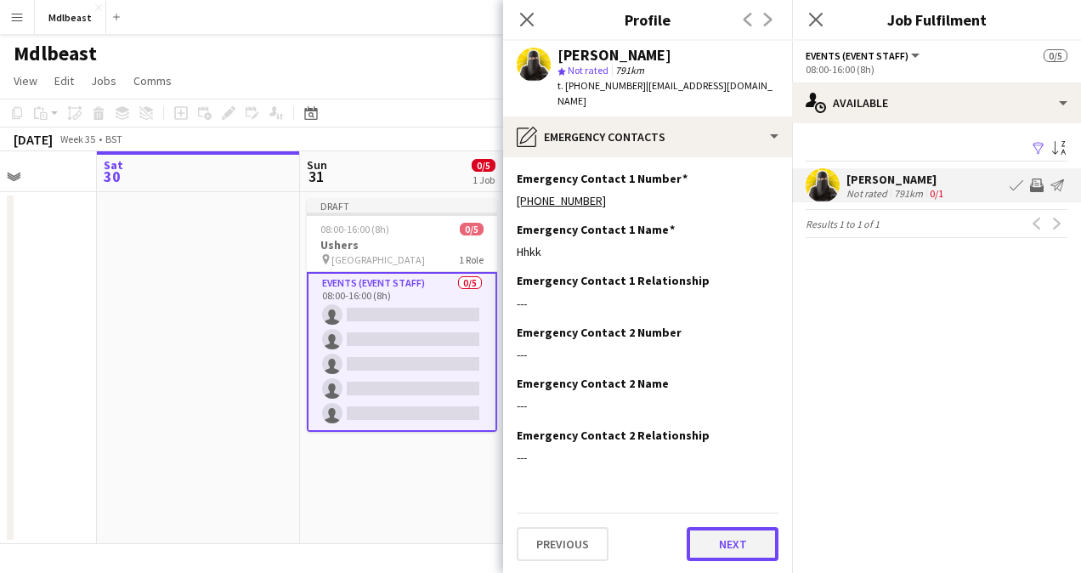
click at [750, 527] on button "Next" at bounding box center [733, 544] width 92 height 34
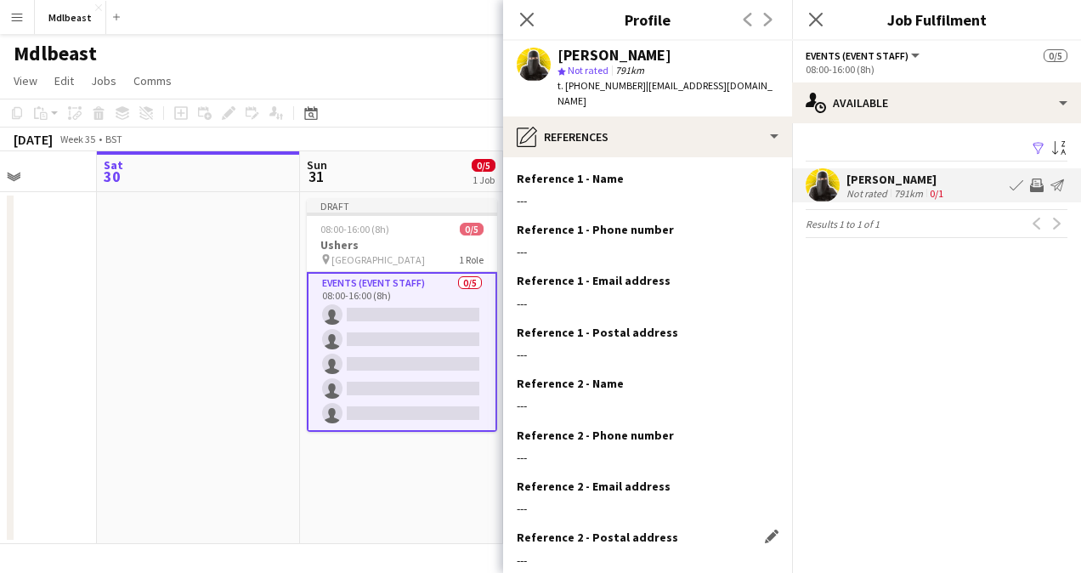
scroll to position [88, 0]
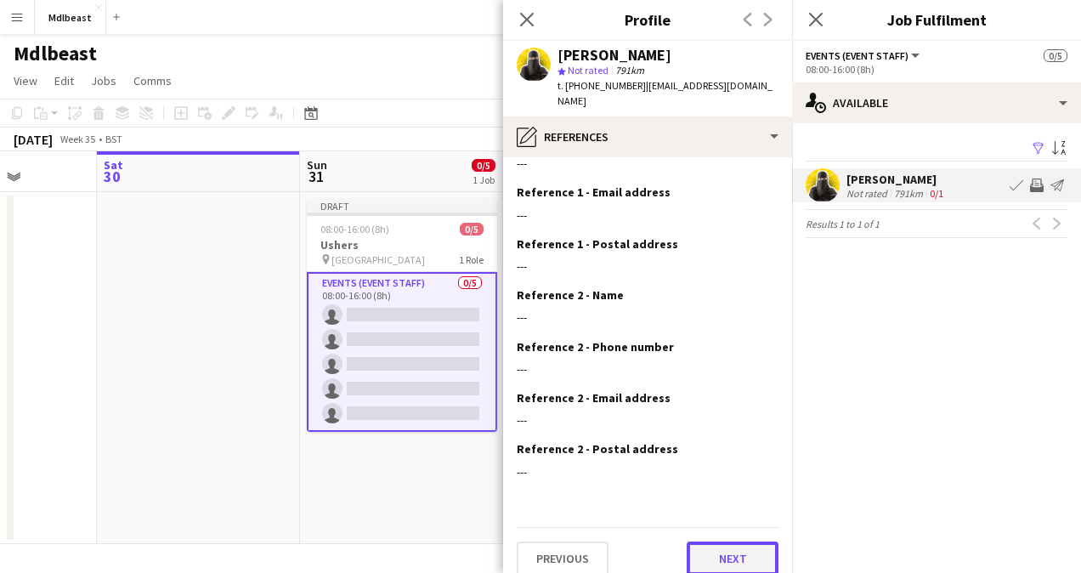
click at [749, 544] on button "Next" at bounding box center [733, 558] width 92 height 34
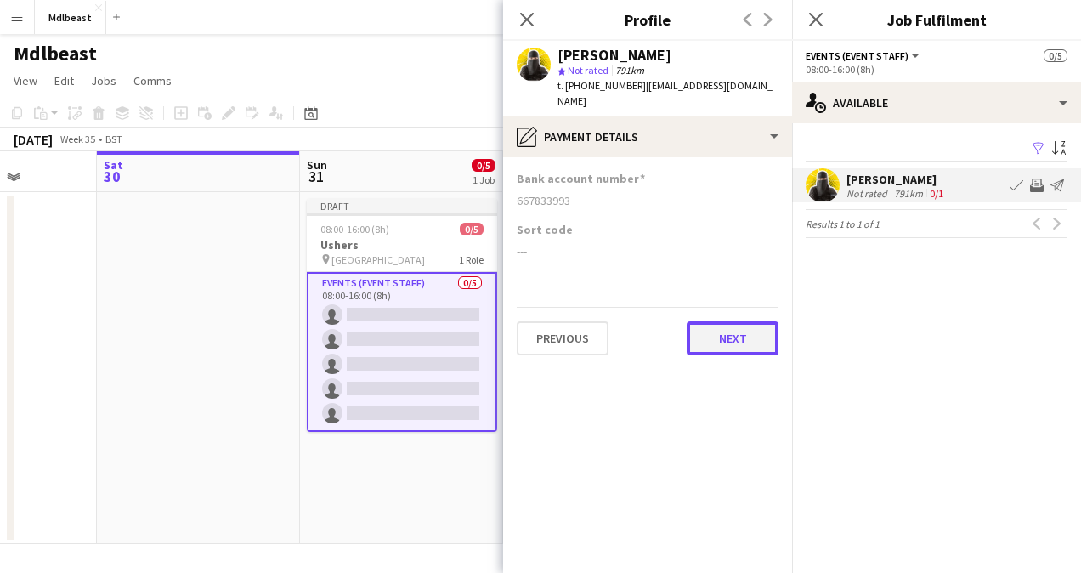
click at [756, 321] on button "Next" at bounding box center [733, 338] width 92 height 34
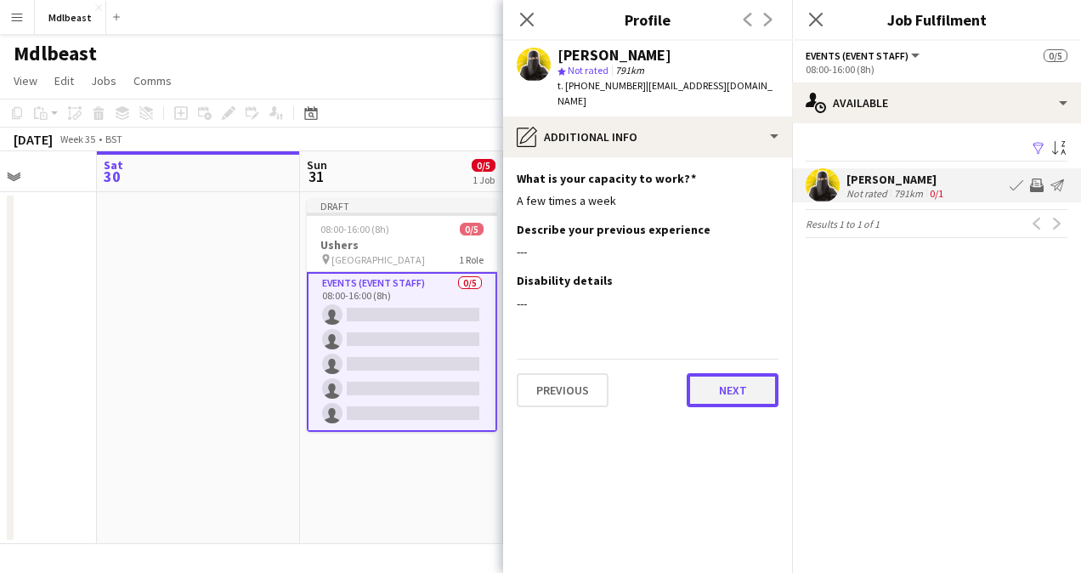
click at [732, 373] on button "Next" at bounding box center [733, 390] width 92 height 34
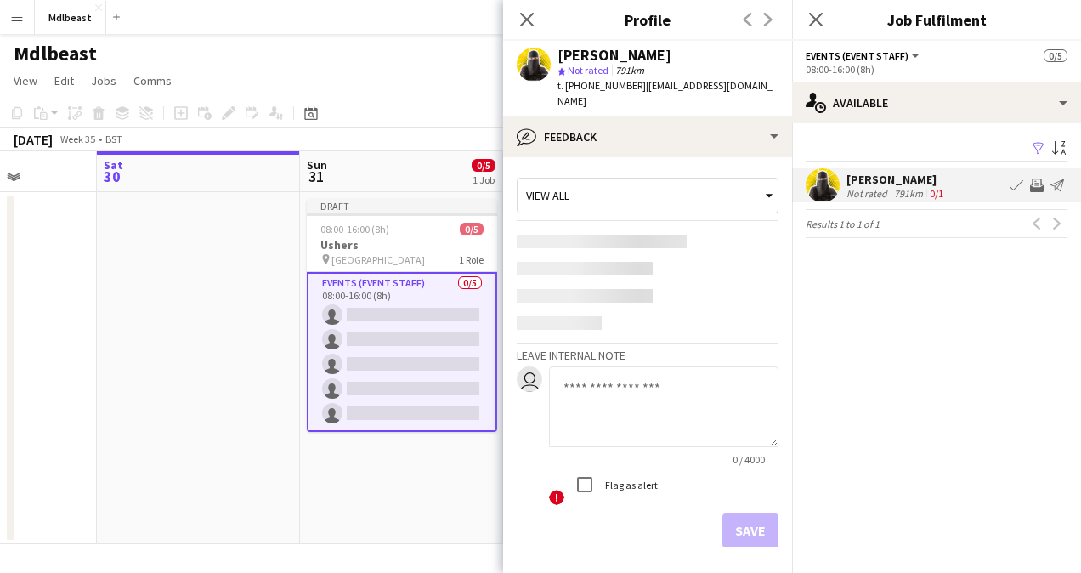
scroll to position [54, 0]
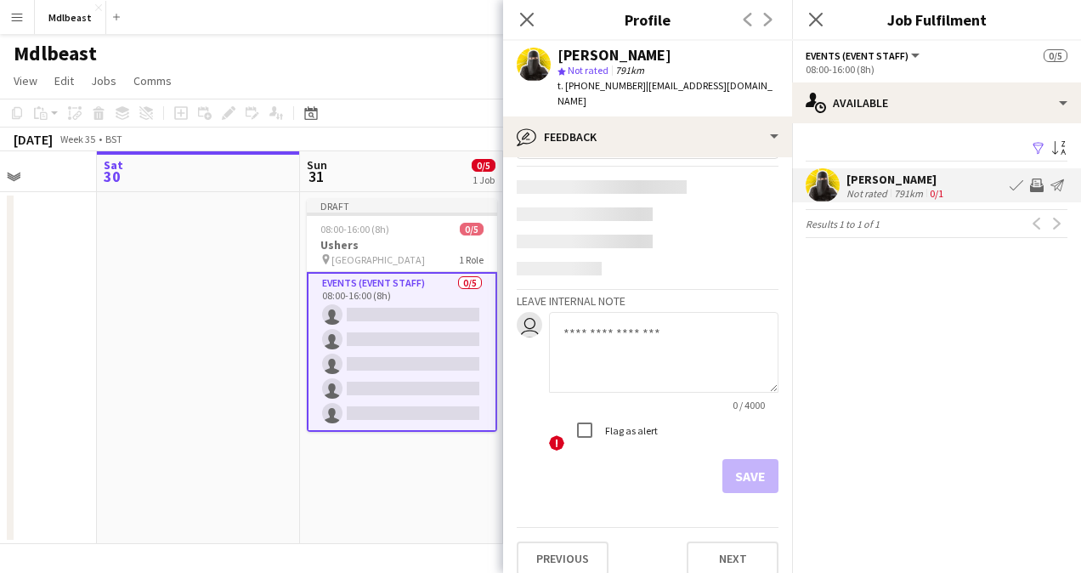
click at [749, 527] on div "Previous Next" at bounding box center [648, 551] width 262 height 48
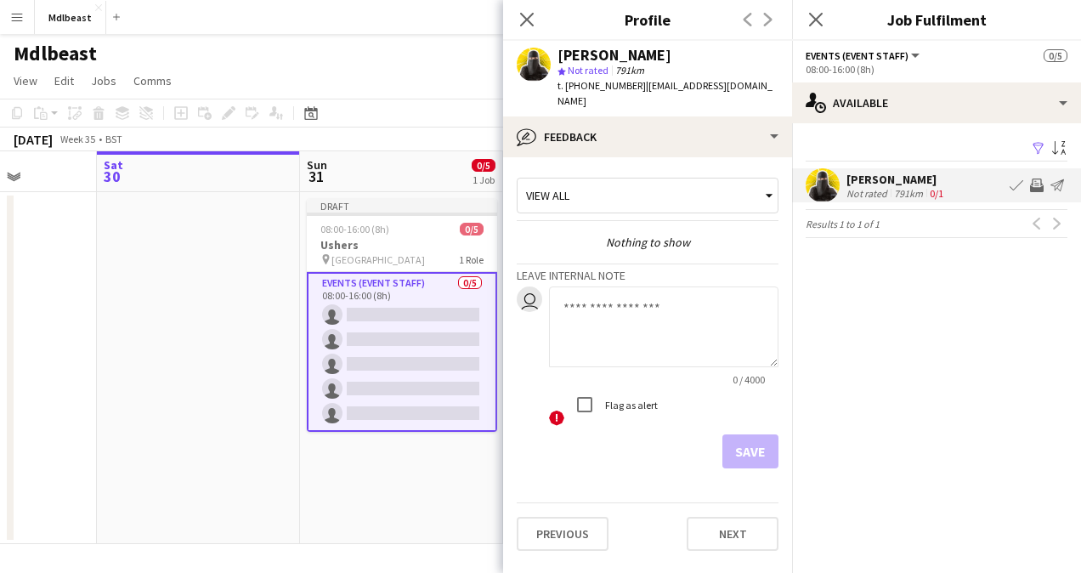
scroll to position [0, 0]
click at [737, 537] on app-crew-profile-feedback-tab "View all Nothing to show Leave internal note user 0 / 4000 ! Flag as alert Save…" at bounding box center [647, 365] width 289 height 416
click at [731, 517] on button "Next" at bounding box center [733, 534] width 92 height 34
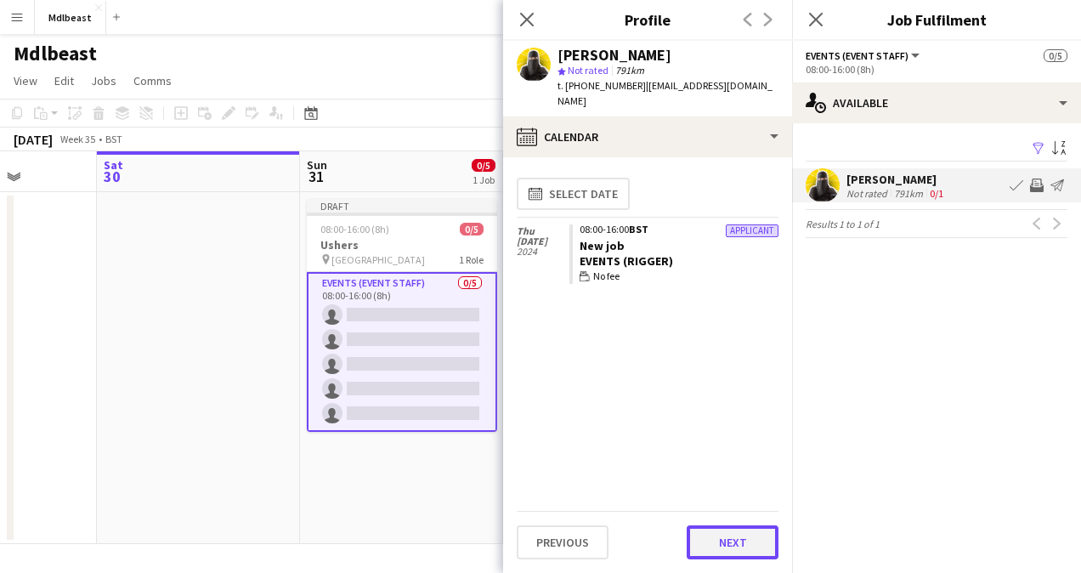
click at [727, 540] on button "Next" at bounding box center [733, 542] width 92 height 34
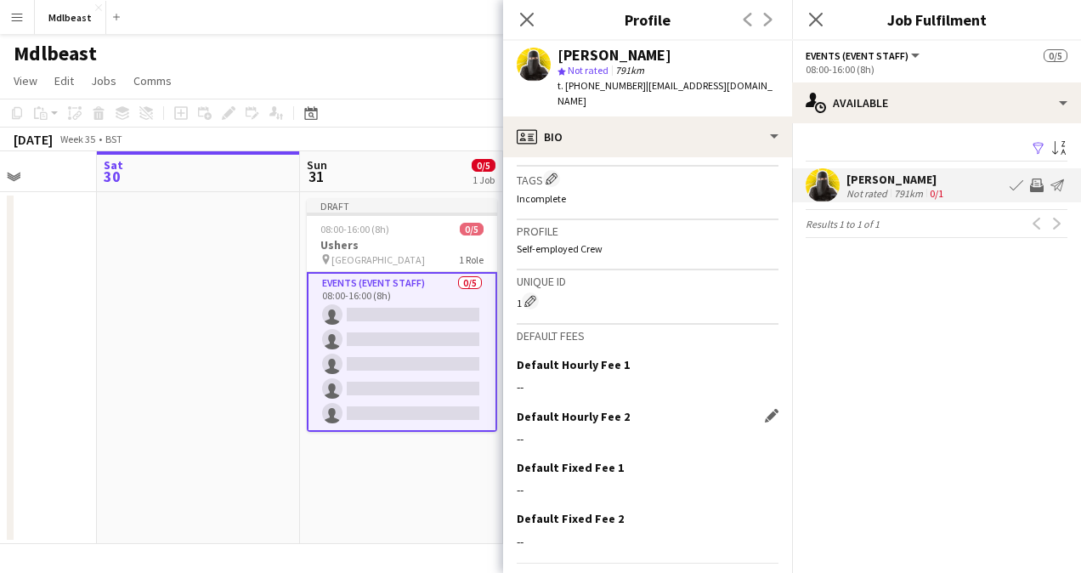
scroll to position [668, 0]
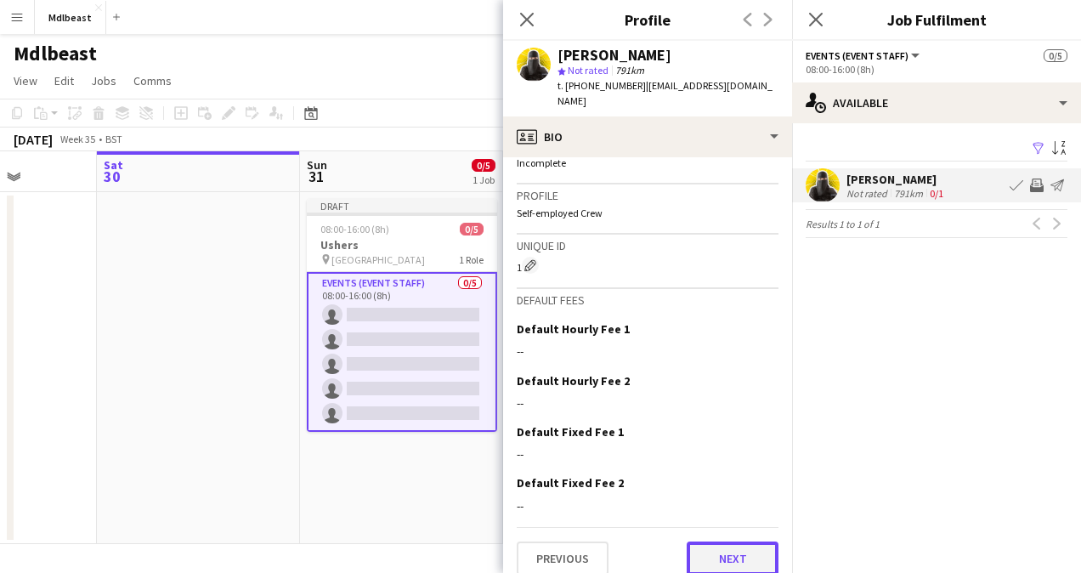
click at [727, 545] on button "Next" at bounding box center [733, 558] width 92 height 34
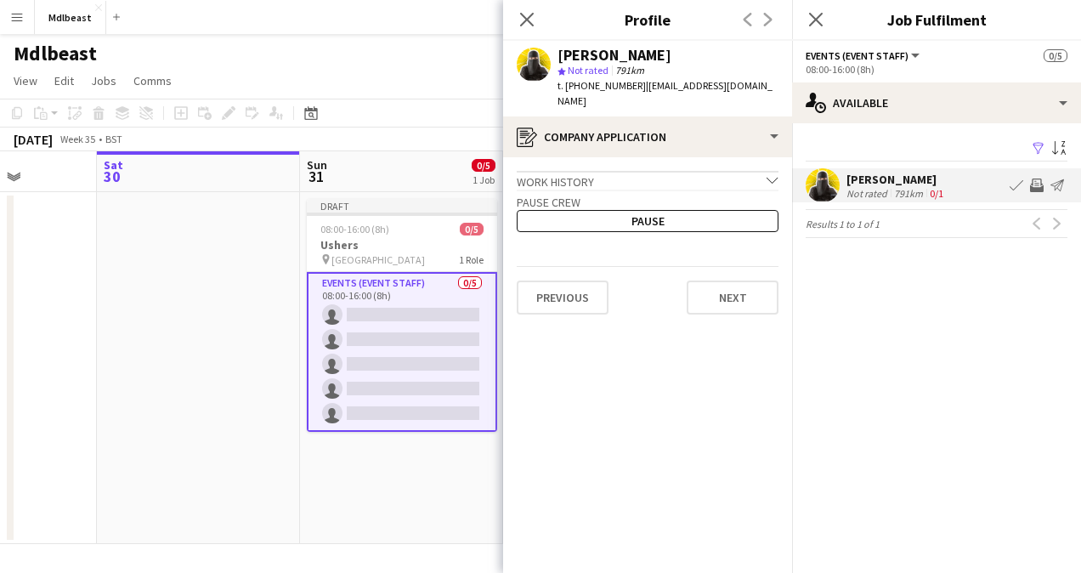
click at [628, 172] on div "Work history chevron-down" at bounding box center [648, 180] width 262 height 19
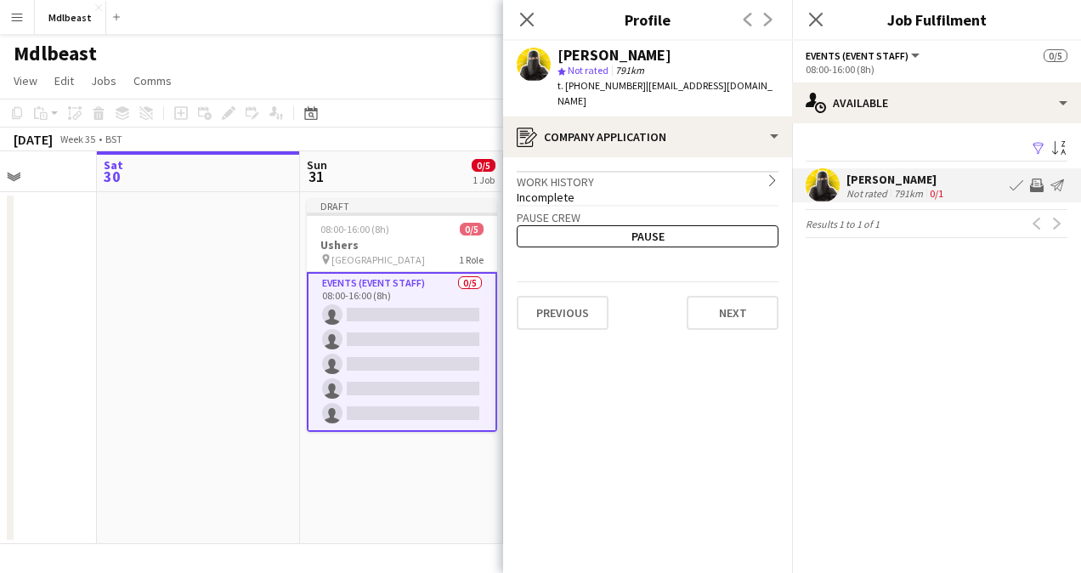
click at [642, 171] on div "Work history chevron-right" at bounding box center [648, 180] width 262 height 19
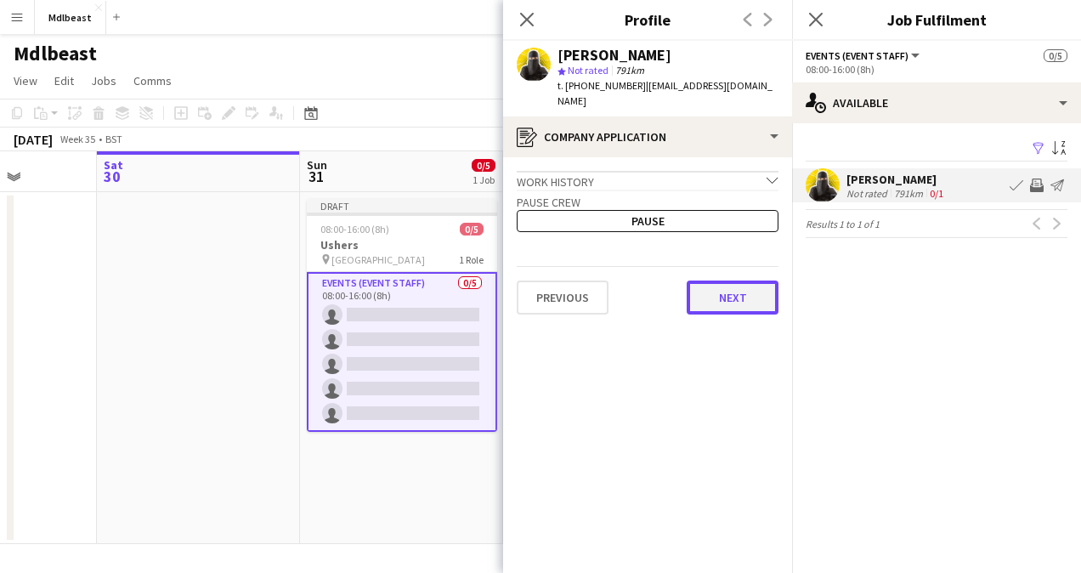
click at [727, 280] on button "Next" at bounding box center [733, 297] width 92 height 34
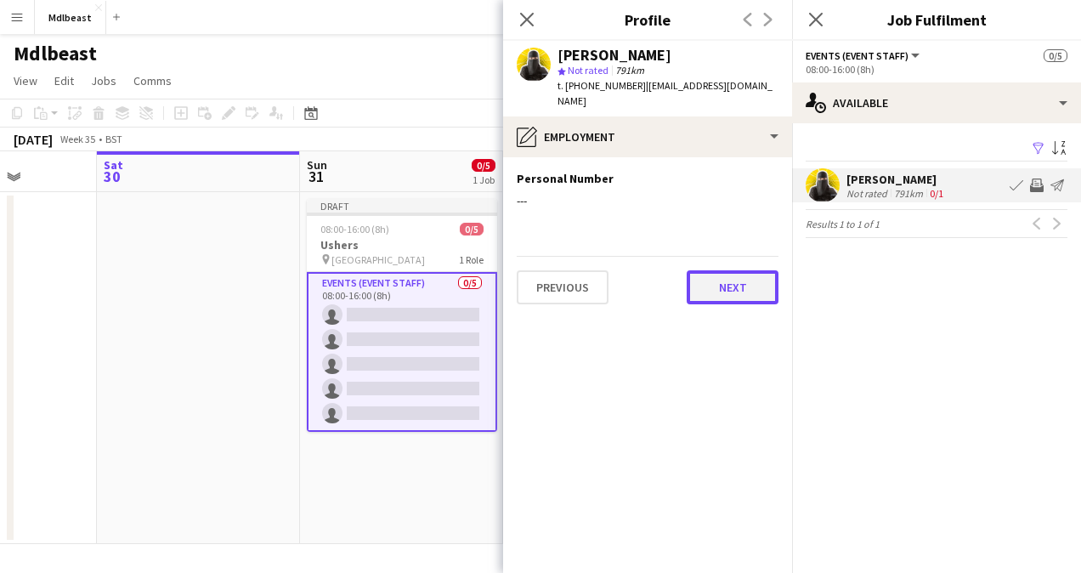
click at [728, 270] on button "Next" at bounding box center [733, 287] width 92 height 34
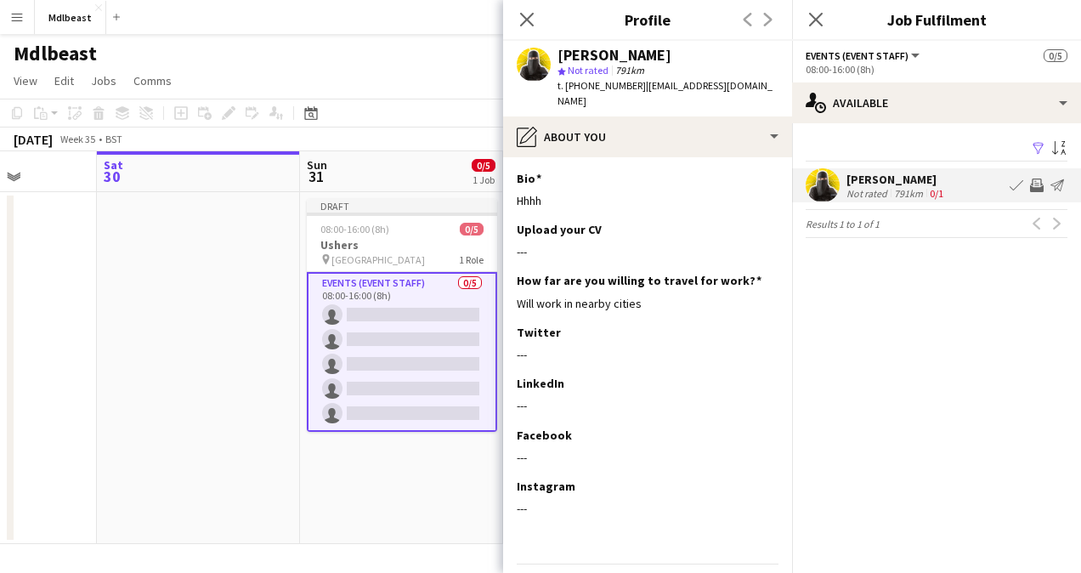
scroll to position [37, 0]
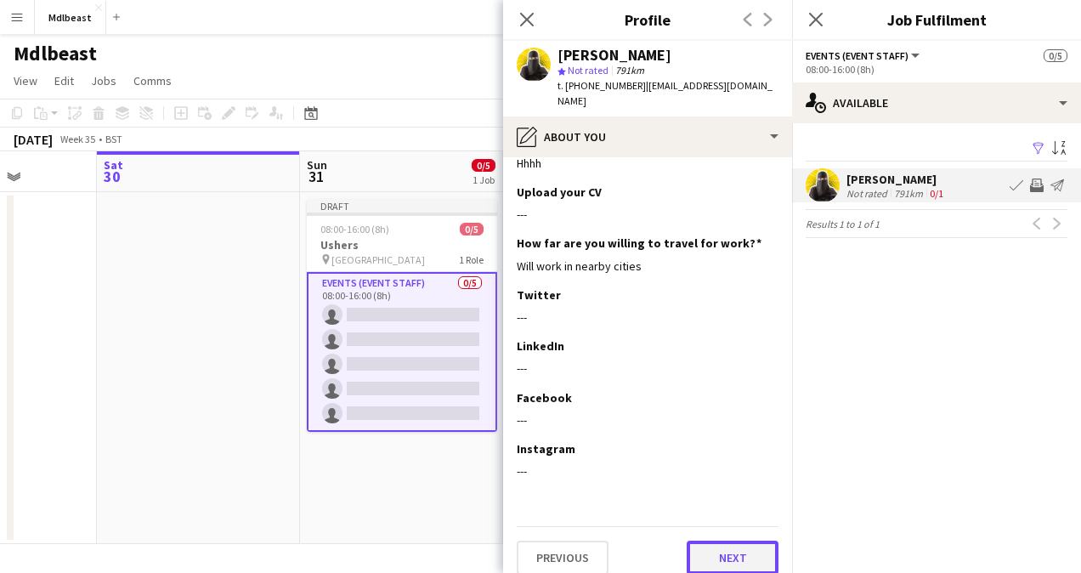
click at [729, 540] on button "Next" at bounding box center [733, 557] width 92 height 34
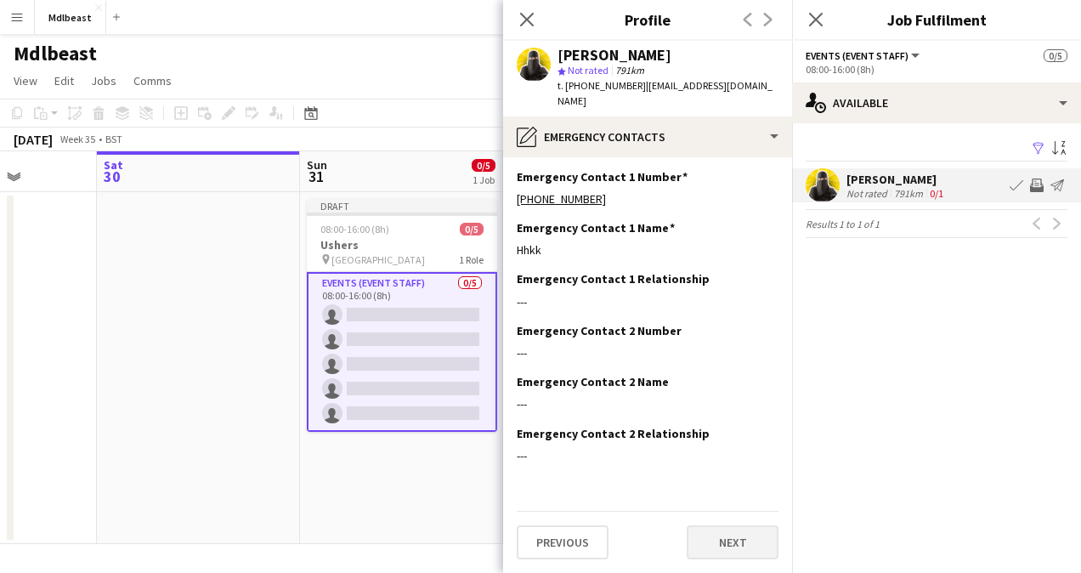
scroll to position [0, 0]
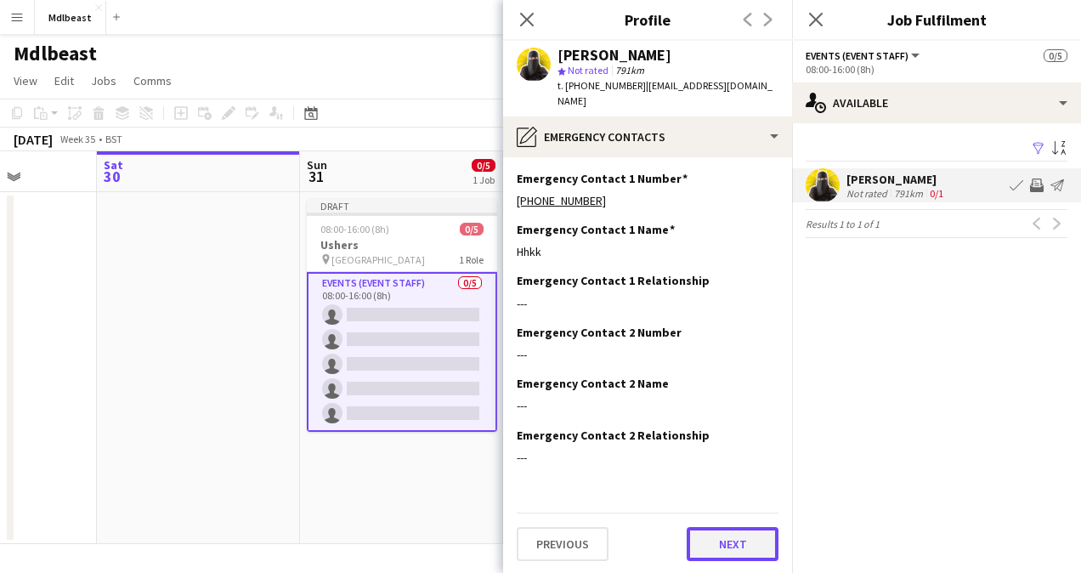
click at [726, 527] on button "Next" at bounding box center [733, 544] width 92 height 34
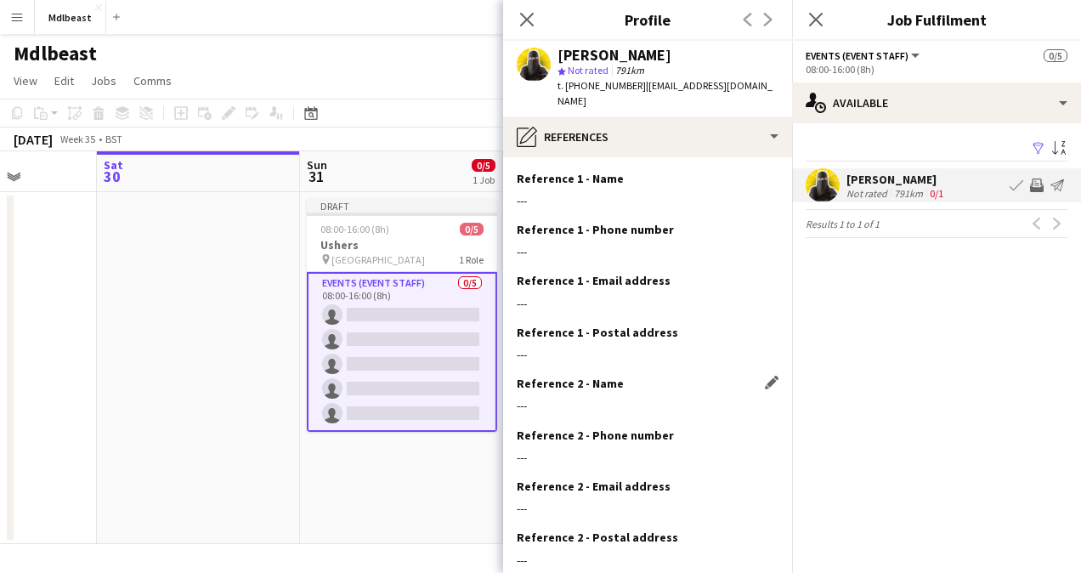
scroll to position [88, 0]
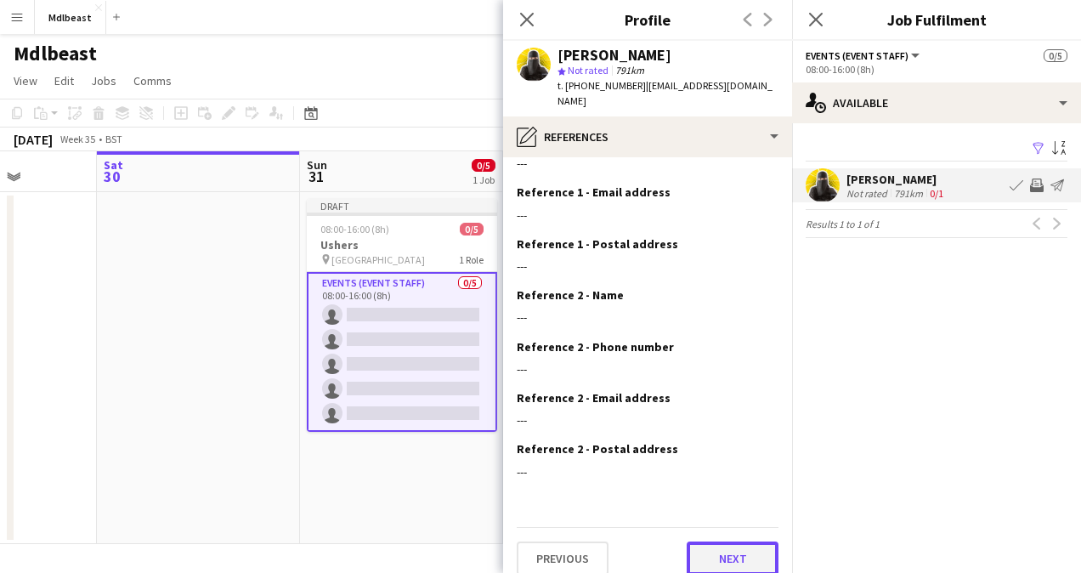
click at [710, 550] on button "Next" at bounding box center [733, 558] width 92 height 34
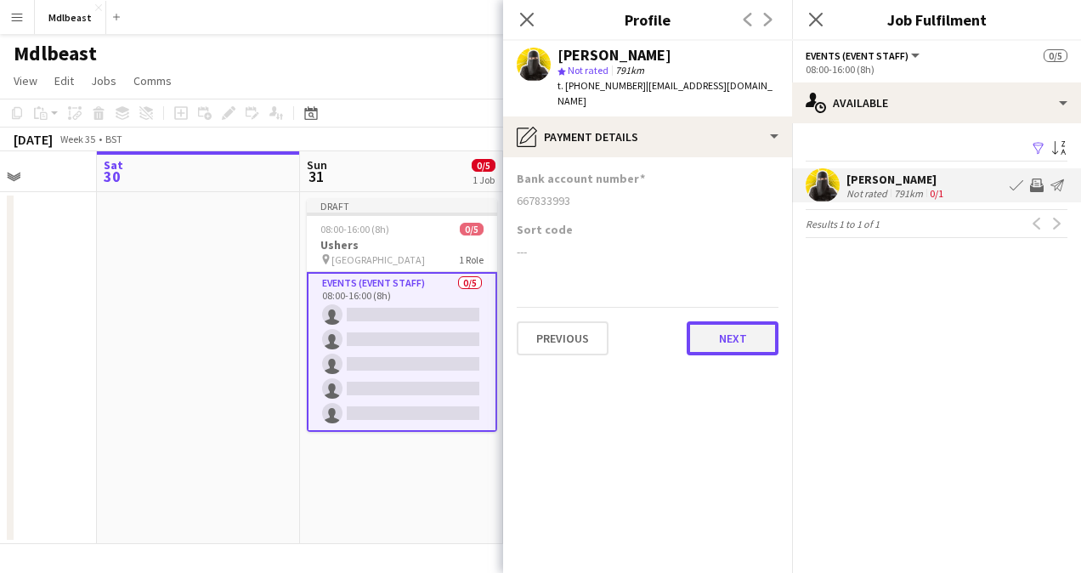
click at [713, 326] on button "Next" at bounding box center [733, 338] width 92 height 34
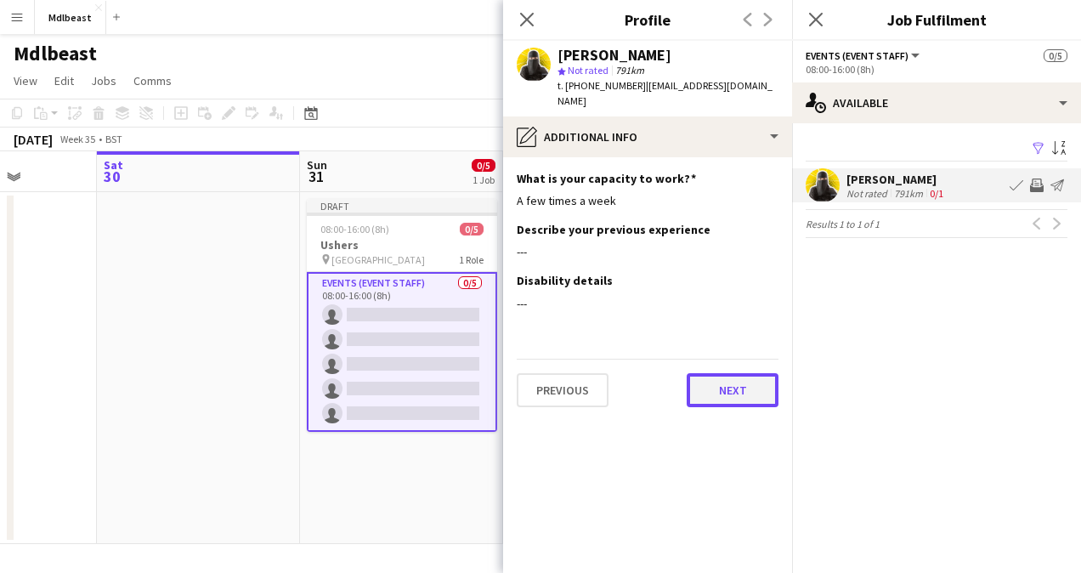
click at [751, 377] on button "Next" at bounding box center [733, 390] width 92 height 34
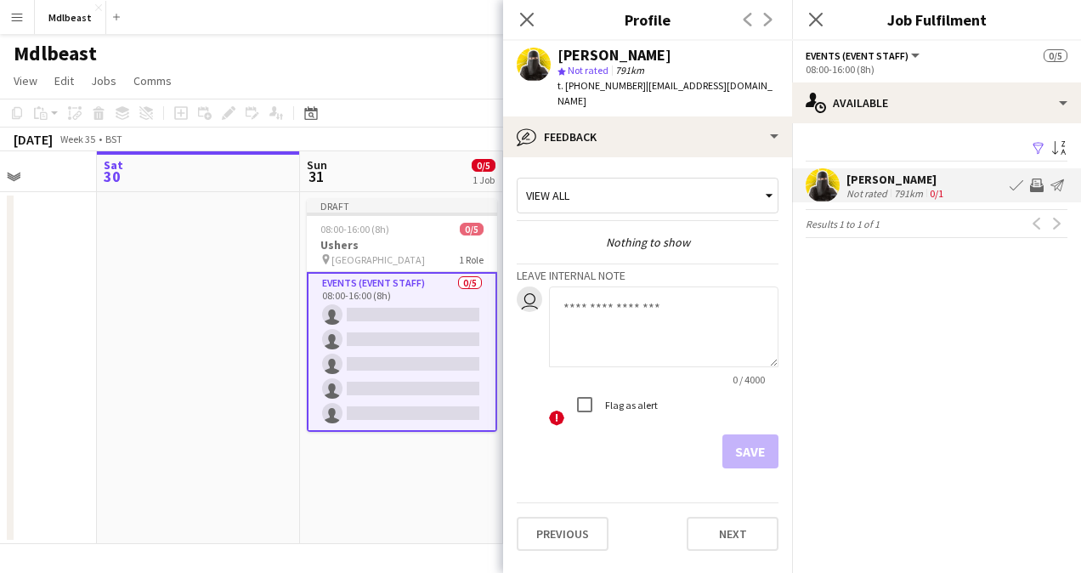
click at [619, 179] on div "View all" at bounding box center [638, 195] width 243 height 32
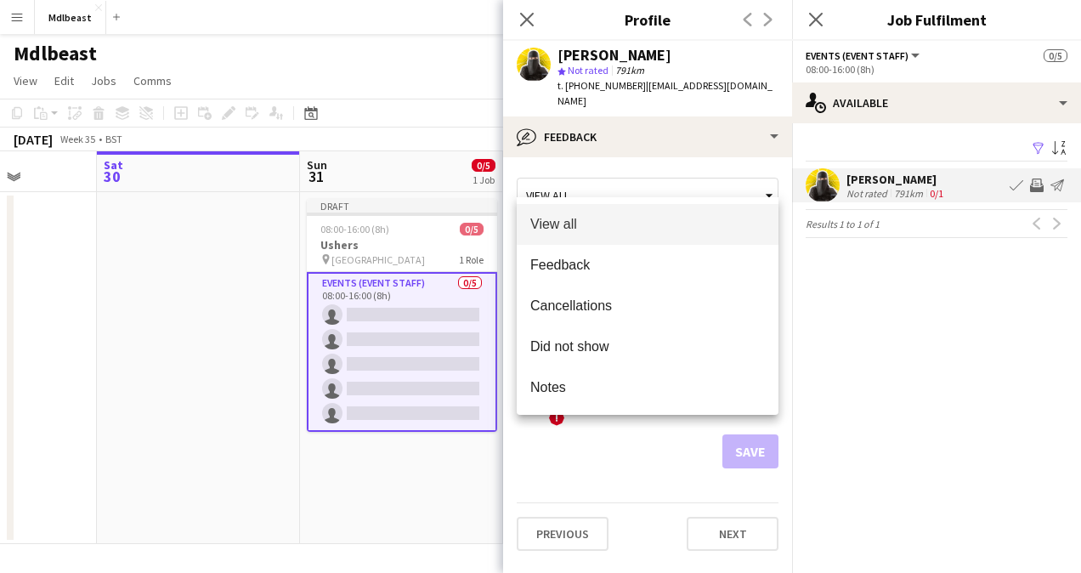
click at [620, 172] on div at bounding box center [540, 286] width 1081 height 573
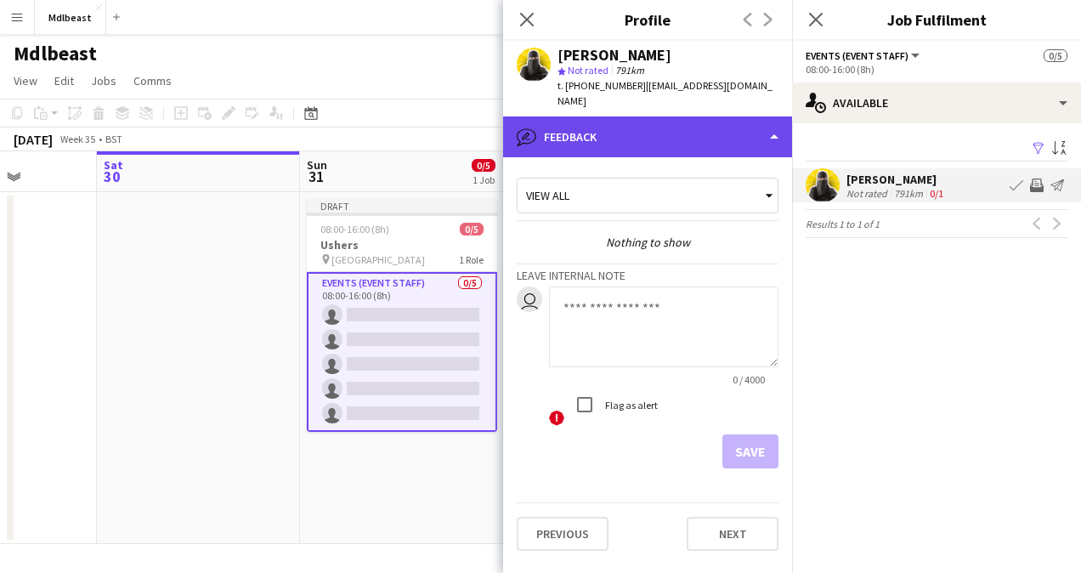
click at [717, 116] on div "bubble-pencil Feedback" at bounding box center [647, 136] width 289 height 41
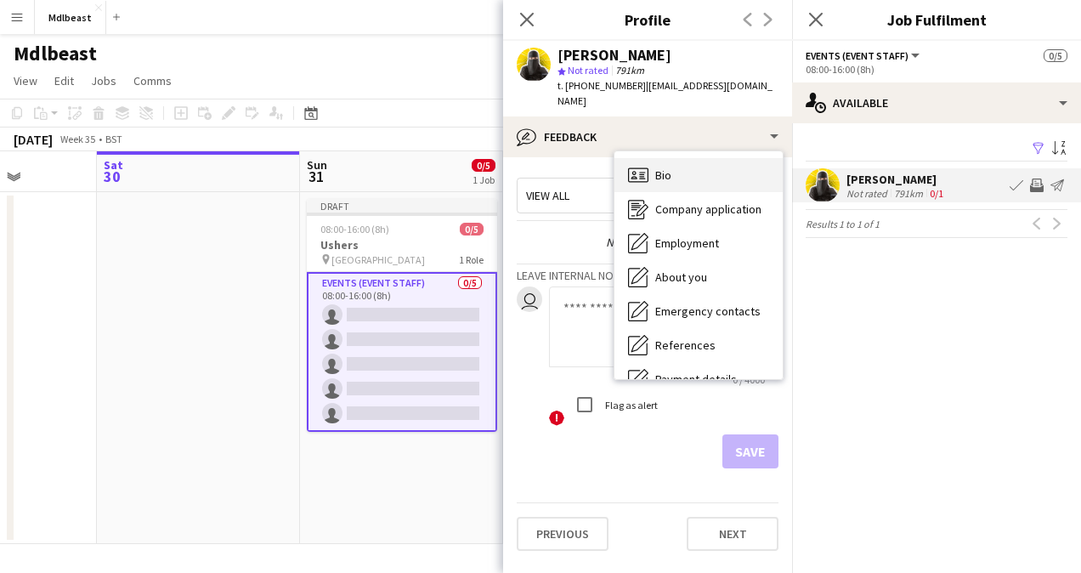
click at [685, 163] on div "Bio Bio" at bounding box center [698, 175] width 168 height 34
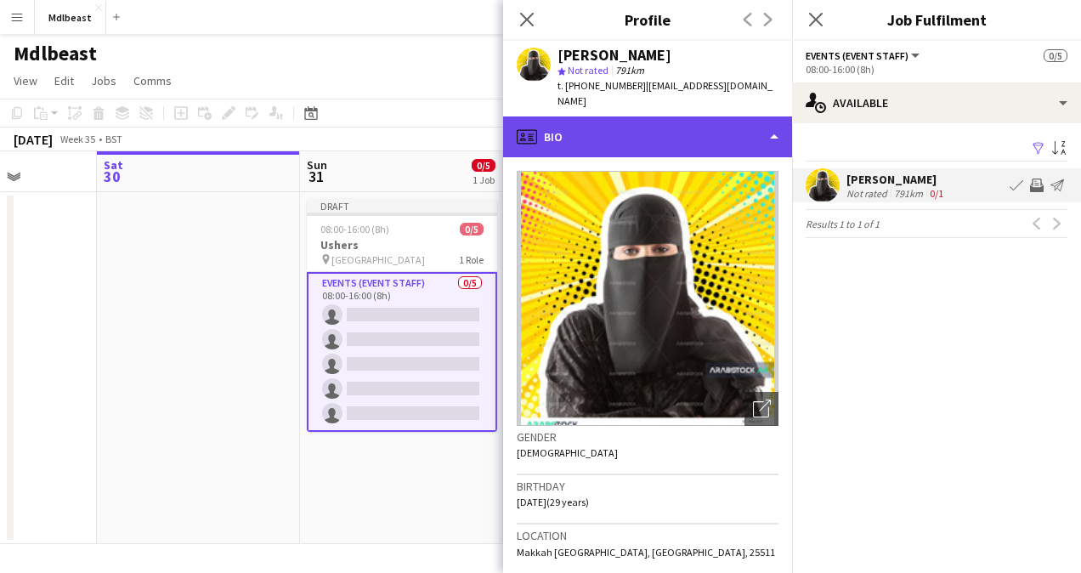
click at [700, 116] on div "profile Bio" at bounding box center [647, 136] width 289 height 41
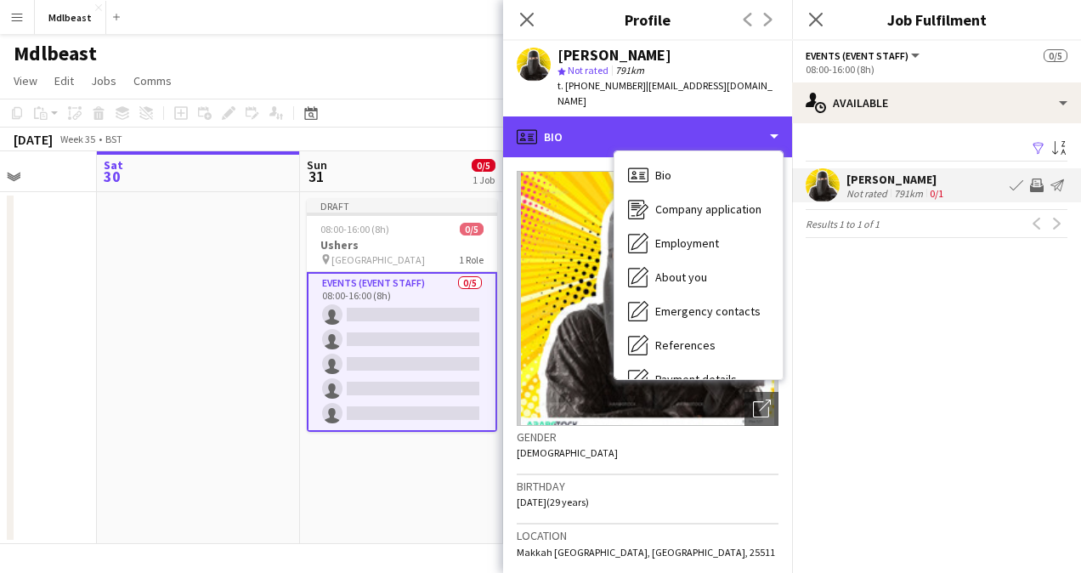
scroll to position [126, 0]
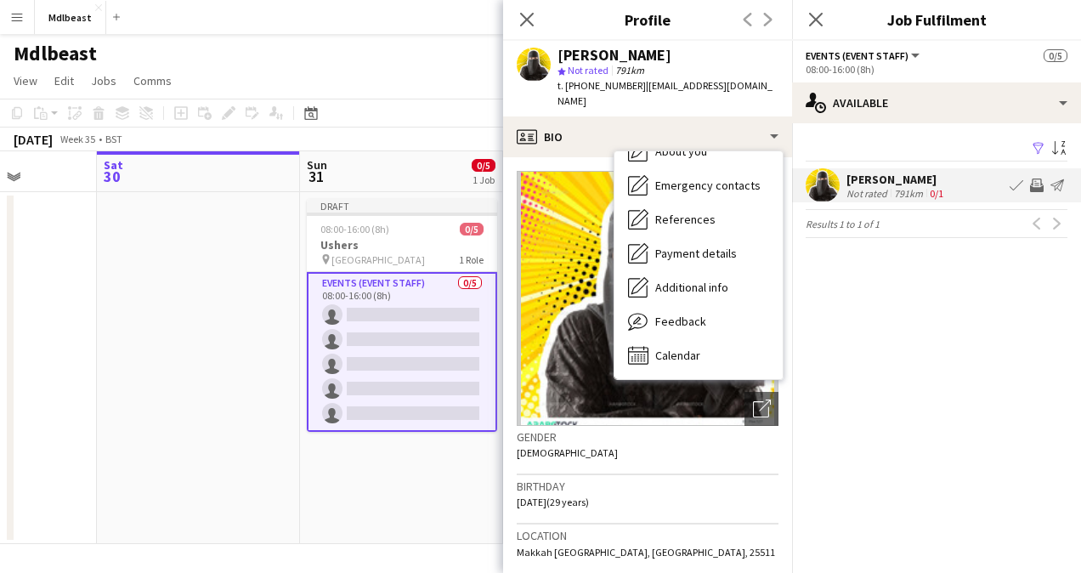
click at [648, 357] on div "Bio Bio Company application Company application Employment Employment About you…" at bounding box center [698, 265] width 168 height 228
click at [663, 348] on span "Calendar" at bounding box center [677, 355] width 45 height 15
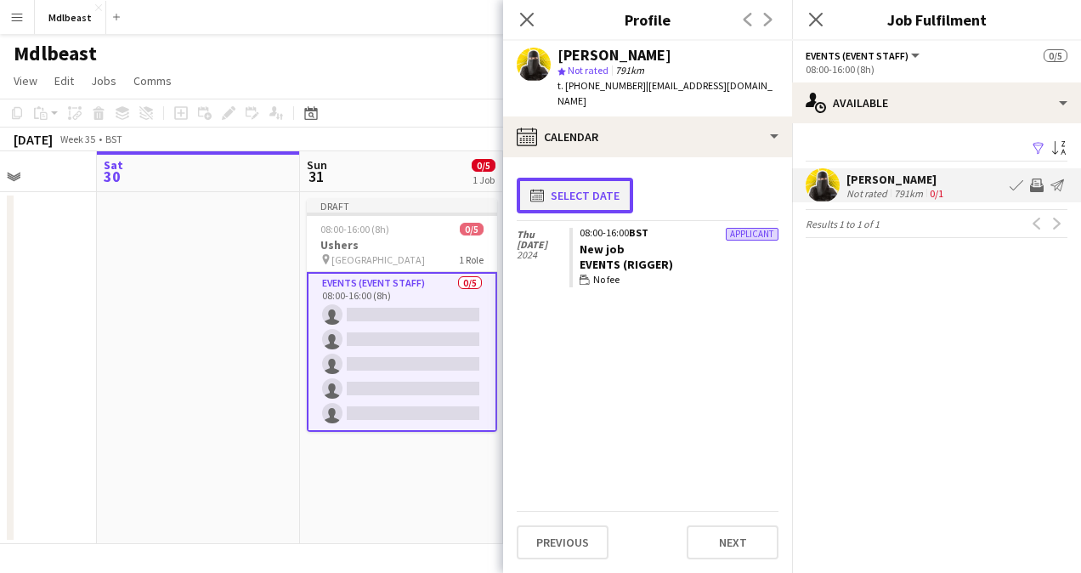
click at [583, 178] on button "calendar-full Select date" at bounding box center [575, 196] width 116 height 36
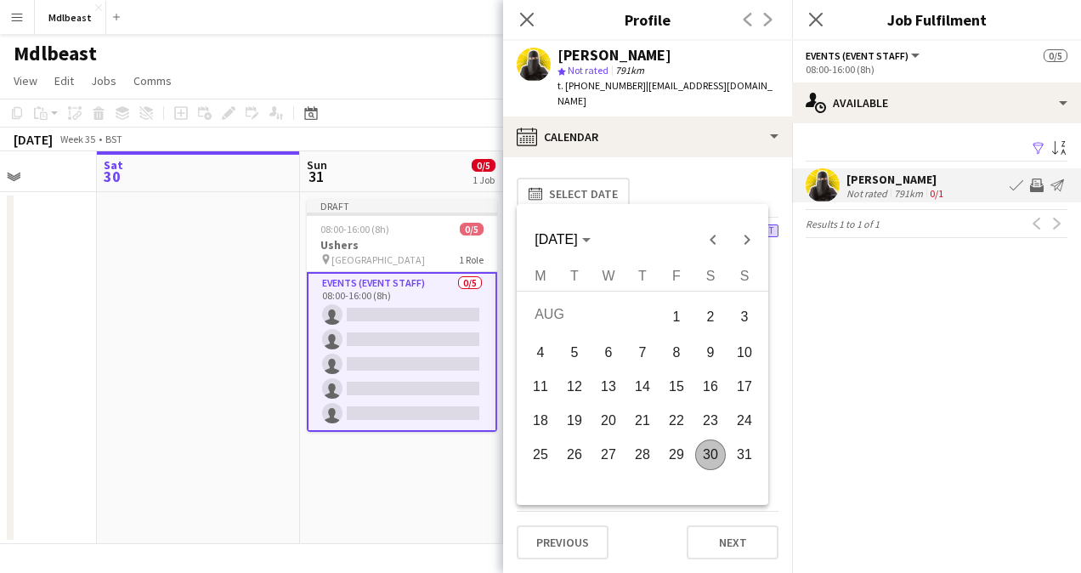
click at [659, 447] on button "28" at bounding box center [642, 455] width 34 height 34
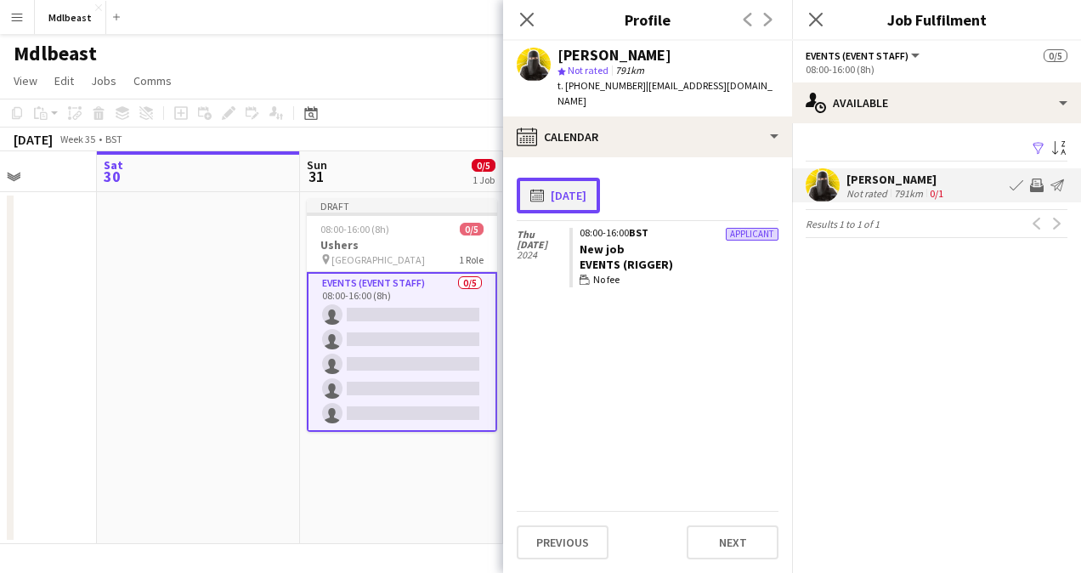
click at [584, 189] on button "calendar-full [DATE]" at bounding box center [558, 196] width 83 height 36
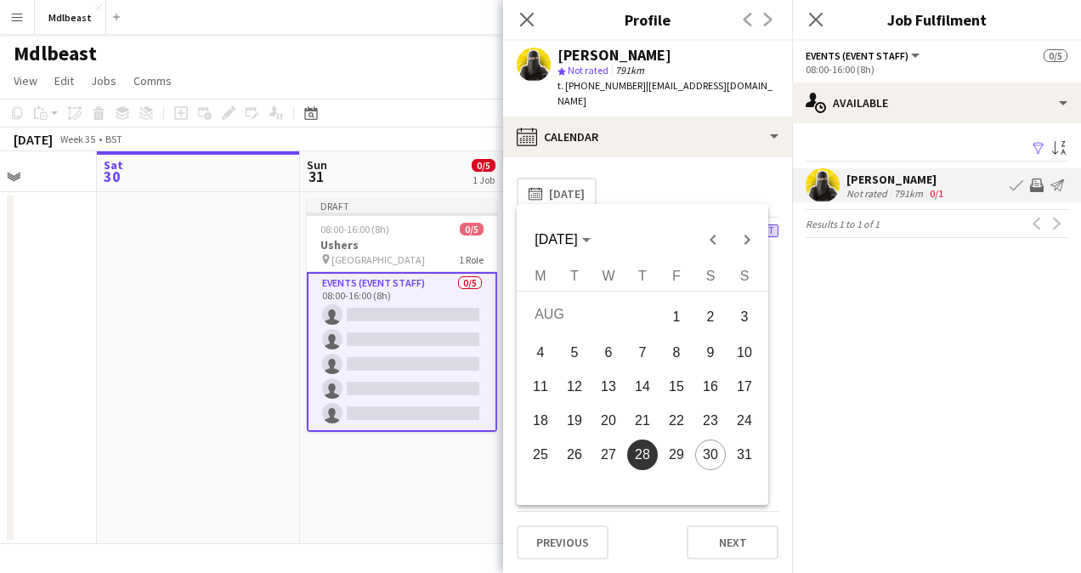
click at [723, 407] on button "23" at bounding box center [710, 421] width 34 height 34
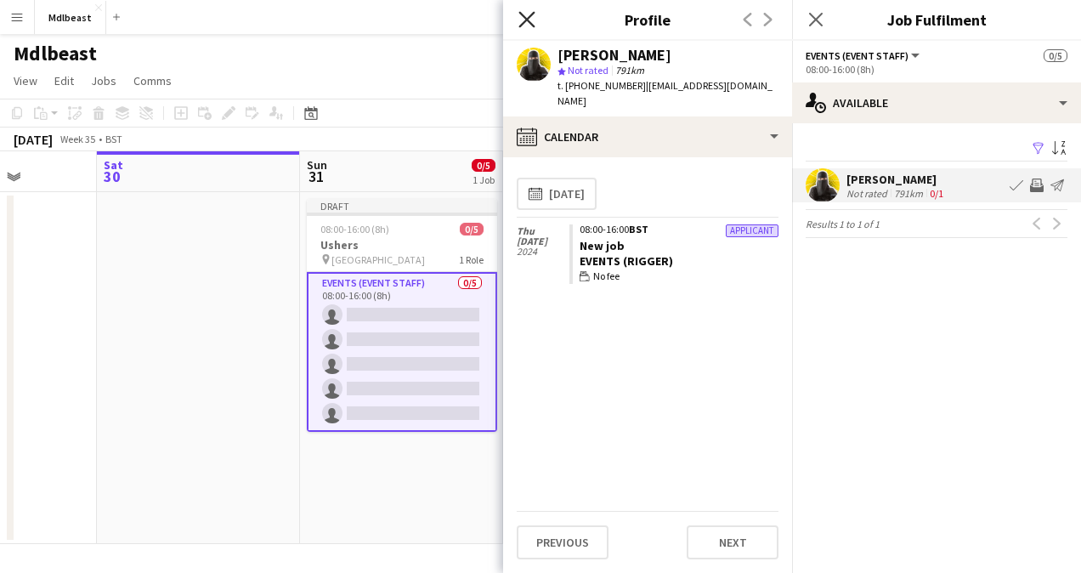
click at [526, 22] on icon "Close pop-in" at bounding box center [526, 19] width 16 height 16
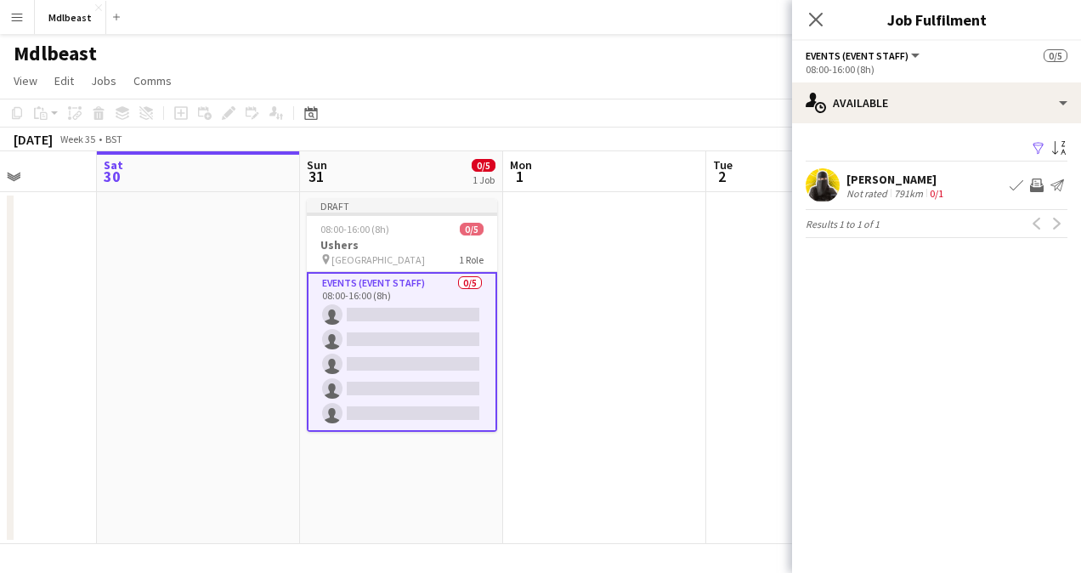
click at [988, 187] on div "Orjuwan Malibari Not rated 791km 0/1 Book crew Invite crew Send notification" at bounding box center [936, 185] width 289 height 34
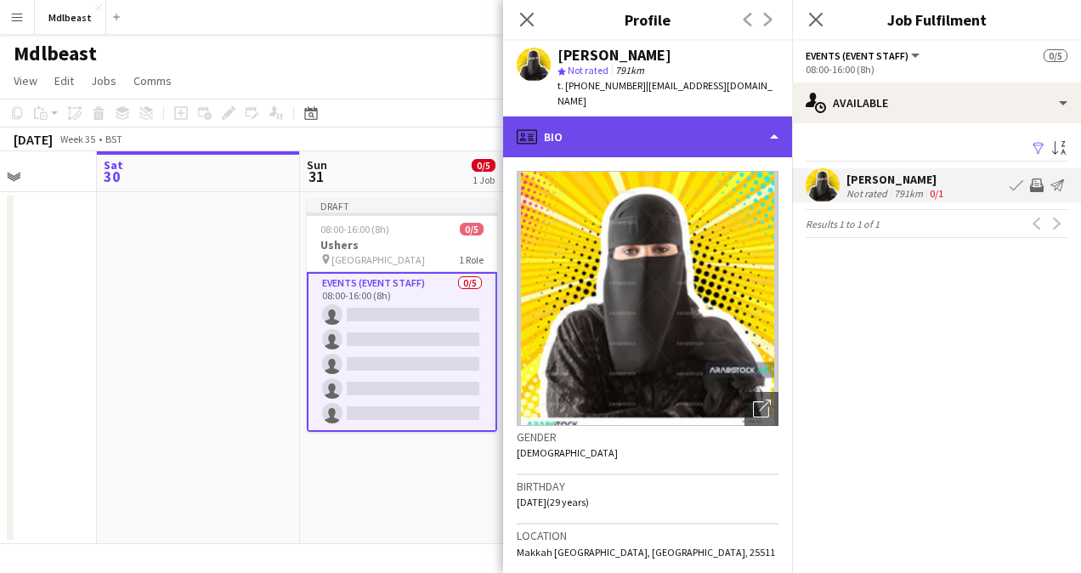
click at [744, 117] on div "profile Bio" at bounding box center [647, 136] width 289 height 41
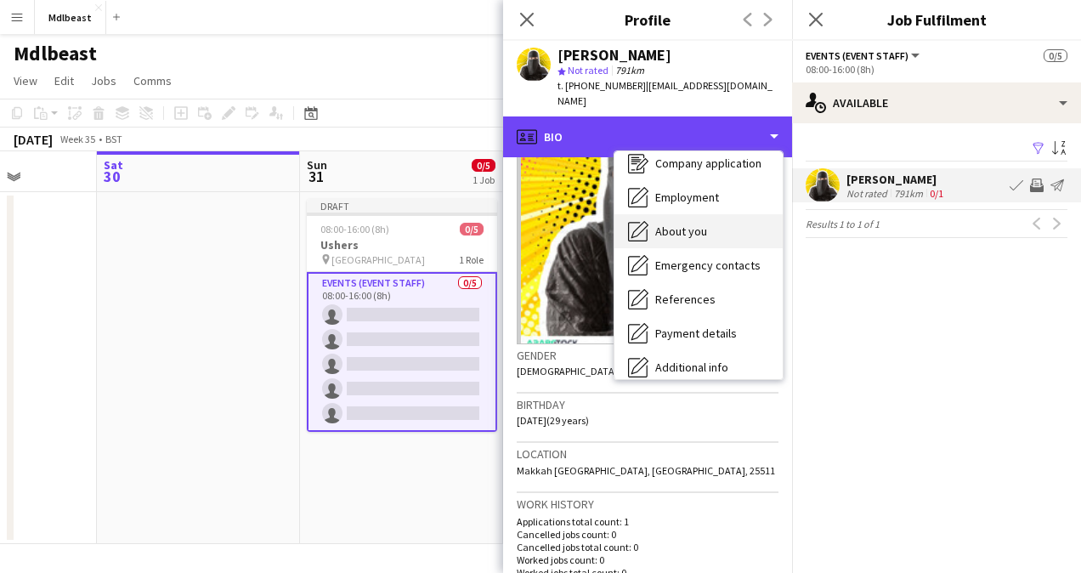
scroll to position [0, 0]
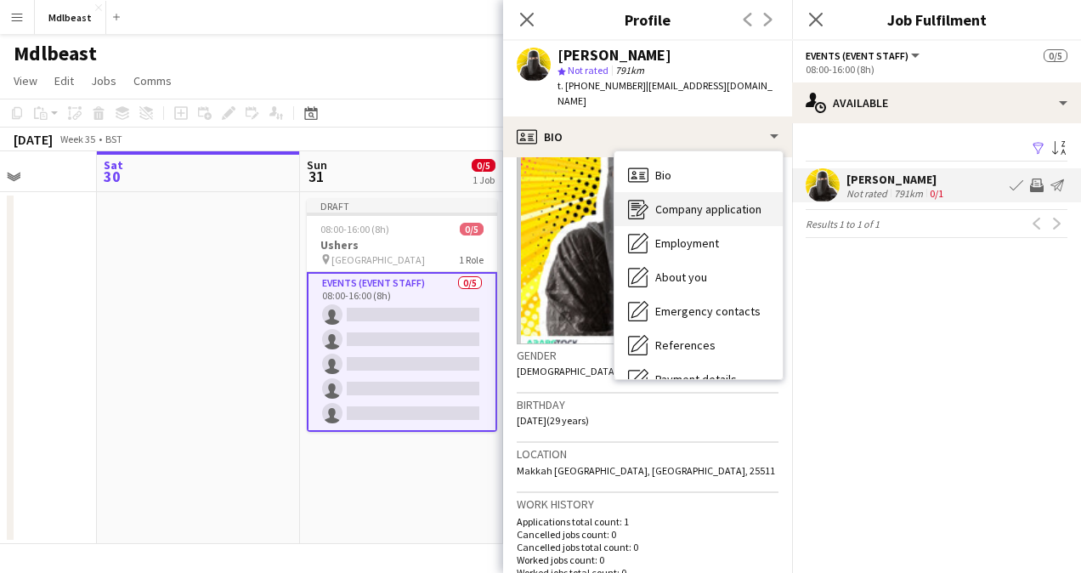
click at [688, 201] on span "Company application" at bounding box center [708, 208] width 106 height 15
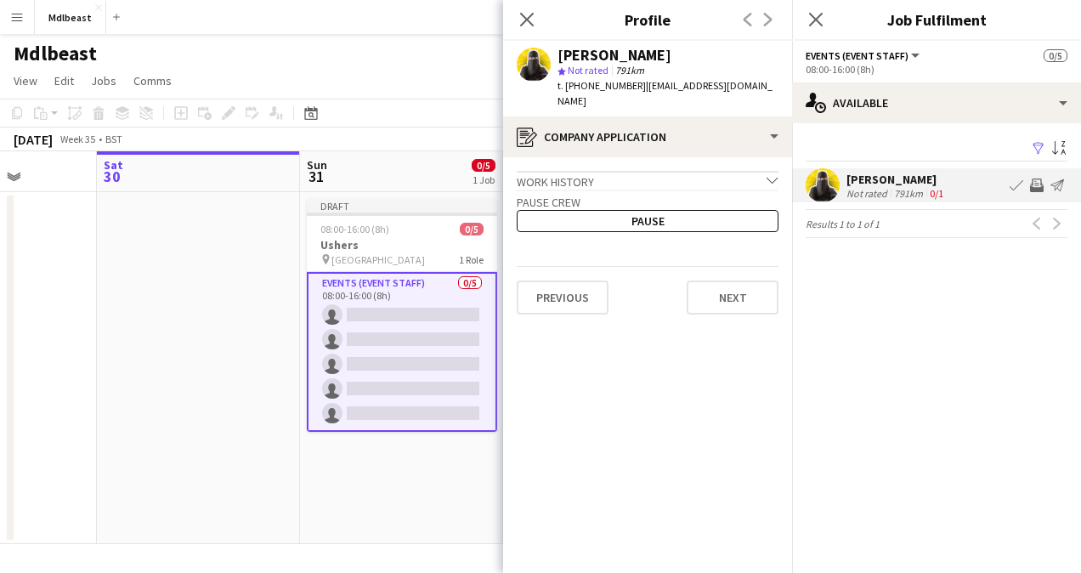
click at [771, 174] on icon "chevron-down" at bounding box center [772, 180] width 12 height 12
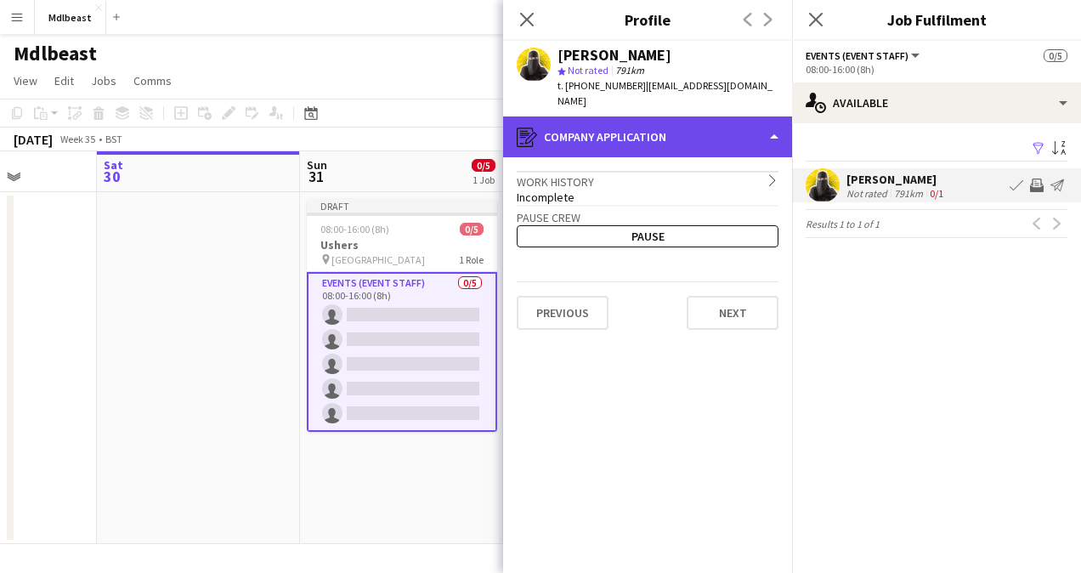
click at [772, 116] on div "register Company application" at bounding box center [647, 136] width 289 height 41
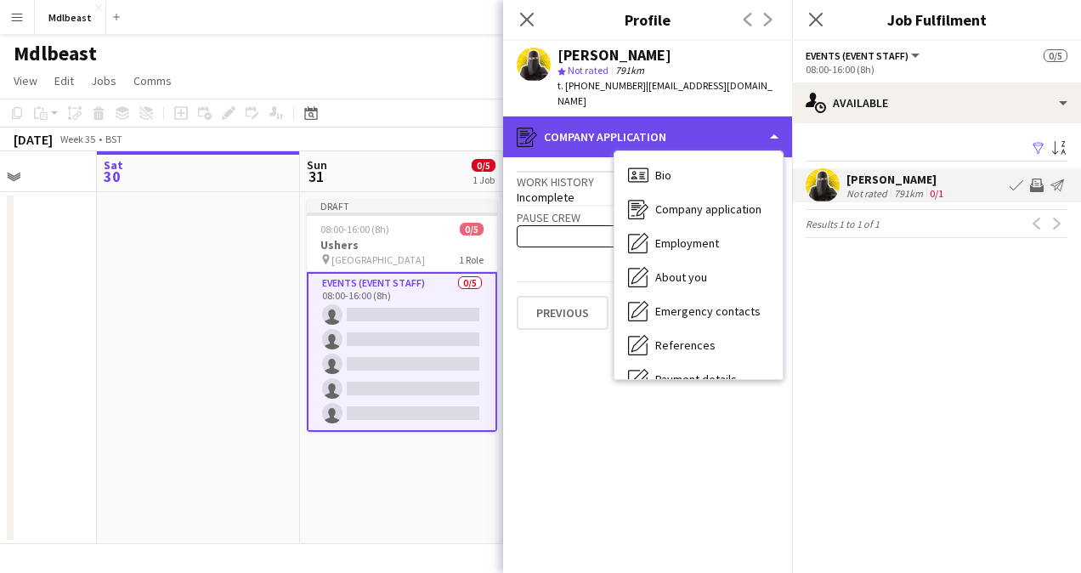
click at [760, 118] on div "register Company application" at bounding box center [647, 136] width 289 height 41
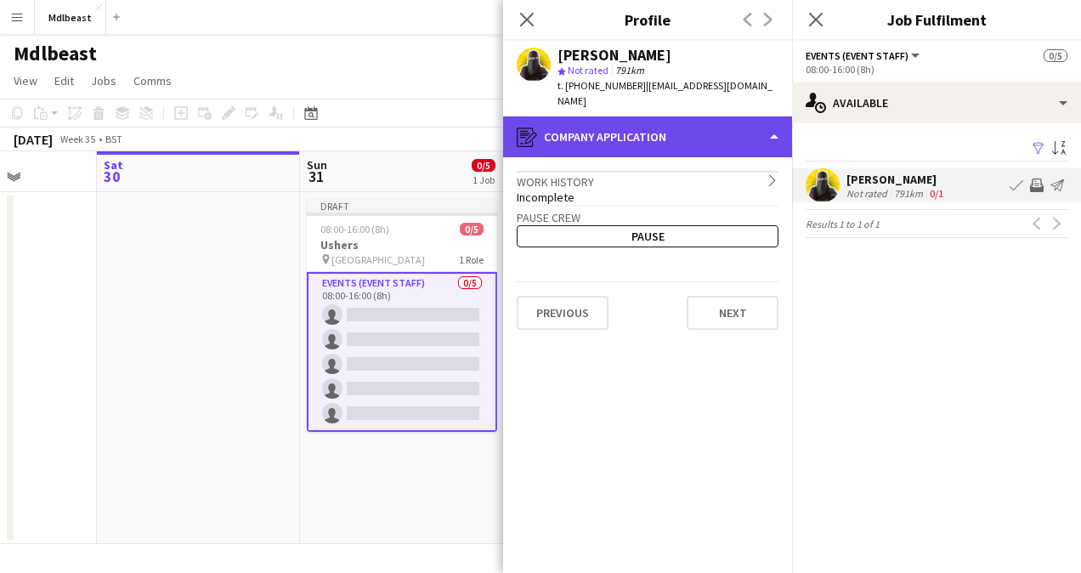
click at [767, 120] on div "register Company application" at bounding box center [647, 136] width 289 height 41
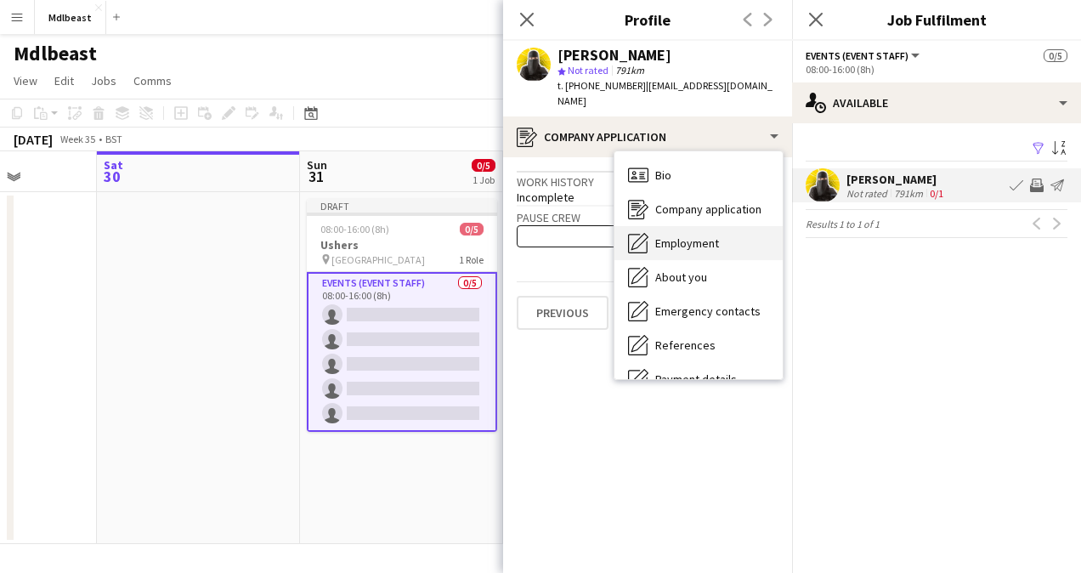
click at [726, 226] on div "Employment Employment" at bounding box center [698, 243] width 168 height 34
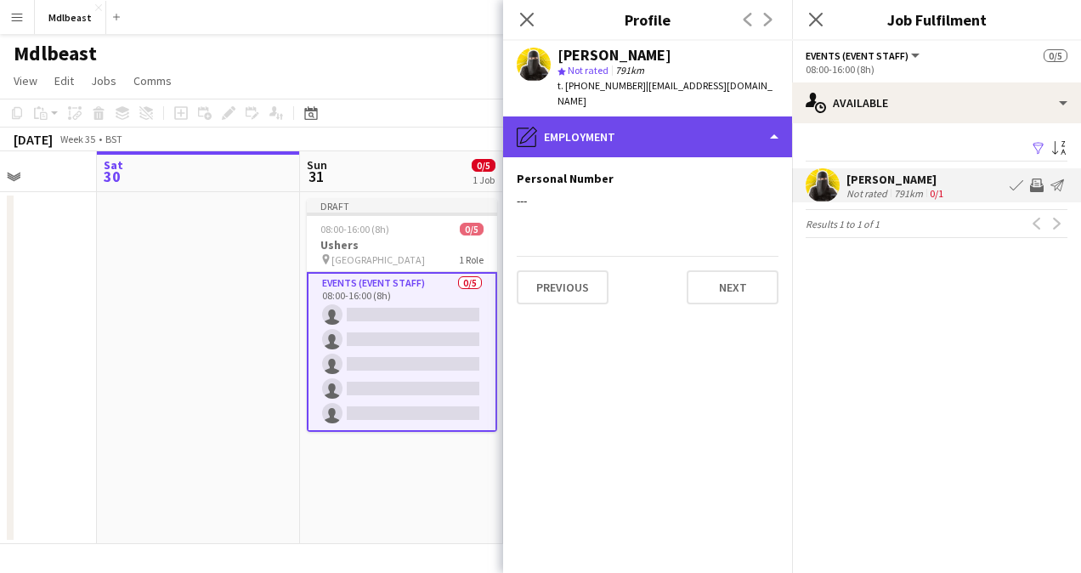
click at [685, 131] on div "pencil4 Employment" at bounding box center [647, 136] width 289 height 41
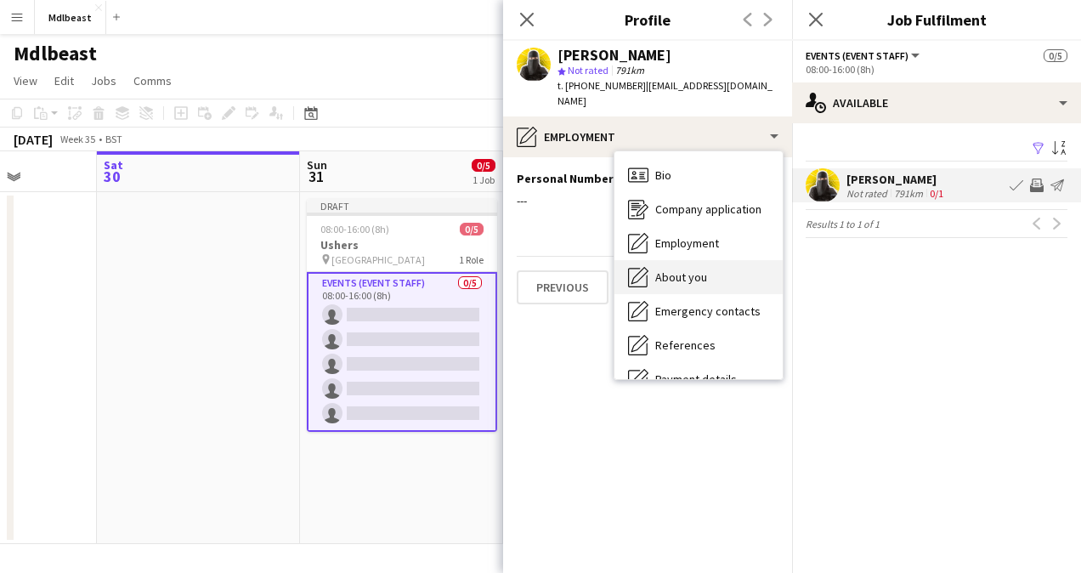
click at [695, 269] on span "About you" at bounding box center [681, 276] width 52 height 15
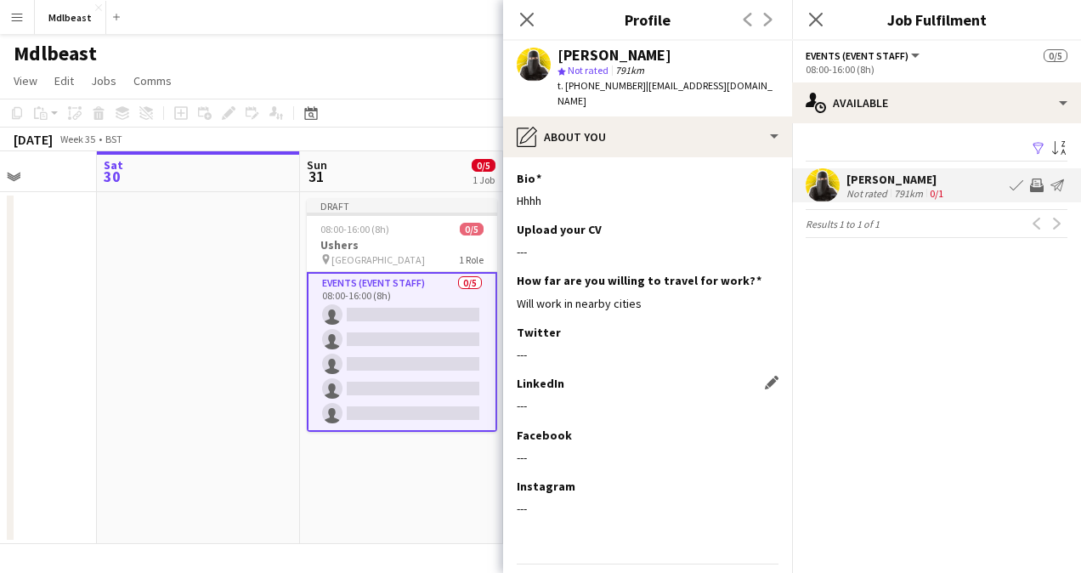
scroll to position [4, 0]
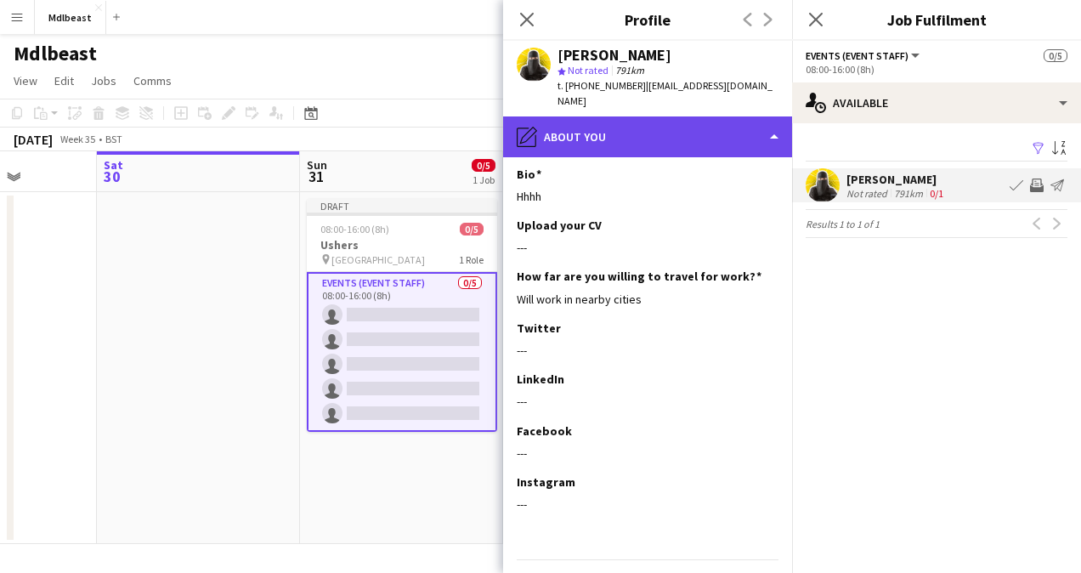
click at [673, 118] on div "pencil4 About you" at bounding box center [647, 136] width 289 height 41
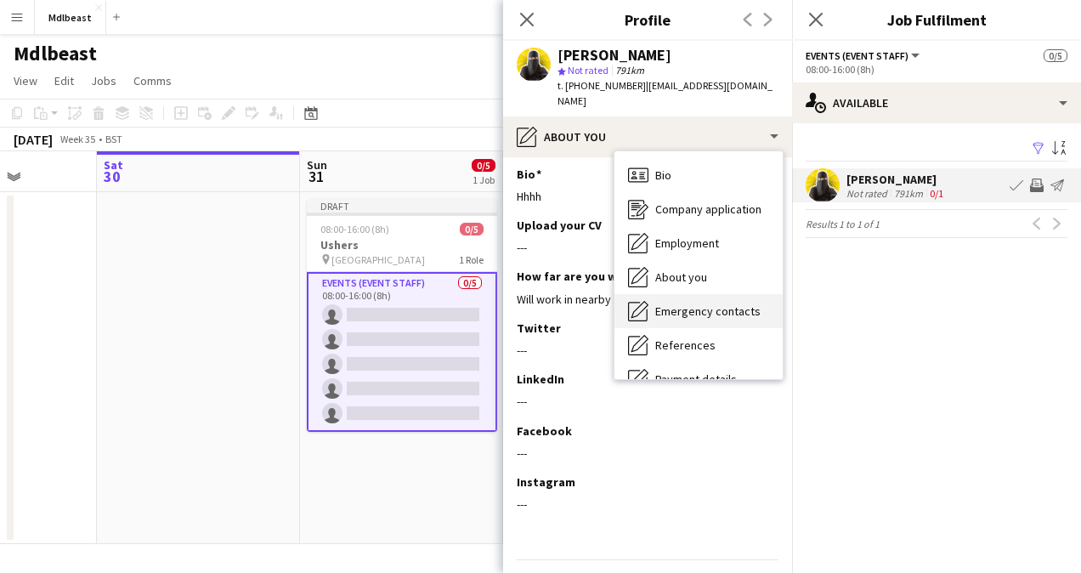
click at [700, 294] on div "Emergency contacts Emergency contacts" at bounding box center [698, 311] width 168 height 34
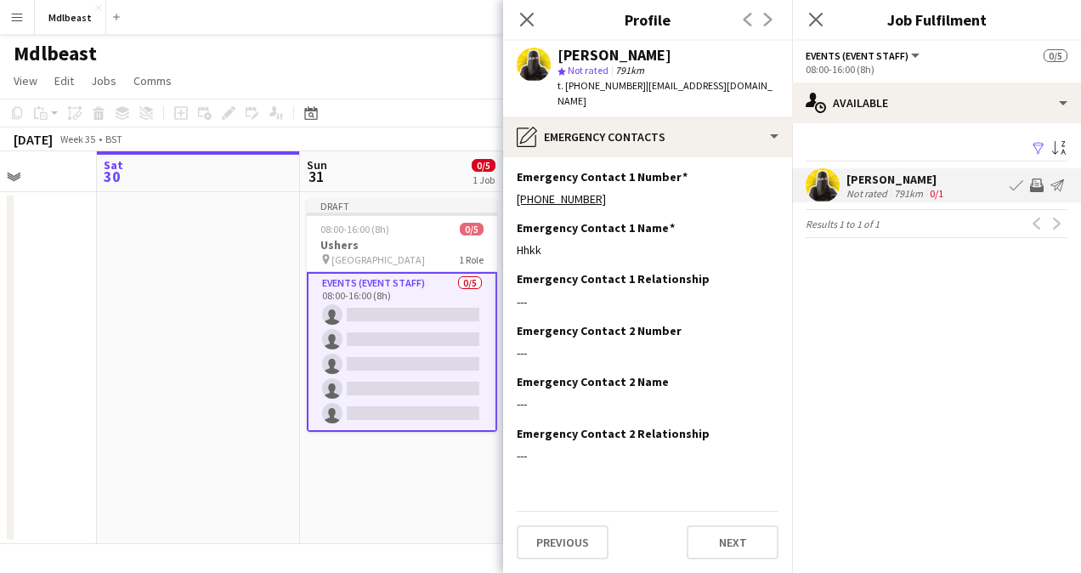
scroll to position [0, 0]
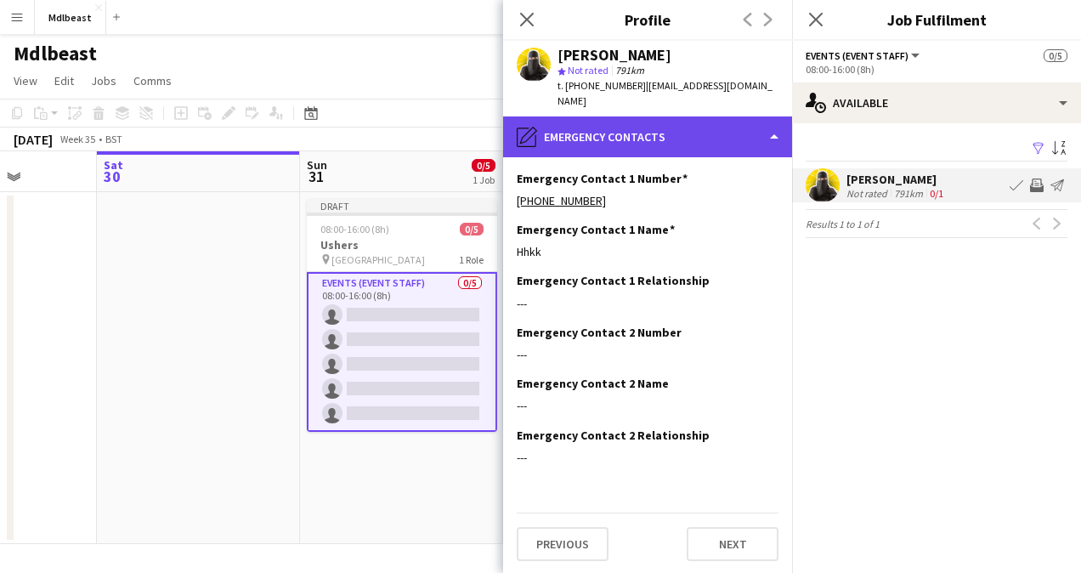
click at [710, 122] on div "pencil4 Emergency contacts" at bounding box center [647, 136] width 289 height 41
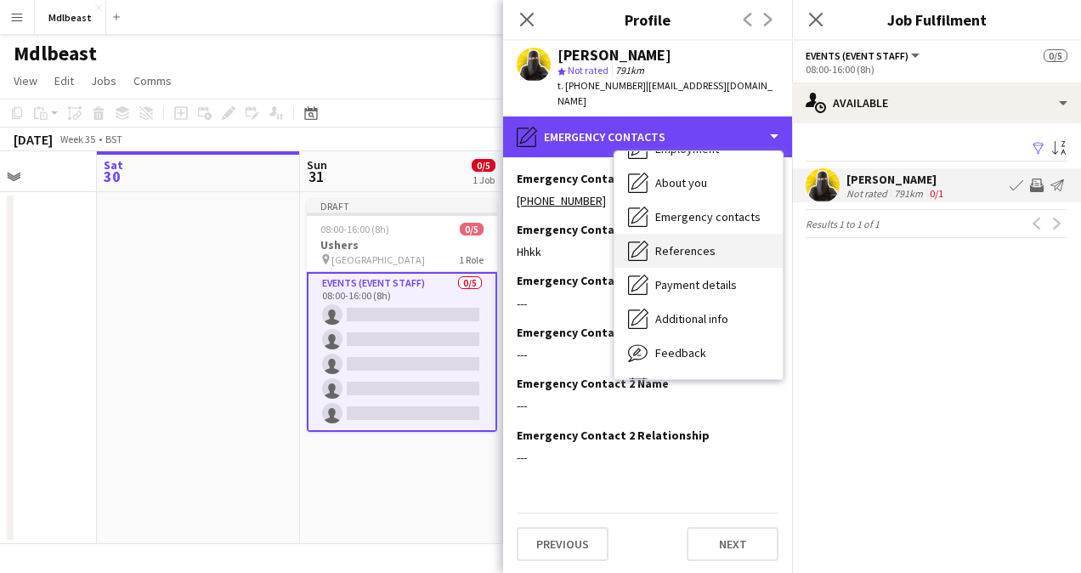
scroll to position [99, 0]
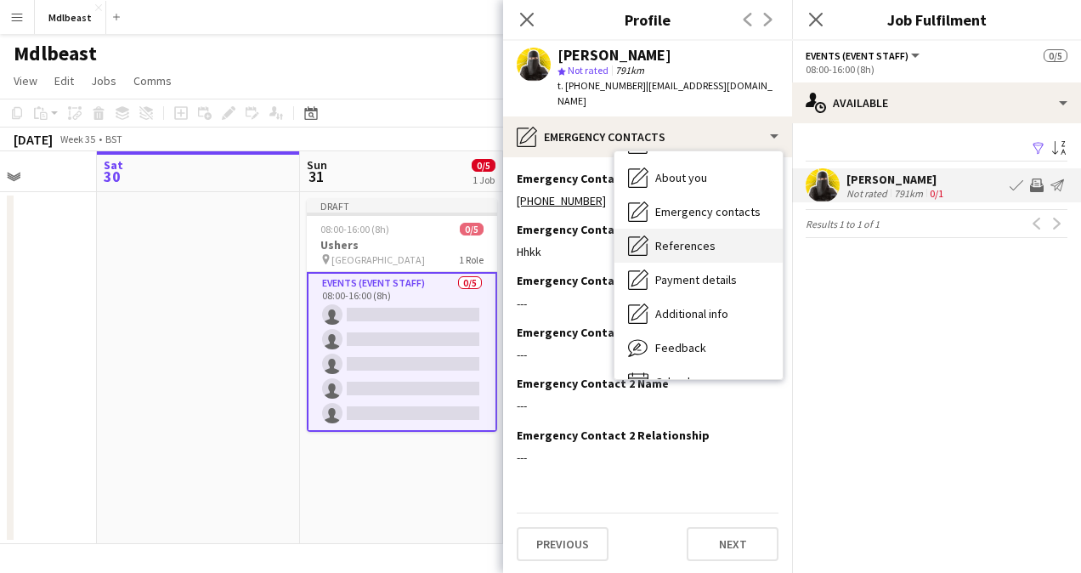
click at [707, 238] on span "References" at bounding box center [685, 245] width 60 height 15
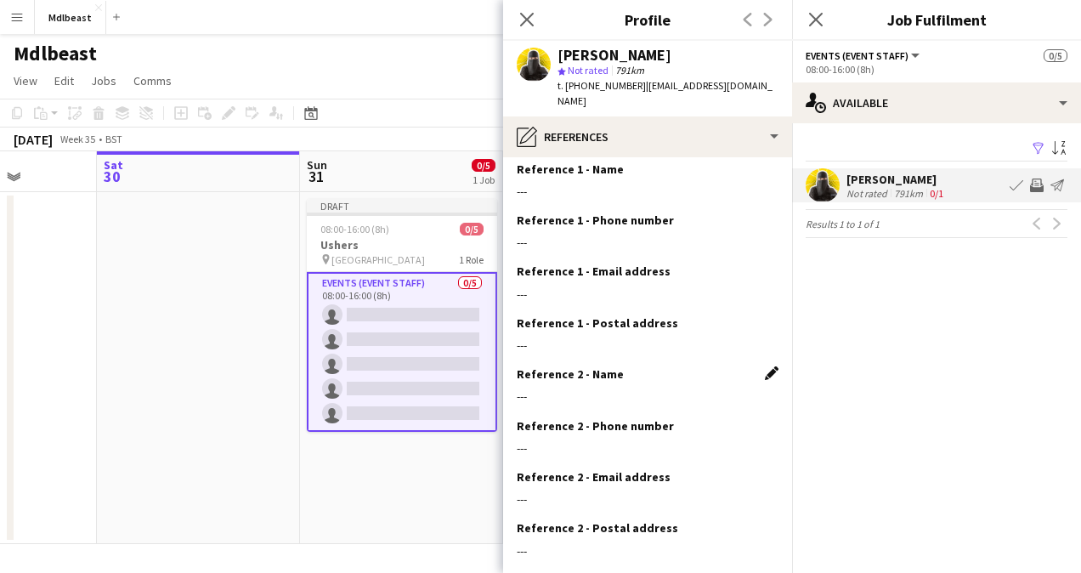
scroll to position [0, 0]
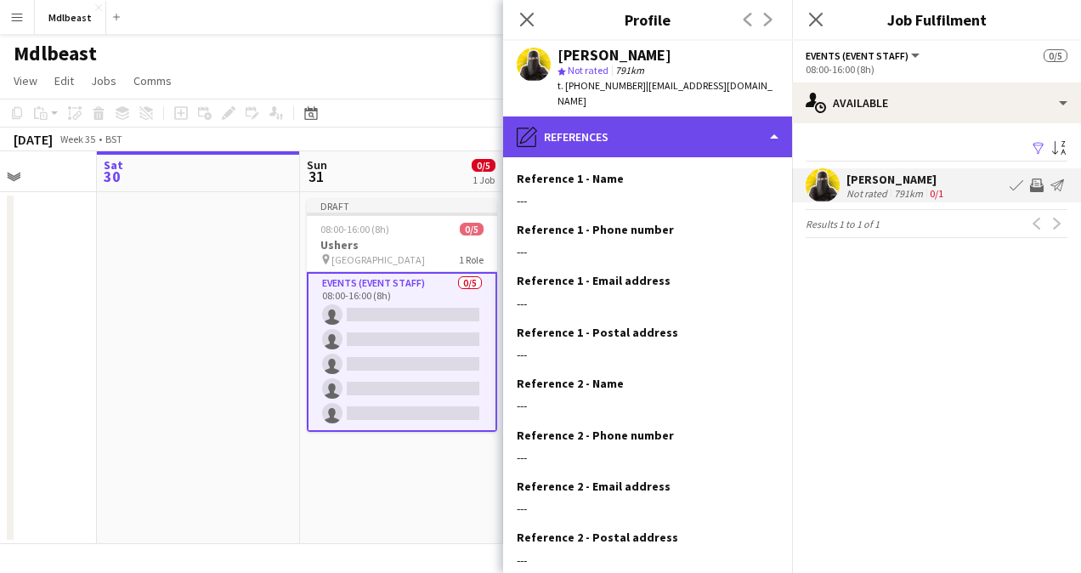
click at [710, 122] on div "pencil4 References" at bounding box center [647, 136] width 289 height 41
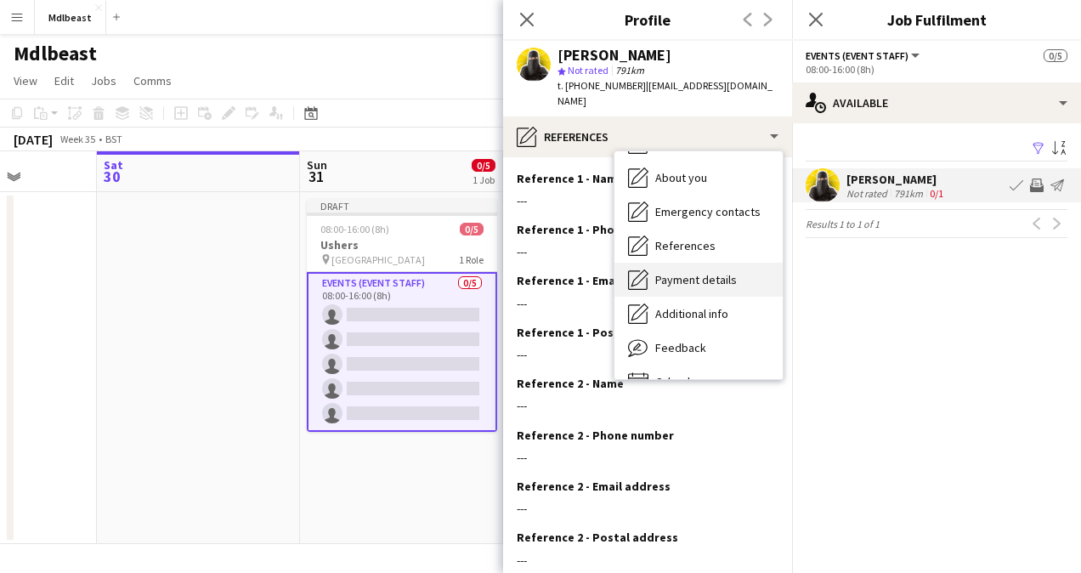
click at [723, 272] on span "Payment details" at bounding box center [696, 279] width 82 height 15
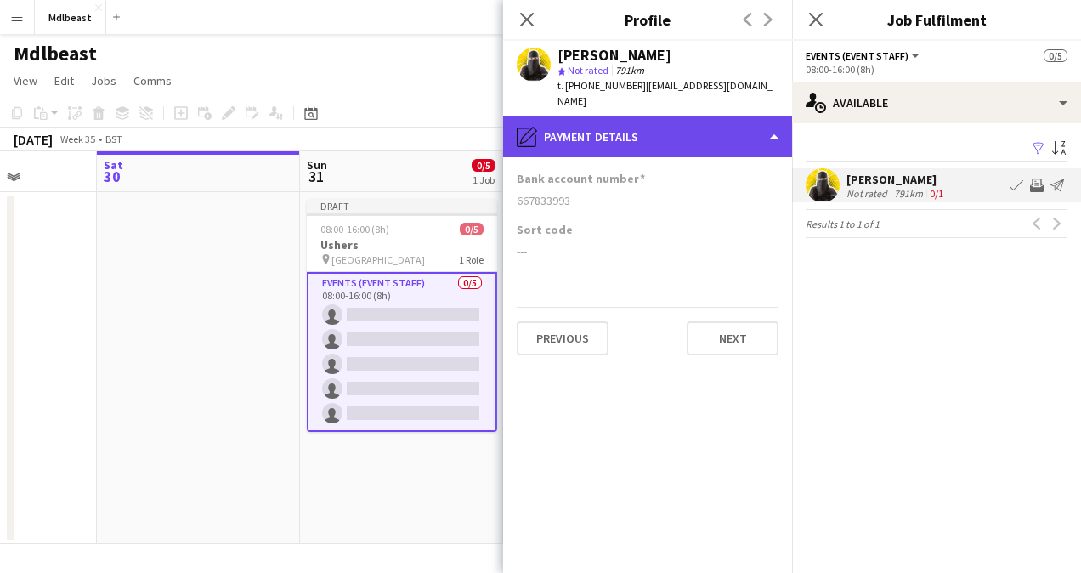
click at [713, 120] on div "pencil4 Payment details" at bounding box center [647, 136] width 289 height 41
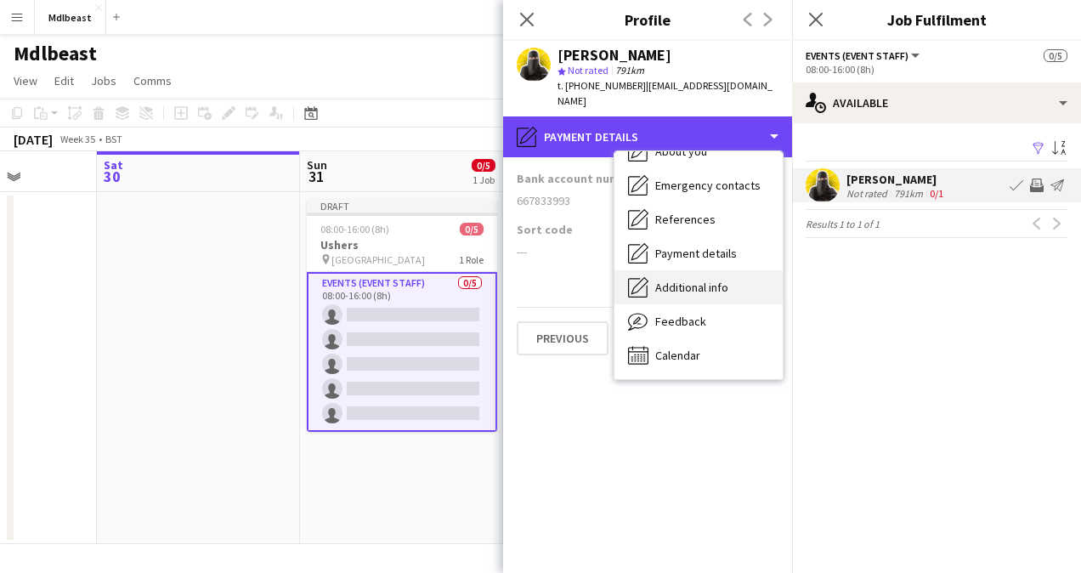
scroll to position [124, 0]
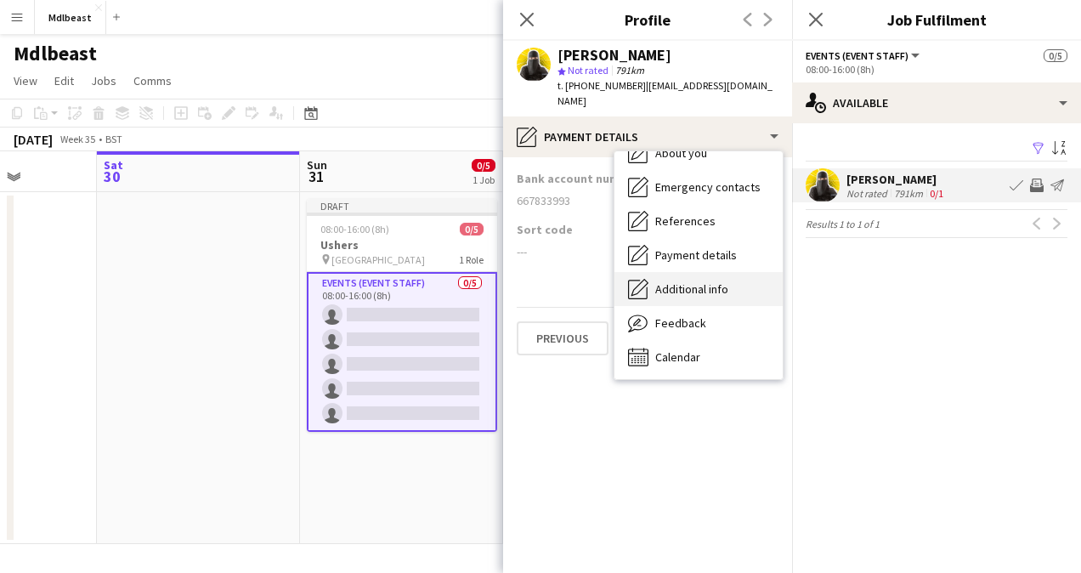
click at [713, 281] on span "Additional info" at bounding box center [691, 288] width 73 height 15
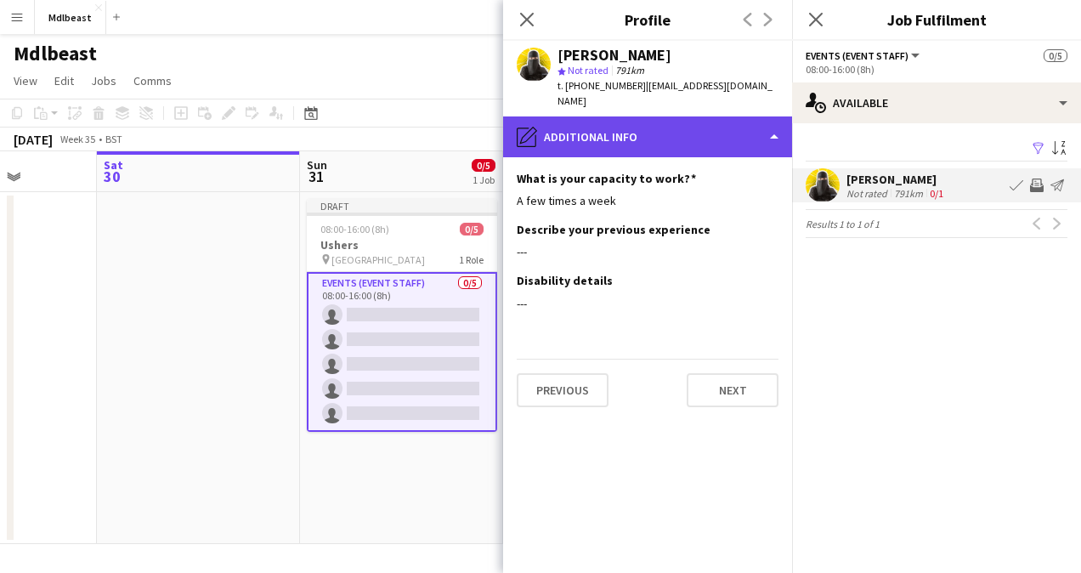
click at [678, 116] on div "pencil4 Additional info" at bounding box center [647, 136] width 289 height 41
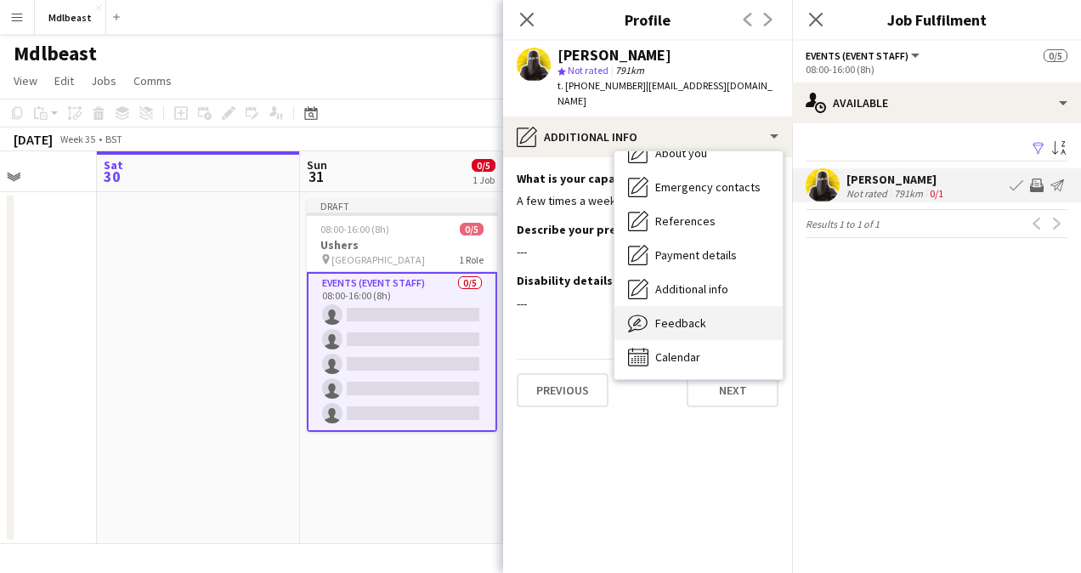
click at [699, 315] on span "Feedback" at bounding box center [680, 322] width 51 height 15
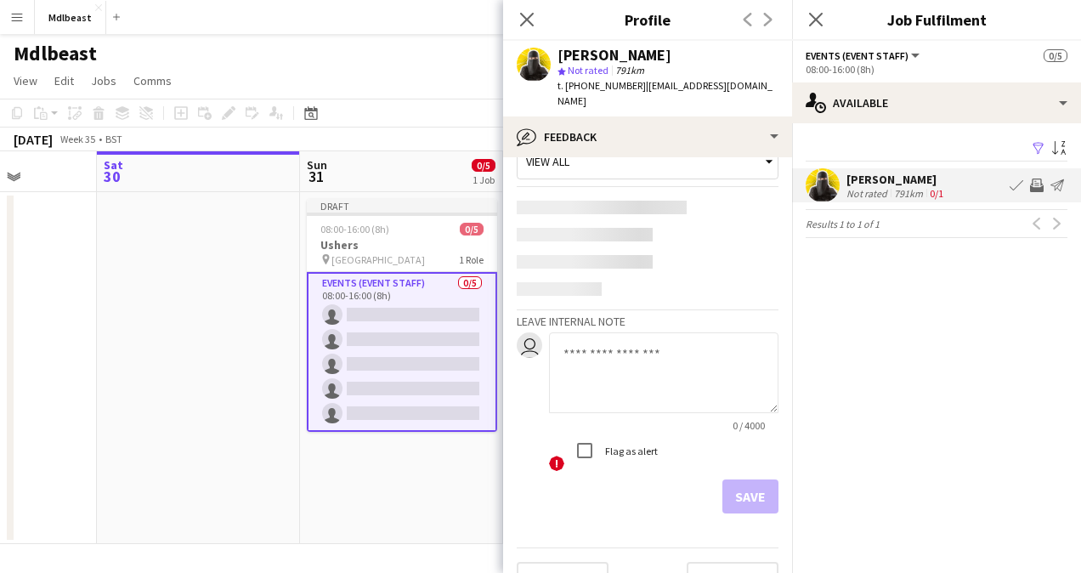
scroll to position [0, 0]
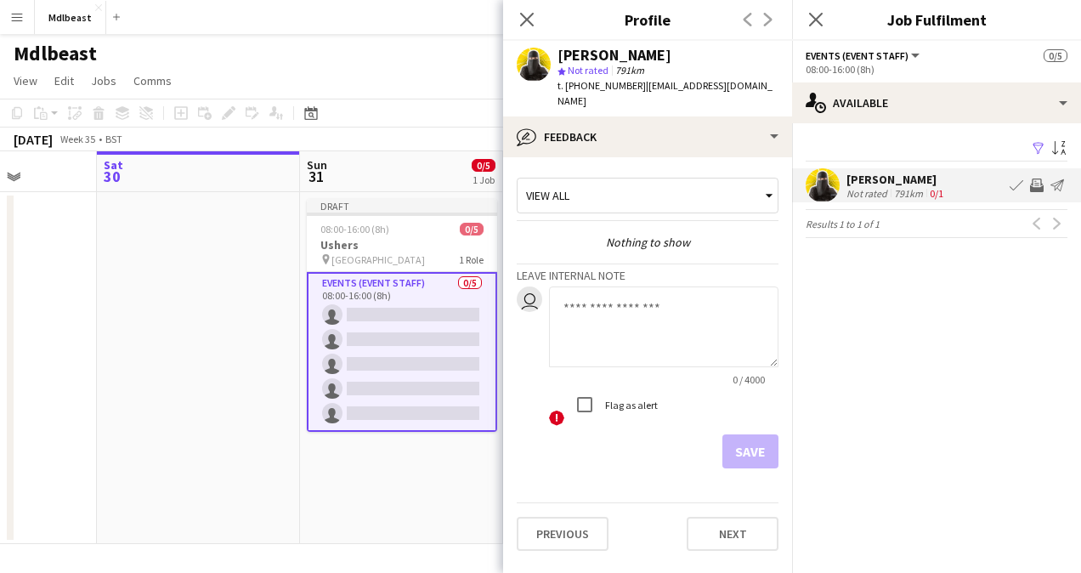
click at [723, 179] on div "View all" at bounding box center [638, 195] width 243 height 32
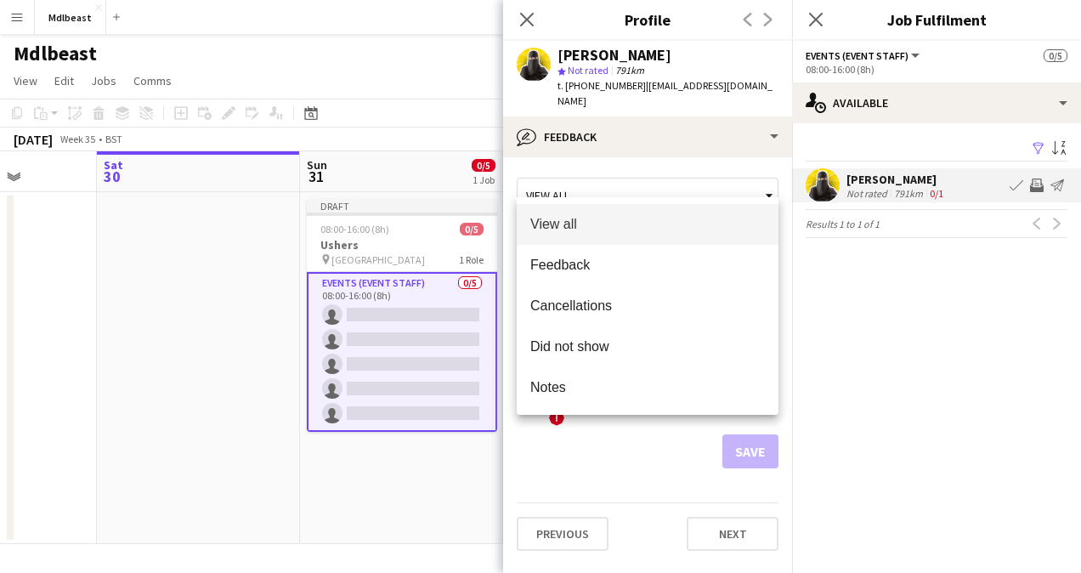
click at [722, 178] on div at bounding box center [540, 286] width 1081 height 573
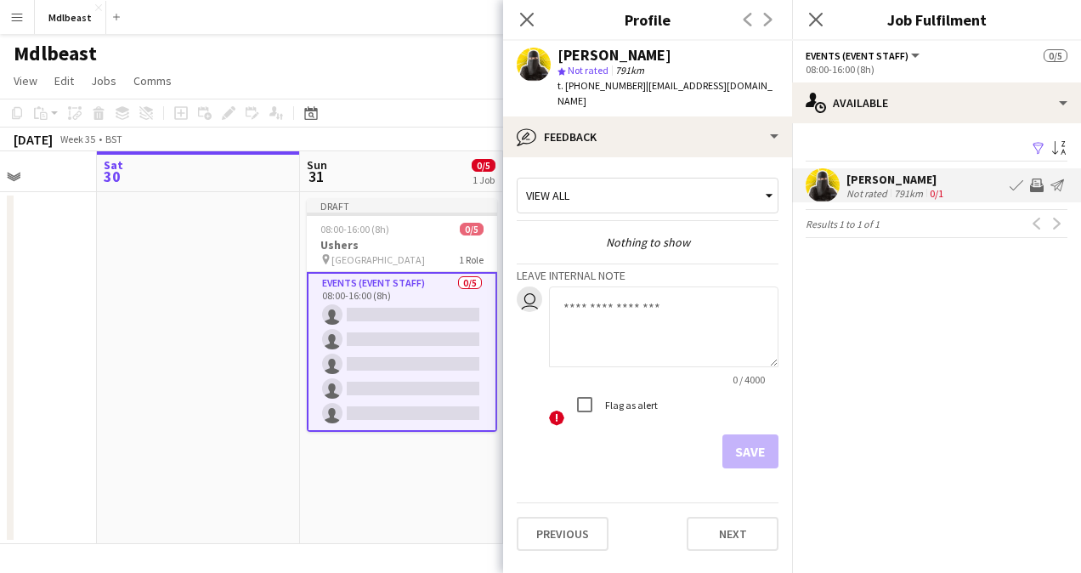
click at [721, 179] on div "View all" at bounding box center [638, 195] width 243 height 32
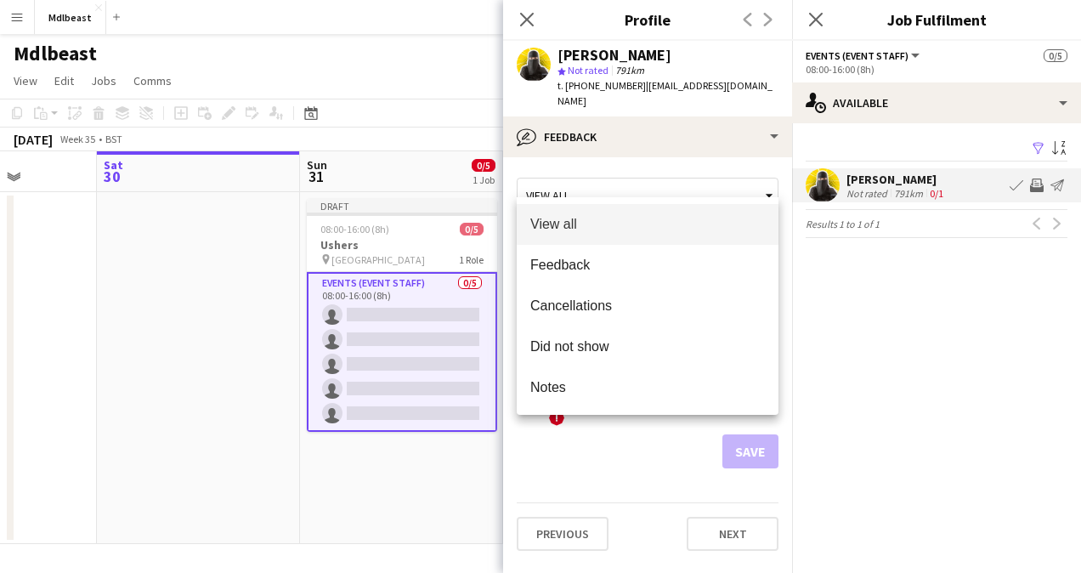
click at [721, 170] on div at bounding box center [540, 286] width 1081 height 573
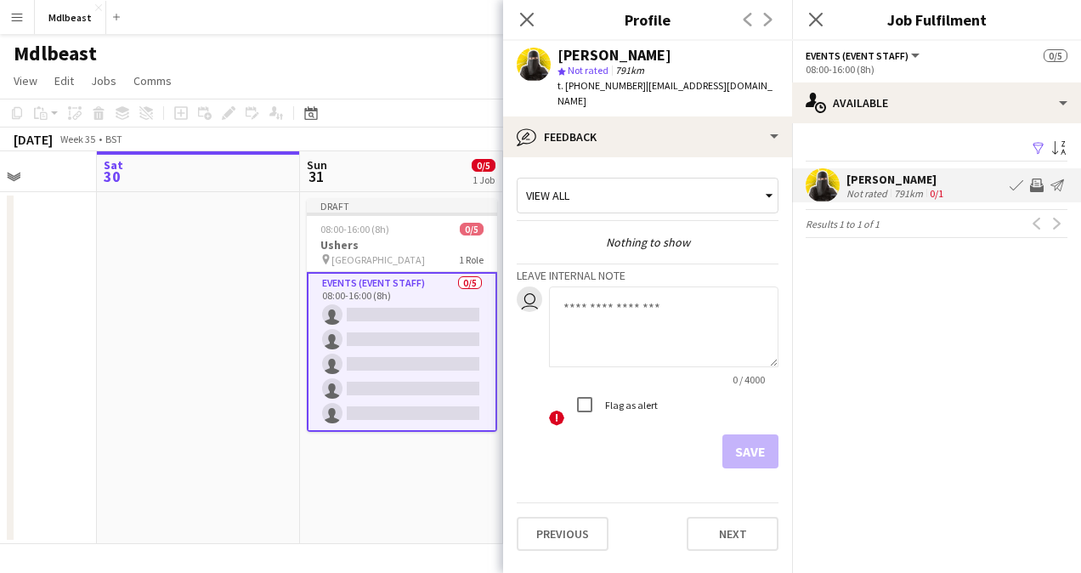
click at [670, 189] on div "View all" at bounding box center [638, 195] width 243 height 32
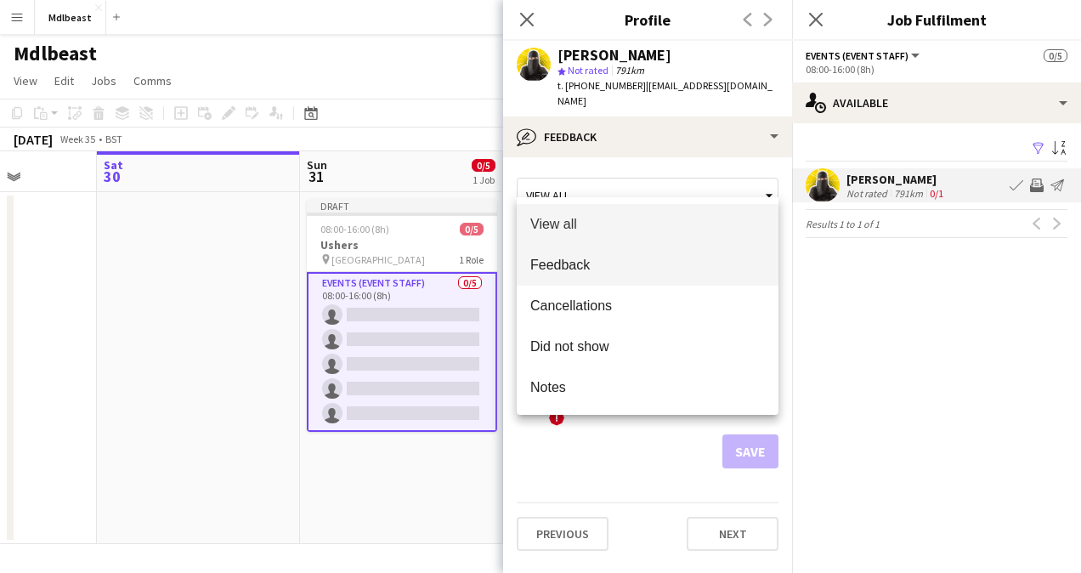
click at [619, 279] on mat-option "Feedback" at bounding box center [648, 265] width 262 height 41
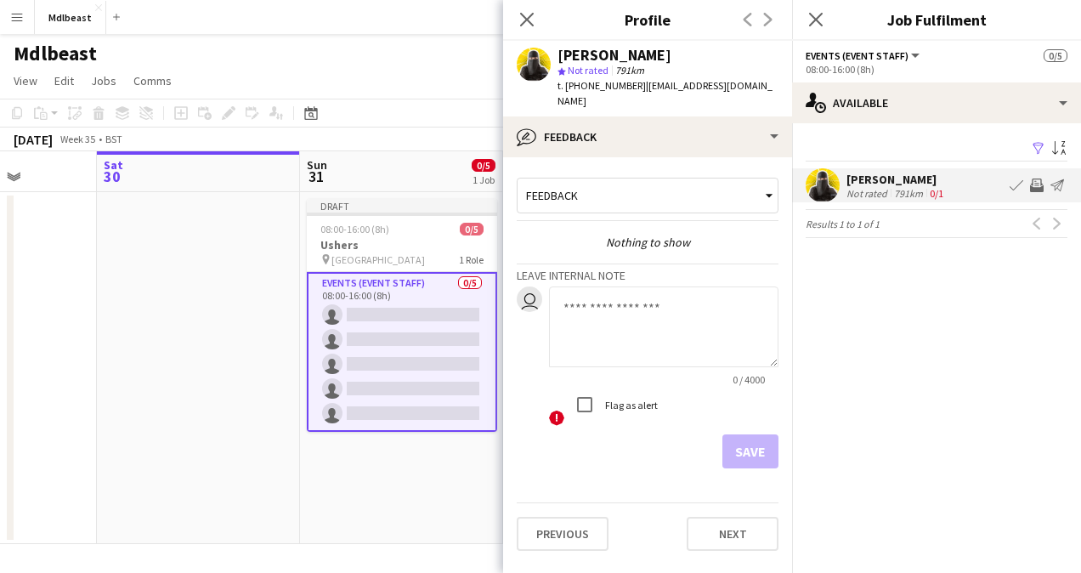
click at [667, 179] on div "Feedback" at bounding box center [638, 195] width 243 height 32
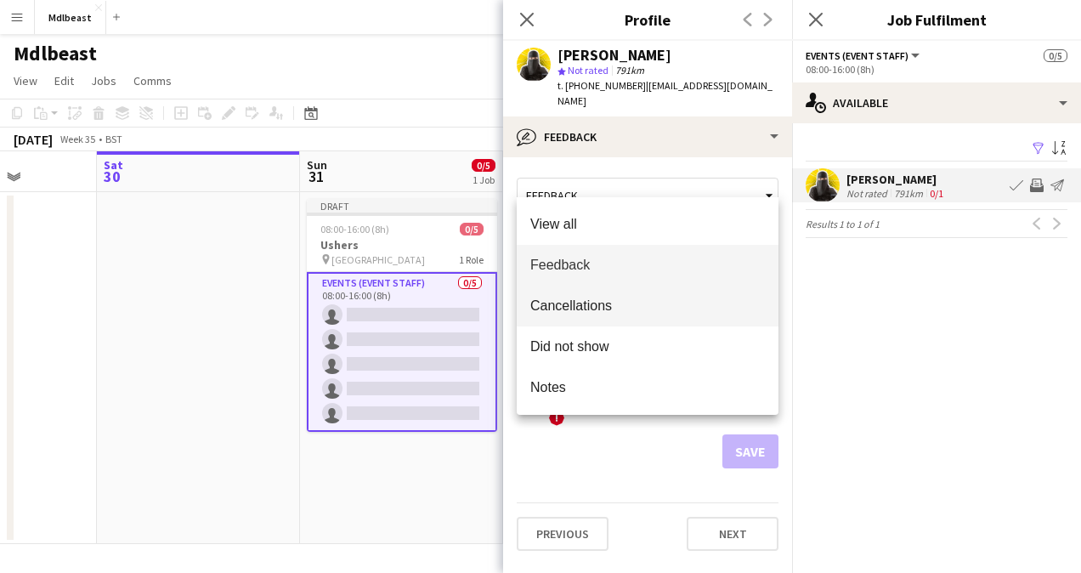
click at [629, 308] on span "Cancellations" at bounding box center [647, 305] width 235 height 16
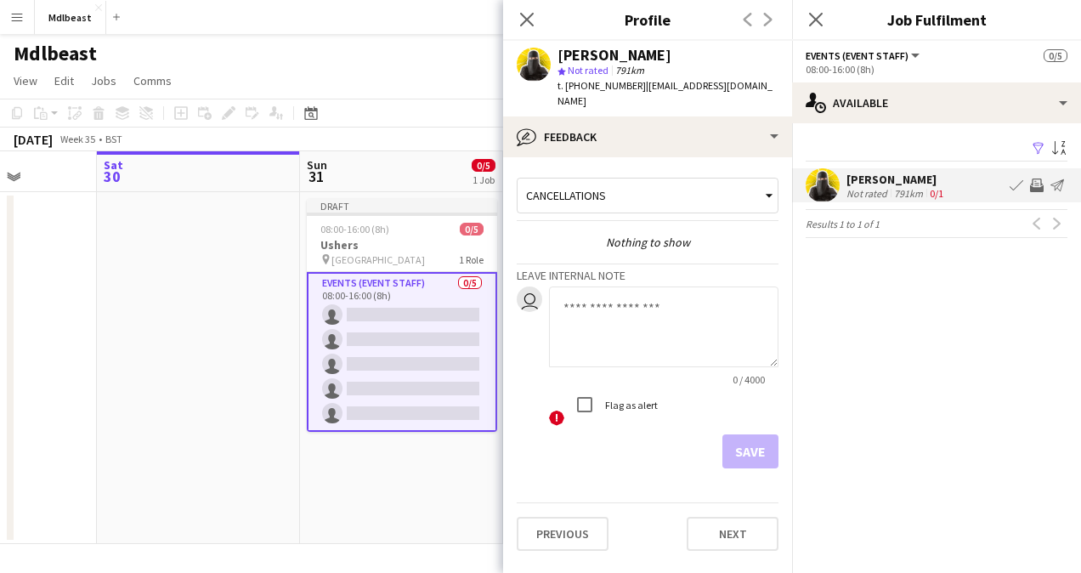
click at [646, 179] on div "Cancellations" at bounding box center [638, 195] width 243 height 32
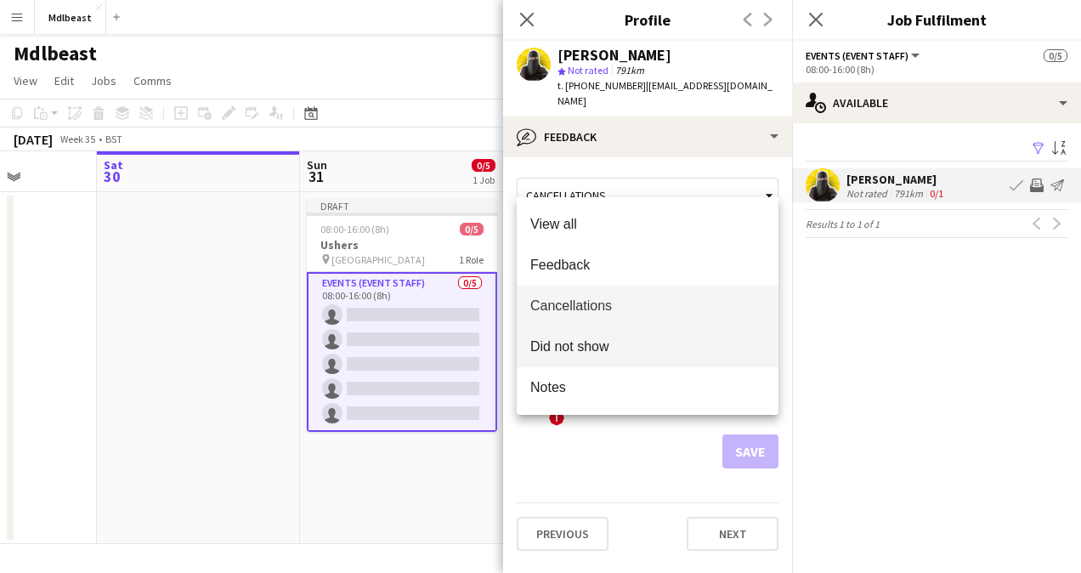
click at [593, 350] on span "Did not show" at bounding box center [647, 346] width 235 height 16
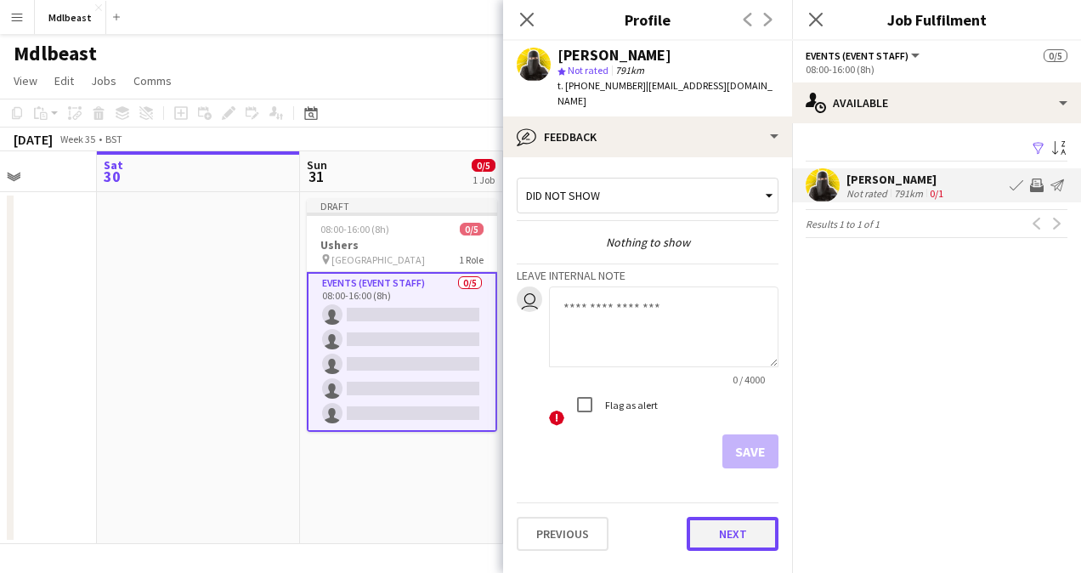
click at [720, 517] on button "Next" at bounding box center [733, 534] width 92 height 34
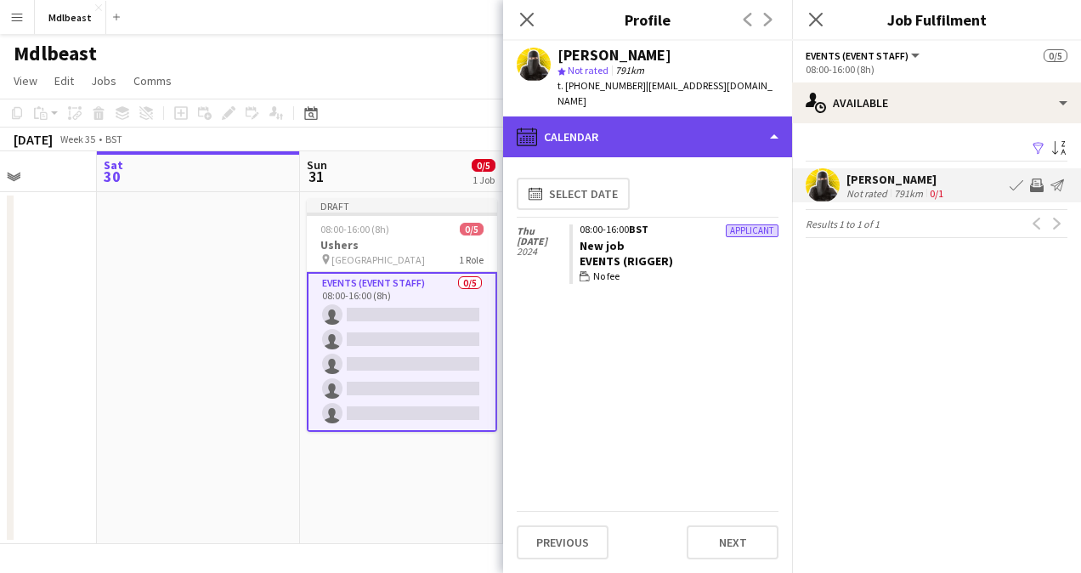
click at [686, 124] on div "calendar-full Calendar" at bounding box center [647, 136] width 289 height 41
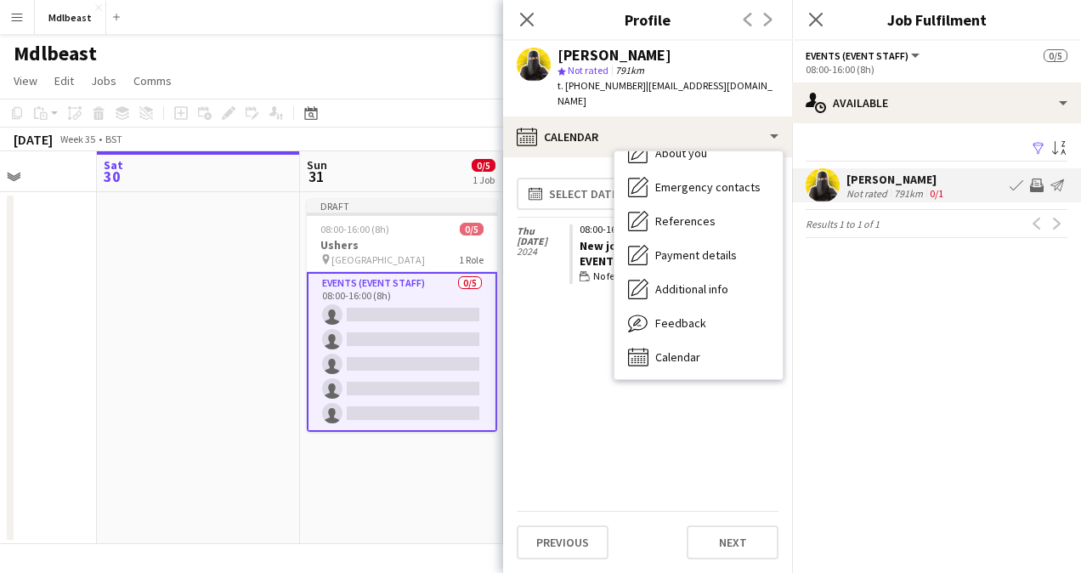
click at [591, 421] on div "calendar-full Select date [DATE] Applicant 08:00-16:00 BST New job Events (Rigg…" at bounding box center [648, 341] width 262 height 340
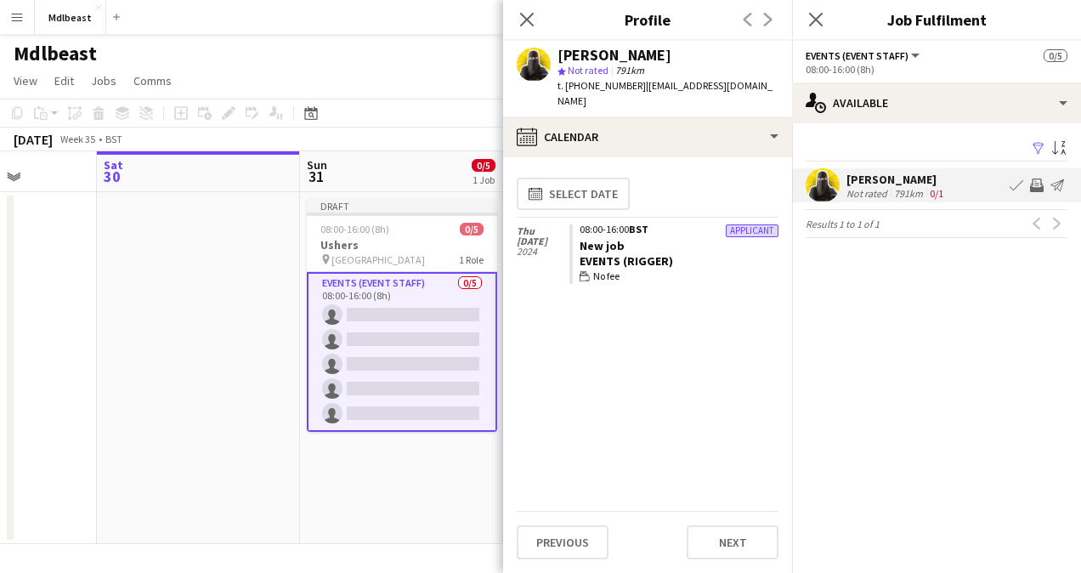
click at [529, 314] on div "calendar-full Select date [DATE] Applicant 08:00-16:00 BST New job Events (Rigg…" at bounding box center [648, 341] width 262 height 340
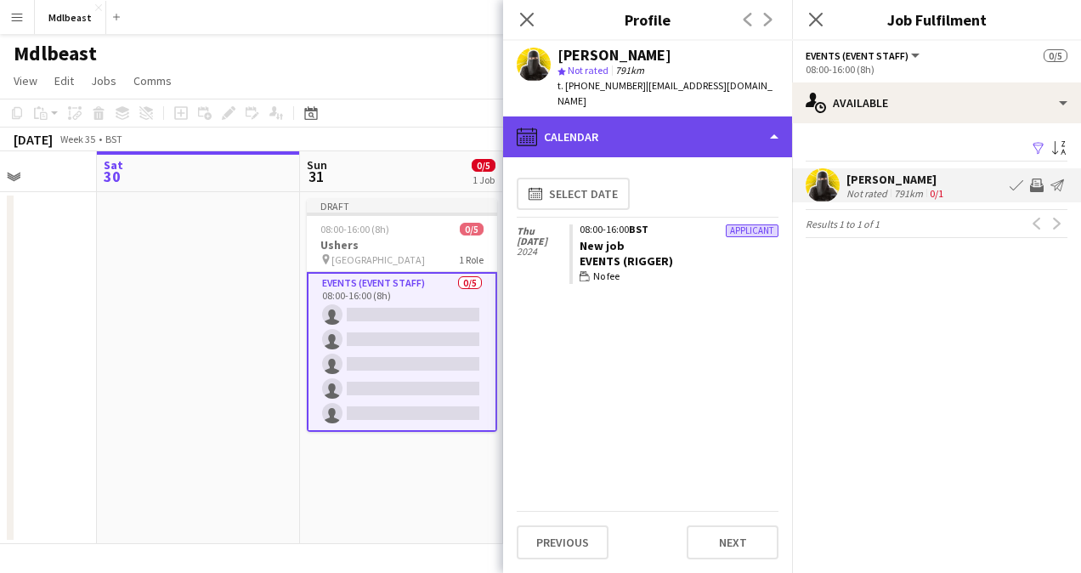
click at [755, 116] on div "calendar-full Calendar" at bounding box center [647, 136] width 289 height 41
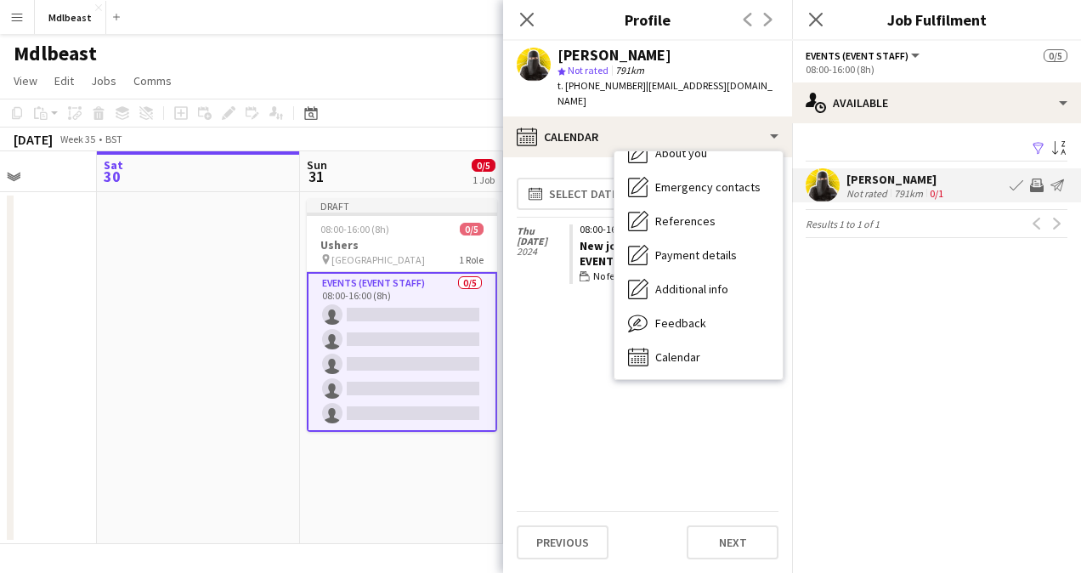
click at [718, 461] on div "calendar-full Select date [DATE] Applicant 08:00-16:00 BST New job Events (Rigg…" at bounding box center [648, 341] width 262 height 340
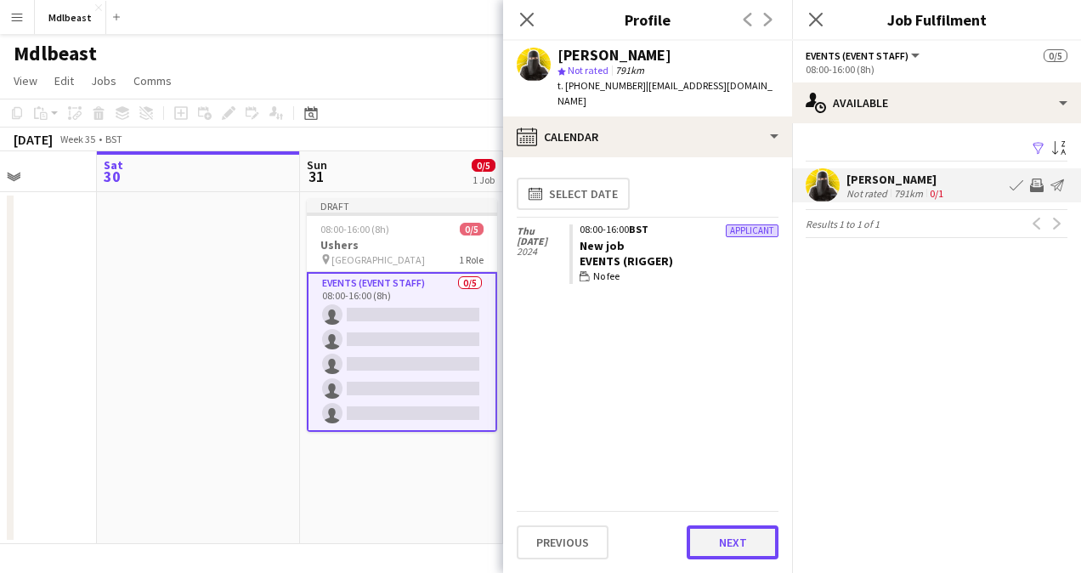
click at [750, 532] on button "Next" at bounding box center [733, 542] width 92 height 34
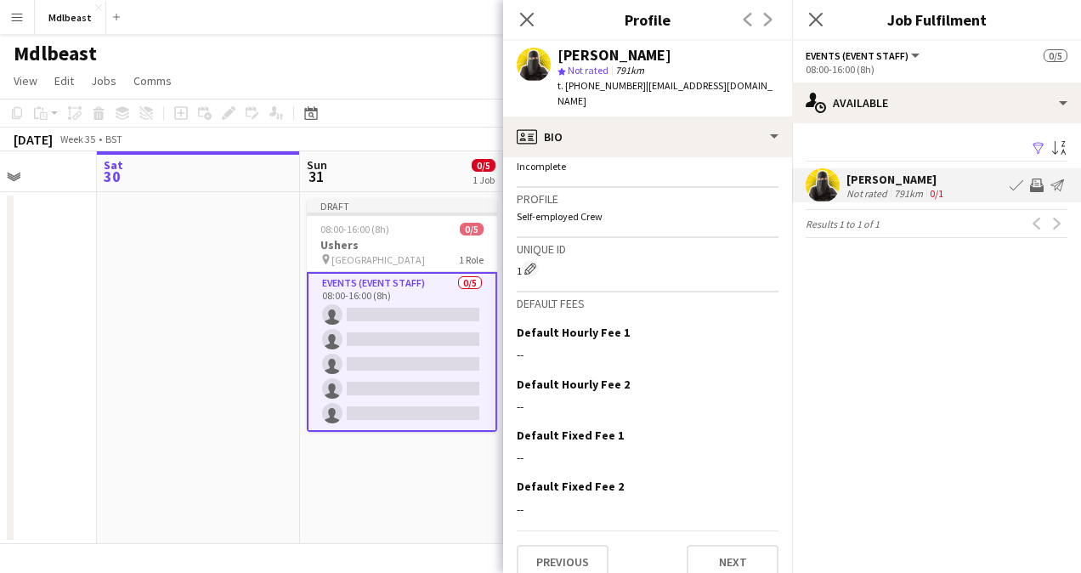
scroll to position [668, 0]
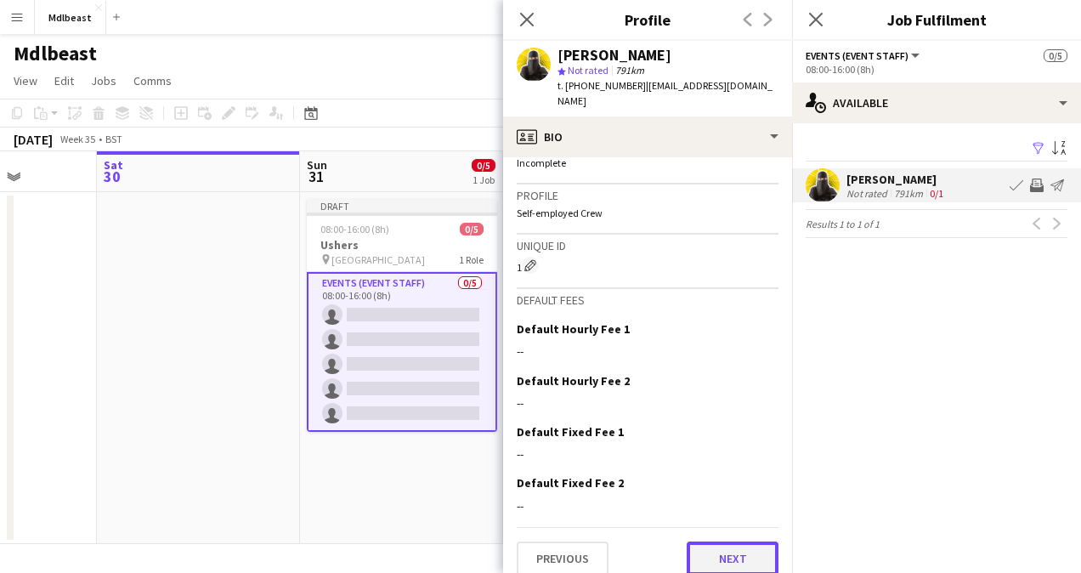
click at [761, 541] on button "Next" at bounding box center [733, 558] width 92 height 34
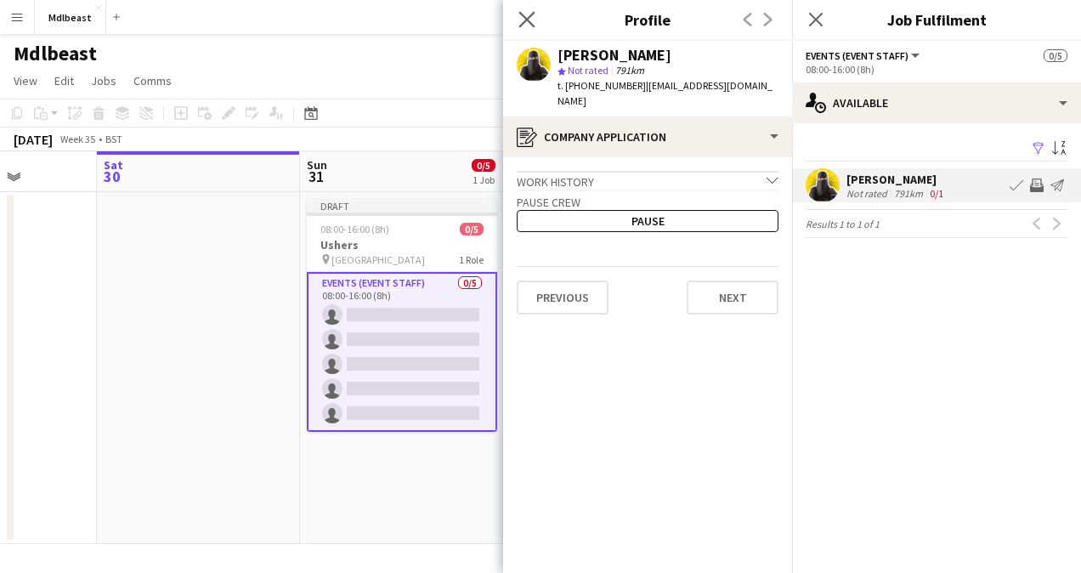
click at [518, 10] on app-icon "Close pop-in" at bounding box center [527, 20] width 25 height 25
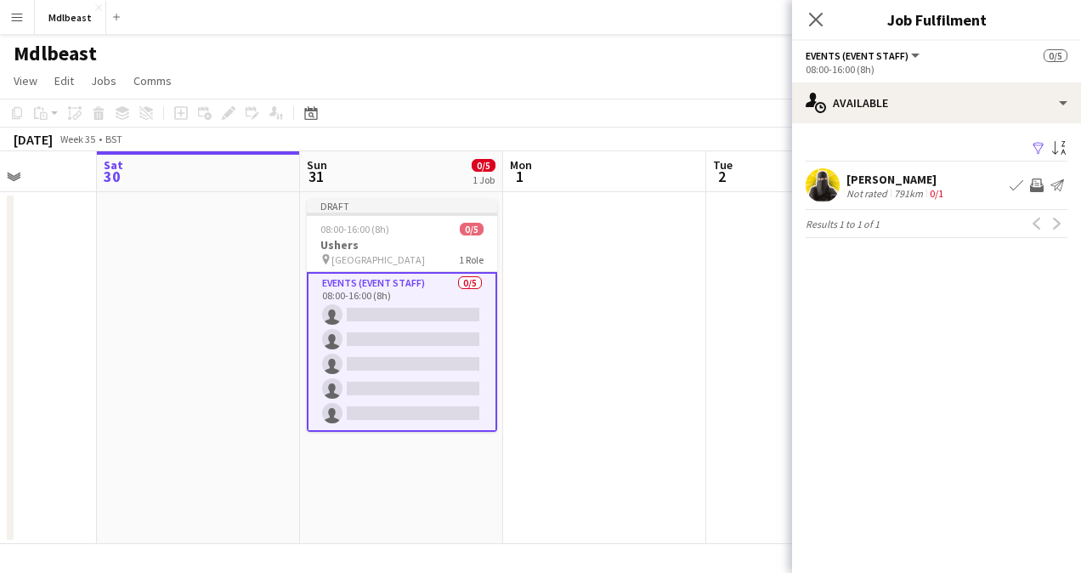
click at [1038, 185] on app-icon "Invite crew" at bounding box center [1037, 185] width 14 height 14
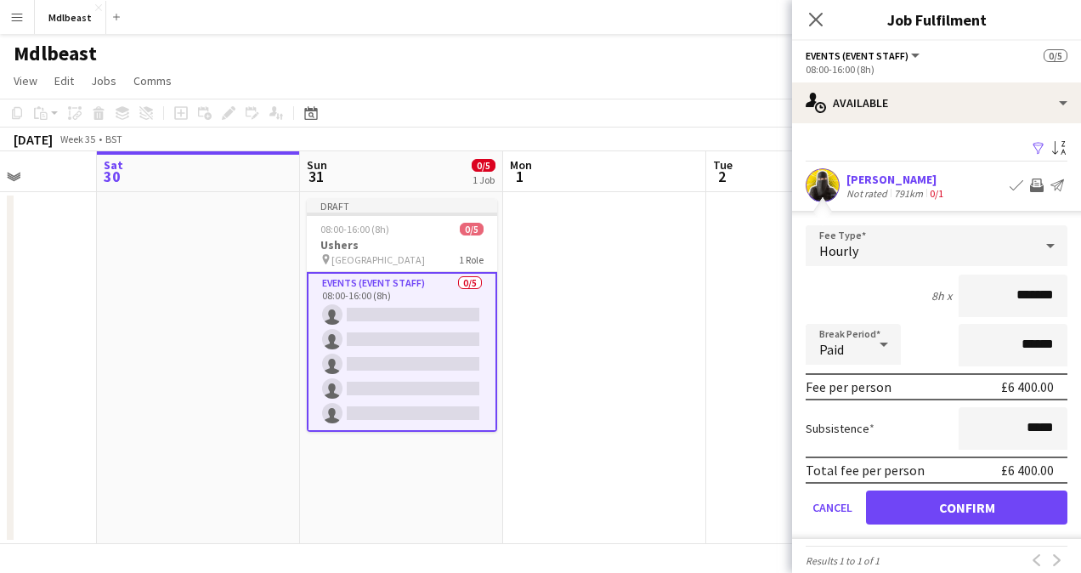
scroll to position [20, 0]
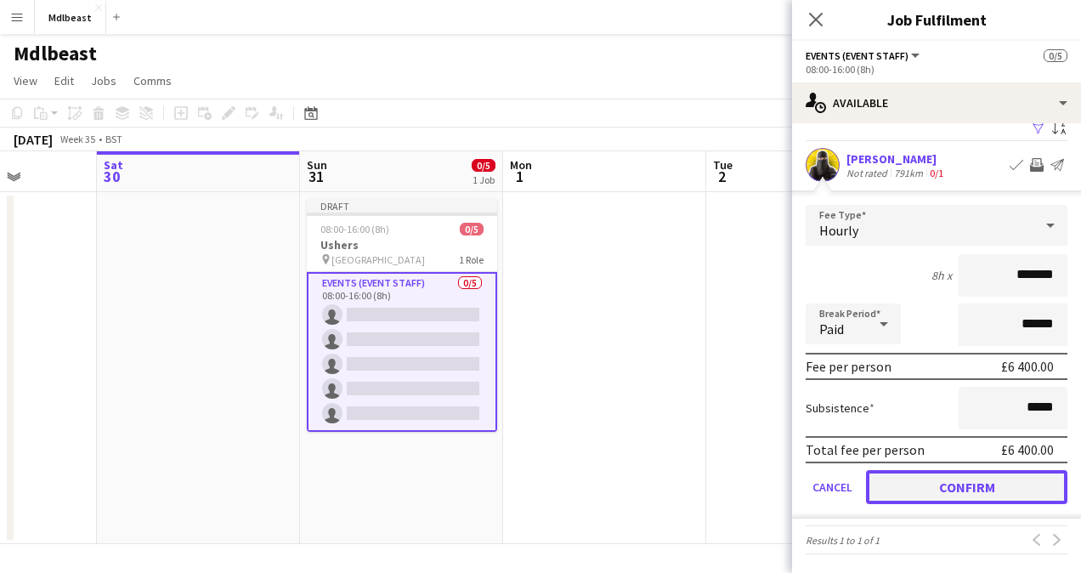
click at [969, 480] on button "Confirm" at bounding box center [966, 487] width 201 height 34
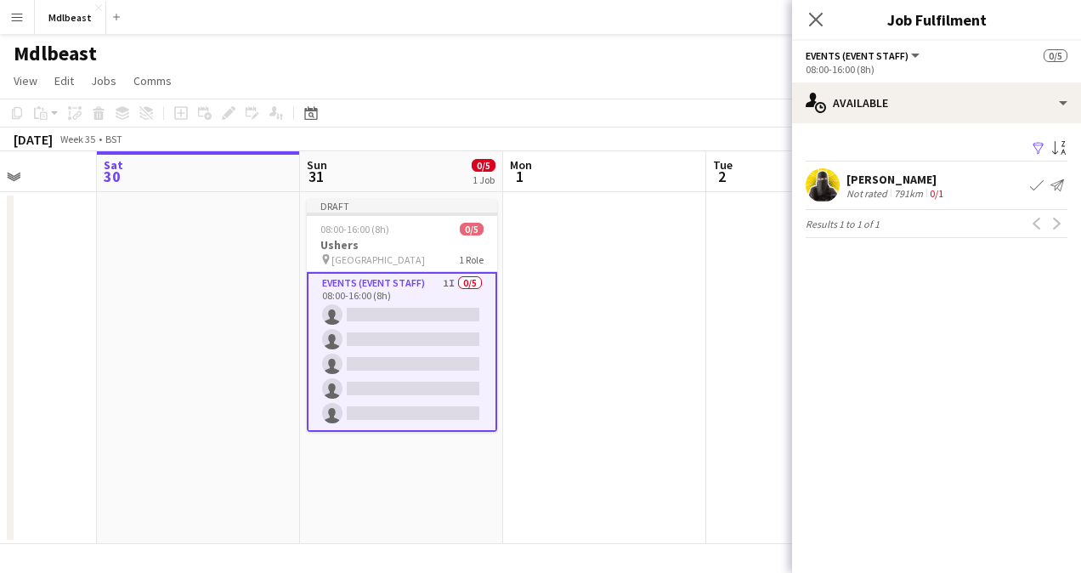
scroll to position [0, 0]
click at [1060, 187] on app-icon "Send notification" at bounding box center [1057, 185] width 14 height 14
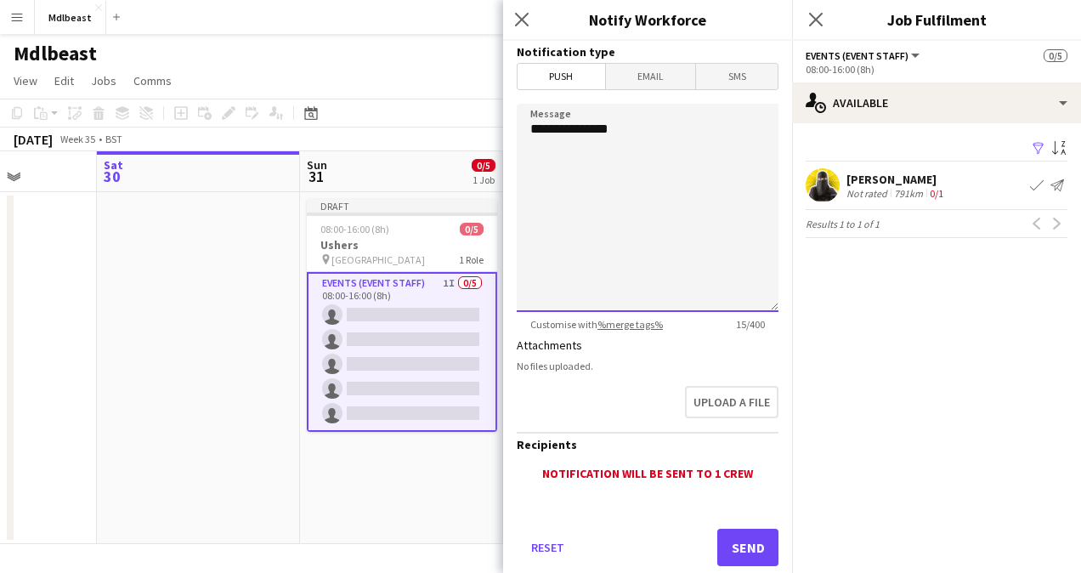
click at [614, 155] on textarea "**********" at bounding box center [648, 208] width 262 height 208
click at [653, 132] on textarea "**********" at bounding box center [648, 208] width 262 height 208
click at [661, 80] on span "Email" at bounding box center [651, 76] width 90 height 25
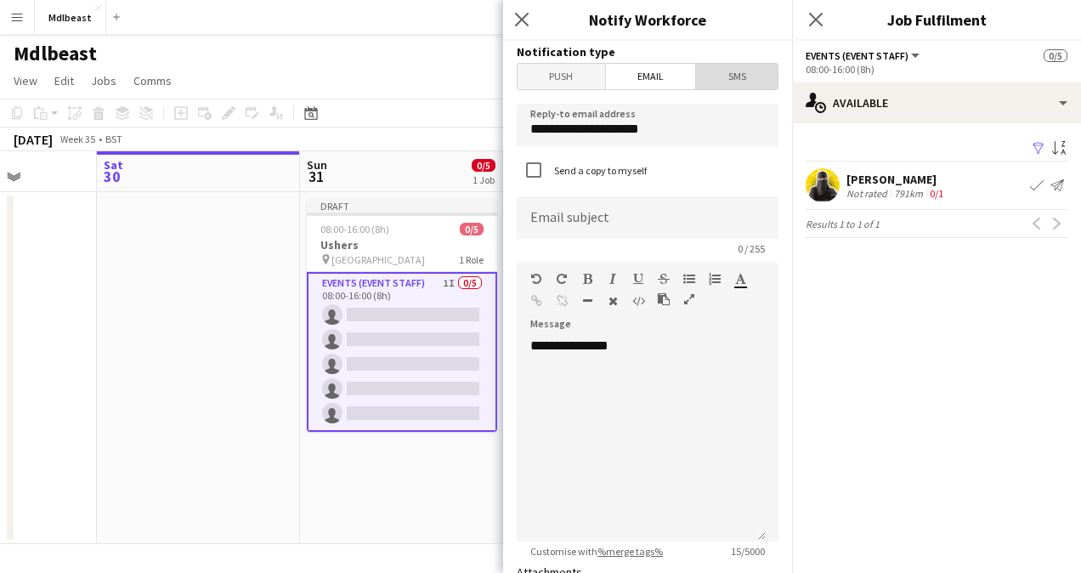
click at [752, 79] on span "SMS" at bounding box center [737, 76] width 82 height 25
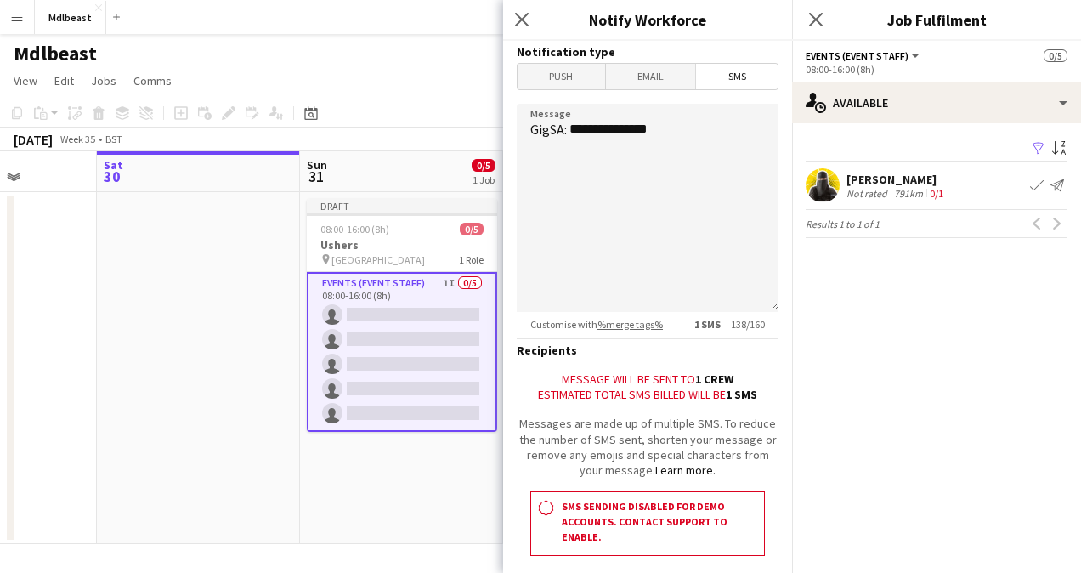
click at [554, 81] on span "Push" at bounding box center [561, 76] width 88 height 25
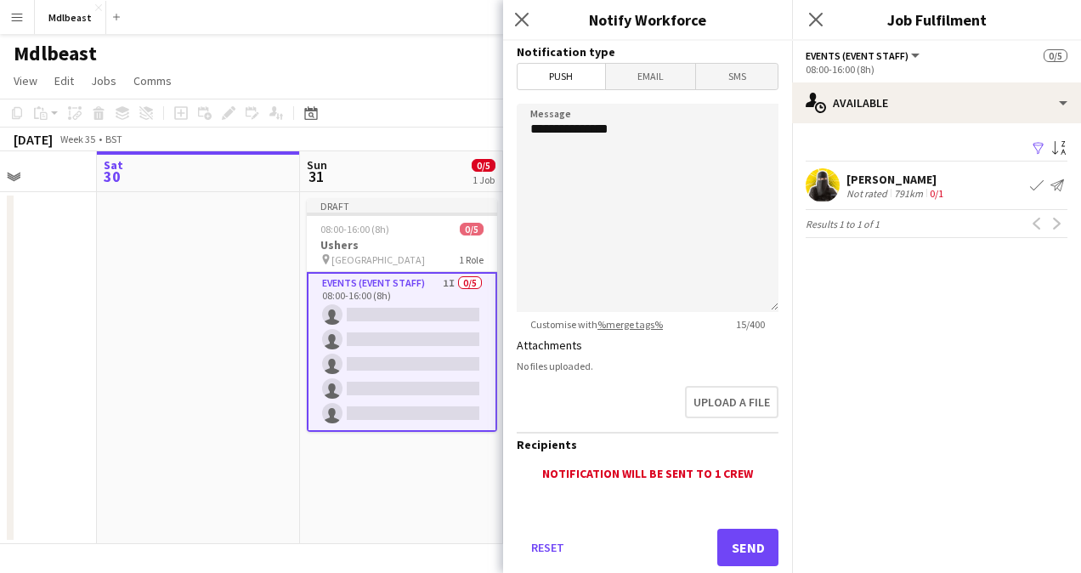
click at [643, 83] on span "Email" at bounding box center [651, 76] width 90 height 25
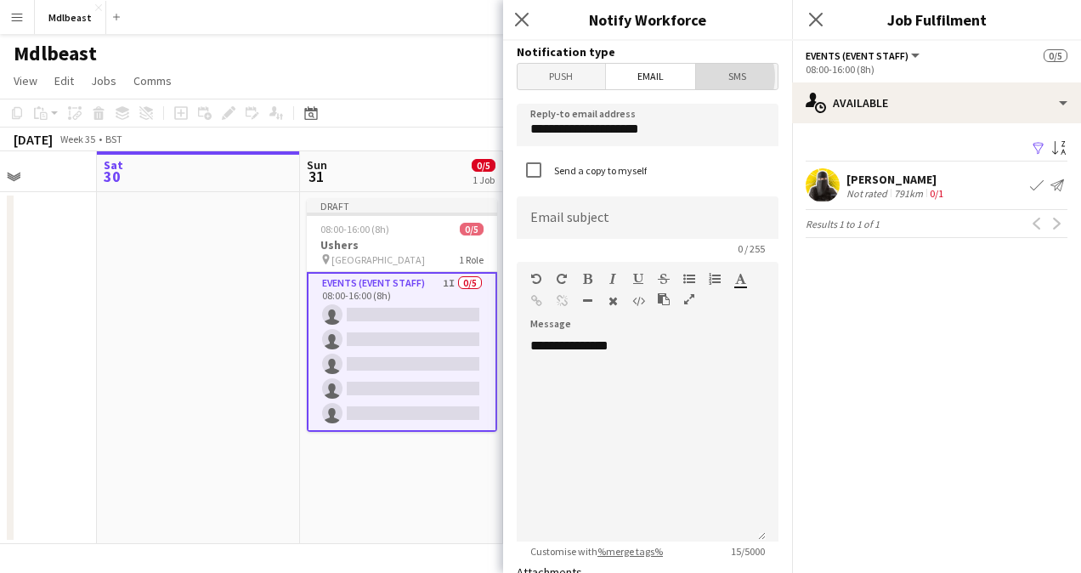
click at [707, 76] on span "SMS" at bounding box center [737, 76] width 82 height 25
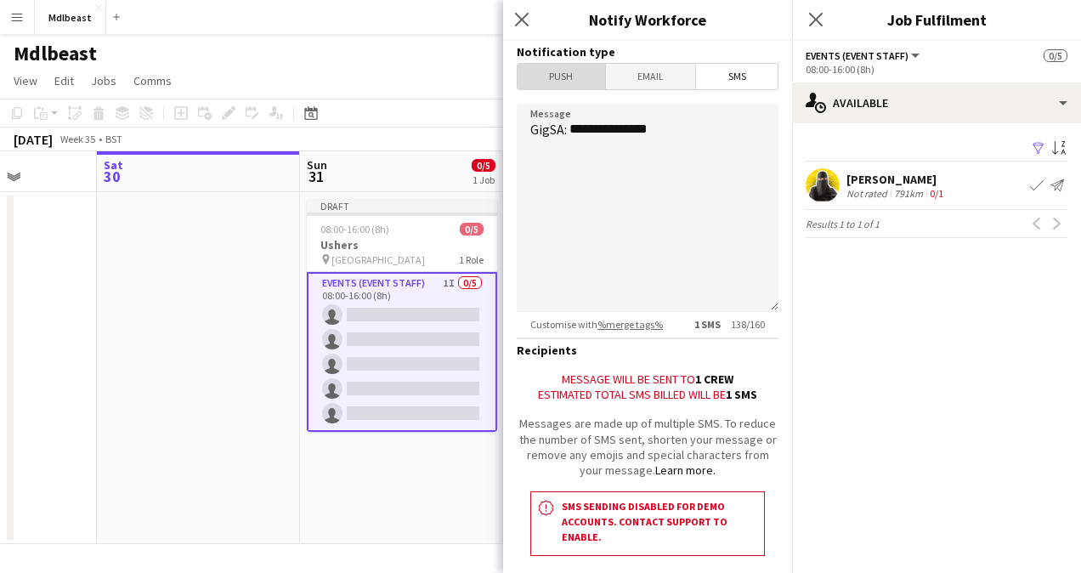
click at [566, 78] on span "Push" at bounding box center [561, 76] width 88 height 25
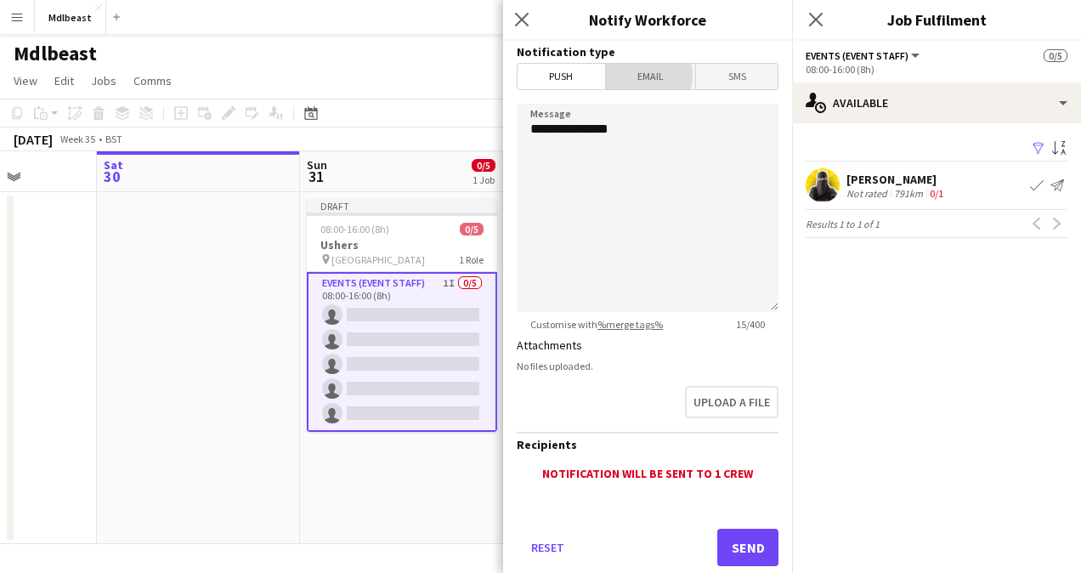
click at [636, 76] on span "Email" at bounding box center [651, 76] width 90 height 25
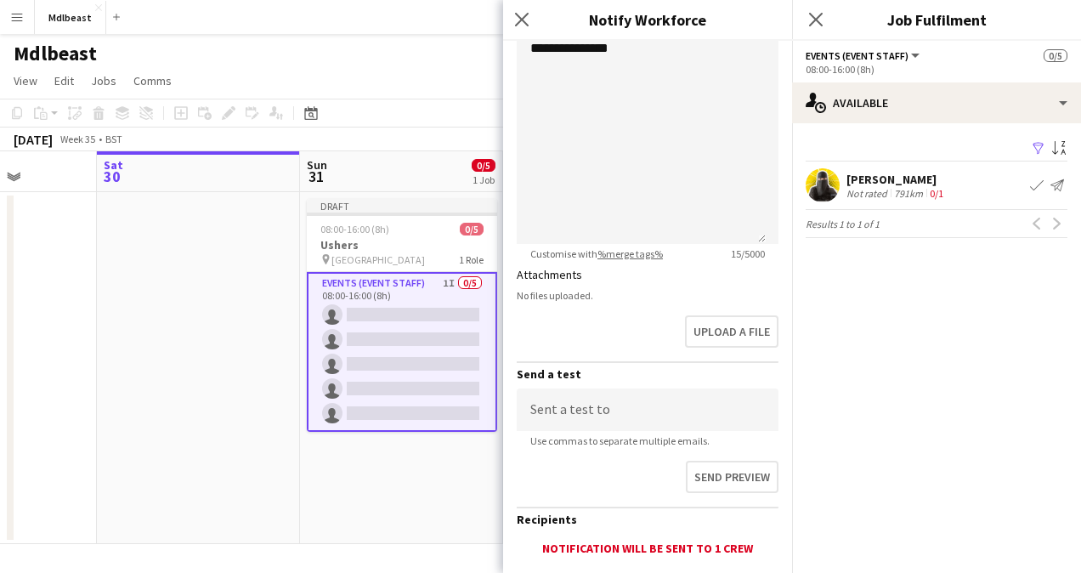
scroll to position [413, 0]
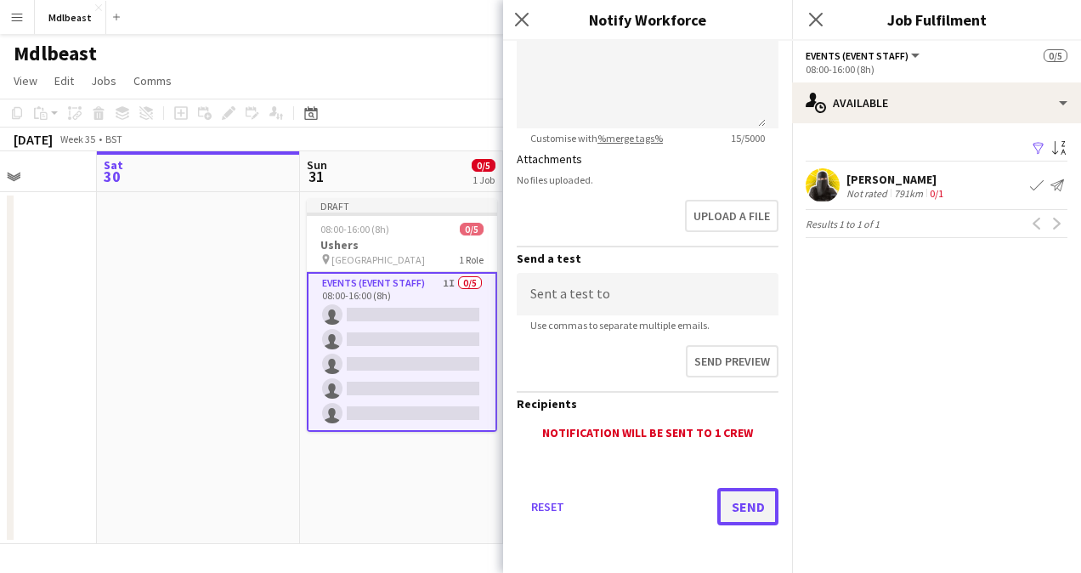
click at [742, 508] on button "Send" at bounding box center [747, 506] width 61 height 37
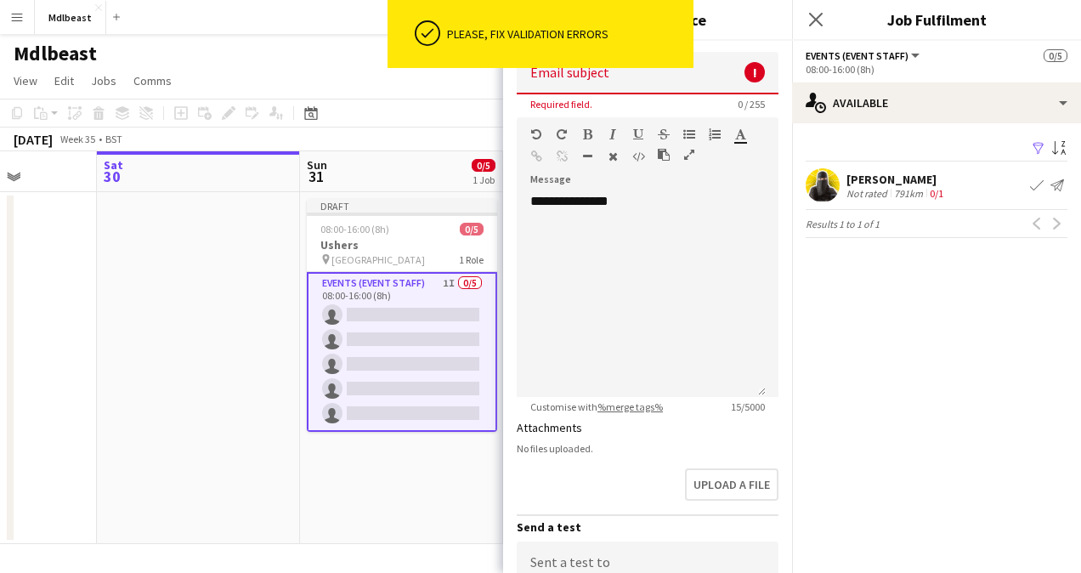
scroll to position [0, 0]
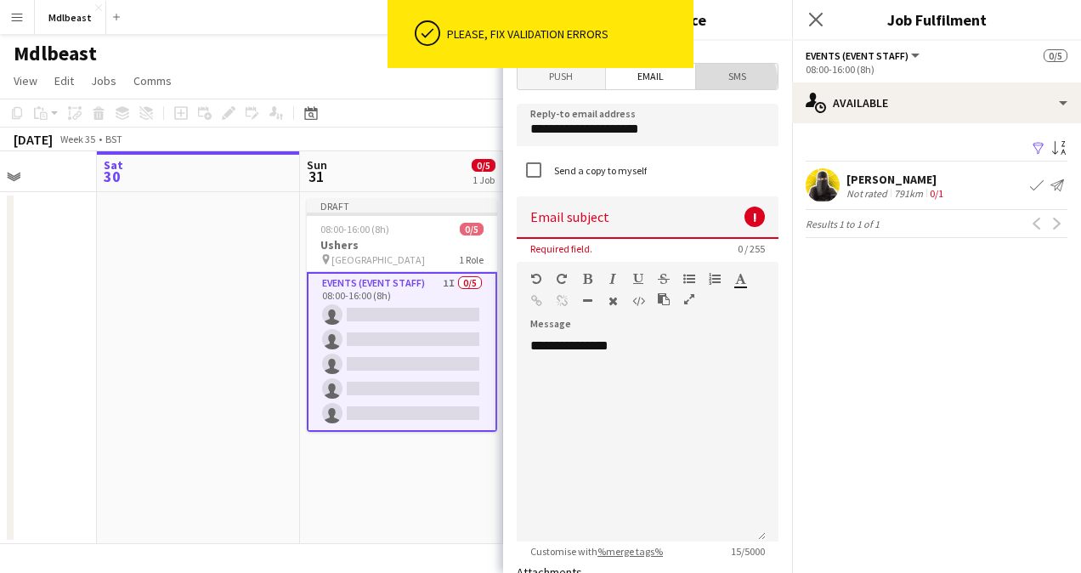
click at [727, 79] on span "SMS" at bounding box center [737, 76] width 82 height 25
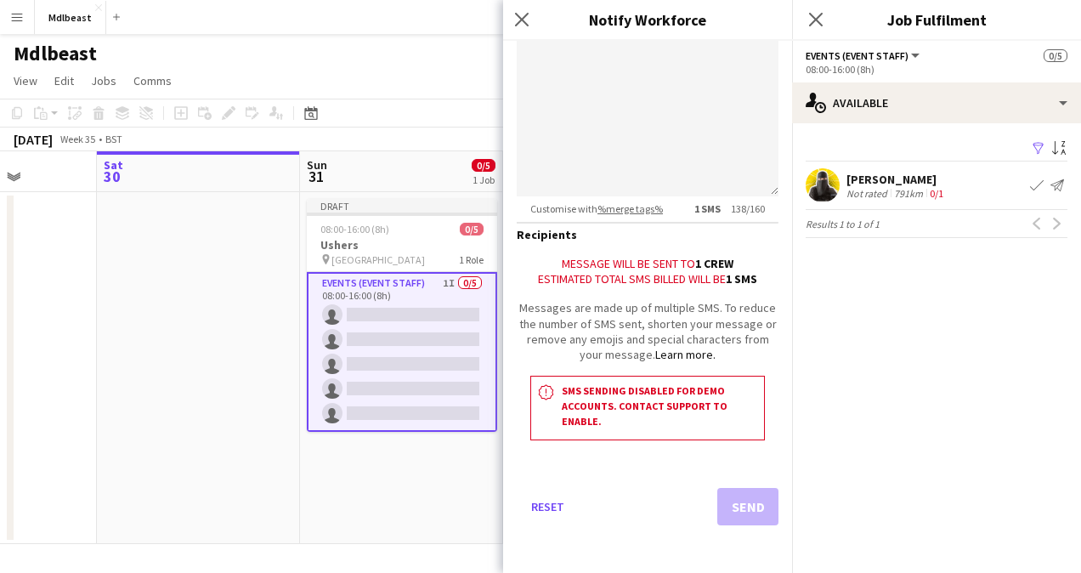
scroll to position [123, 0]
click at [710, 286] on div "Estimated total SMS billed will be 1 SMS" at bounding box center [648, 278] width 262 height 15
click at [684, 454] on form "**********" at bounding box center [647, 248] width 289 height 647
click at [594, 397] on h3 "SMS sending disabled for demo accounts. Contact support to enable." at bounding box center [659, 406] width 195 height 46
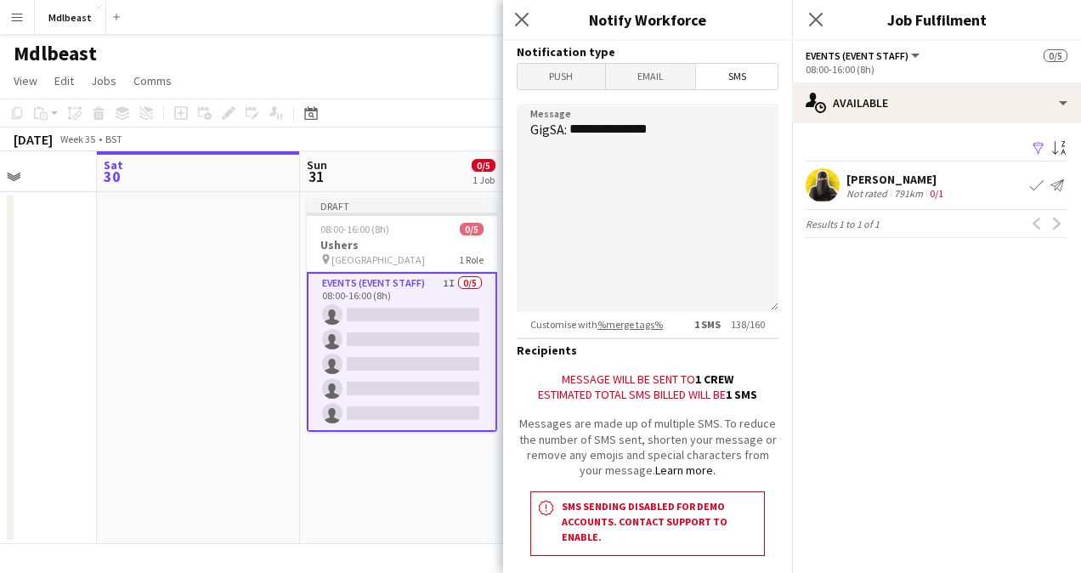
click at [566, 74] on span "Push" at bounding box center [561, 76] width 88 height 25
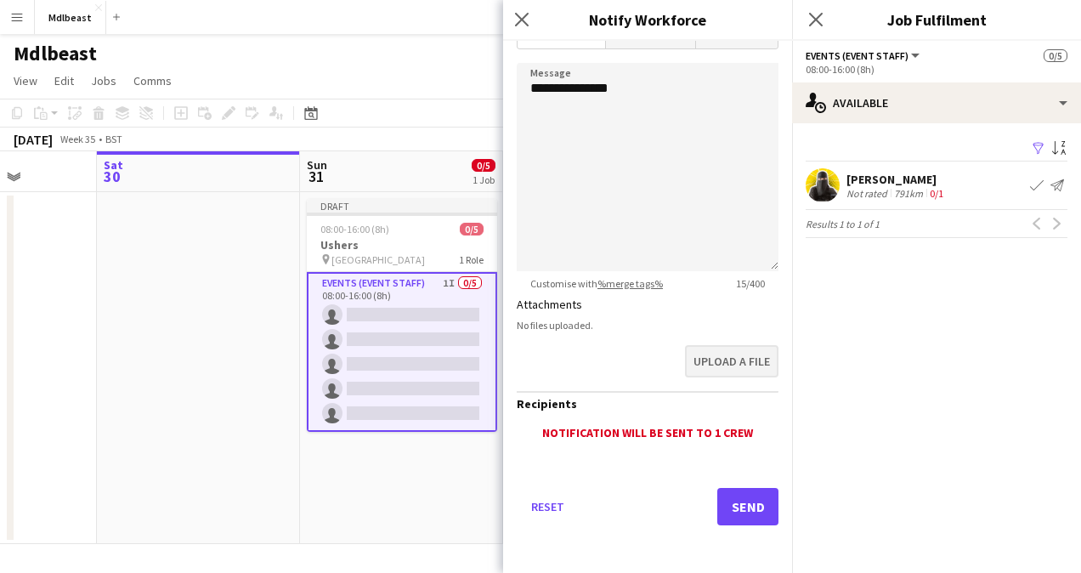
scroll to position [39, 0]
click at [733, 508] on button "Send" at bounding box center [747, 507] width 61 height 37
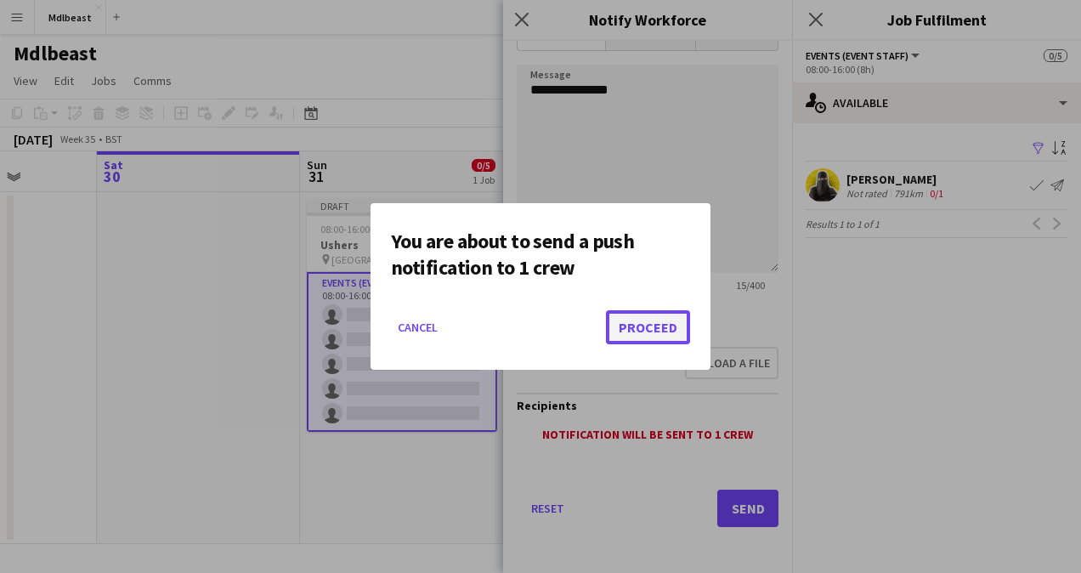
click at [646, 321] on button "Proceed" at bounding box center [648, 327] width 84 height 34
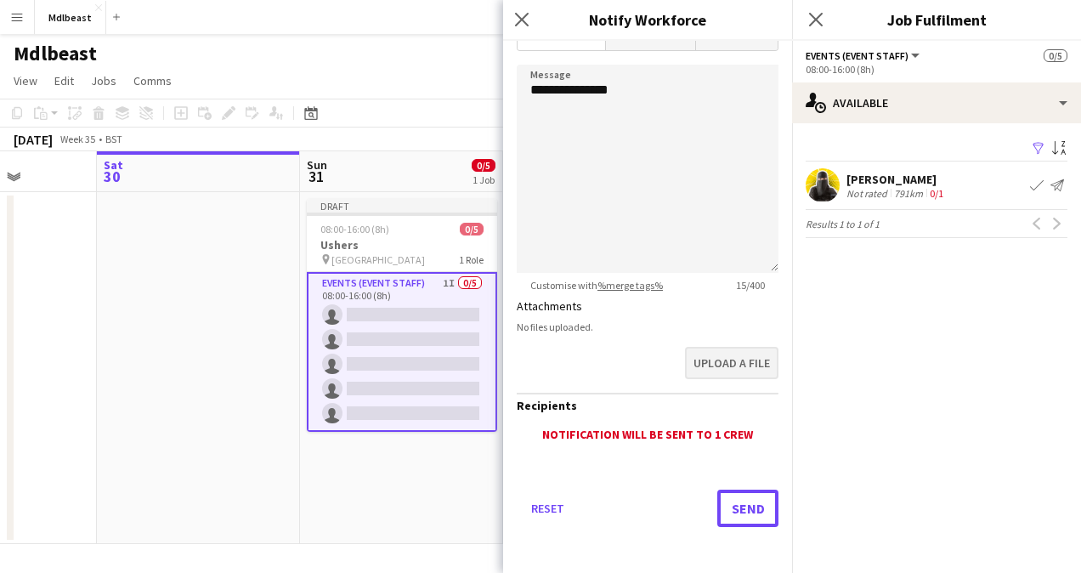
scroll to position [0, 0]
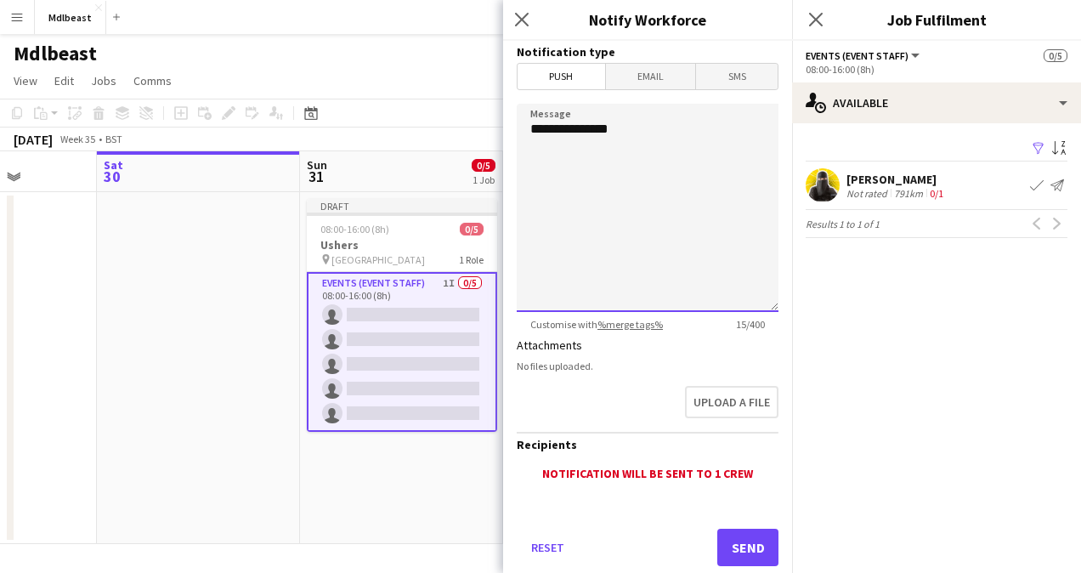
click at [639, 216] on textarea "**********" at bounding box center [648, 208] width 262 height 208
click at [732, 542] on button "Send" at bounding box center [747, 547] width 61 height 37
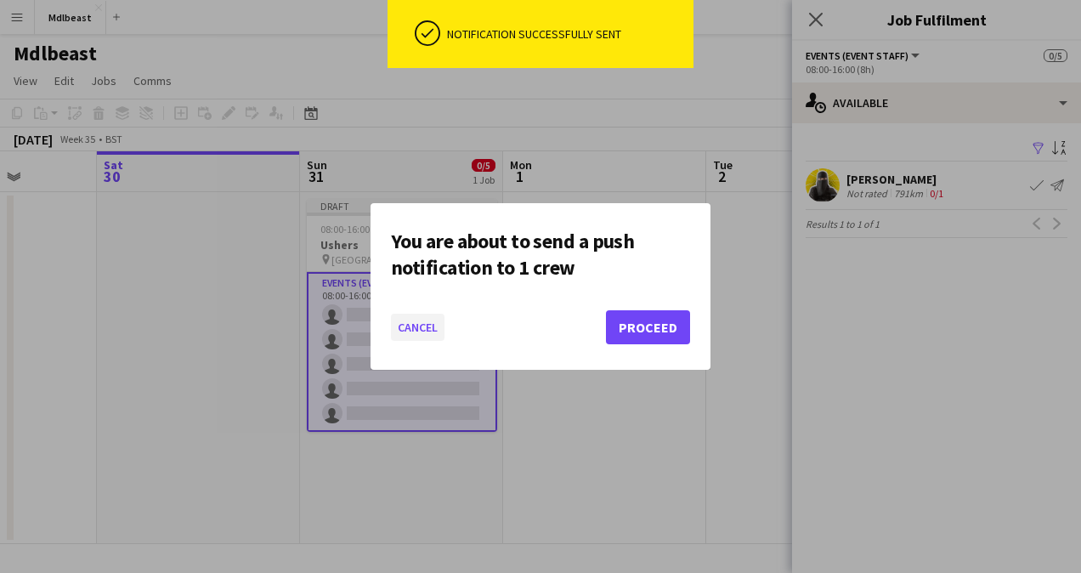
click at [423, 323] on button "Cancel" at bounding box center [418, 327] width 54 height 27
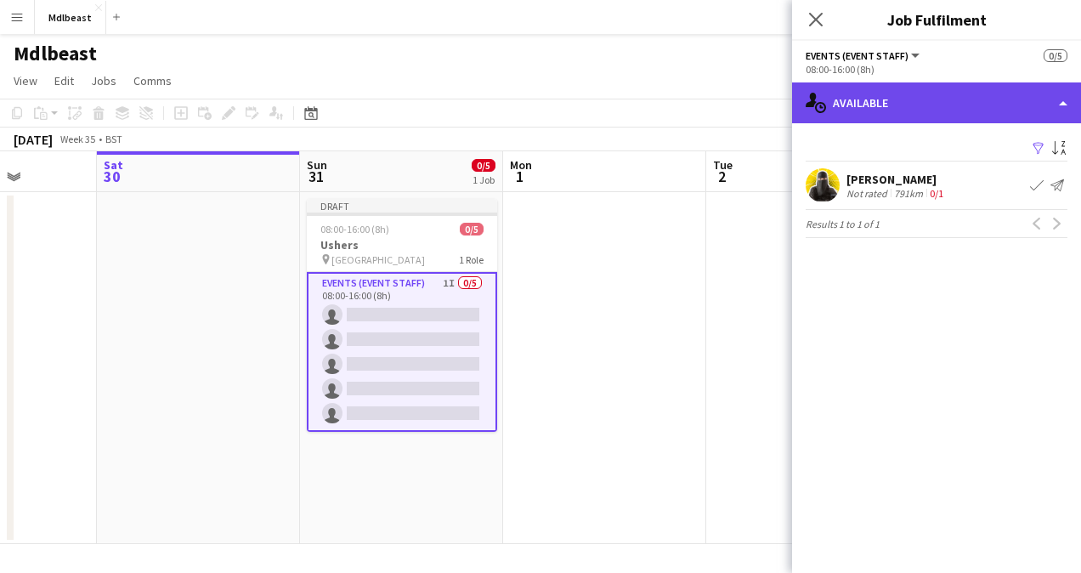
click at [992, 102] on div "single-neutral-actions-upload Available" at bounding box center [936, 102] width 289 height 41
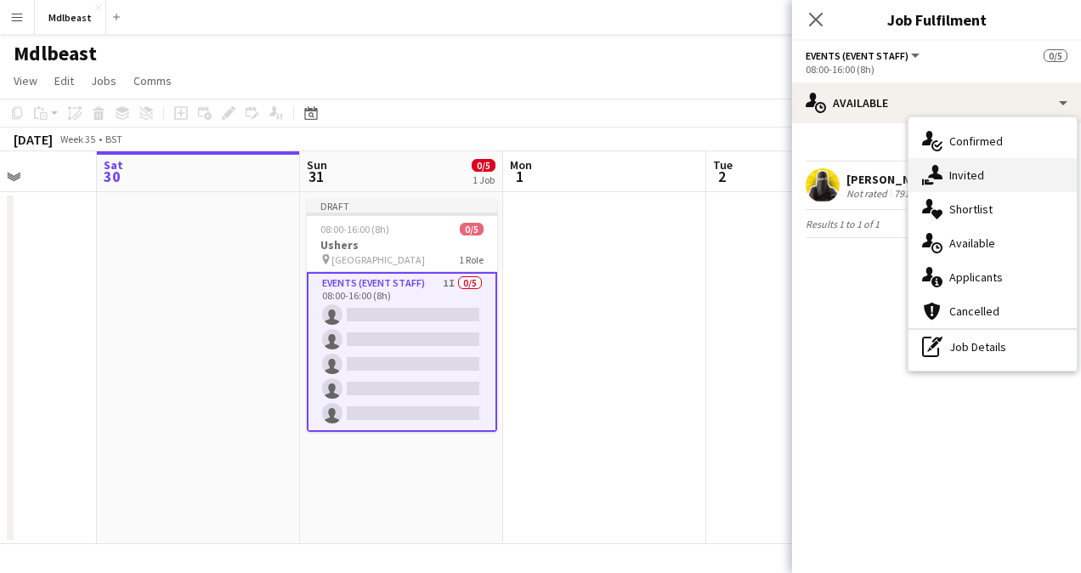
click at [979, 176] on div "single-neutral-actions-share-1 Invited" at bounding box center [992, 175] width 168 height 34
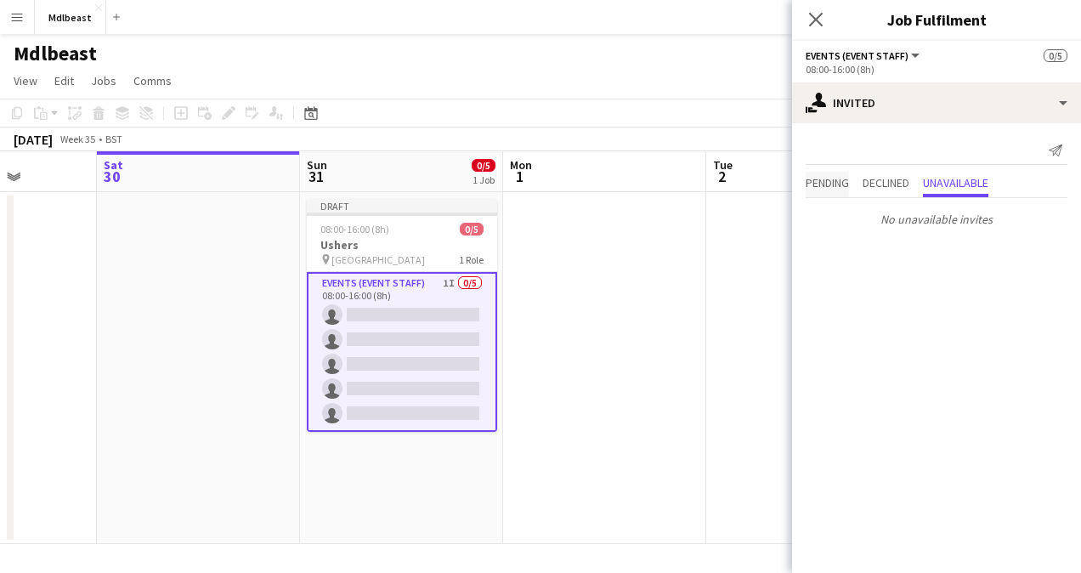
click at [821, 181] on span "Pending" at bounding box center [827, 183] width 43 height 12
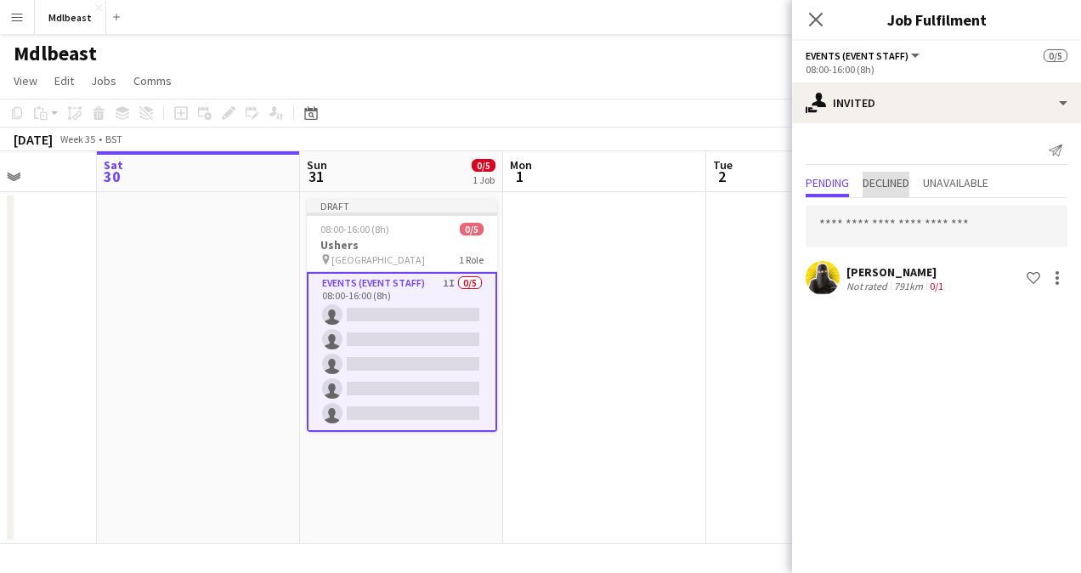
click at [883, 185] on span "Declined" at bounding box center [885, 183] width 47 height 12
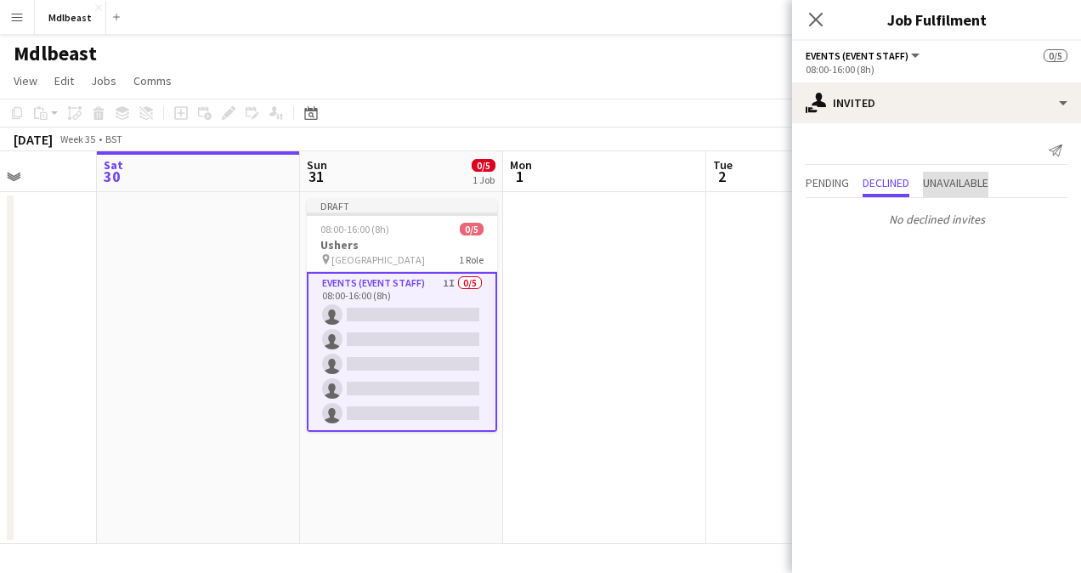
click at [947, 177] on span "Unavailable" at bounding box center [955, 183] width 65 height 12
click at [826, 173] on span "Pending" at bounding box center [827, 184] width 43 height 25
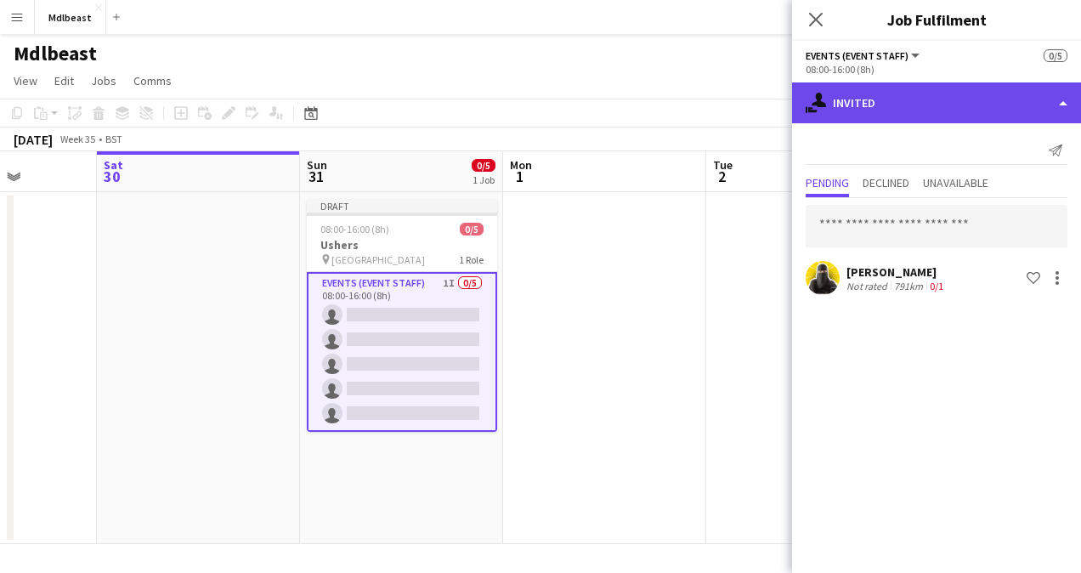
click at [900, 105] on div "single-neutral-actions-share-1 Invited" at bounding box center [936, 102] width 289 height 41
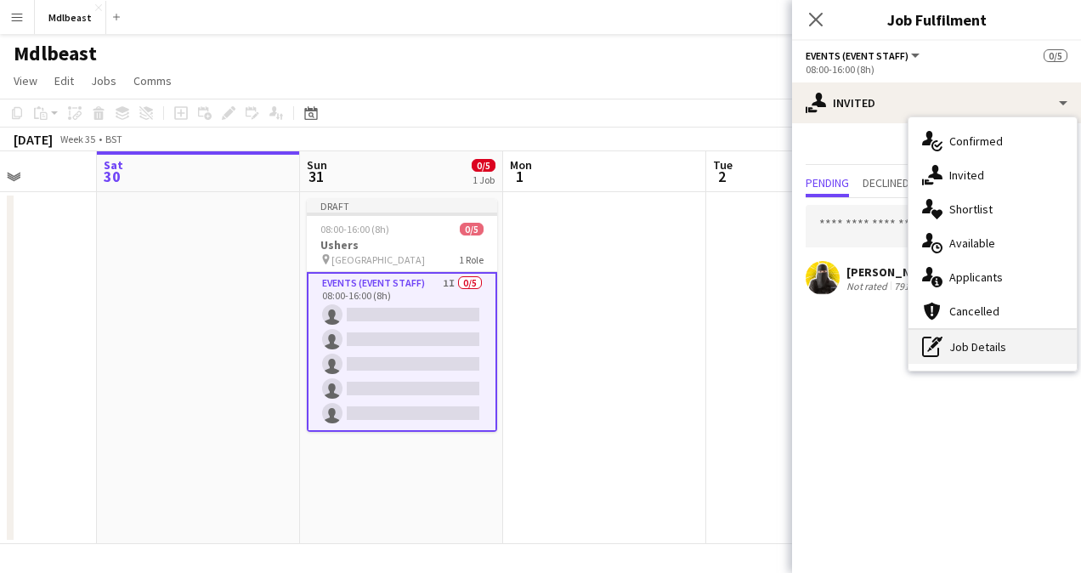
click at [972, 342] on div "pen-write Job Details" at bounding box center [992, 347] width 168 height 34
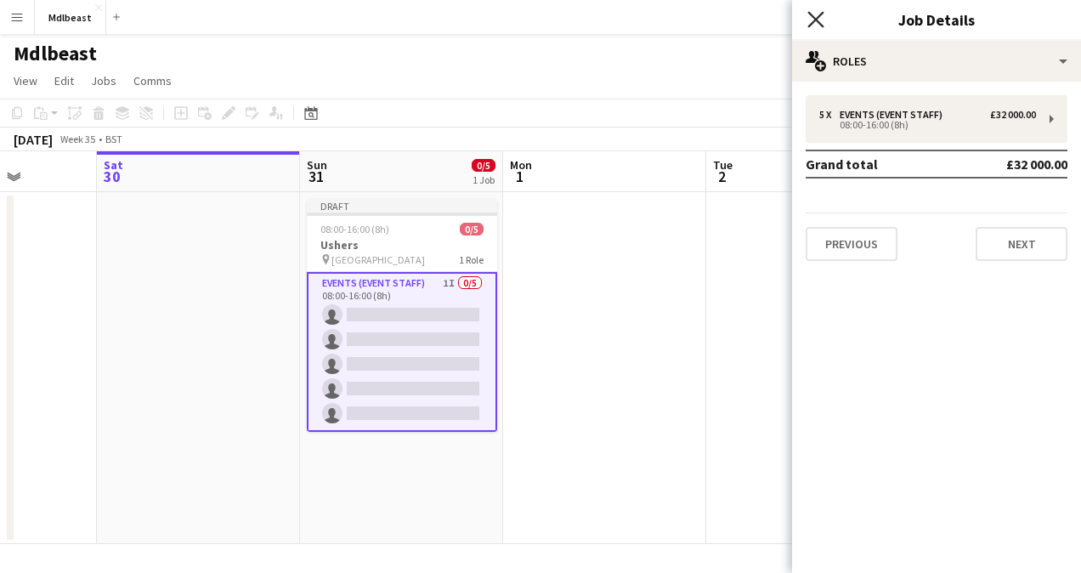
click at [816, 15] on icon "Close pop-in" at bounding box center [815, 19] width 16 height 16
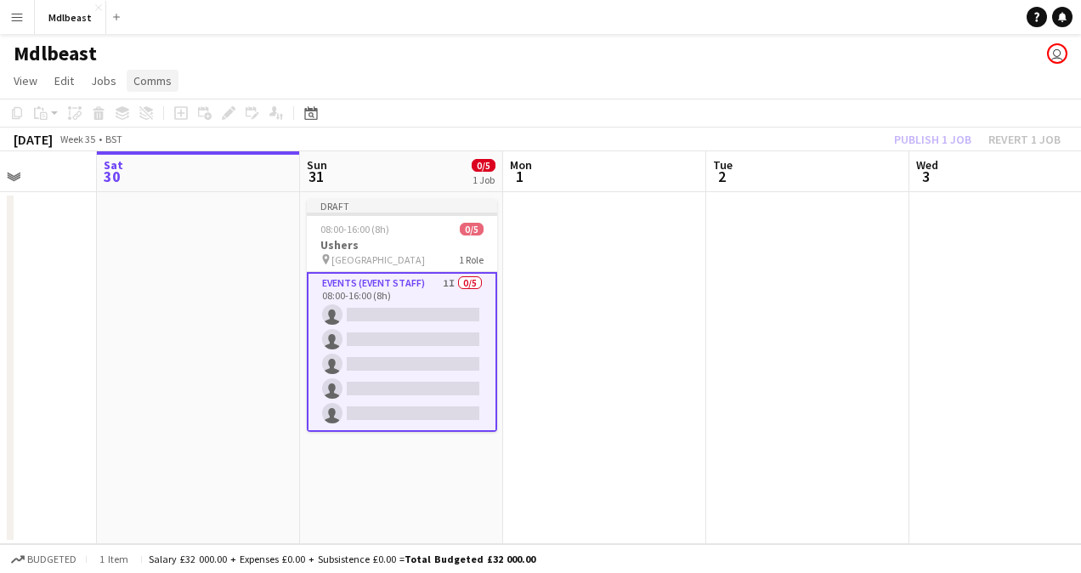
click at [157, 78] on span "Comms" at bounding box center [152, 80] width 38 height 15
click at [99, 74] on span "Jobs" at bounding box center [103, 80] width 25 height 15
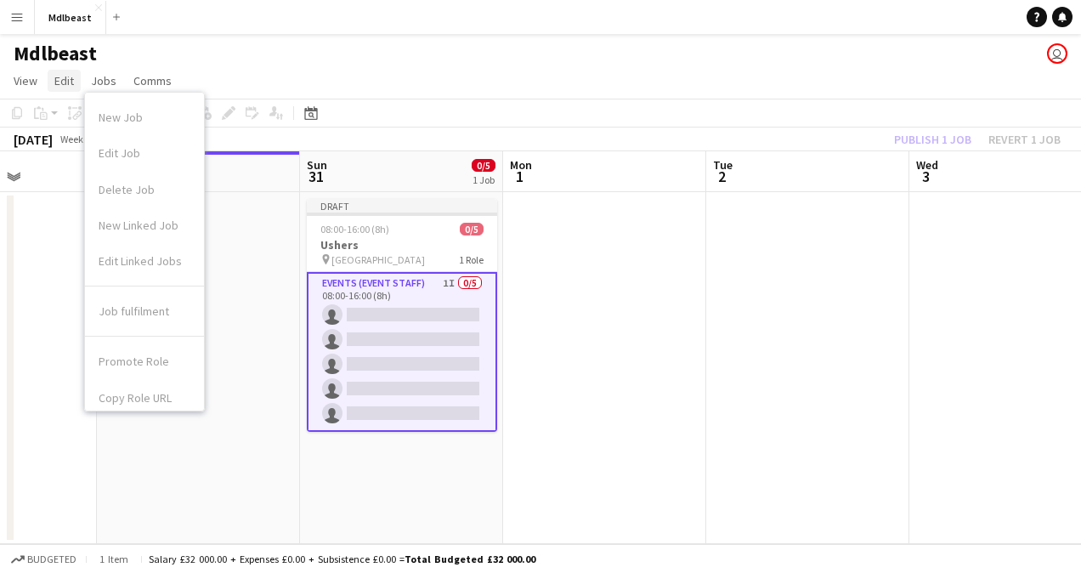
click at [67, 85] on span "Edit" at bounding box center [64, 80] width 20 height 15
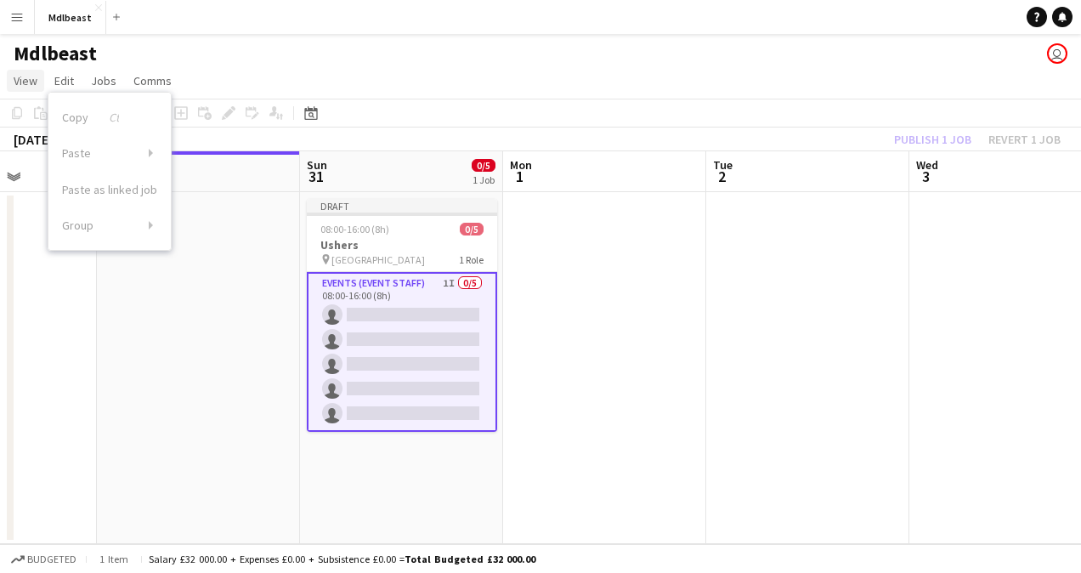
click at [25, 78] on span "View" at bounding box center [26, 80] width 24 height 15
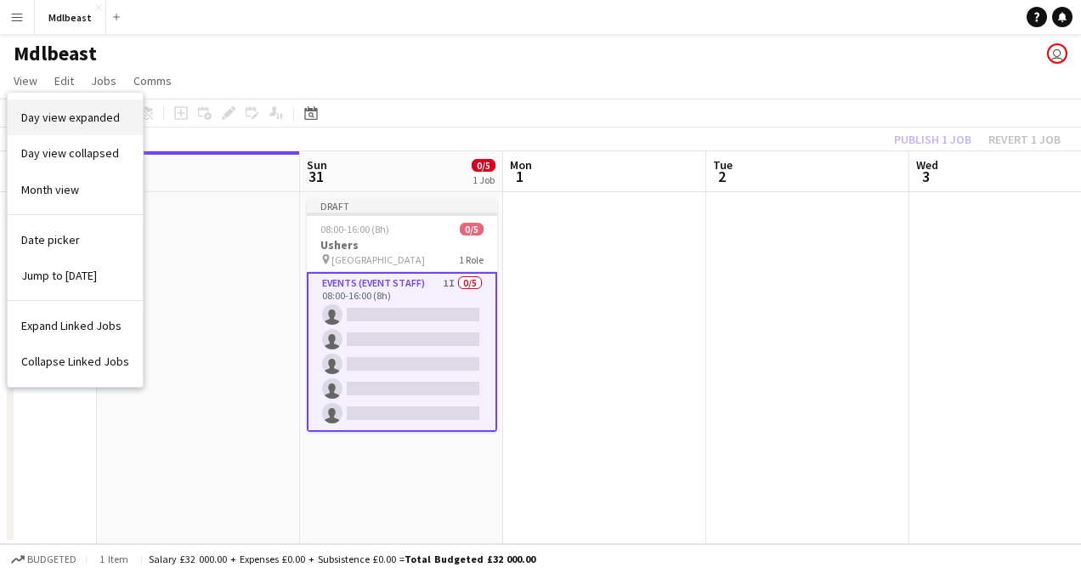
click at [93, 116] on span "Day view expanded" at bounding box center [70, 117] width 99 height 15
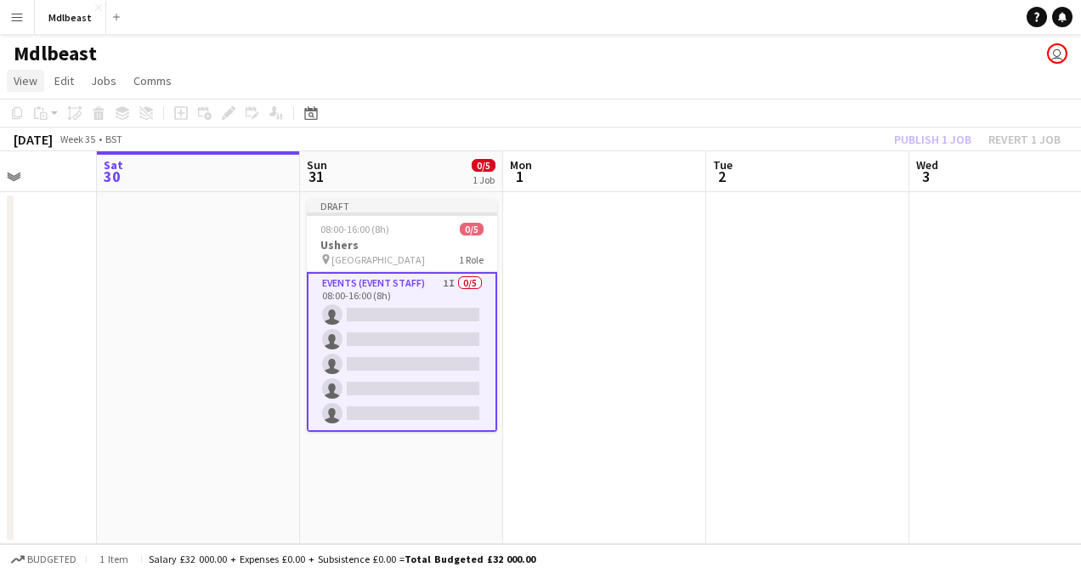
click at [24, 86] on span "View" at bounding box center [26, 80] width 24 height 15
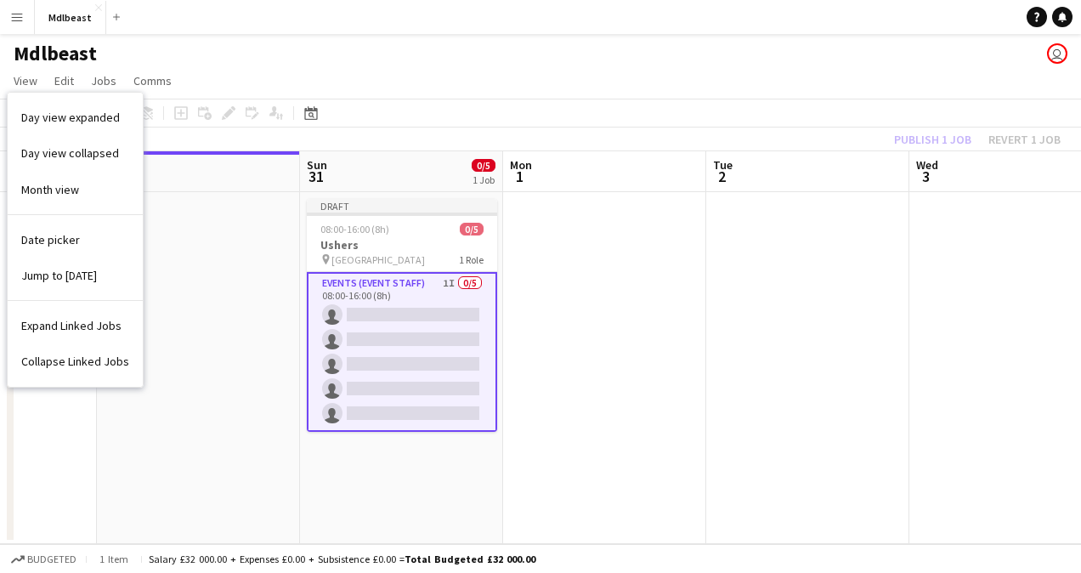
click at [279, 89] on app-page-menu "View Day view expanded Day view collapsed Month view Date picker Jump to [DATE]…" at bounding box center [540, 82] width 1081 height 32
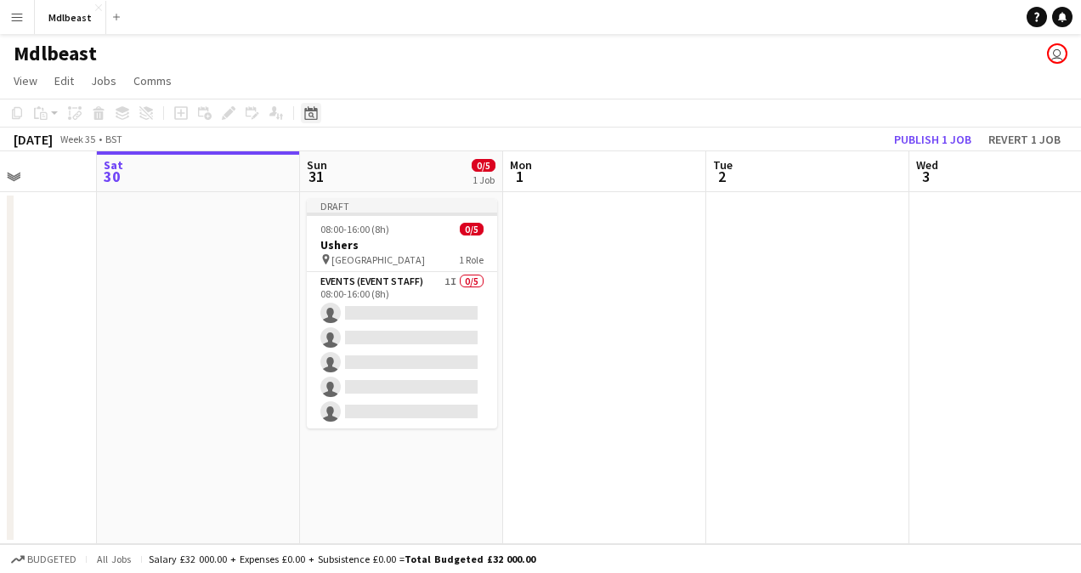
click at [307, 113] on icon "Date picker" at bounding box center [311, 113] width 14 height 14
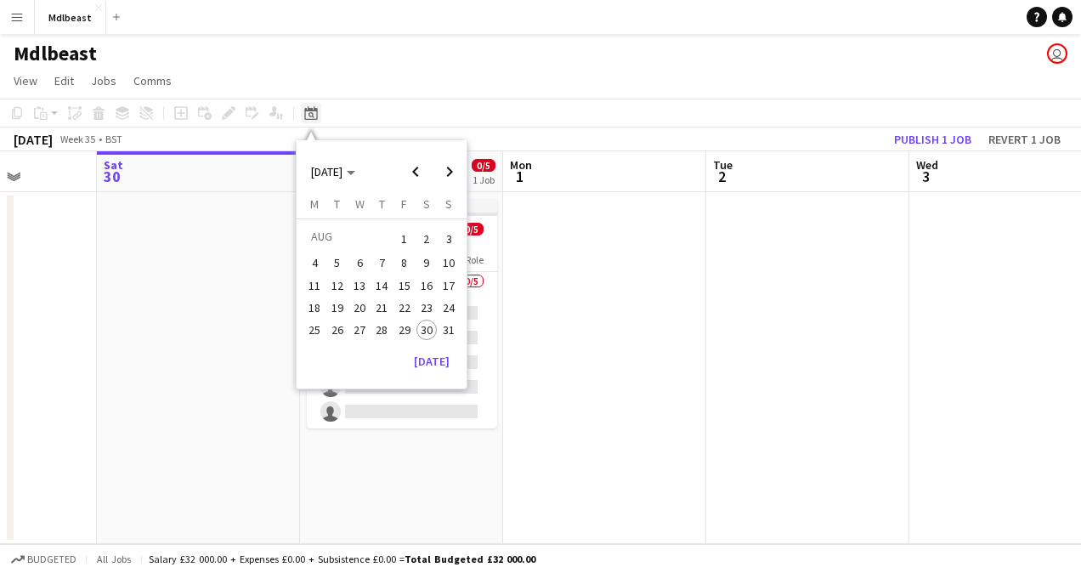
click at [307, 113] on icon "Date picker" at bounding box center [311, 113] width 14 height 14
click at [110, 75] on span "Jobs" at bounding box center [103, 80] width 25 height 15
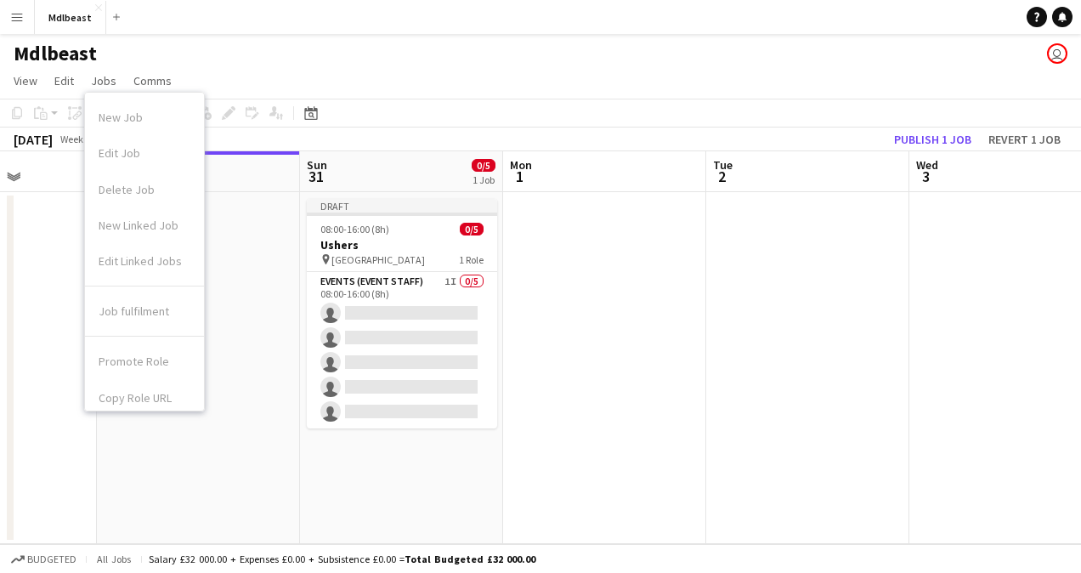
scroll to position [10, 0]
click at [121, 177] on div "New Job Edit Job Delete Job New Linked Job Edit Linked Jobs" at bounding box center [144, 182] width 119 height 187
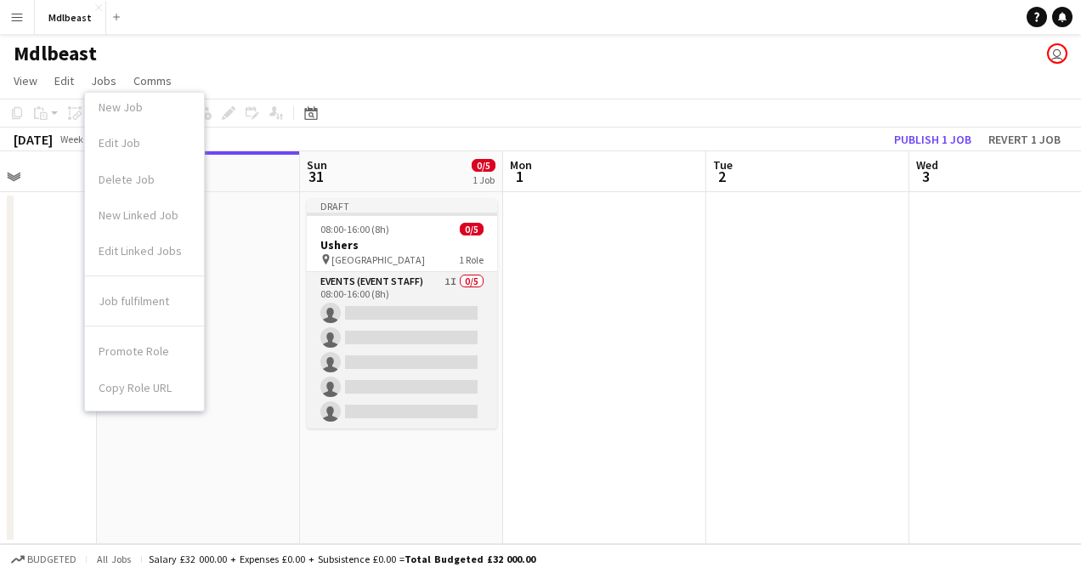
click at [412, 286] on app-card-role "Events (Event Staff) 1I 0/5 08:00-16:00 (8h) single-neutral-actions single-neut…" at bounding box center [402, 350] width 190 height 156
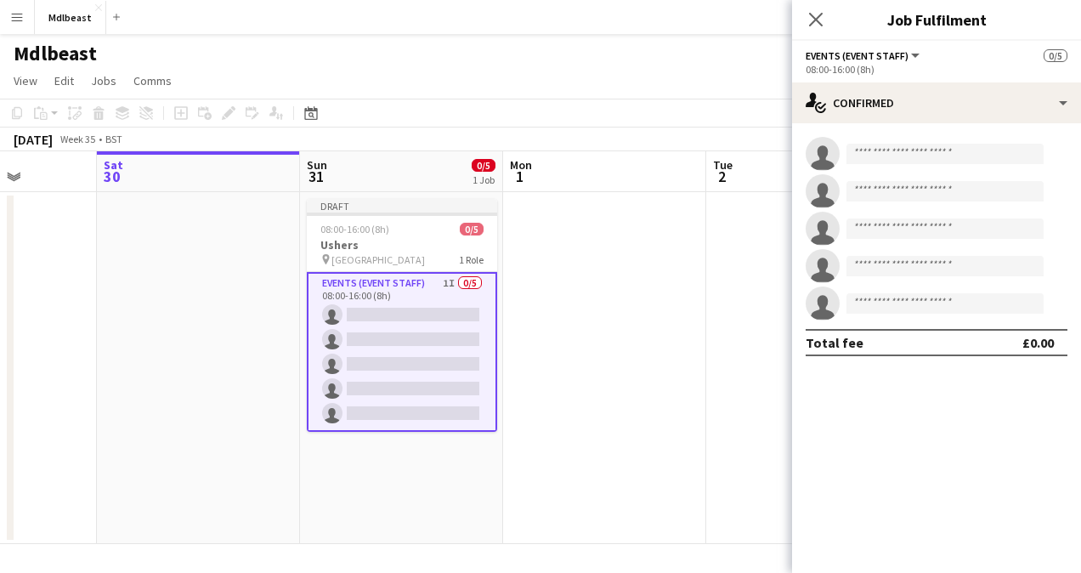
click at [399, 167] on app-board-header-date "Sun 31 0/5 1 Job" at bounding box center [401, 171] width 203 height 41
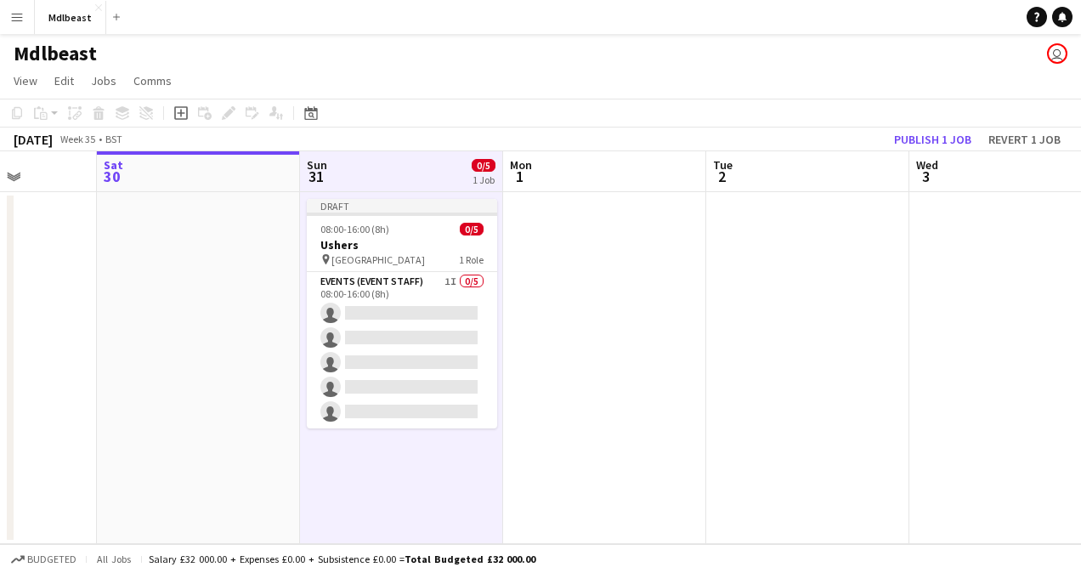
click at [402, 178] on app-board-header-date "Sun 31 0/5 1 Job" at bounding box center [401, 171] width 203 height 41
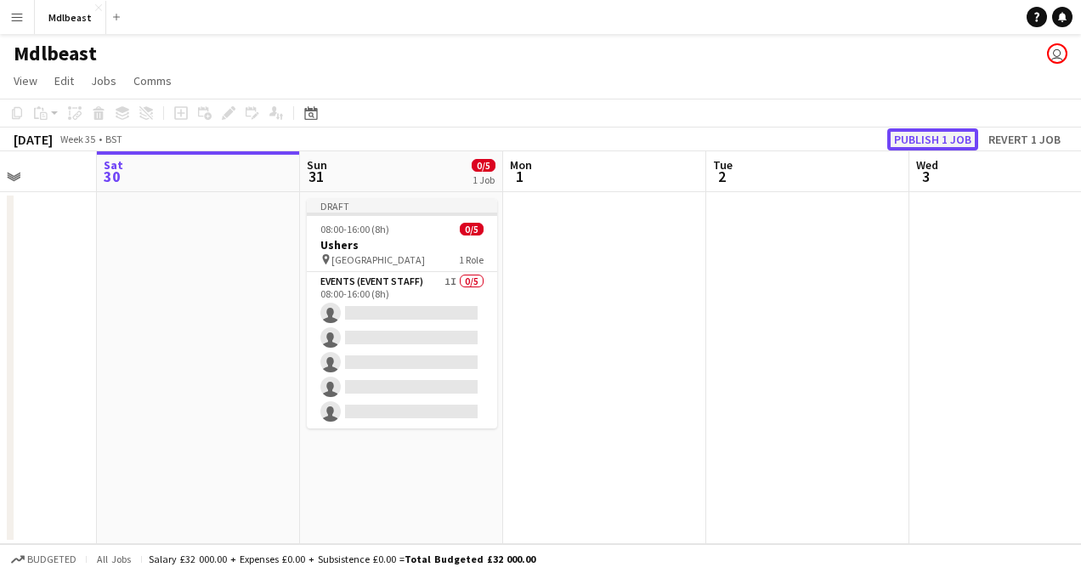
click at [934, 139] on button "Publish 1 job" at bounding box center [932, 139] width 91 height 22
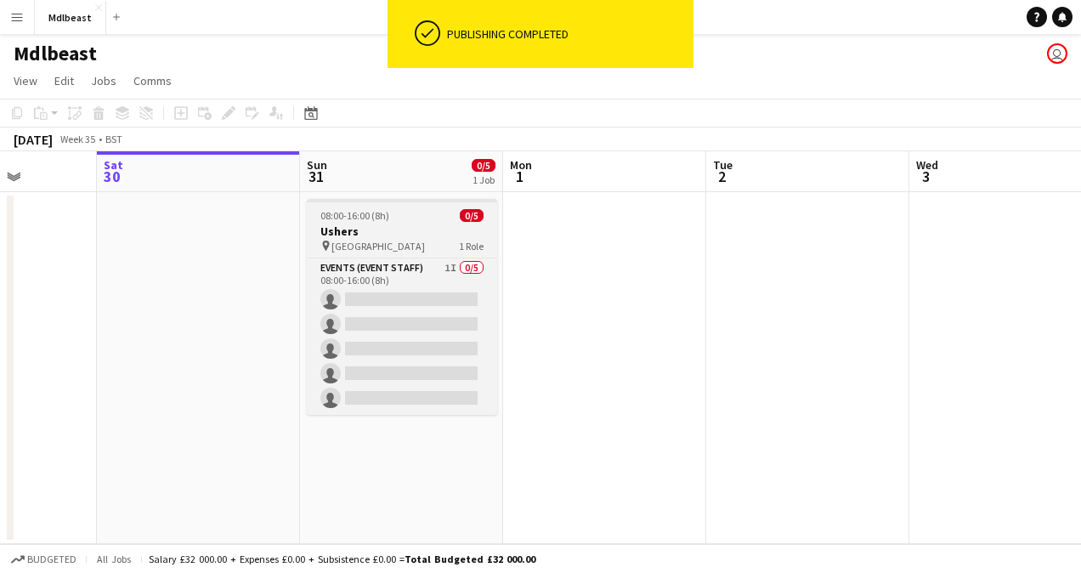
click at [420, 224] on h3 "Ushers" at bounding box center [402, 230] width 190 height 15
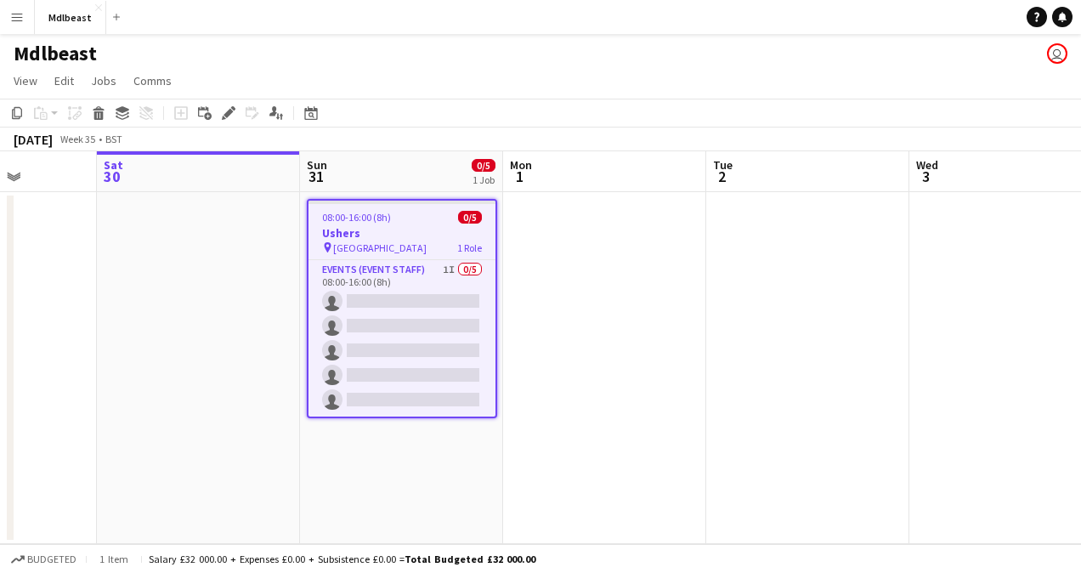
click at [392, 217] on div "08:00-16:00 (8h) 0/5" at bounding box center [401, 217] width 187 height 13
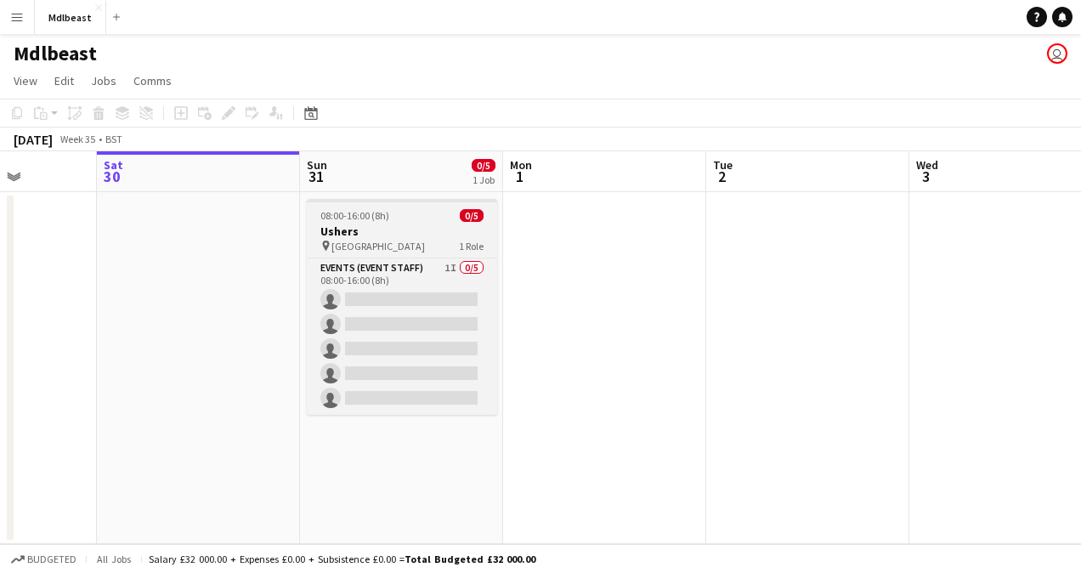
click at [392, 217] on div "08:00-16:00 (8h) 0/5" at bounding box center [402, 215] width 190 height 13
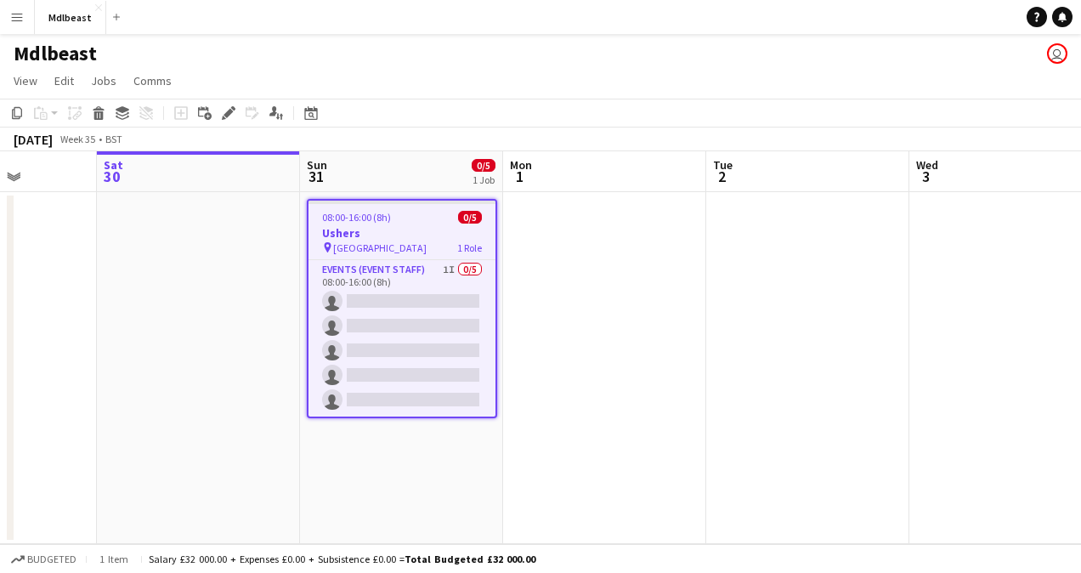
click at [392, 217] on div "08:00-16:00 (8h) 0/5" at bounding box center [401, 217] width 187 height 13
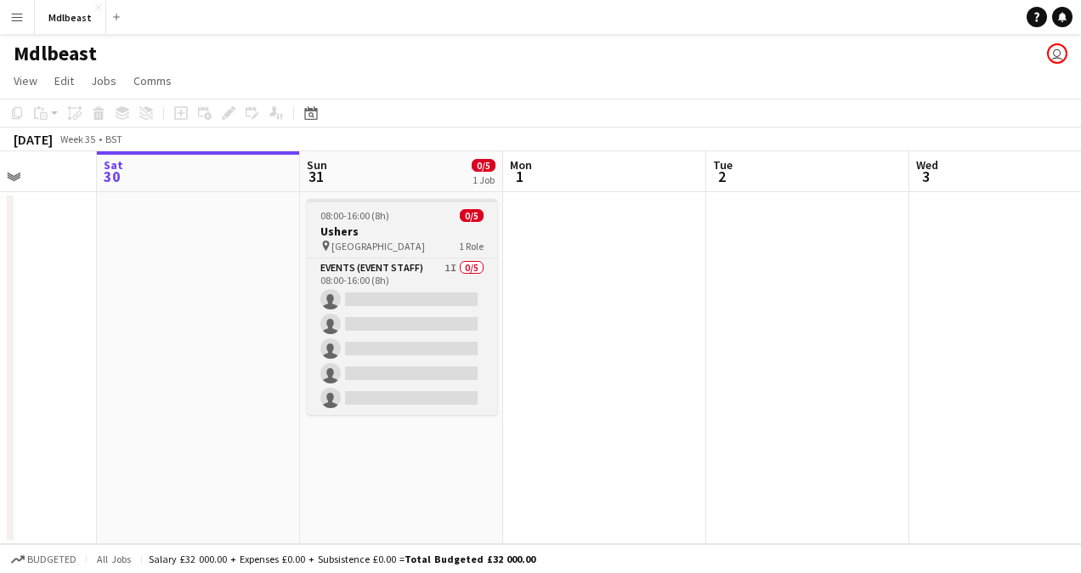
click at [392, 217] on div "08:00-16:00 (8h) 0/5" at bounding box center [402, 215] width 190 height 13
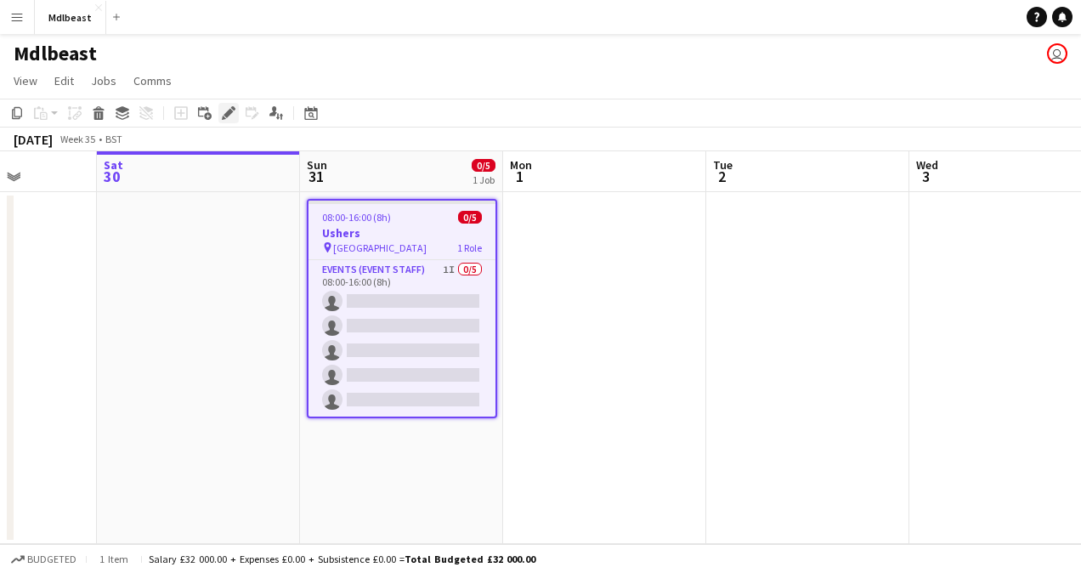
click at [229, 118] on icon "Edit" at bounding box center [229, 113] width 14 height 14
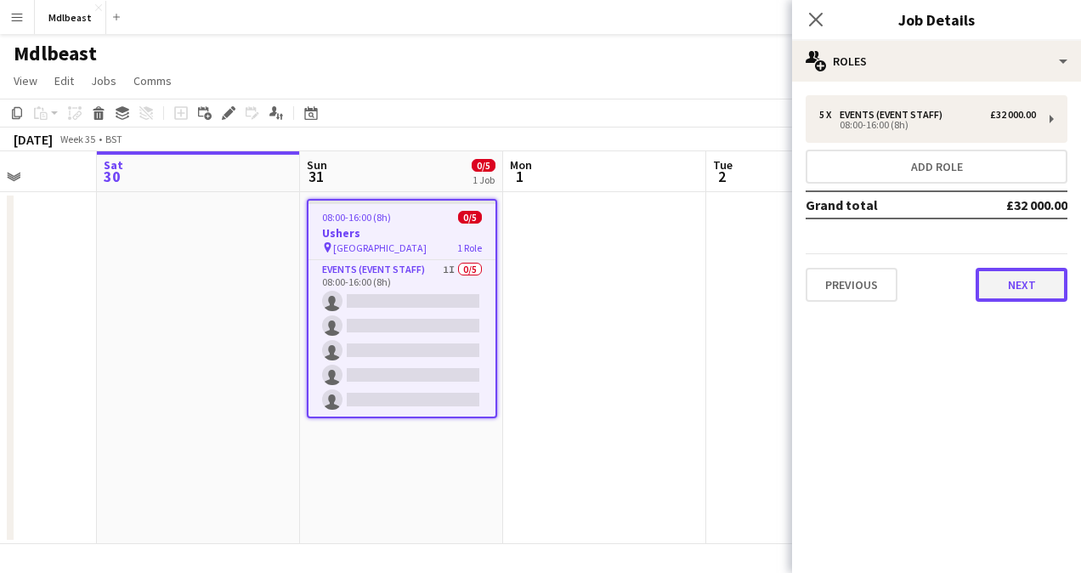
click at [1001, 271] on button "Next" at bounding box center [1021, 285] width 92 height 34
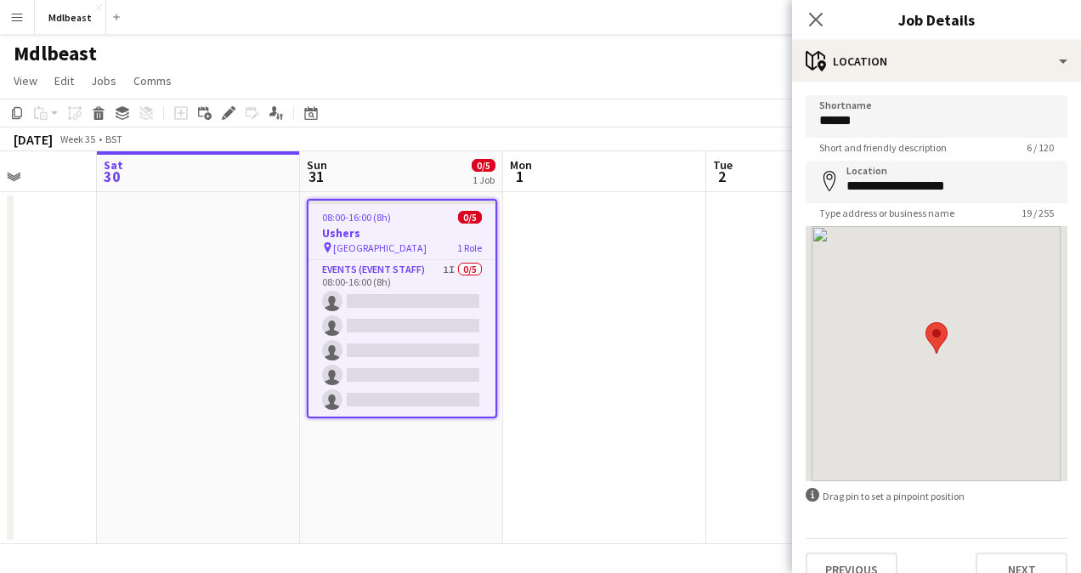
scroll to position [27, 0]
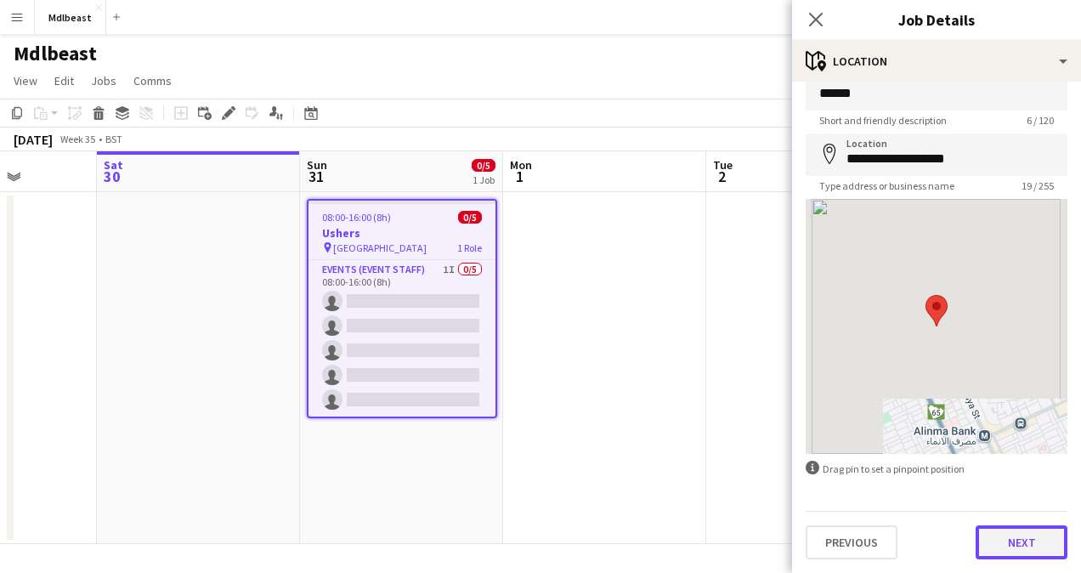
click at [1013, 537] on button "Next" at bounding box center [1021, 542] width 92 height 34
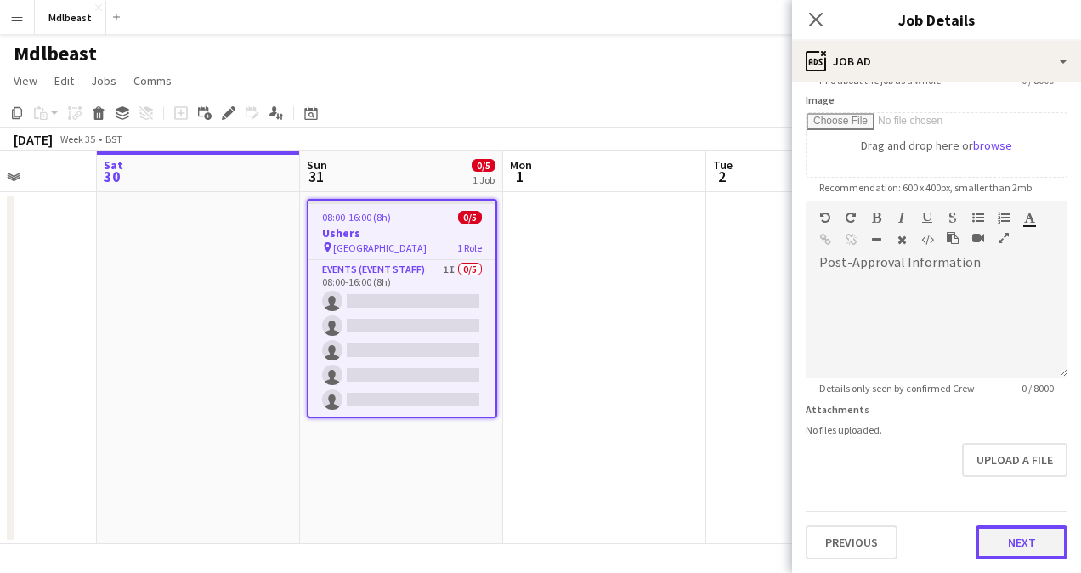
scroll to position [267, 0]
click at [992, 480] on form "Headline ****** 6 / 140 Job Description default Heading 1 Heading 2 Heading 3 H…" at bounding box center [936, 194] width 289 height 732
click at [1011, 531] on button "Next" at bounding box center [1021, 543] width 92 height 34
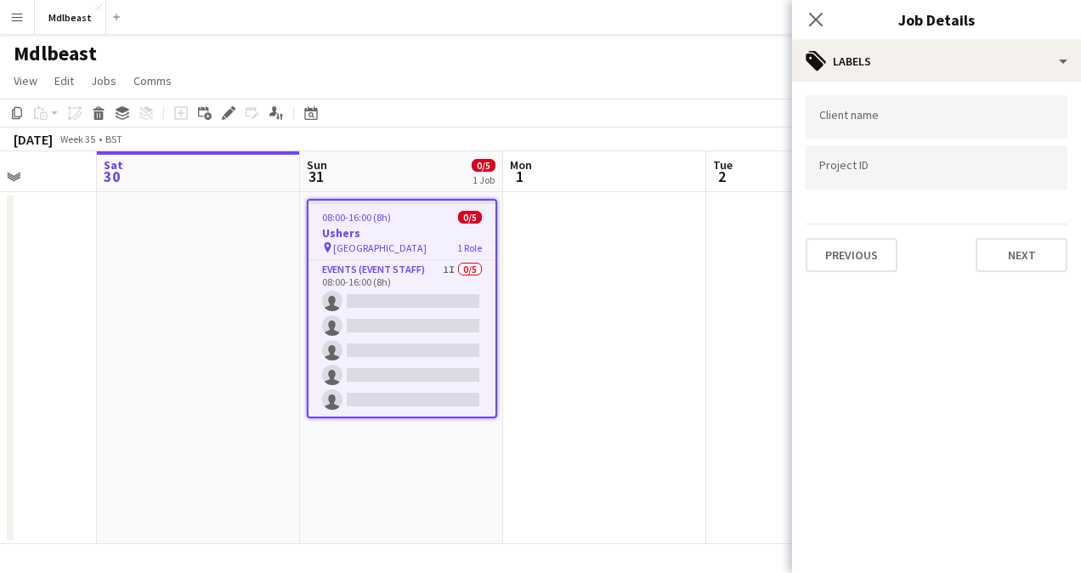
scroll to position [0, 0]
click at [821, 25] on icon at bounding box center [815, 19] width 16 height 16
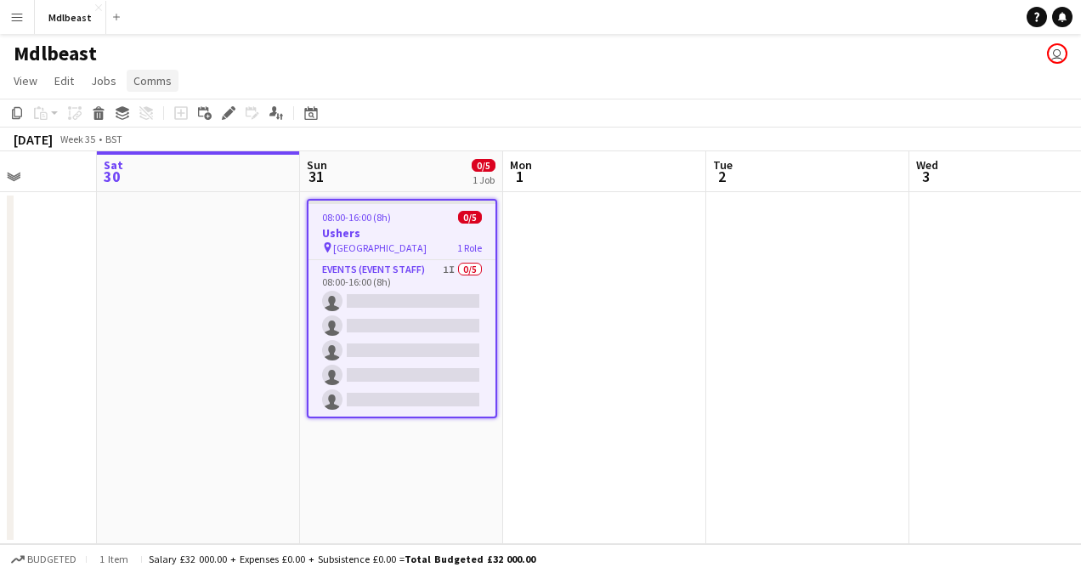
click at [148, 77] on span "Comms" at bounding box center [152, 80] width 38 height 15
click at [184, 120] on span "Notify confirmed crew" at bounding box center [196, 117] width 114 height 15
click at [565, 264] on app-date-cell at bounding box center [604, 368] width 203 height 352
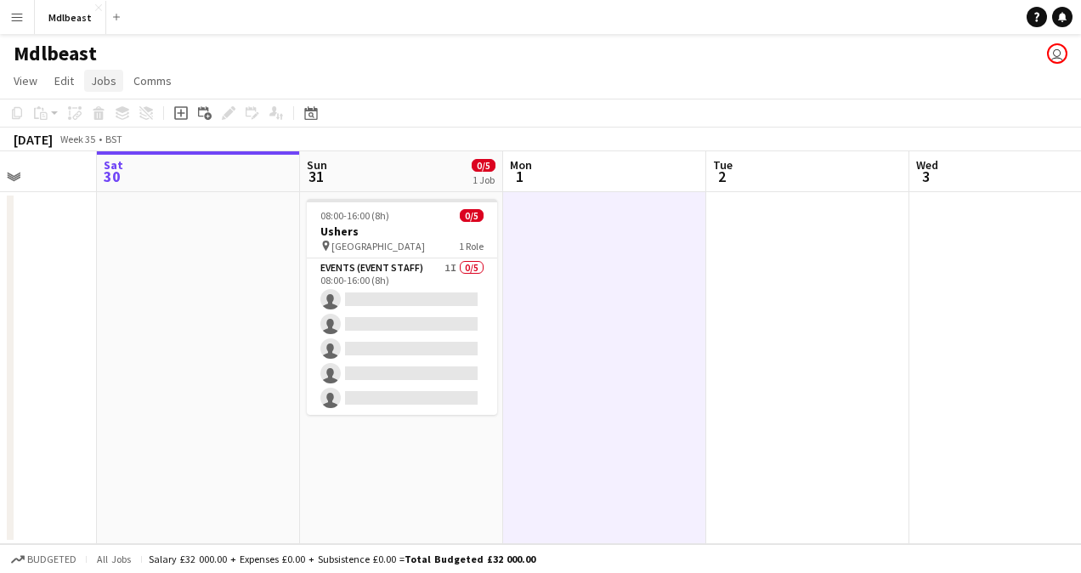
click at [93, 78] on span "Jobs" at bounding box center [103, 80] width 25 height 15
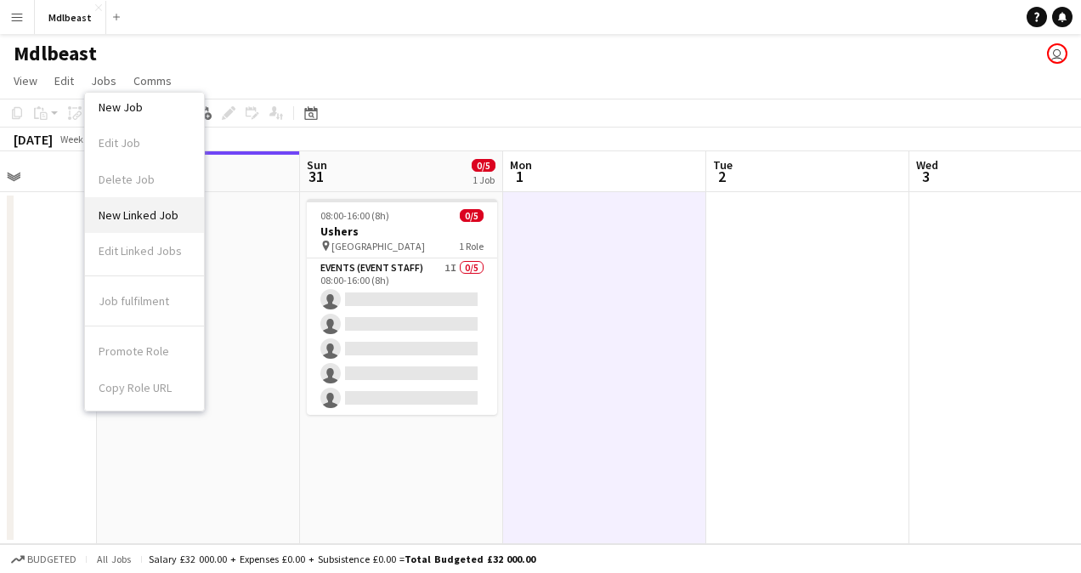
click at [150, 218] on span "New Linked Job" at bounding box center [139, 214] width 80 height 15
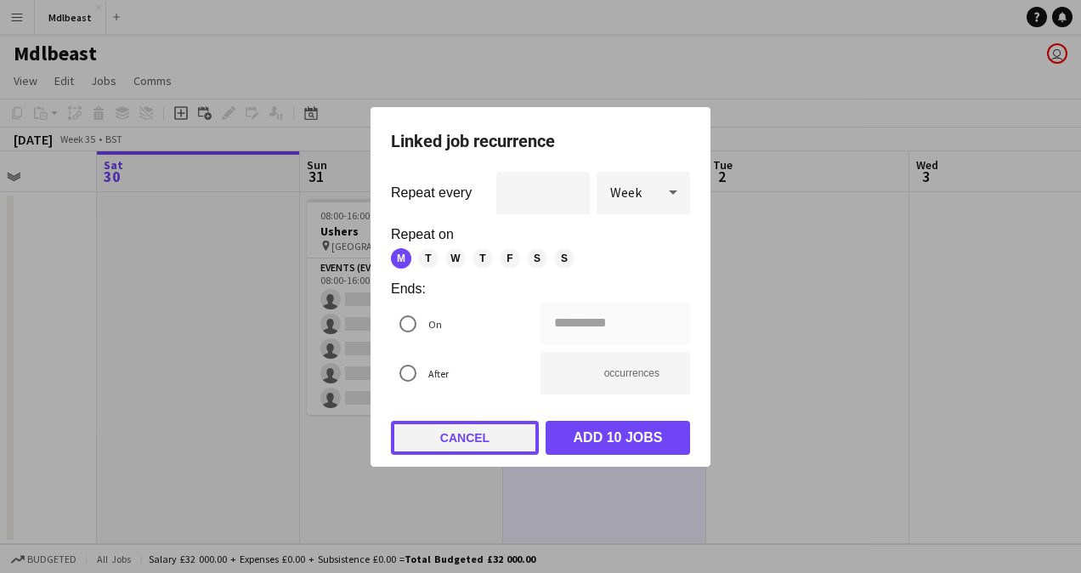
click at [463, 432] on button "Cancel" at bounding box center [465, 438] width 148 height 34
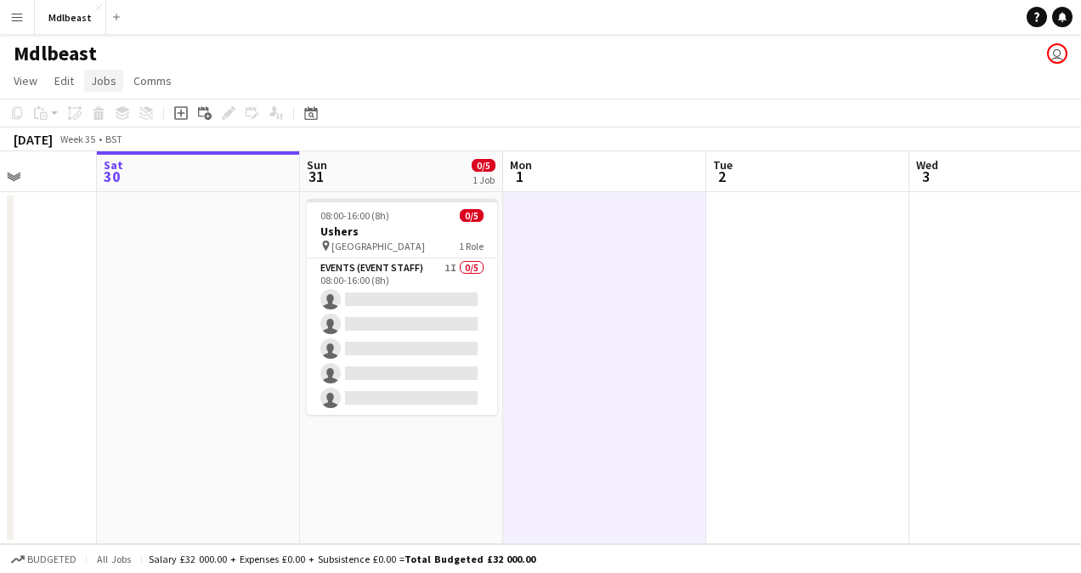
click at [105, 85] on span "Jobs" at bounding box center [103, 80] width 25 height 15
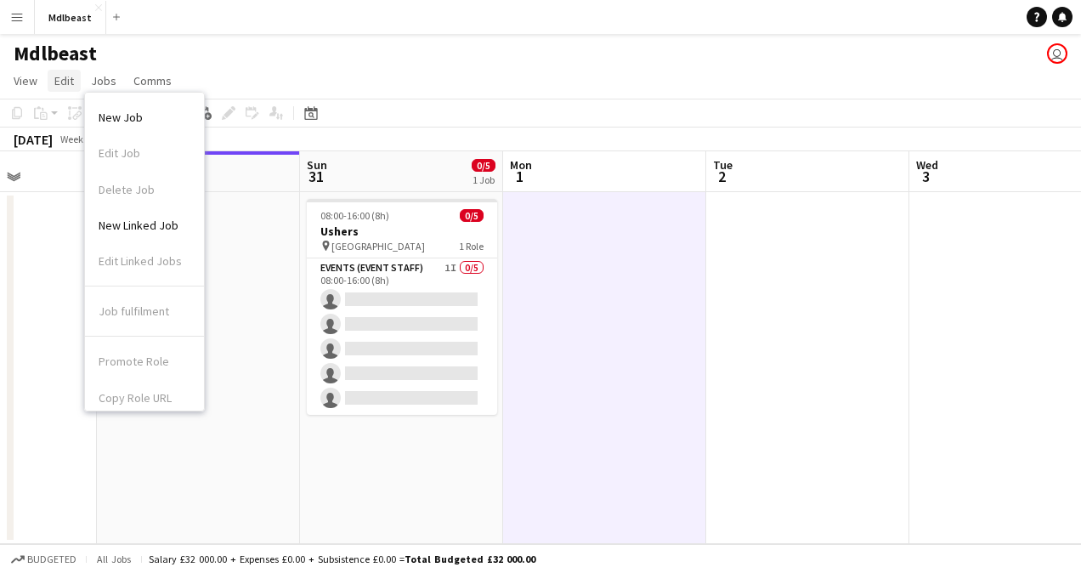
click at [66, 81] on span "Edit" at bounding box center [64, 80] width 20 height 15
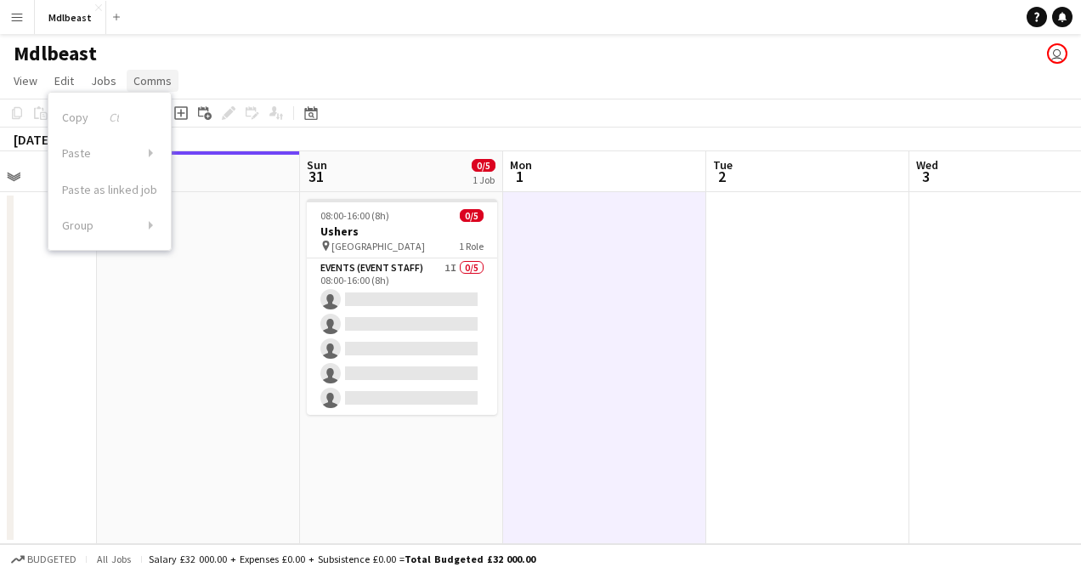
click at [150, 85] on span "Comms" at bounding box center [152, 80] width 38 height 15
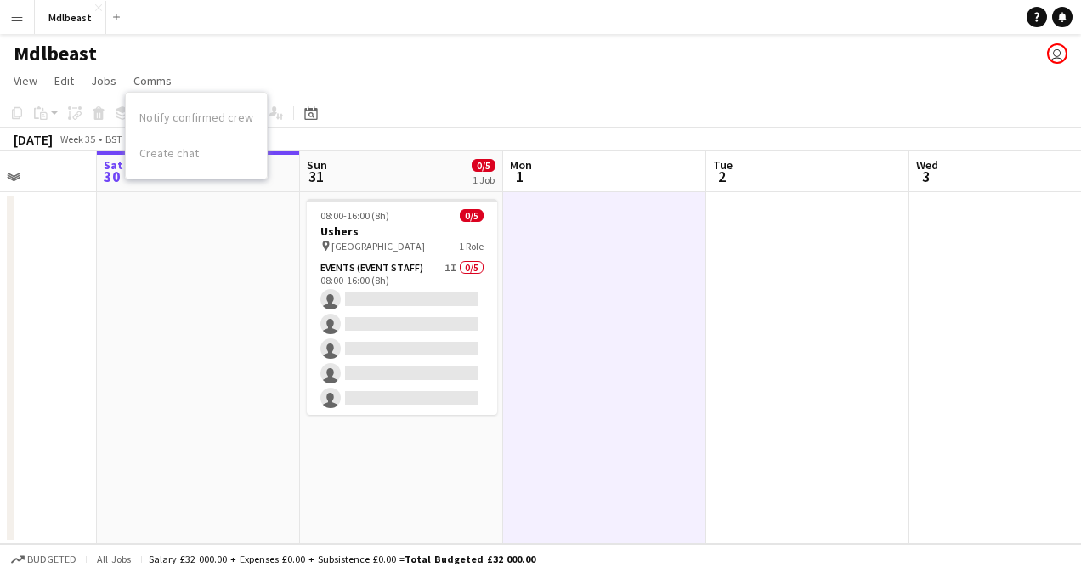
click at [461, 97] on app-page-menu "View Day view expanded Day view collapsed Month view Date picker Jump to [DATE]…" at bounding box center [540, 82] width 1081 height 32
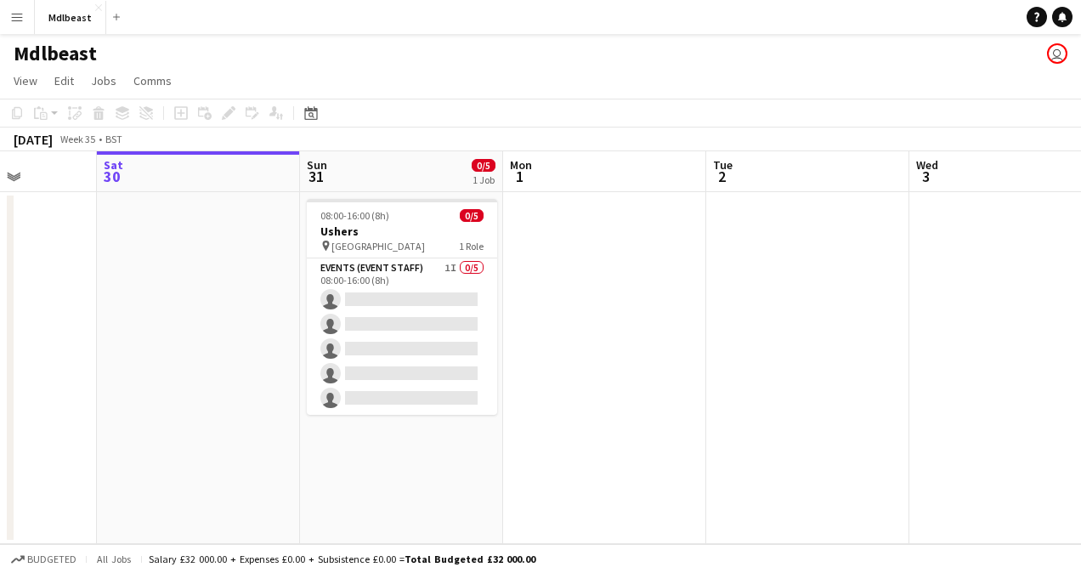
click at [346, 556] on div "Salary £32 000.00 + Expenses £0.00 + Subsistence £0.00 = Total Budgeted £32 000…" at bounding box center [342, 558] width 387 height 13
click at [445, 563] on span "Total Budgeted £32 000.00" at bounding box center [469, 558] width 131 height 13
click at [1064, 49] on app-user-avatar "user" at bounding box center [1057, 53] width 20 height 20
click at [1048, 59] on app-connected-clients "user" at bounding box center [1057, 53] width 20 height 20
click at [1061, 65] on div "Mdlbeast user" at bounding box center [540, 50] width 1081 height 32
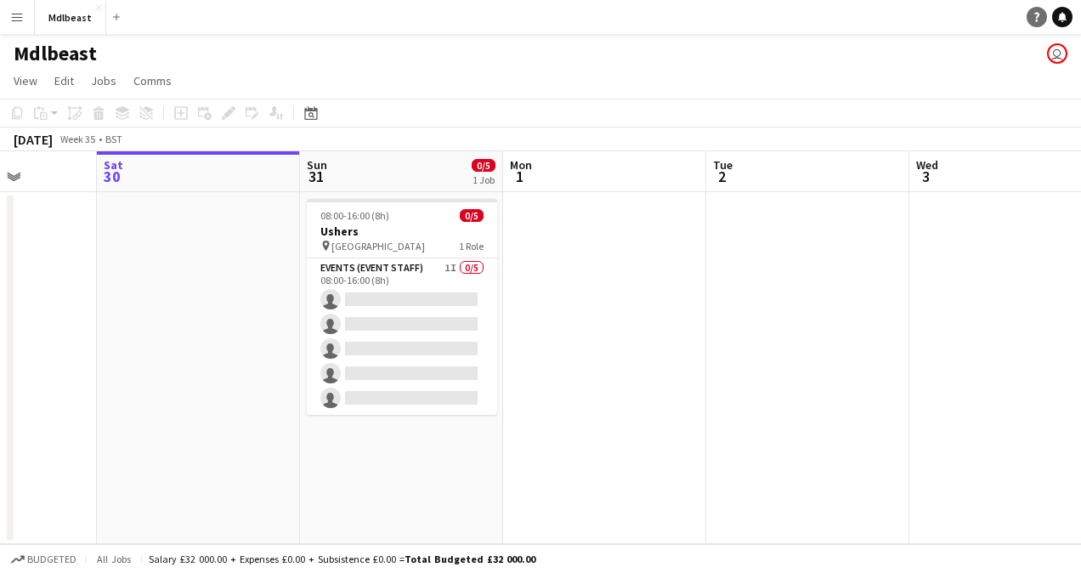
click at [1035, 13] on icon at bounding box center [1036, 17] width 5 height 9
click at [1035, 12] on icon "Help" at bounding box center [1037, 17] width 10 height 10
click at [1067, 18] on link "Notifications" at bounding box center [1062, 17] width 20 height 20
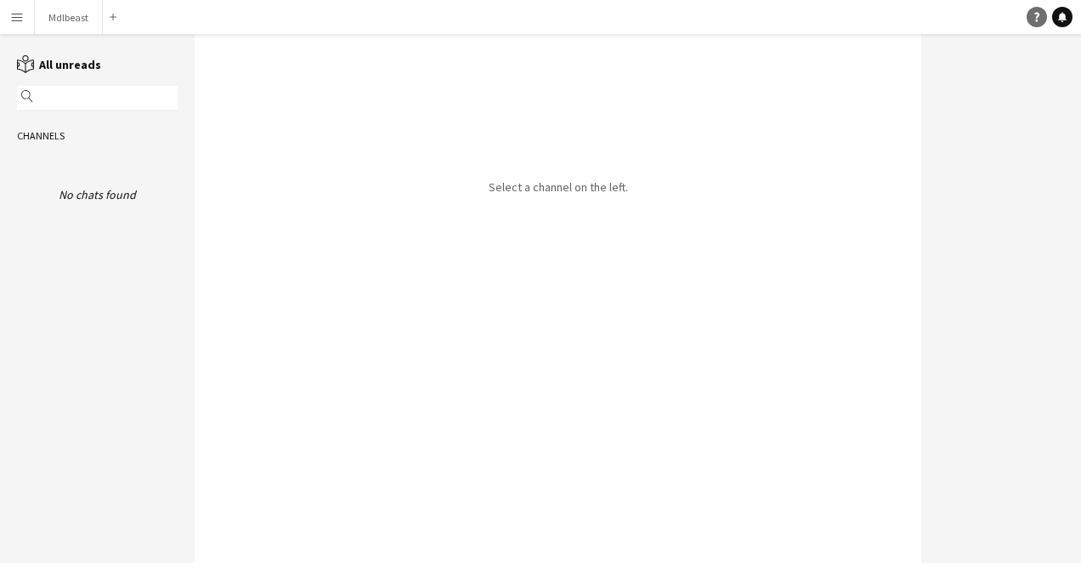
click at [1042, 15] on link "Help" at bounding box center [1036, 17] width 20 height 20
click at [607, 277] on div "Select a channel on the left." at bounding box center [558, 298] width 727 height 529
click at [65, 25] on button "Mdlbeast Close" at bounding box center [69, 17] width 68 height 33
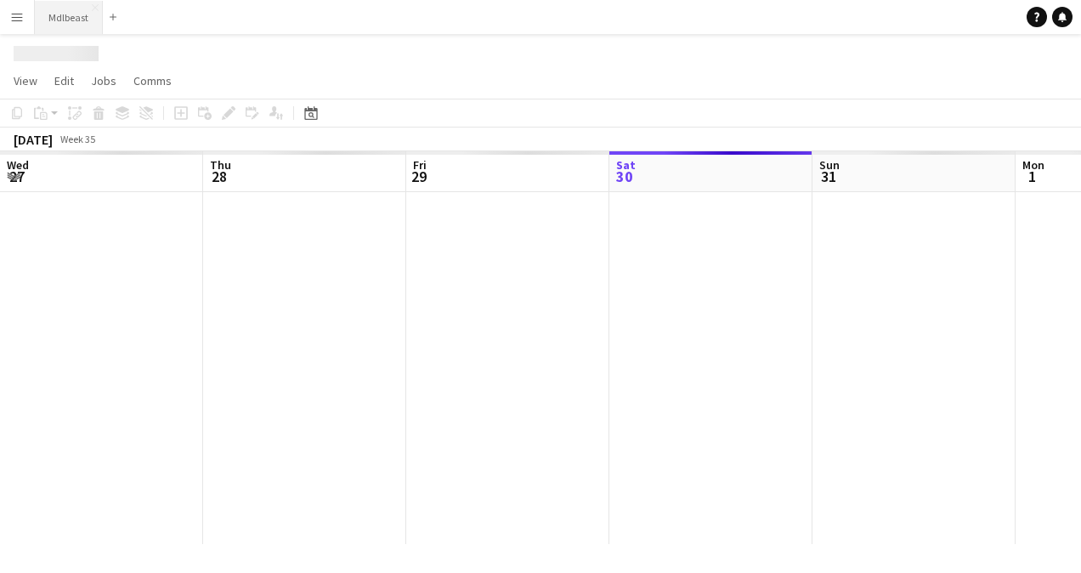
scroll to position [0, 406]
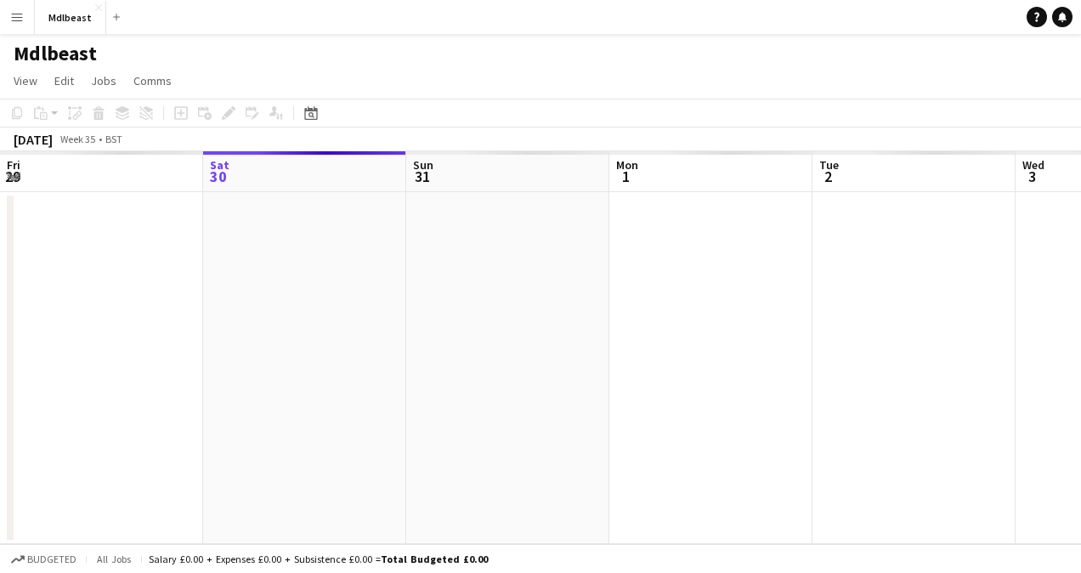
click at [26, 19] on button "Menu" at bounding box center [17, 17] width 34 height 34
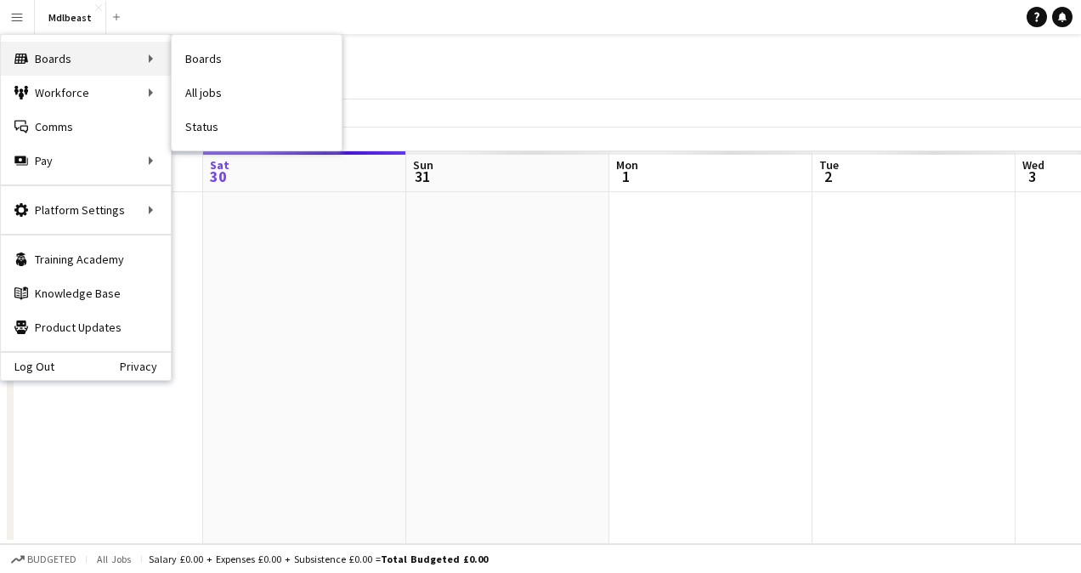
click at [54, 54] on div "Boards Boards" at bounding box center [86, 59] width 170 height 34
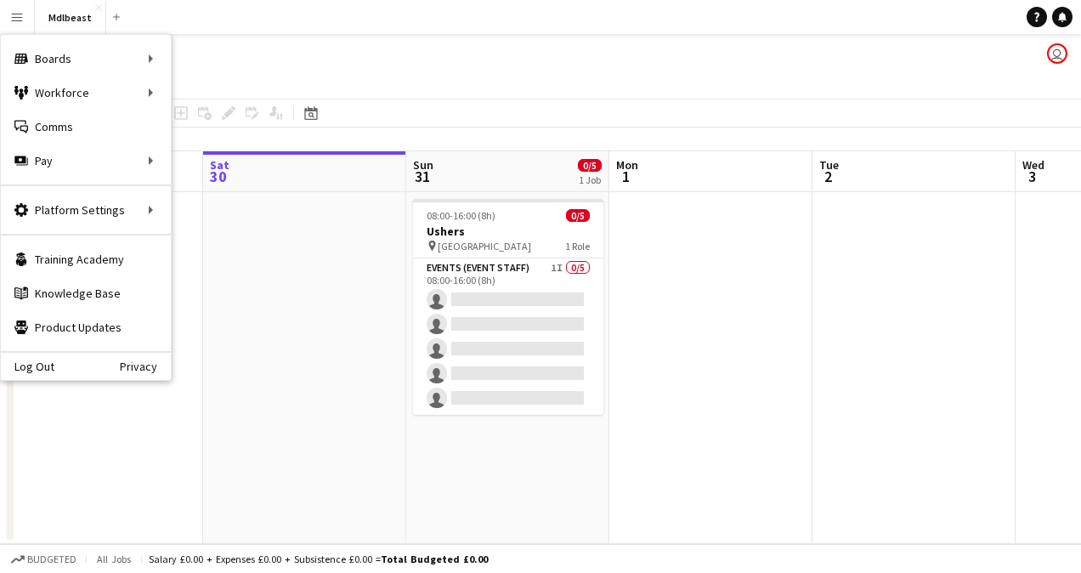
click at [348, 87] on app-page-menu "View Day view expanded Day view collapsed Month view Date picker Jump to [DATE]…" at bounding box center [540, 82] width 1081 height 32
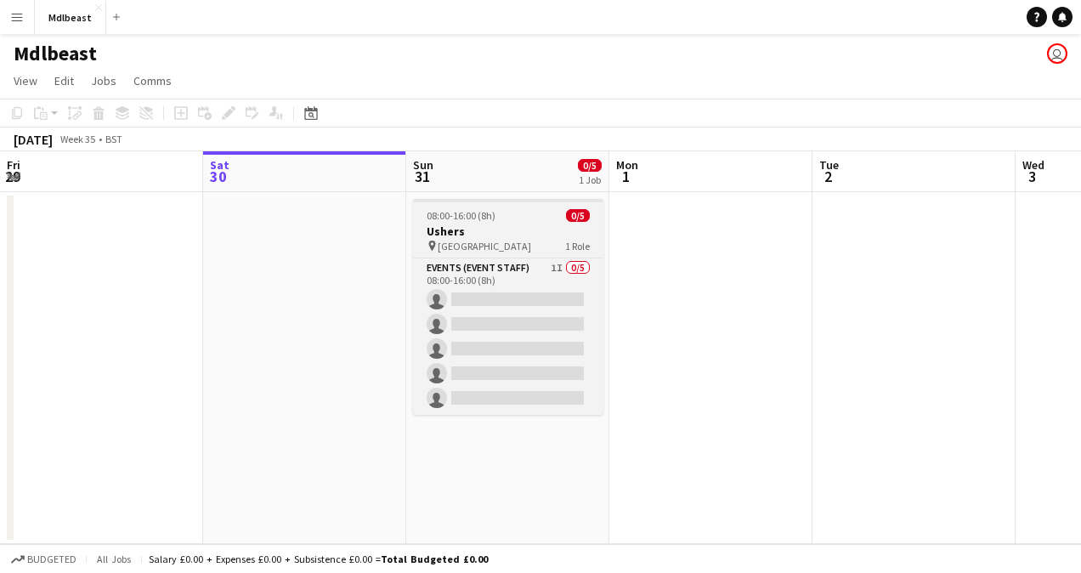
click at [539, 239] on div "pin Riyadh 1 Role" at bounding box center [508, 246] width 190 height 14
